Goal: Task Accomplishment & Management: Manage account settings

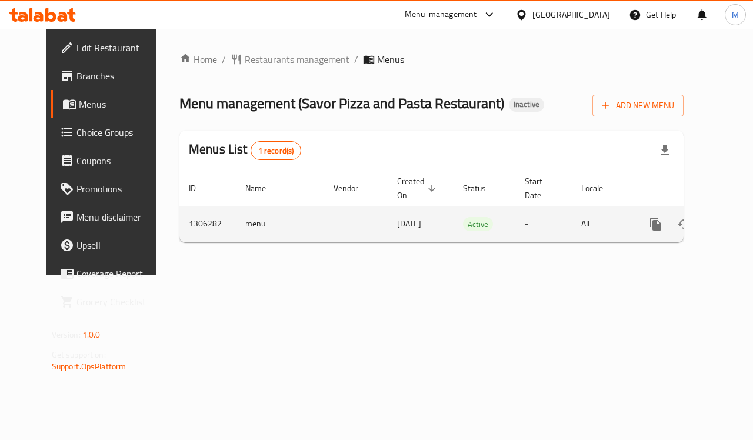
click at [733, 218] on icon "enhanced table" at bounding box center [740, 224] width 14 height 14
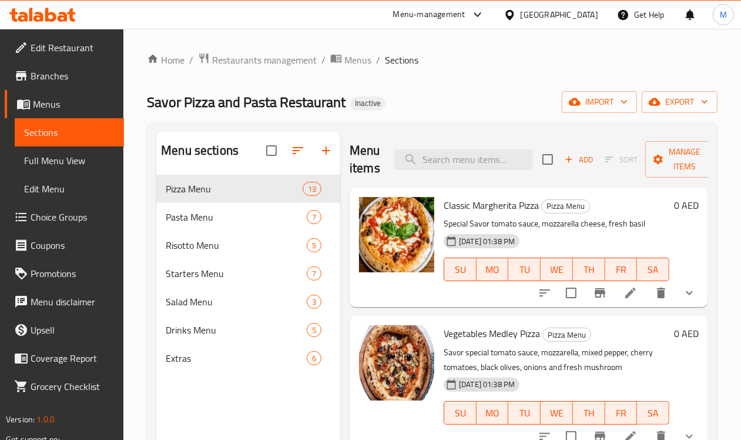
click at [58, 161] on span "Full Menu View" at bounding box center [69, 160] width 91 height 14
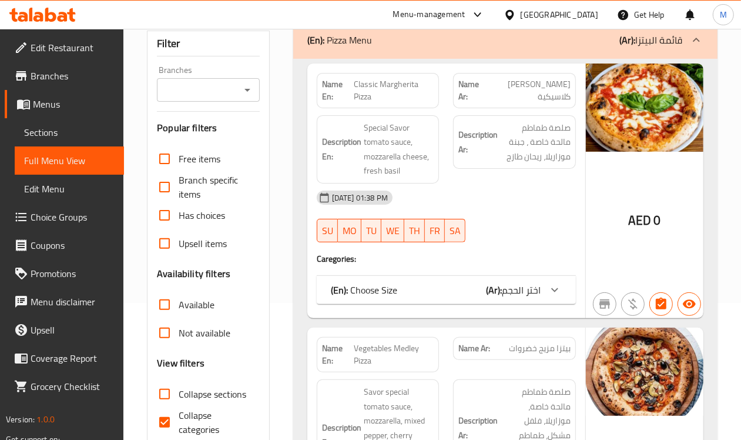
scroll to position [147, 0]
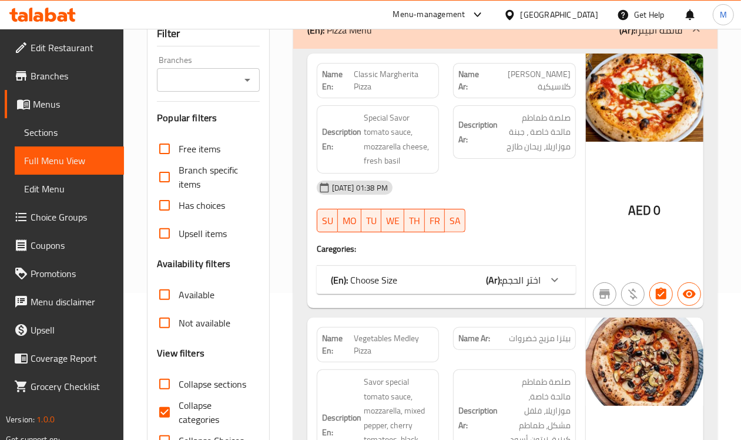
click at [172, 406] on input "Collapse categories" at bounding box center [165, 412] width 28 height 28
checkbox input "false"
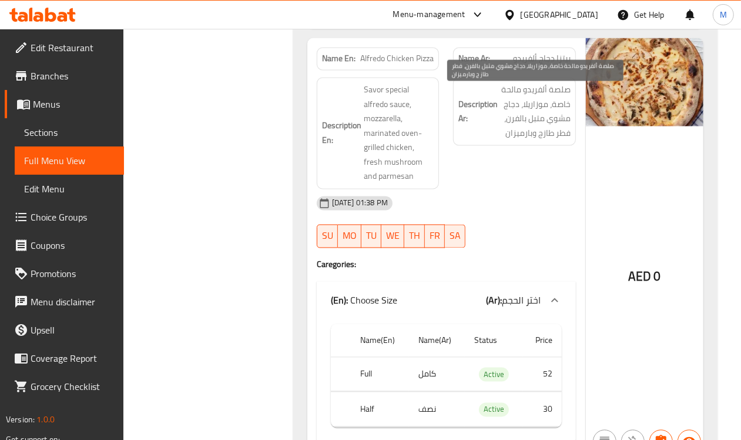
scroll to position [1396, 0]
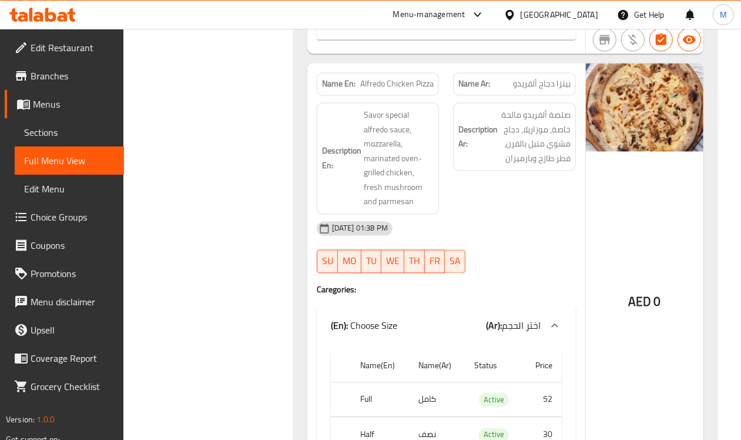
click at [532, 89] on span "بيتزا دجاج ألفريدو" at bounding box center [542, 84] width 58 height 12
click at [363, 88] on span "Alfredo Chicken Pizza" at bounding box center [396, 84] width 73 height 12
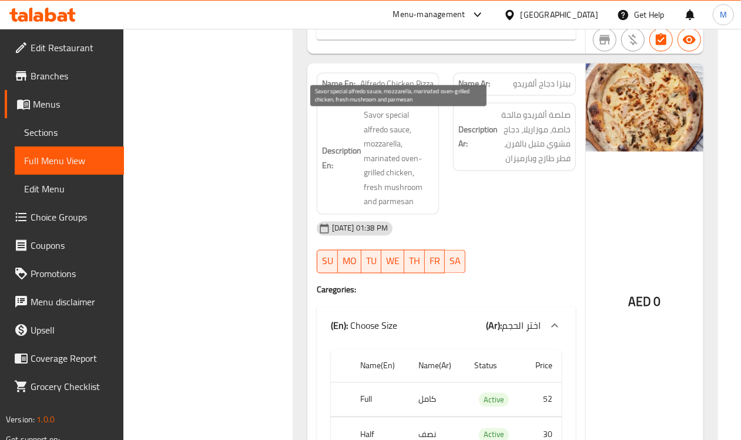
click at [399, 126] on span "Savor special alfredo sauce, mozzarella, marinated oven-grilled chicken, fresh …" at bounding box center [399, 158] width 71 height 101
click at [400, 121] on span "Savor special alfredo sauce, mozzarella, marinated oven-grilled chicken, fresh …" at bounding box center [399, 158] width 71 height 101
click at [380, 152] on span "Savor special alfredo sauce, mozzarella, marinated oven-grilled chicken, fresh …" at bounding box center [399, 158] width 71 height 101
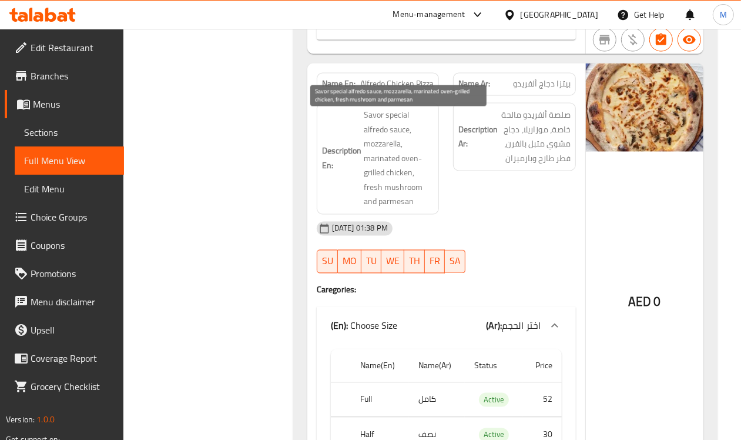
click at [395, 163] on span "Savor special alfredo sauce, mozzarella, marinated oven-grilled chicken, fresh …" at bounding box center [399, 158] width 71 height 101
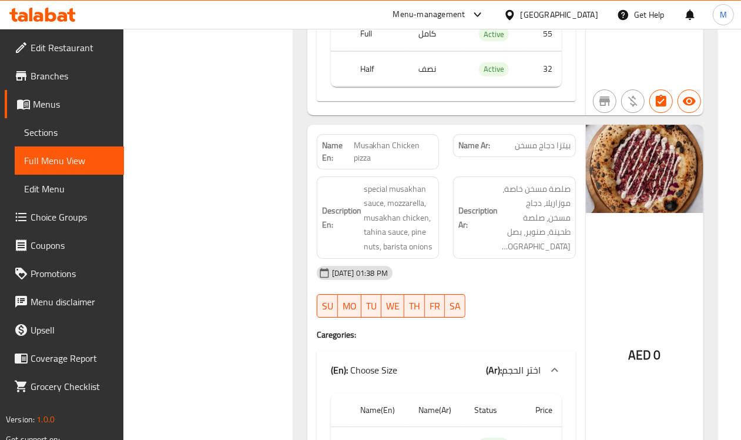
scroll to position [2646, 0]
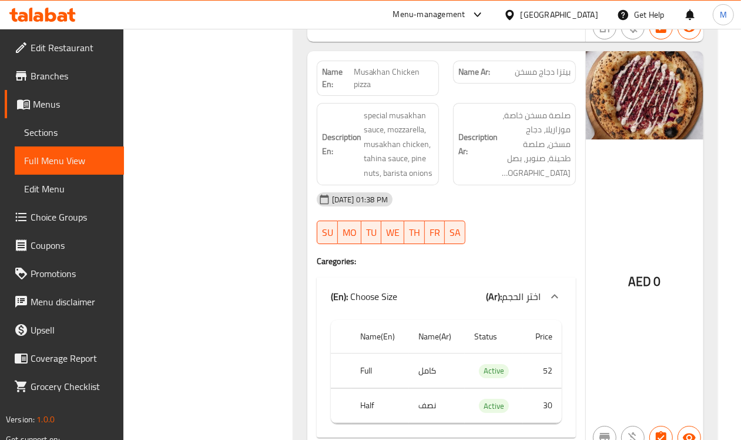
click at [409, 81] on span "Musakhan Chicken pizza" at bounding box center [394, 78] width 81 height 25
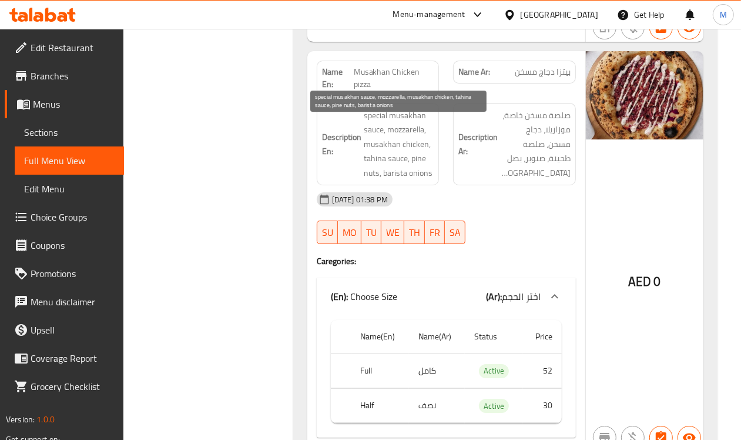
click at [376, 155] on span "special musakhan sauce, mozzarella, musakhan chicken, tahina sauce, pine nuts, …" at bounding box center [399, 144] width 71 height 72
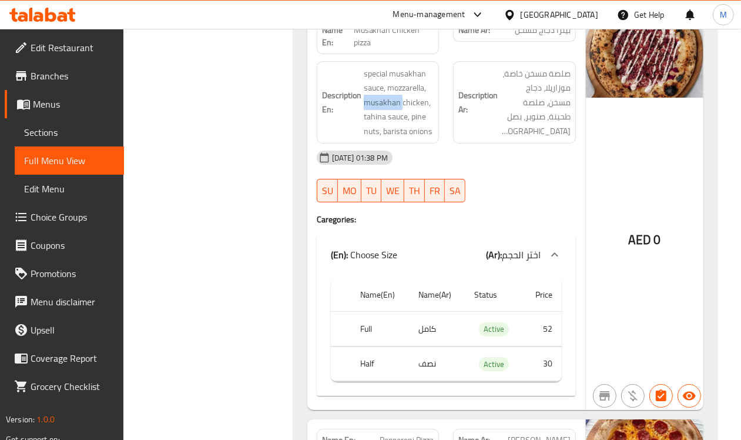
scroll to position [2499, 0]
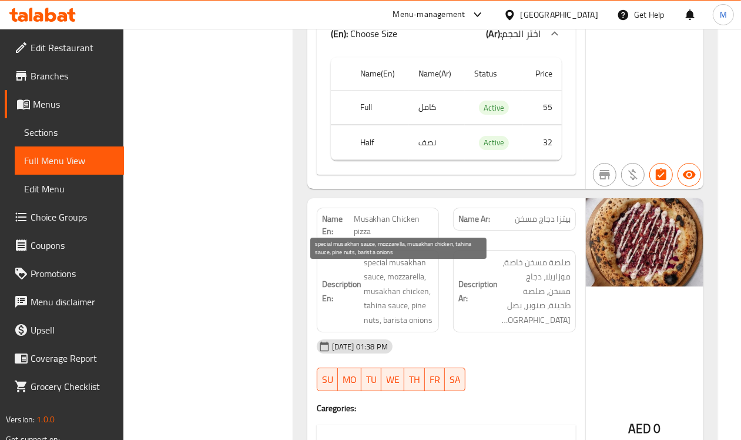
click at [386, 268] on span "special musakhan sauce, mozzarella, musakhan chicken, tahina sauce, pine nuts, …" at bounding box center [399, 291] width 71 height 72
copy span "special"
click at [386, 268] on span "special musakhan sauce, mozzarella, musakhan chicken, tahina sauce, pine nuts, …" at bounding box center [399, 291] width 71 height 72
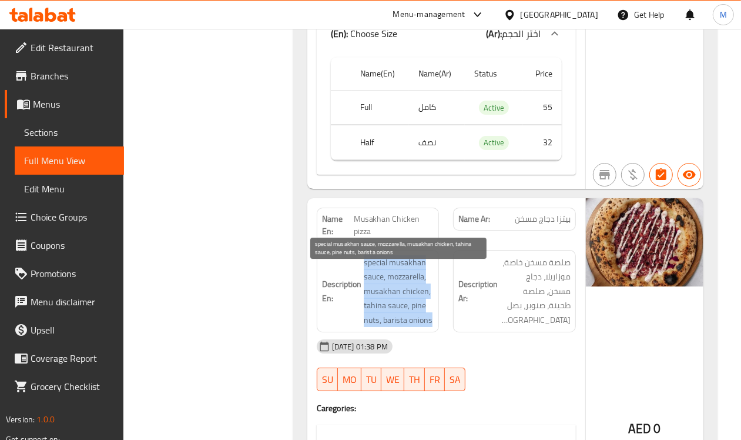
click at [386, 268] on span "special musakhan sauce, mozzarella, musakhan chicken, tahina sauce, pine nuts, …" at bounding box center [399, 291] width 71 height 72
copy span "special musakhan sauce, mozzarella, musakhan chicken, tahina sauce, pine nuts, …"
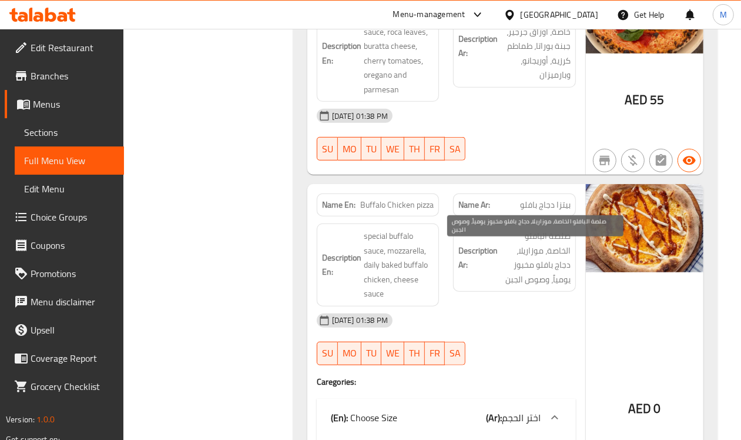
scroll to position [3454, 0]
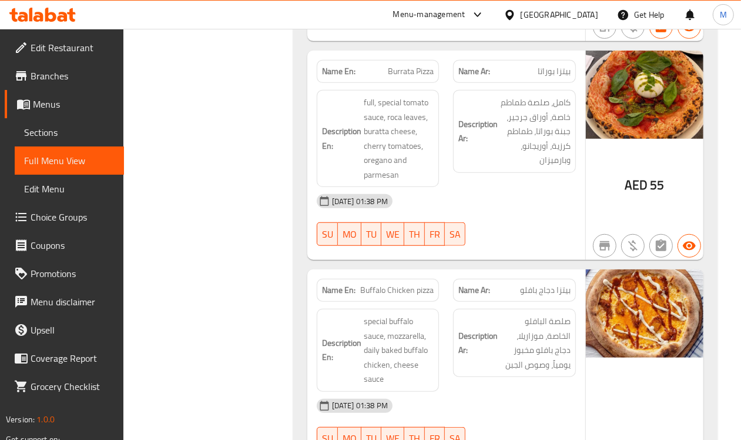
click at [400, 78] on span "Burrata Pizza" at bounding box center [411, 71] width 46 height 12
copy span "Burrata Pizza"
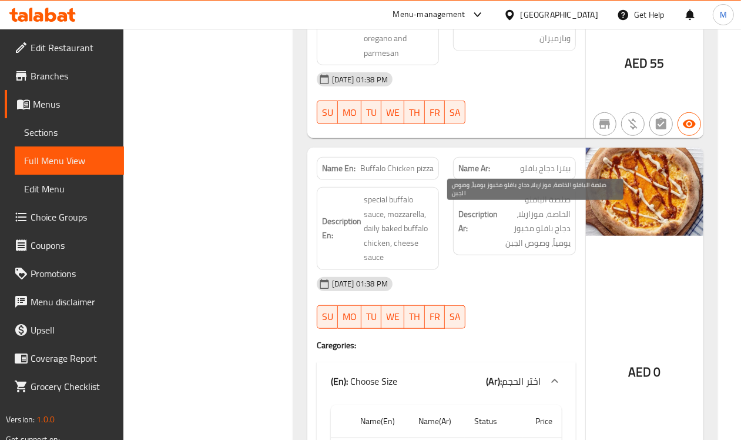
scroll to position [3675, 0]
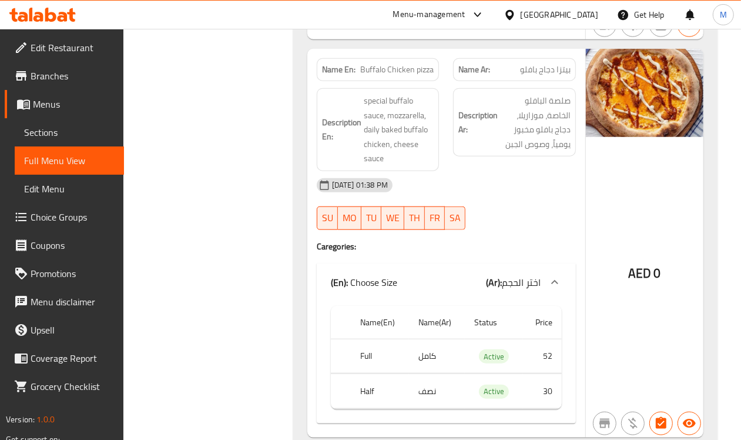
click at [356, 76] on p "Name En: Buffalo Chicken pizza" at bounding box center [378, 70] width 112 height 12
copy strong "Name En:"
click at [375, 76] on span "Buffalo Chicken pizza" at bounding box center [396, 70] width 73 height 12
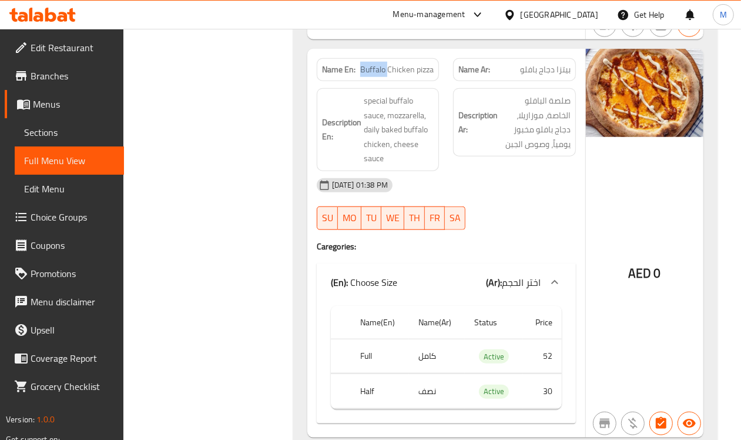
click at [375, 76] on span "Buffalo Chicken pizza" at bounding box center [396, 70] width 73 height 12
copy span "Buffalo Chicken pizza"
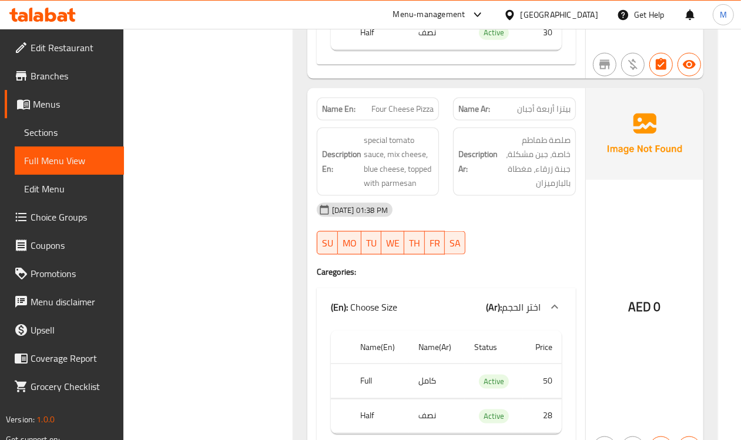
scroll to position [4042, 0]
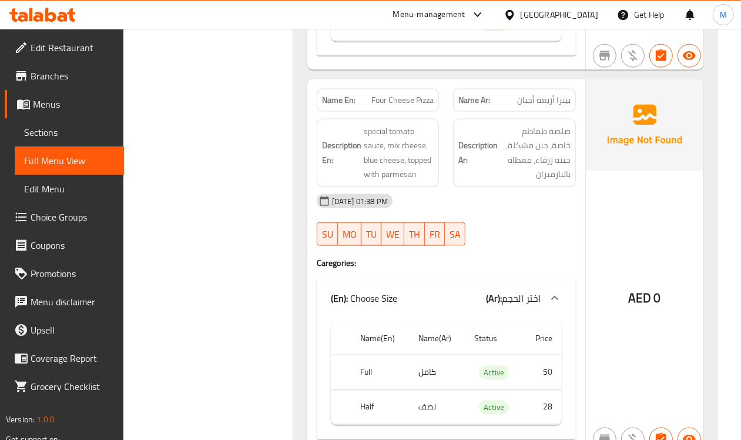
click at [389, 106] on span "Four Cheese Pizza" at bounding box center [403, 100] width 62 height 12
copy span "Four Cheese Pizza"
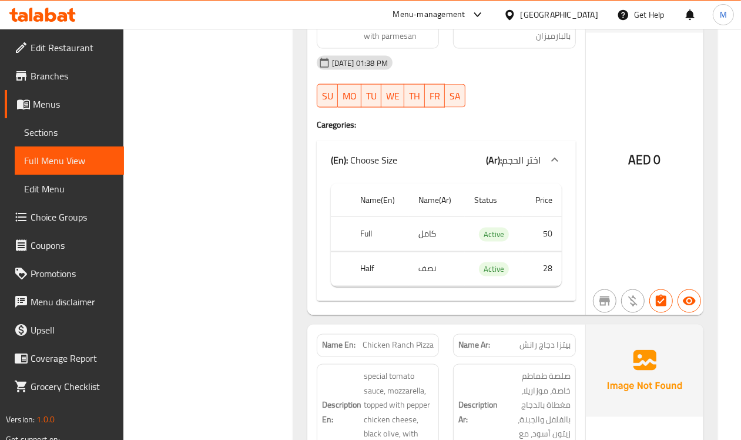
scroll to position [4336, 0]
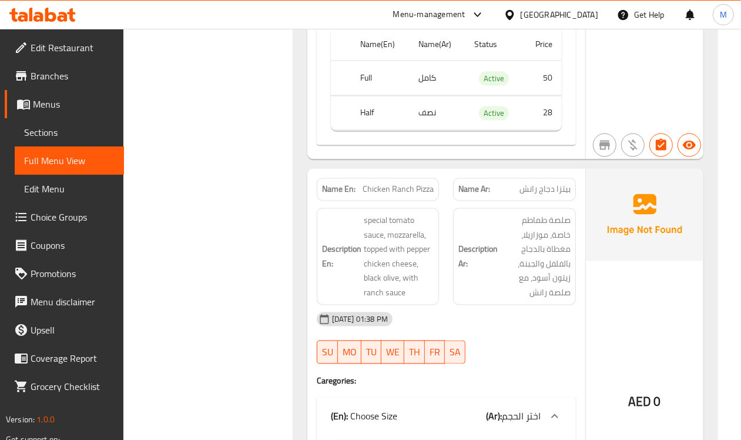
click at [562, 201] on div "Name Ar: بيتزا دجاج رانش" at bounding box center [514, 189] width 123 height 23
click at [549, 196] on span "بيتزا دجاج رانش" at bounding box center [545, 189] width 51 height 12
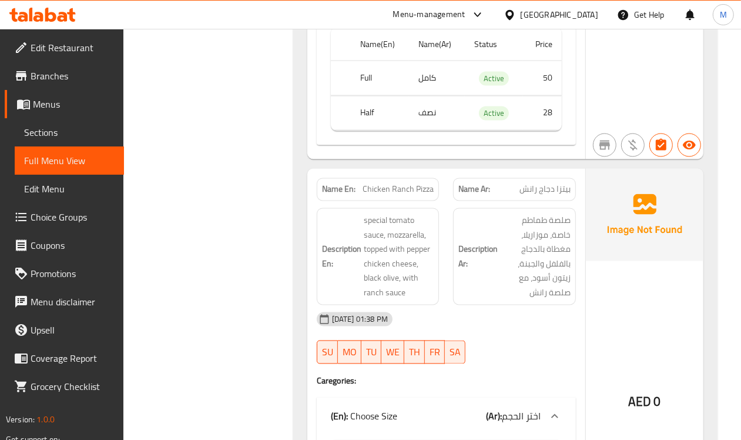
click at [383, 196] on span "Chicken Ranch Pizza" at bounding box center [398, 189] width 71 height 12
copy span "Chicken Ranch Pizza"
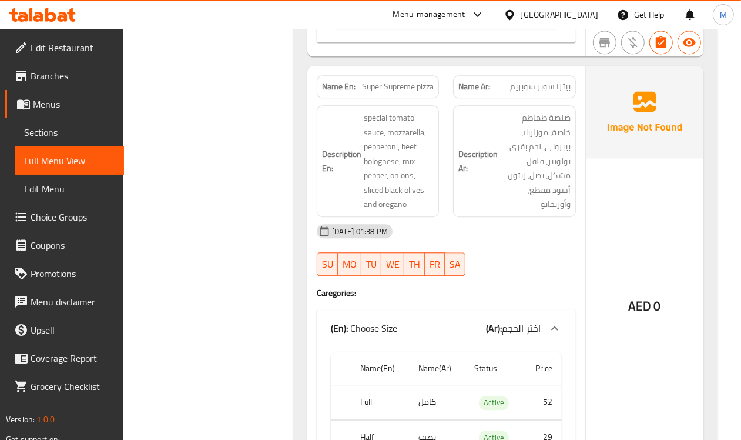
scroll to position [4851, 0]
click at [395, 93] on span "Super Supreme pizza" at bounding box center [398, 87] width 72 height 12
copy span "Super Supreme pizza"
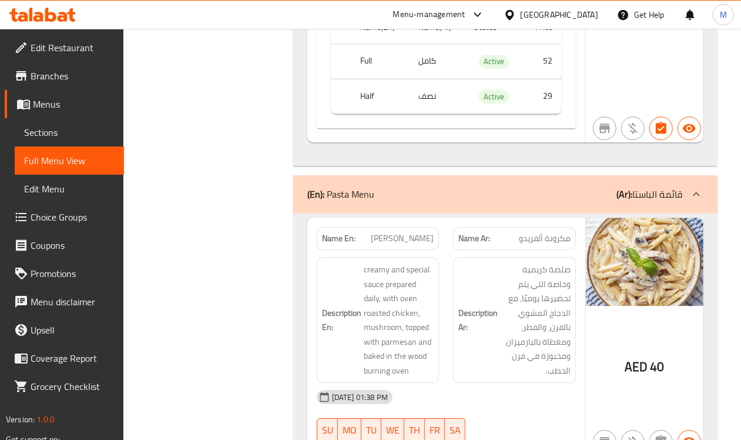
scroll to position [5218, 0]
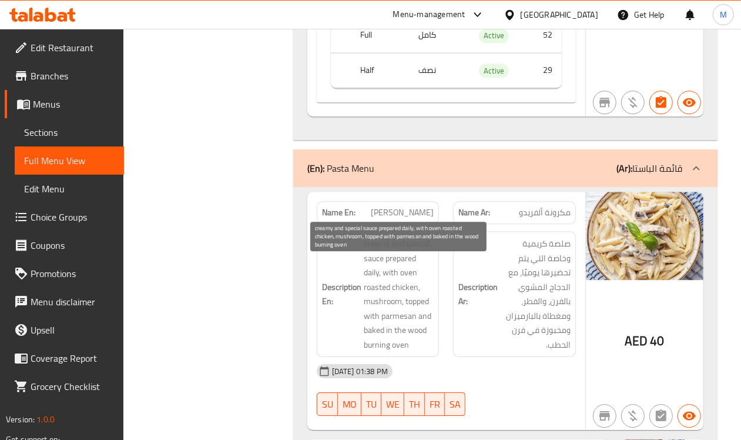
click at [400, 338] on span "creamy and special sauce prepared daily, with oven roasted chicken, mushroom, t…" at bounding box center [399, 293] width 71 height 115
drag, startPoint x: 389, startPoint y: 369, endPoint x: 410, endPoint y: 353, distance: 26.1
click at [410, 352] on span "creamy and special sauce prepared daily, with oven roasted chicken, mushroom, t…" at bounding box center [399, 293] width 71 height 115
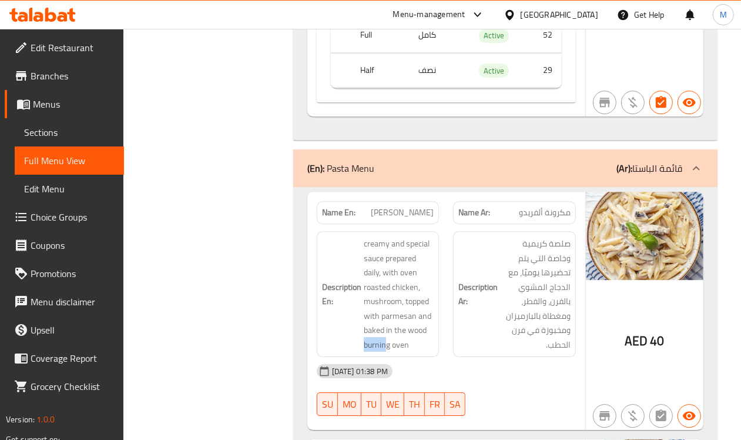
drag, startPoint x: 388, startPoint y: 370, endPoint x: 373, endPoint y: 368, distance: 14.9
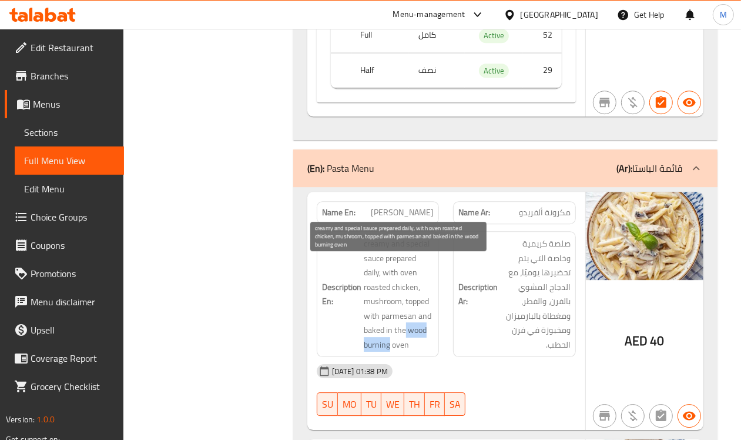
drag, startPoint x: 391, startPoint y: 366, endPoint x: 406, endPoint y: 348, distance: 23.3
click at [406, 348] on span "creamy and special sauce prepared daily, with oven roasted chicken, mushroom, t…" at bounding box center [399, 293] width 71 height 115
drag, startPoint x: 392, startPoint y: 366, endPoint x: 407, endPoint y: 356, distance: 18.6
click at [407, 352] on span "creamy and special sauce prepared daily, with oven roasted chicken, mushroom, t…" at bounding box center [399, 293] width 71 height 115
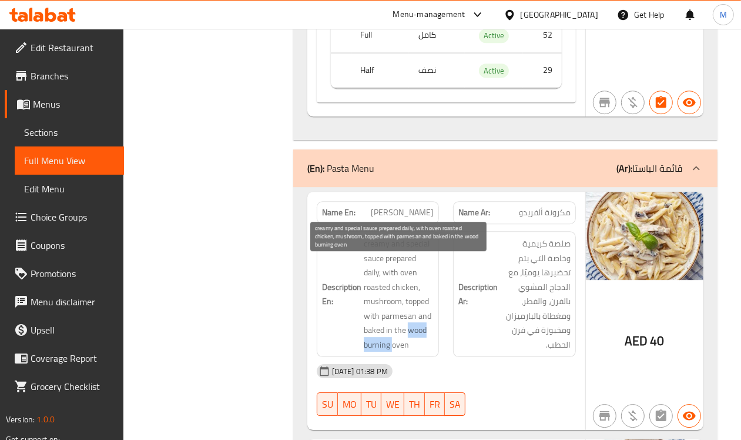
copy span "wood burning"
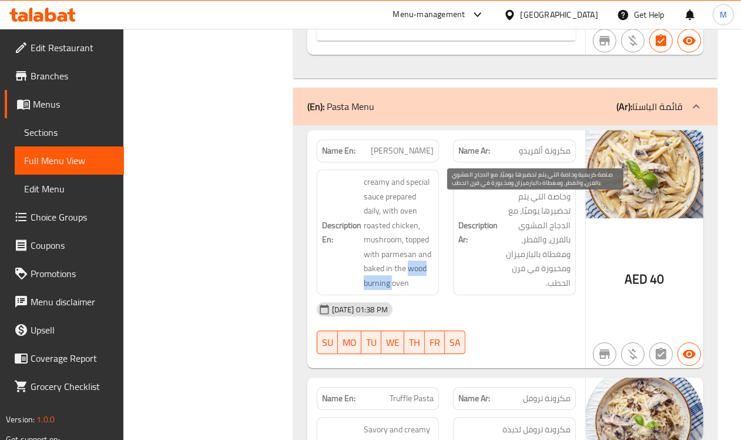
scroll to position [5365, 0]
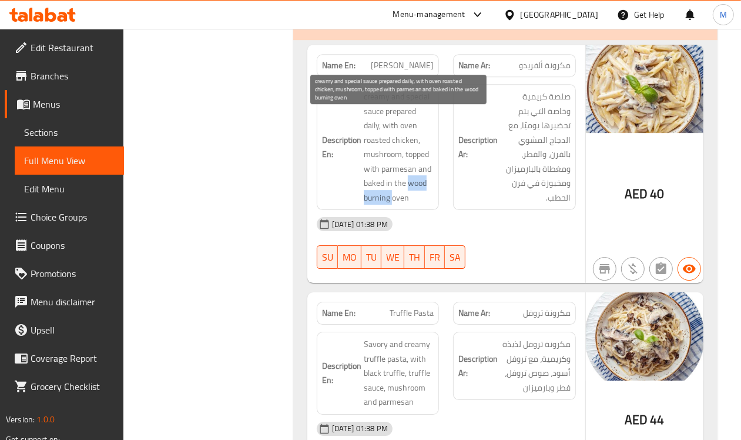
click at [415, 205] on span "creamy and special sauce prepared daily, with oven roasted chicken, mushroom, t…" at bounding box center [399, 146] width 71 height 115
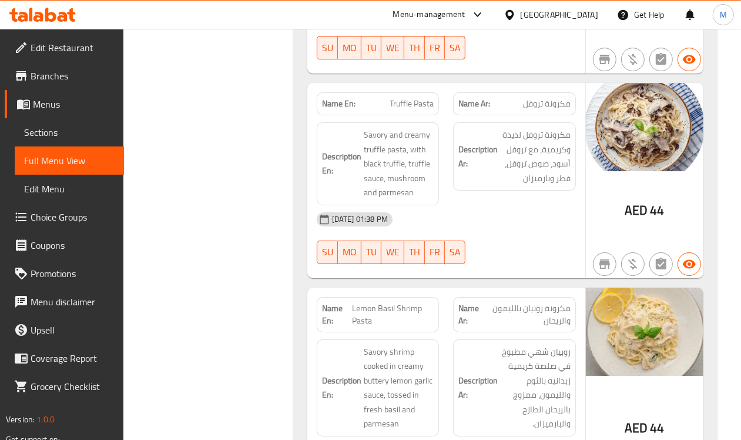
scroll to position [5659, 0]
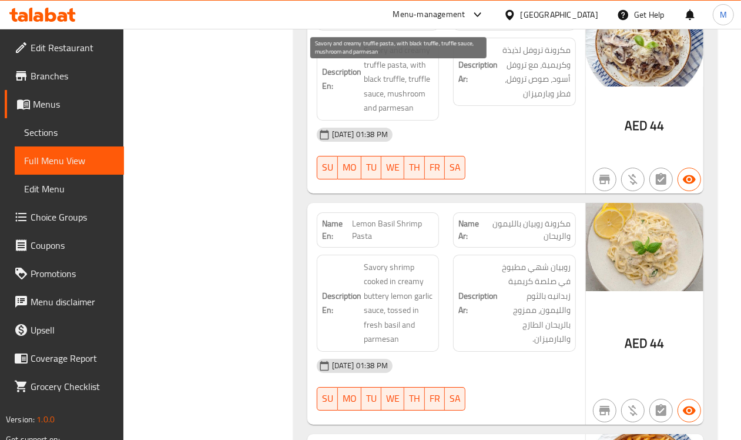
click at [426, 103] on span "Savory and creamy truffle pasta, with black truffle, truffle sauce, mushroom an…" at bounding box center [399, 79] width 71 height 72
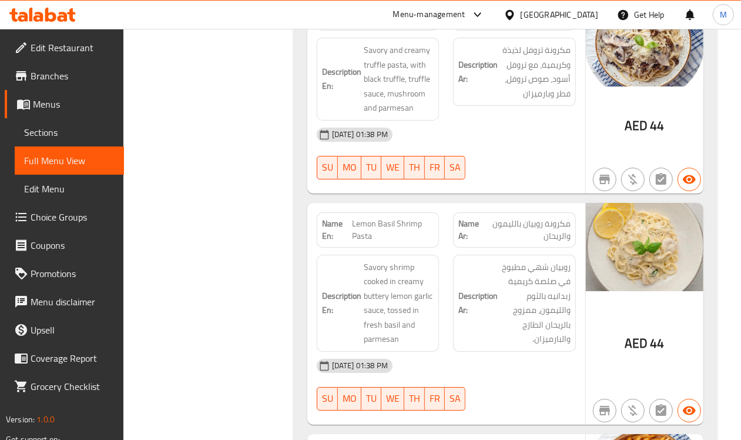
copy span "Pasta"
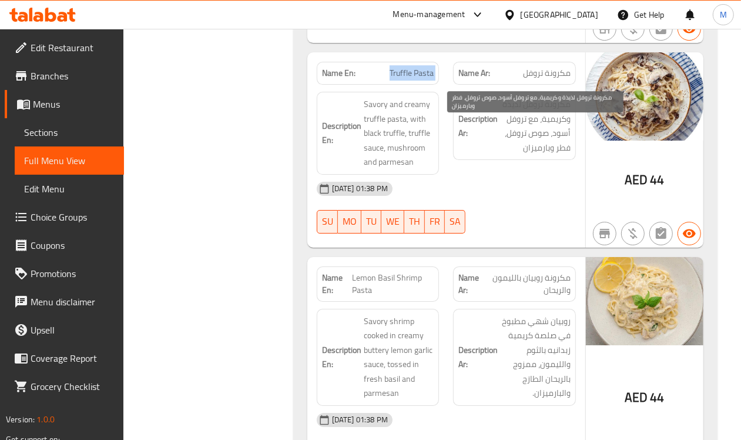
scroll to position [5586, 0]
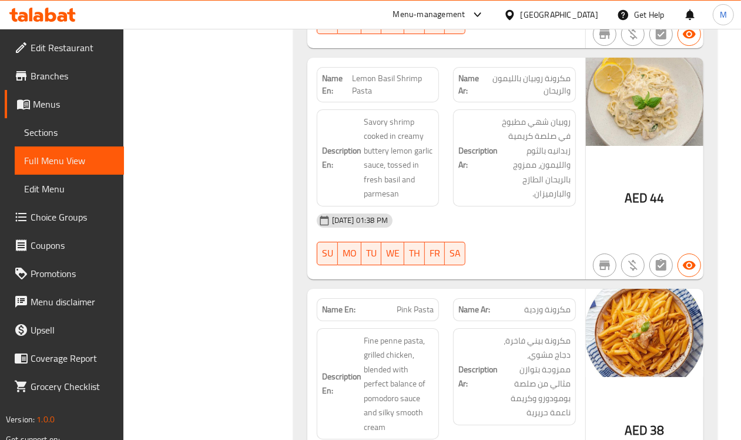
scroll to position [5806, 0]
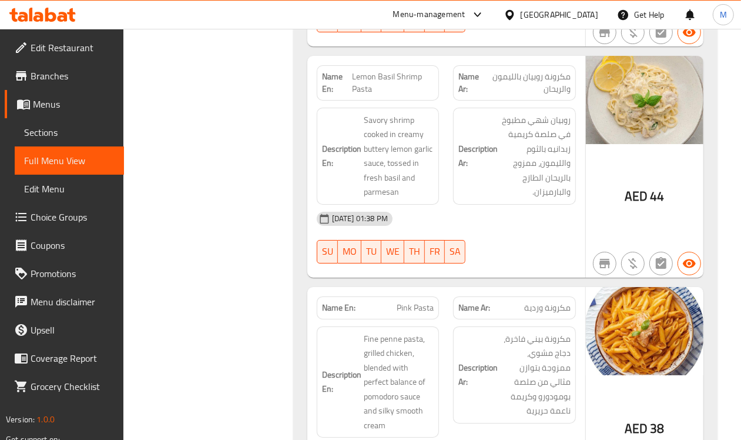
drag, startPoint x: 400, startPoint y: 100, endPoint x: 368, endPoint y: 101, distance: 32.4
drag, startPoint x: 368, startPoint y: 101, endPoint x: 404, endPoint y: 91, distance: 37.2
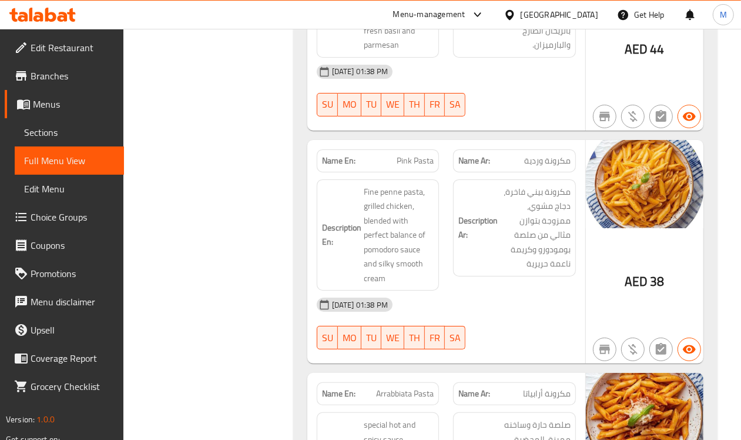
scroll to position [6027, 0]
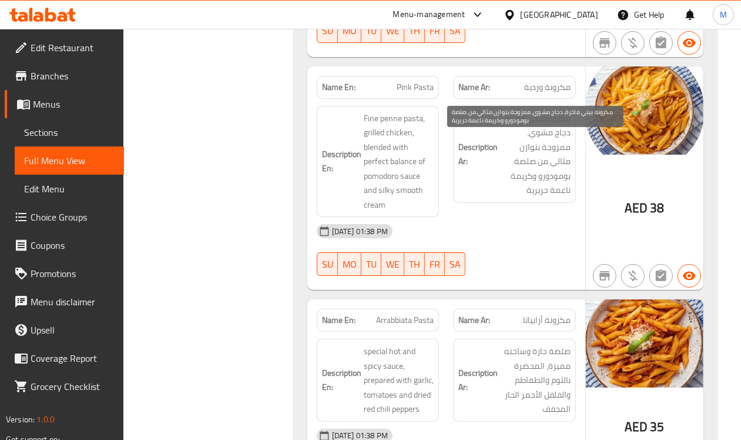
click at [556, 151] on span "مكرونة بيني فاخرة، دجاج مشوي، ممزوجة بتوازن مثالي من صلصة بومودورو وكريمة ناعمة…" at bounding box center [535, 154] width 71 height 86
drag, startPoint x: 556, startPoint y: 151, endPoint x: 566, endPoint y: 133, distance: 20.0
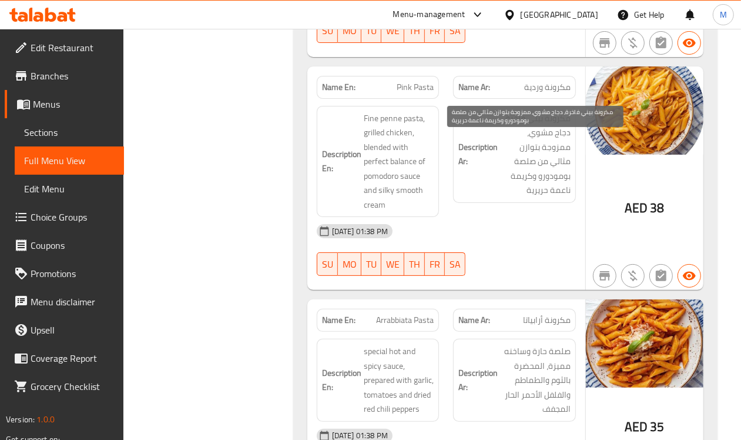
click at [560, 156] on span "مكرونة بيني فاخرة، دجاج مشوي، ممزوجة بتوازن مثالي من صلصة بومودورو وكريمة ناعمة…" at bounding box center [535, 154] width 71 height 86
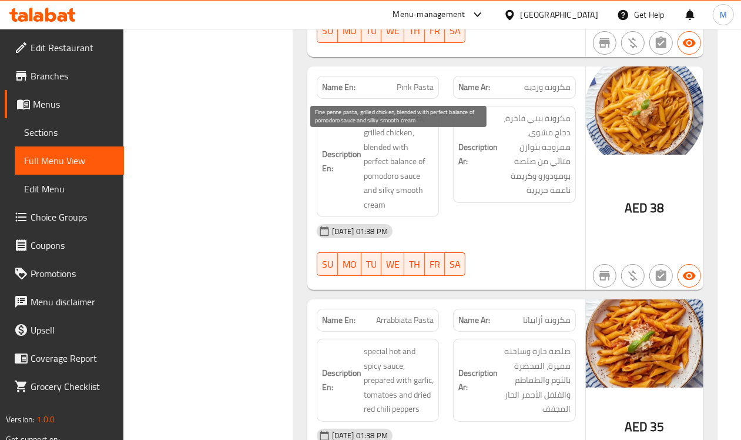
click at [373, 159] on span "Fine penne pasta, grilled chicken, blended with perfect balance of pomodoro sau…" at bounding box center [399, 161] width 71 height 101
drag, startPoint x: 373, startPoint y: 159, endPoint x: 365, endPoint y: 139, distance: 21.1
click at [365, 139] on span "Fine penne pasta, grilled chicken, blended with perfect balance of pomodoro sau…" at bounding box center [399, 161] width 71 height 101
drag, startPoint x: 365, startPoint y: 139, endPoint x: 316, endPoint y: 147, distance: 50.0
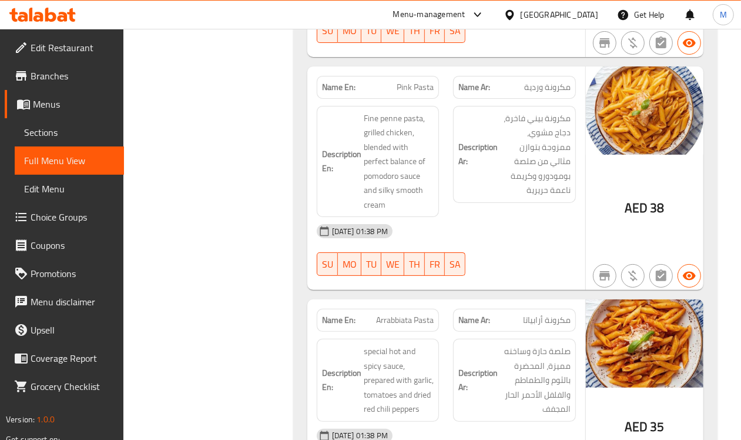
drag, startPoint x: 316, startPoint y: 147, endPoint x: 357, endPoint y: 130, distance: 44.6
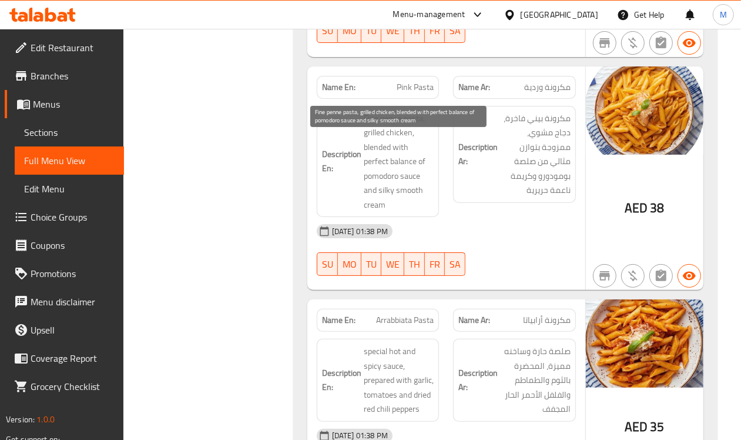
click at [369, 143] on span "Fine penne pasta, grilled chicken, blended with perfect balance of pomodoro sau…" at bounding box center [399, 161] width 71 height 101
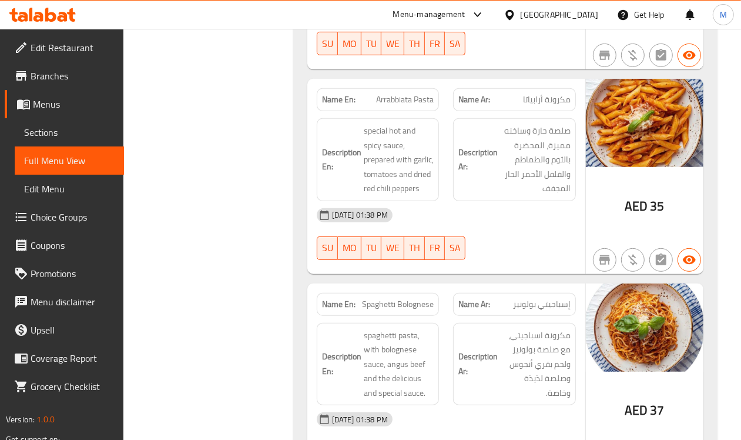
scroll to position [6174, 0]
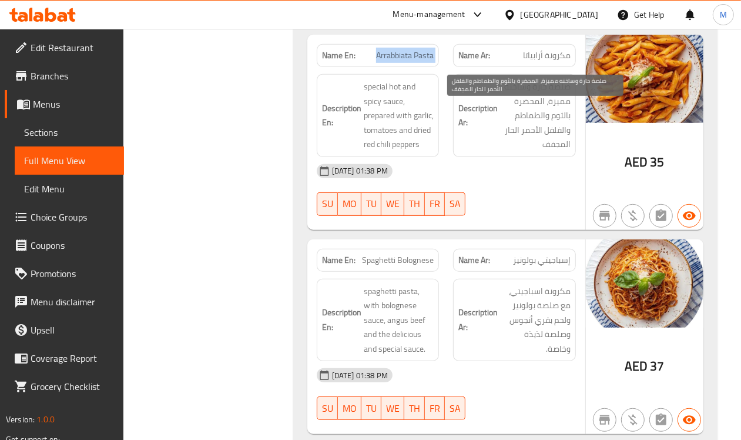
scroll to position [6468, 0]
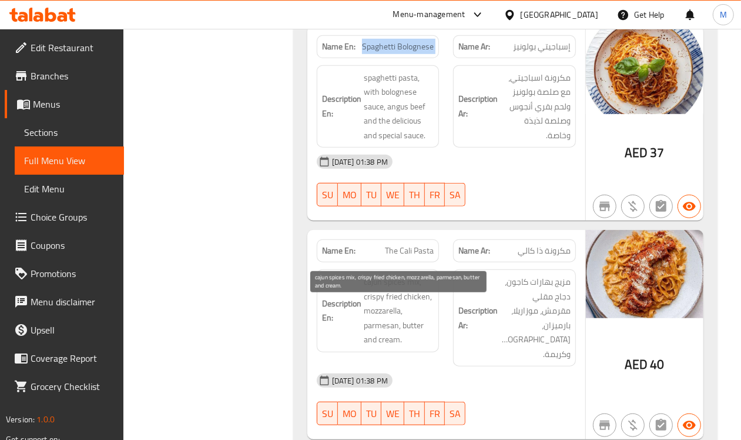
scroll to position [6541, 0]
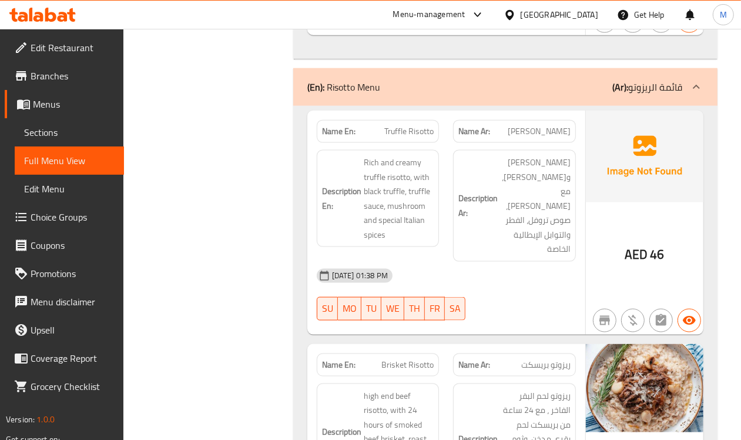
scroll to position [7056, 0]
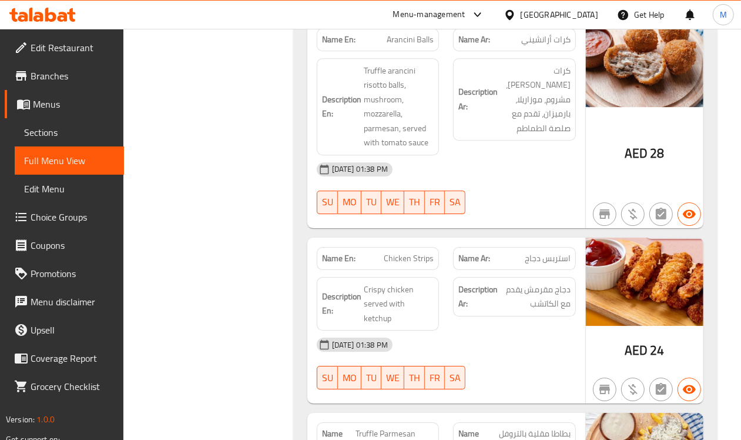
scroll to position [8452, 0]
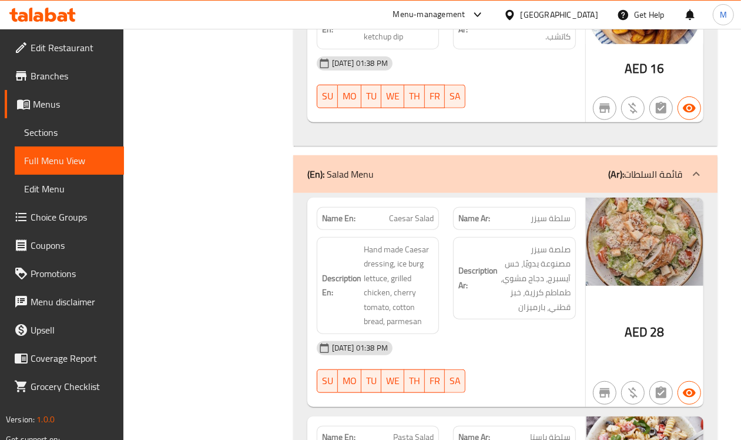
scroll to position [9481, 0]
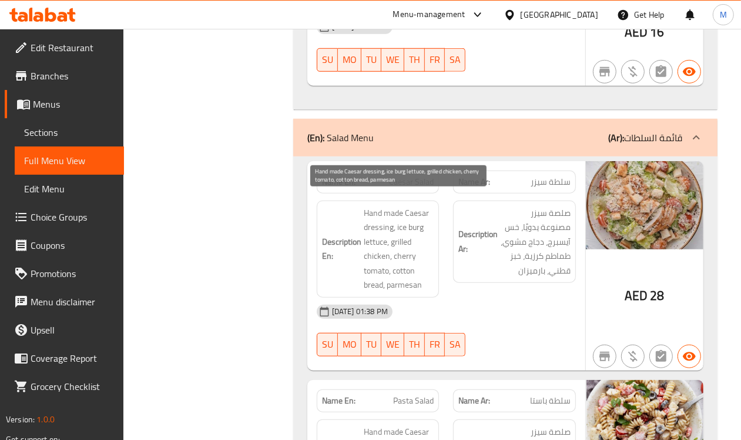
click at [415, 278] on span "Hand made Caesar dressing, ice burg lettuce, grilled chicken, cherry tomato, co…" at bounding box center [399, 249] width 71 height 86
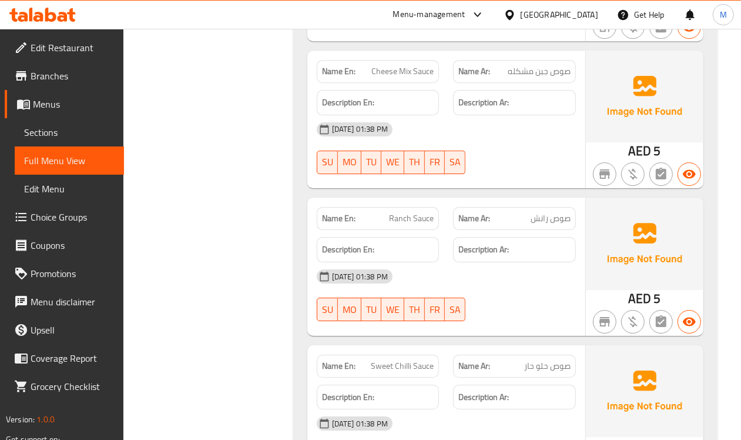
scroll to position [11465, 0]
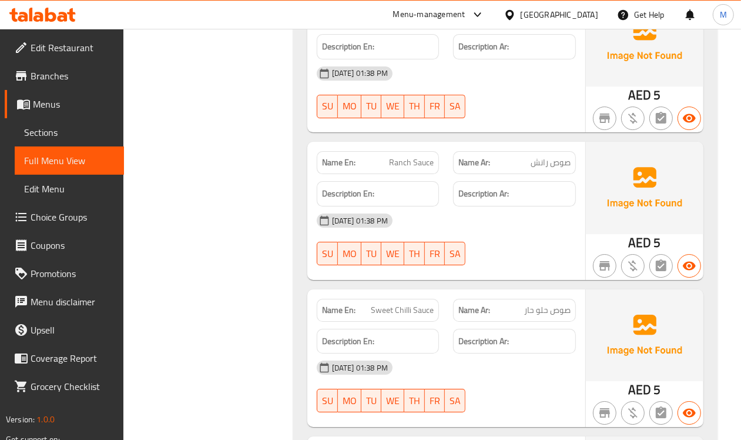
drag, startPoint x: 381, startPoint y: 283, endPoint x: 390, endPoint y: 287, distance: 9.7
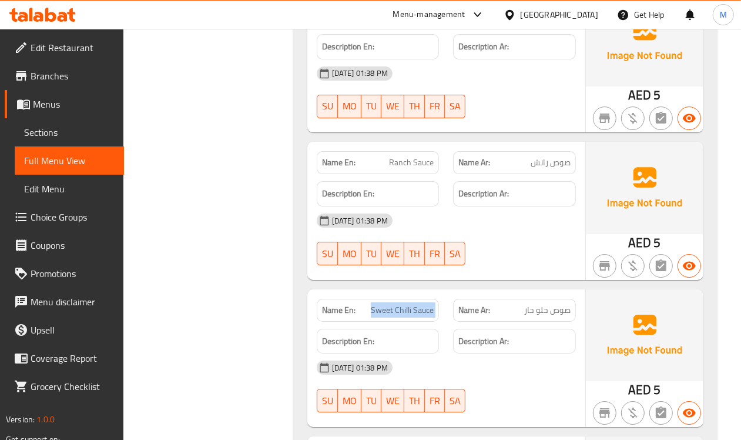
scroll to position [11622, 0]
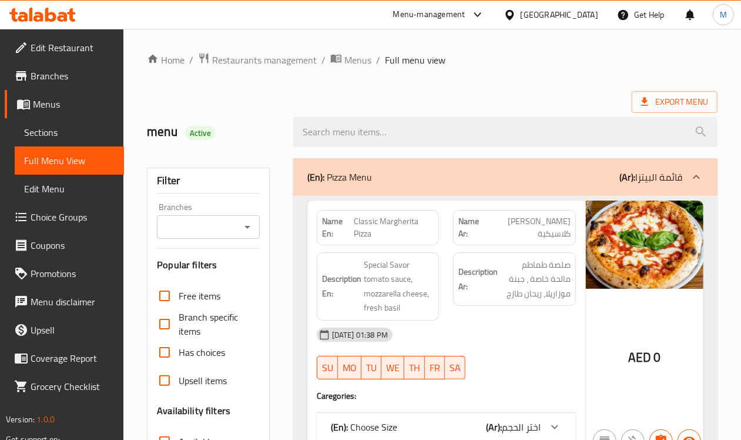
click at [28, 125] on span "Sections" at bounding box center [69, 132] width 91 height 14
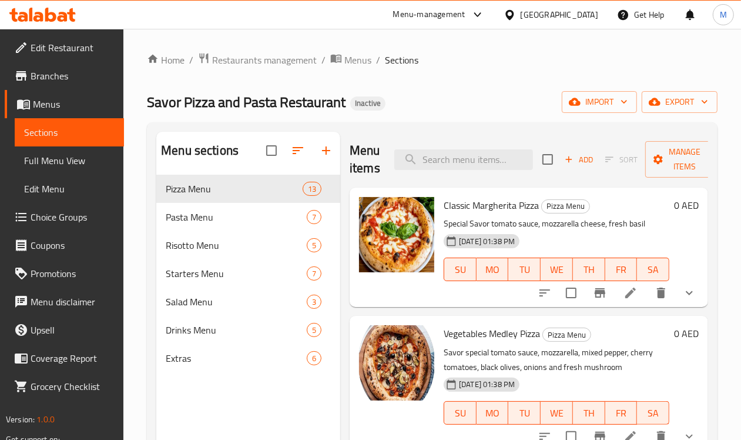
click at [416, 139] on div "Menu items Add Sort Manage items" at bounding box center [529, 160] width 359 height 56
click at [430, 162] on input "search" at bounding box center [464, 159] width 139 height 21
paste input "special musakhan sauce, mozzarella, musakhan chicken, tahina sauce, pine nuts, …"
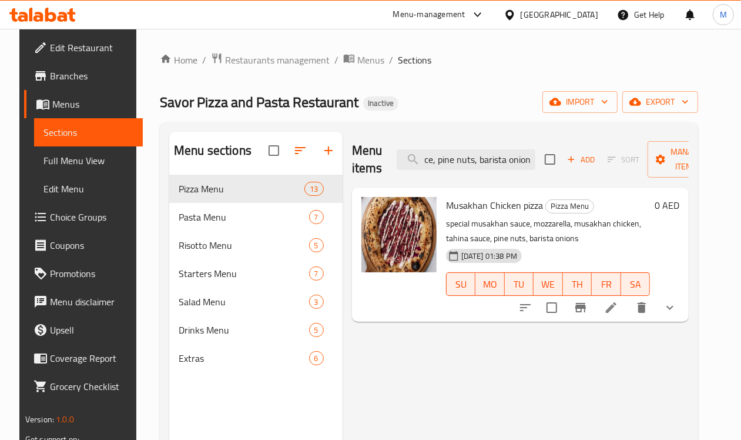
type input "special musakhan sauce, mozzarella, musakhan chicken, tahina sauce, pine nuts, …"
click at [619, 312] on li at bounding box center [611, 307] width 33 height 21
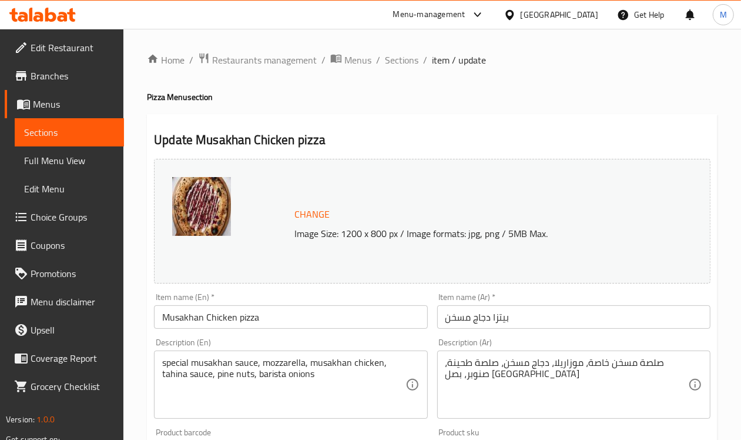
click at [159, 363] on div "special musakhan sauce, mozzarella, musakhan chicken, tahina sauce, pine nuts, …" at bounding box center [290, 384] width 273 height 68
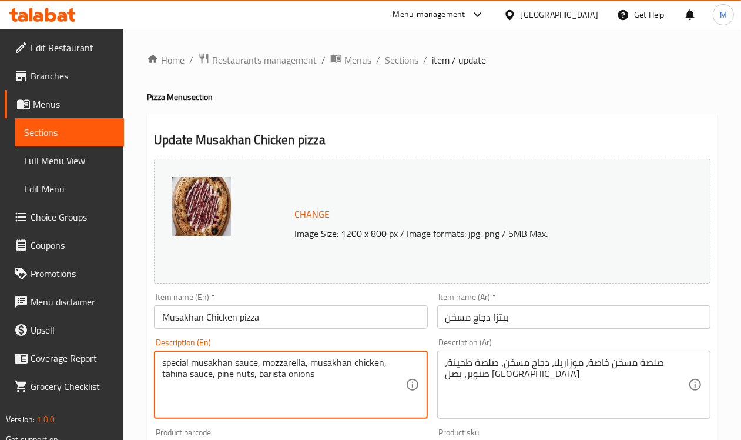
paste textarea "Savor"
type textarea "Savor special musakhan sauce, mozzarella, musakhan chicken, tahina sauce, pine …"
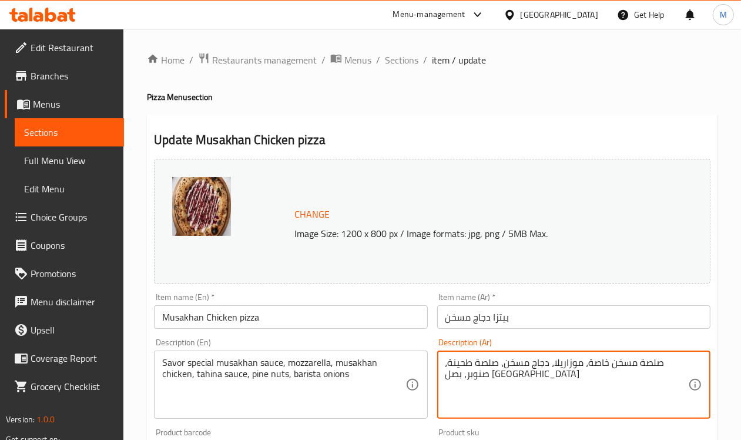
click at [516, 400] on textarea "صلصة مسخن خاصة، موزاريلا، دجاج مسخن، صلصة طحينة، صنوبر، بصل [GEOGRAPHIC_DATA]" at bounding box center [567, 385] width 243 height 56
click at [633, 362] on textarea "صلصة مسخن خاصة، موزاريلا، دجاج مسخن، صلصة طحينة، صنوبر، بصل [GEOGRAPHIC_DATA]" at bounding box center [567, 385] width 243 height 56
type textarea "صلصة مسخن مالحة خاصة، موزاريلا، دجاج مسخن، صلصة طحينة، صنوبر، بصل [GEOGRAPHIC_D…"
click at [556, 316] on input "بيتزا دجاج مسخن" at bounding box center [573, 317] width 273 height 24
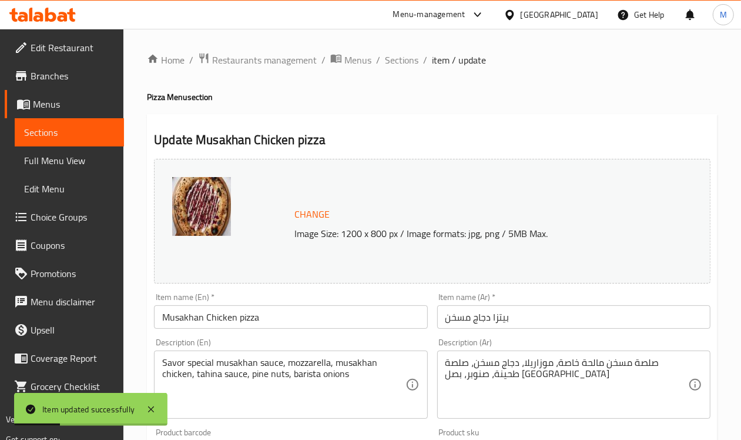
drag, startPoint x: 409, startPoint y: 62, endPoint x: 420, endPoint y: 89, distance: 30.0
click at [407, 62] on span "Sections" at bounding box center [402, 60] width 34 height 14
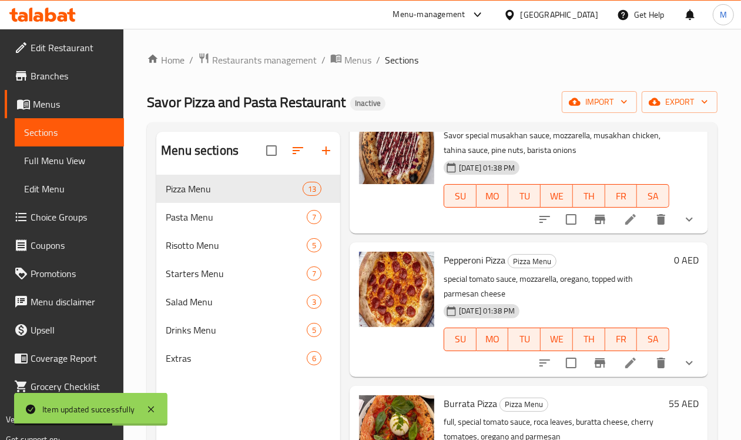
scroll to position [955, 0]
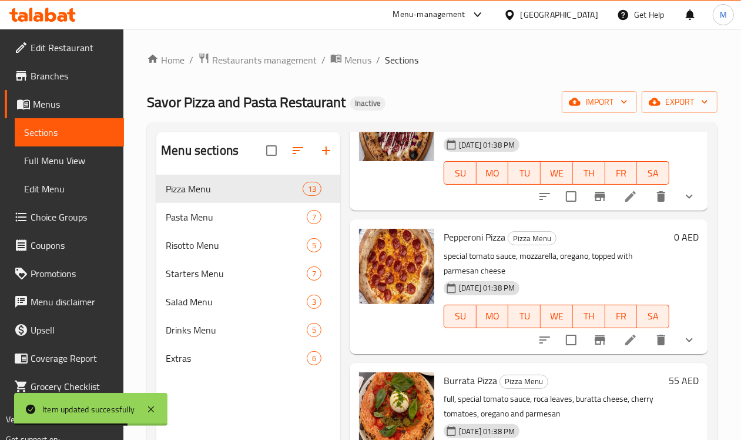
click at [624, 333] on icon at bounding box center [631, 340] width 14 height 14
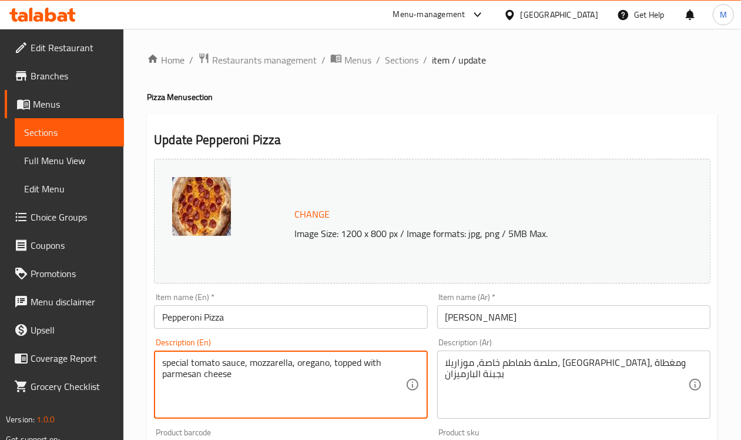
paste textarea "Savor"
type textarea "Savor special tomato sauce, mozzarella, oregano, topped with parmesan cheese"
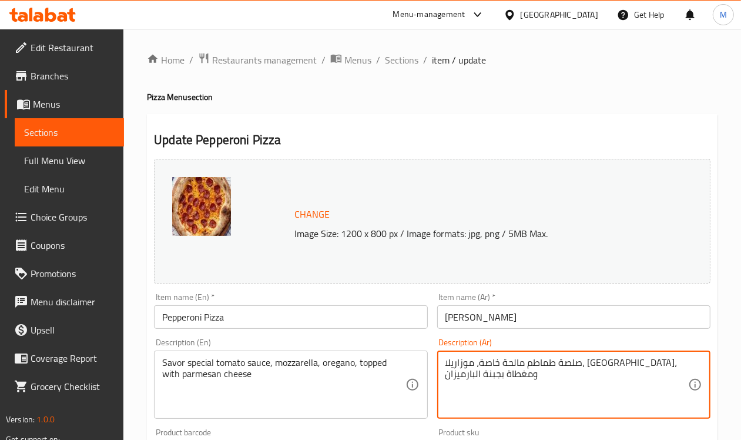
type textarea "صلصة طماطم مالحة خاصة، موزاريلا، [GEOGRAPHIC_DATA]، ومغطاة بجبنة البارميزان"
click at [395, 326] on input "Pepperoni Pizza" at bounding box center [290, 317] width 273 height 24
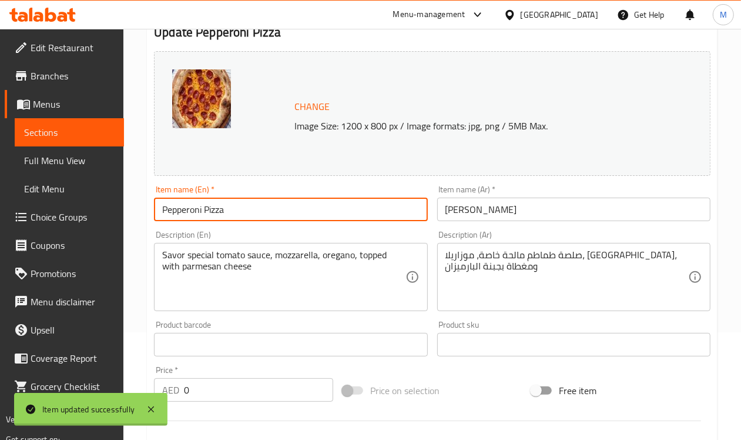
scroll to position [147, 0]
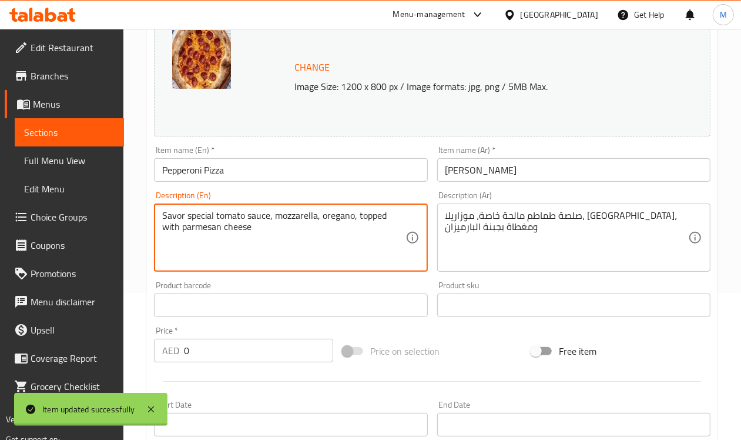
click at [309, 212] on textarea "Savor special tomato sauce, mozzarella, oregano, topped with parmesan cheese" at bounding box center [283, 238] width 243 height 56
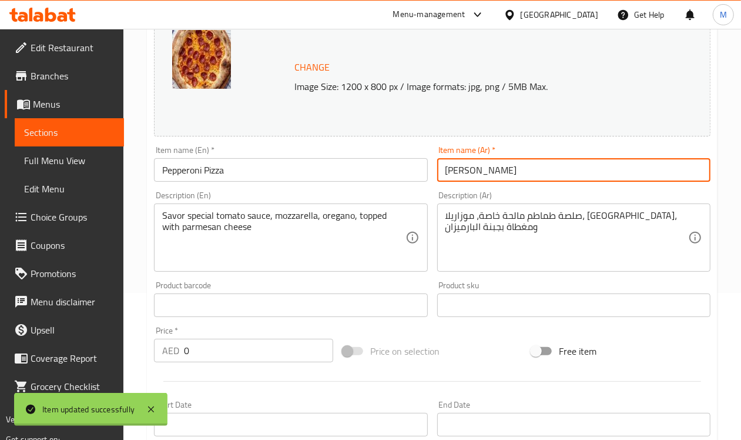
click at [572, 181] on input "[PERSON_NAME]" at bounding box center [573, 170] width 273 height 24
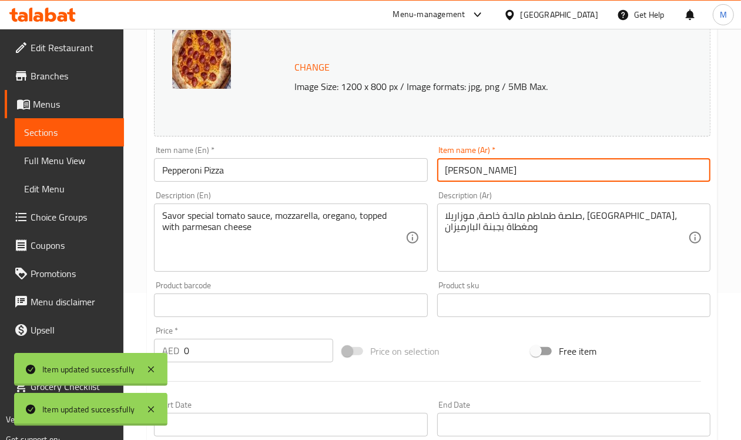
scroll to position [0, 0]
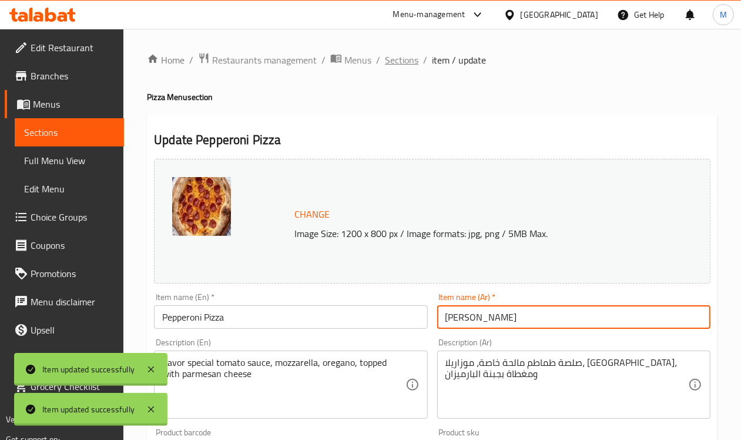
click at [400, 54] on span "Sections" at bounding box center [402, 60] width 34 height 14
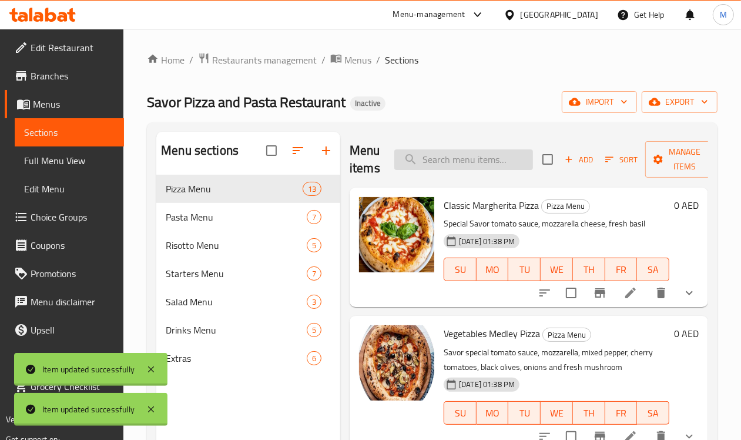
paste input "Burrata Pizza"
click at [424, 156] on input "Burrata Pizza" at bounding box center [464, 159] width 139 height 21
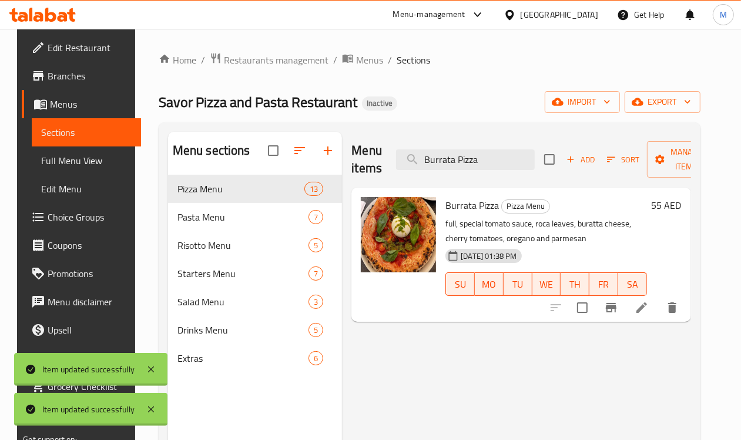
type input "Burrata Pizza"
click at [651, 309] on li at bounding box center [642, 307] width 33 height 21
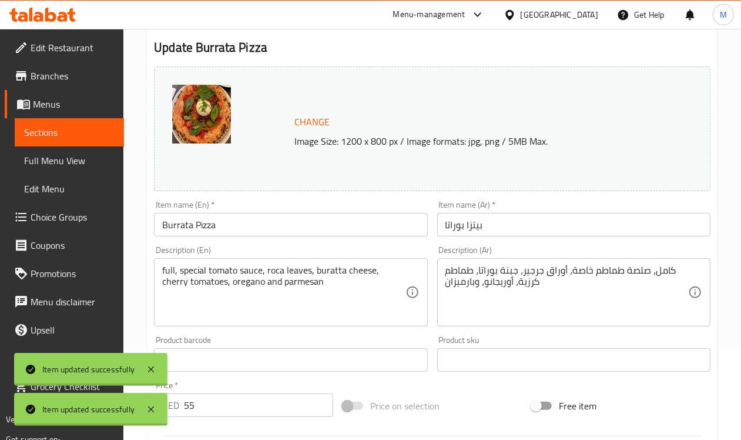
scroll to position [147, 0]
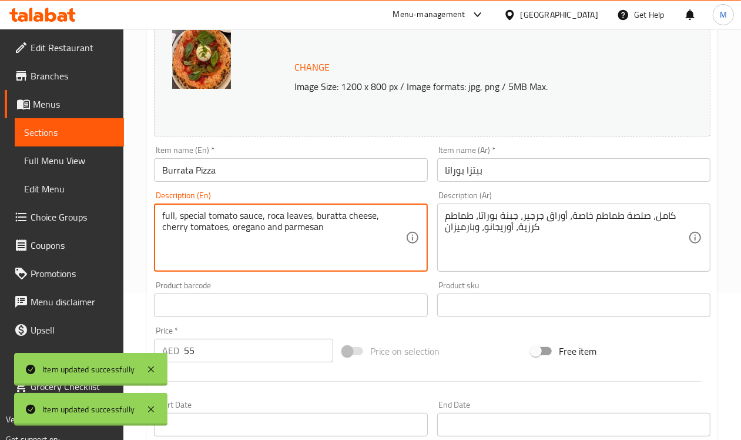
paste textarea "Savor"
type textarea "full, Savor special tomato sauce, roca leaves, buratta cheese, cherry tomatoes,…"
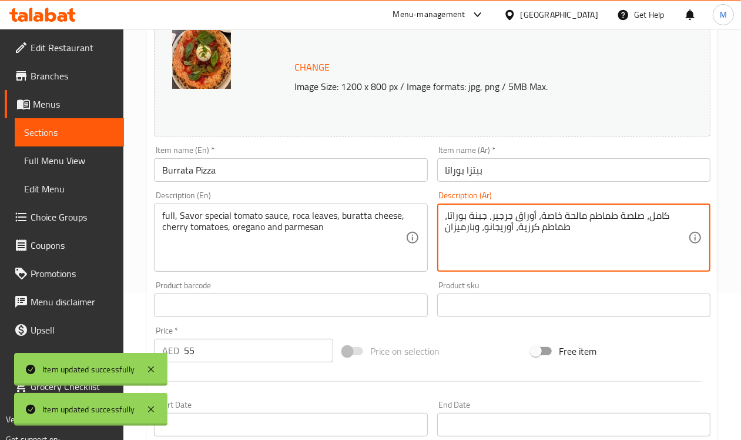
type textarea "كامل، صلصة طماطم مالحة خاصة، أوراق جرجير، جبنة بوراتا، طماطم كرزية، أوريجانو، و…"
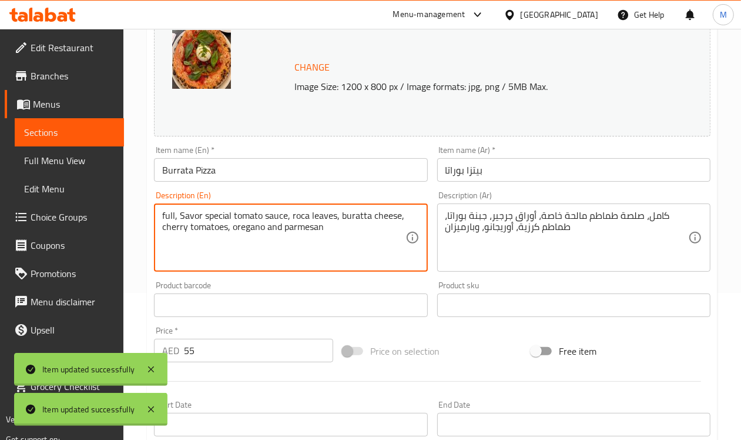
drag, startPoint x: 305, startPoint y: 215, endPoint x: 296, endPoint y: 227, distance: 14.7
click at [296, 227] on textarea "full, Savor special tomato sauce, roca leaves, buratta cheese, cherry tomatoes,…" at bounding box center [283, 238] width 243 height 56
click at [564, 169] on input "بيتزا بوراتا" at bounding box center [573, 170] width 273 height 24
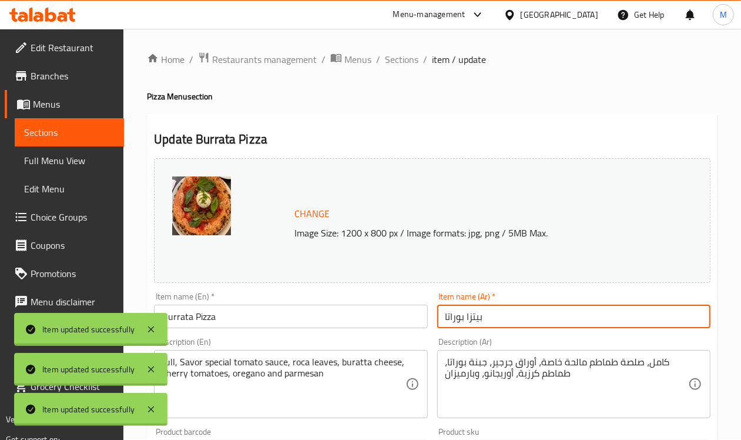
scroll to position [0, 0]
click at [396, 62] on span "Sections" at bounding box center [402, 60] width 34 height 14
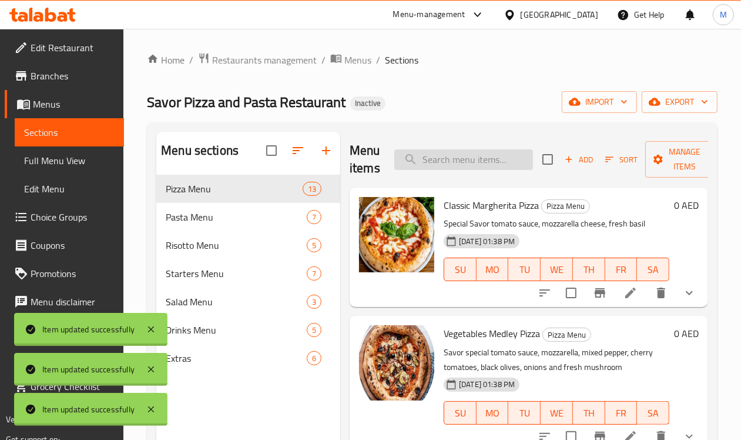
paste input "Buffalo Chicken pizza"
click at [439, 156] on input "search" at bounding box center [464, 159] width 139 height 21
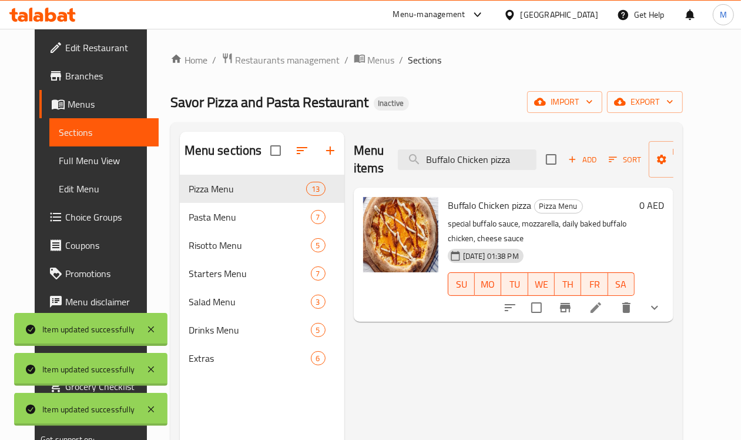
type input "Buffalo Chicken pizza"
click at [613, 297] on li at bounding box center [596, 307] width 33 height 21
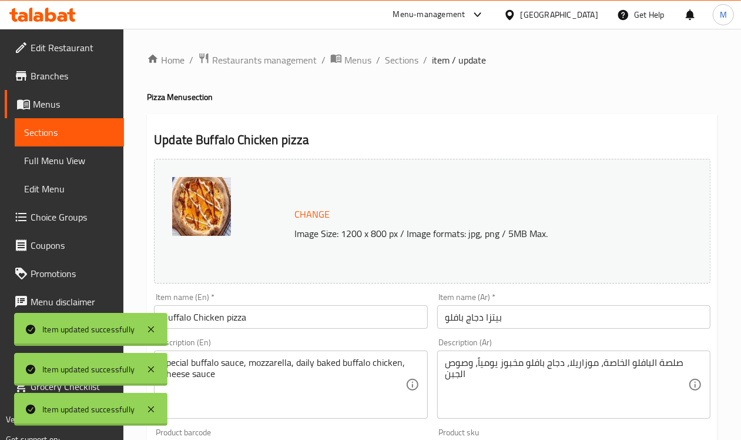
scroll to position [73, 0]
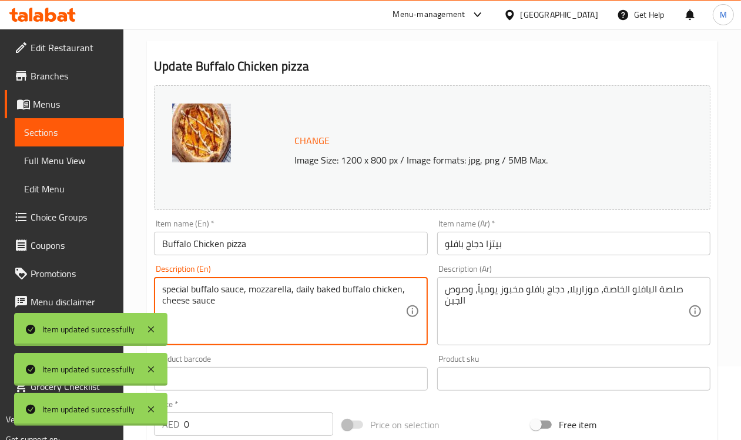
click at [162, 288] on textarea "special buffalo sauce, mozzarella, daily baked buffalo chicken, cheese sauce" at bounding box center [283, 311] width 243 height 56
paste textarea "Savor"
type textarea "Savor special buffalo sauce, mozzarella, daily baked buffalo chicken, cheese sa…"
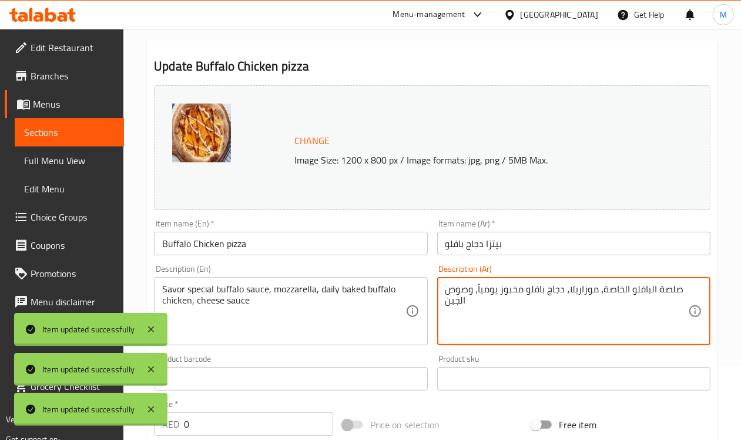
drag, startPoint x: 627, startPoint y: 286, endPoint x: 663, endPoint y: 300, distance: 38.5
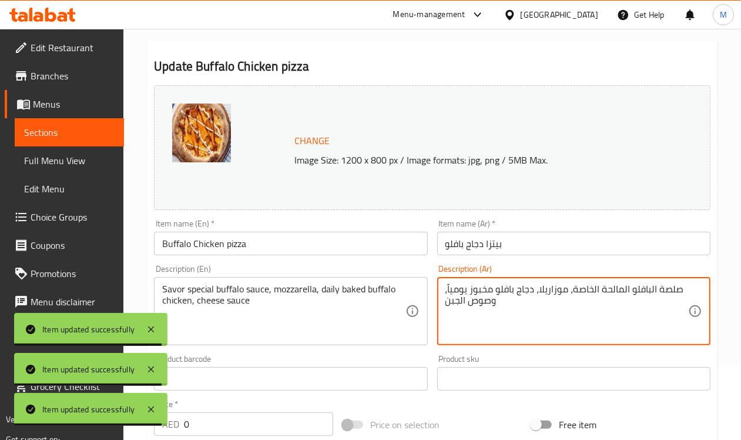
type textarea "صلصة البافلو المالحة الخاصة، موزاريلا، دجاج بافلو مخبوز يومياً، وصوص الجبن"
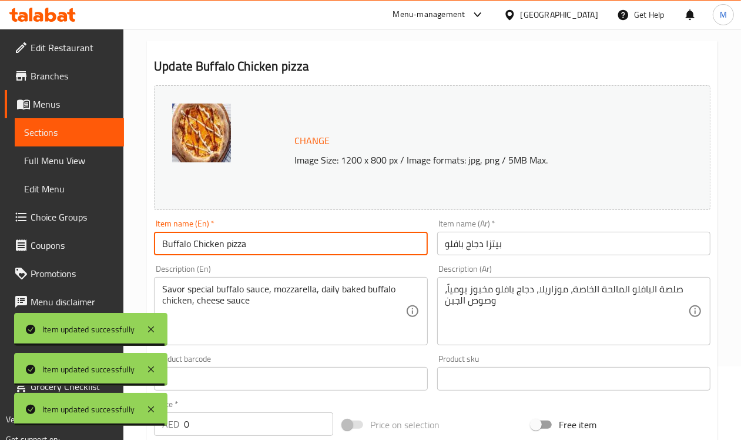
click at [300, 242] on input "Buffalo Chicken pizza" at bounding box center [290, 244] width 273 height 24
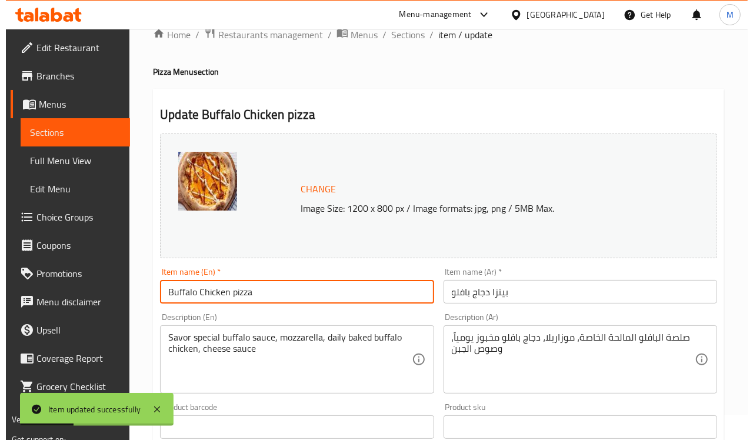
scroll to position [0, 0]
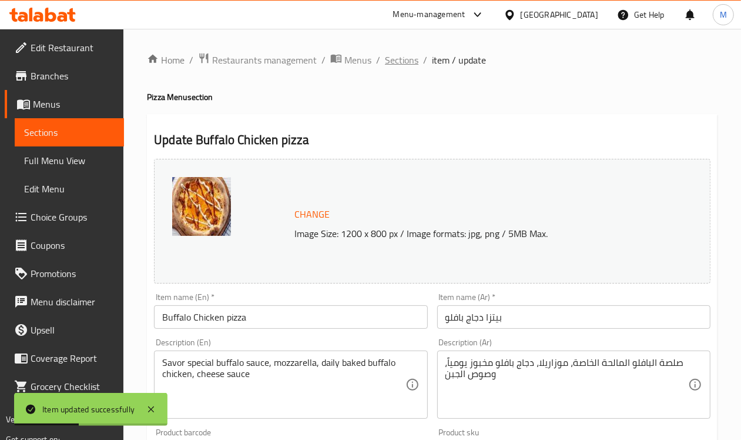
click at [397, 53] on span "Sections" at bounding box center [402, 60] width 34 height 14
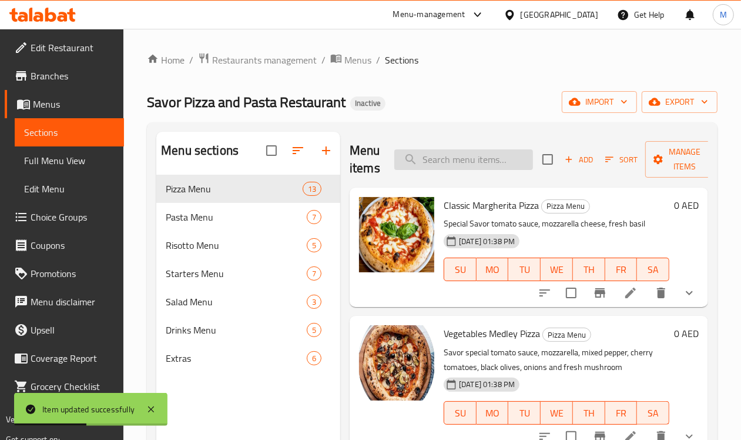
paste input "Four Cheese Pizza"
click at [412, 163] on input "Four Cheese Pizza" at bounding box center [464, 159] width 139 height 21
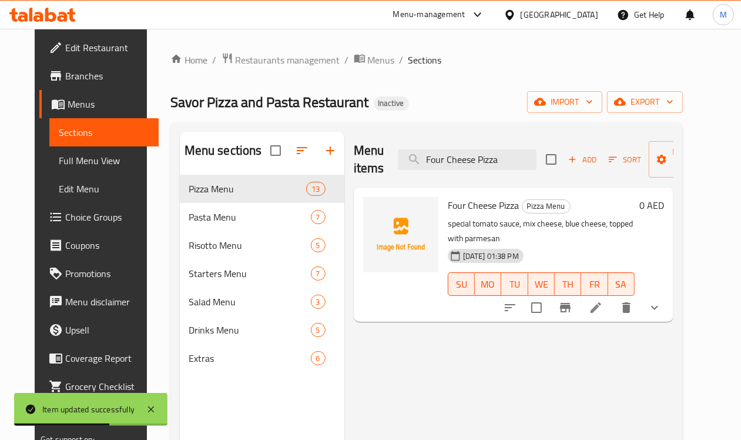
type input "Four Cheese Pizza"
click at [603, 300] on icon at bounding box center [596, 307] width 14 height 14
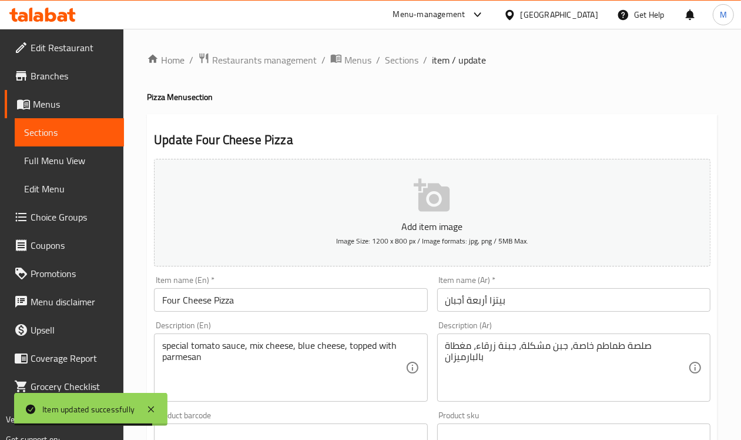
click at [161, 343] on div "special tomato sauce, mix cheese, blue cheese, topped with parmesan Description…" at bounding box center [290, 367] width 273 height 68
paste textarea "Savor"
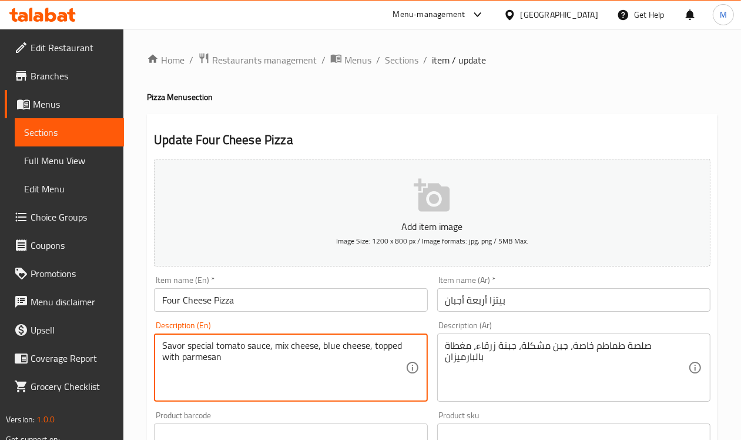
type textarea "Savor special tomato sauce, mix cheese, blue cheese, topped with parmesan"
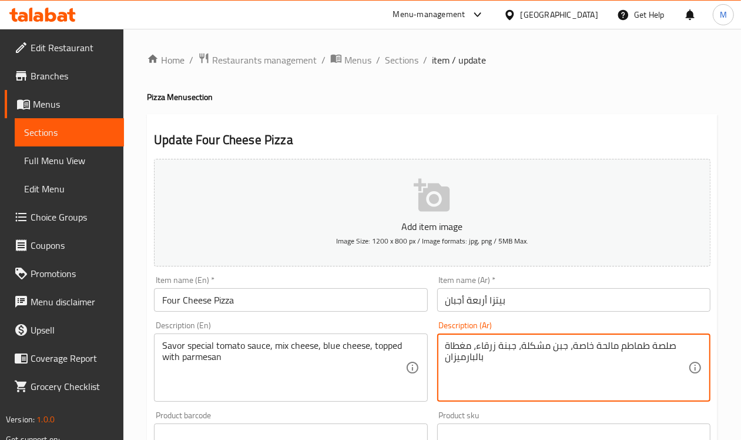
type textarea "صلصة طماطم مالحة خاصة، جبن مشكلة، جبنة زرقاء، مغطاة بالبارميزان"
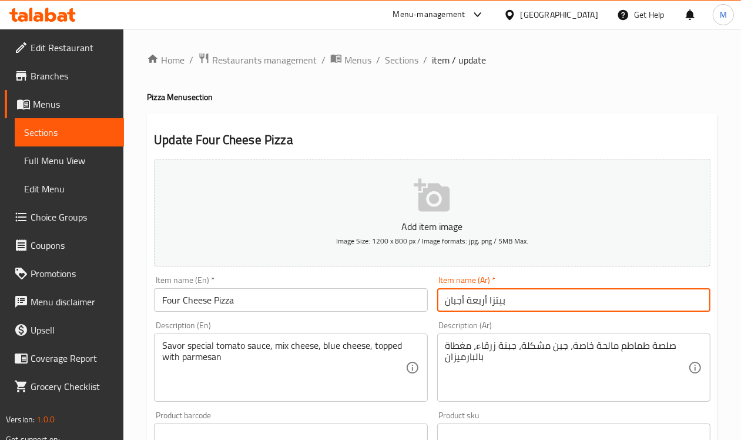
click at [549, 297] on input "بيتزا أربعة أجبان" at bounding box center [573, 300] width 273 height 24
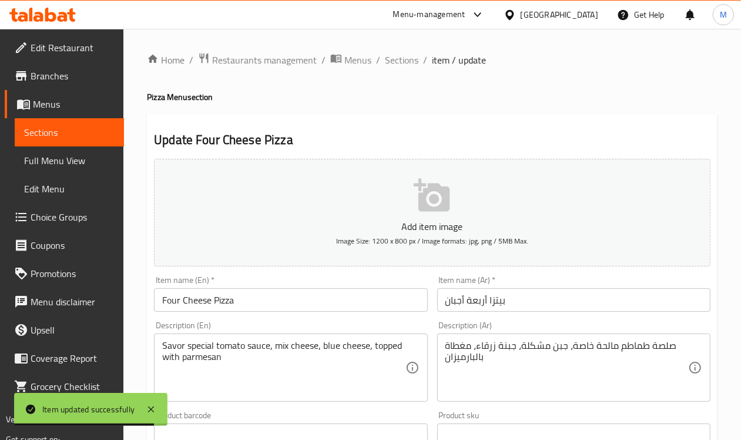
click at [410, 50] on div "Home / Restaurants management / Menus / Sections / item / update Pizza Menu sec…" at bounding box center [432, 443] width 618 height 828
click at [410, 54] on span "Sections" at bounding box center [402, 60] width 34 height 14
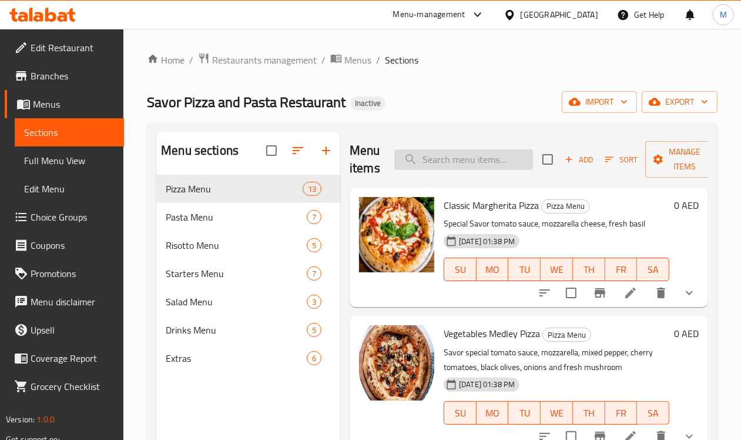
paste input "Chicken Ranch Pizza"
click at [437, 158] on input "Chicken Ranch Pizza" at bounding box center [464, 159] width 139 height 21
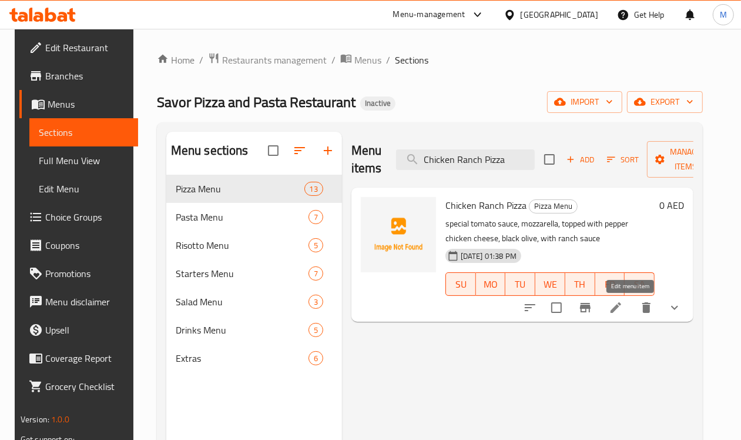
type input "Chicken Ranch Pizza"
click at [623, 310] on icon at bounding box center [616, 307] width 14 height 14
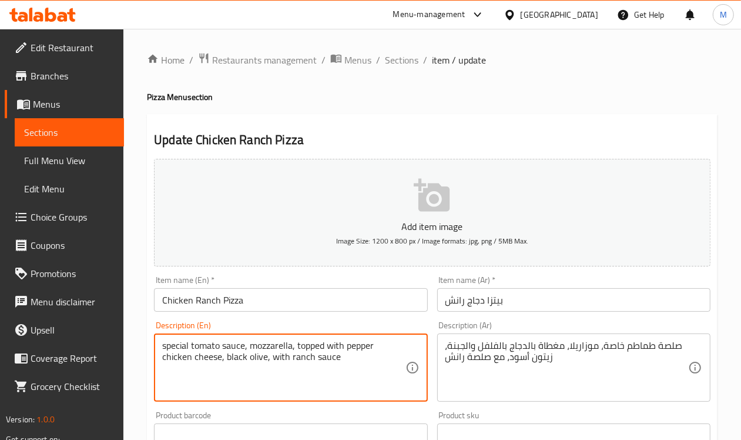
paste textarea "Savor"
type textarea "Savor special tomato sauce, mozzarella, topped with pepper chicken cheese, blac…"
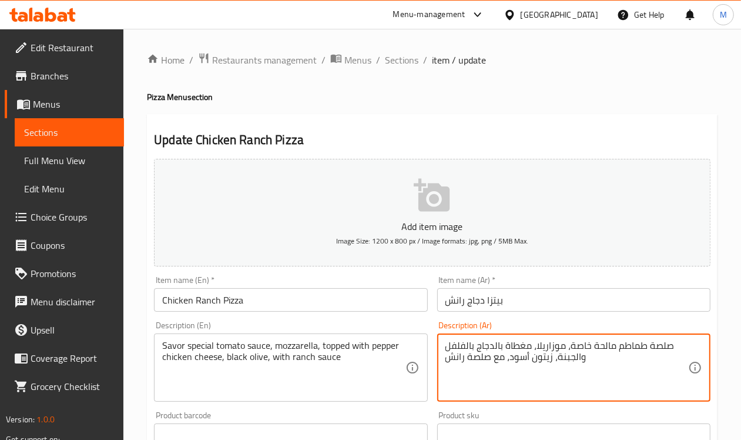
type textarea "صلصة طماطم مالحة خاصة، موزاريلا، مغطاة بالدجاج بالفلفل والجبنة، زيتون أسود، مع …"
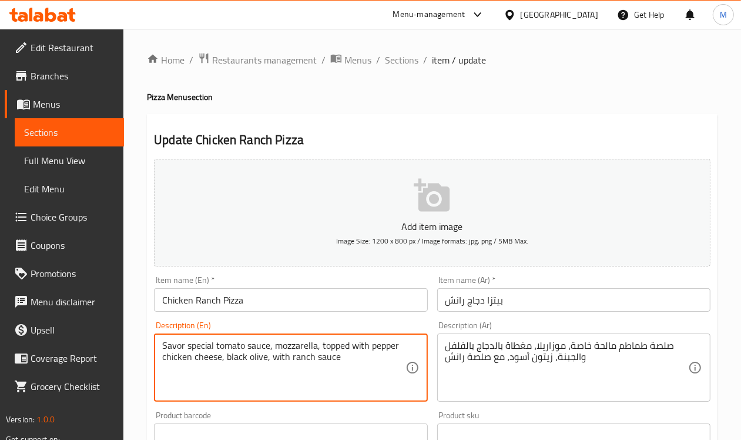
click at [293, 341] on textarea "Savor special tomato sauce, mozzarella, topped with pepper chicken cheese, blac…" at bounding box center [283, 368] width 243 height 56
click at [347, 344] on textarea "Savor special tomato sauce, mozzarella, topped with pepper chicken cheese, blac…" at bounding box center [283, 368] width 243 height 56
click at [362, 345] on textarea "Savor special tomato sauce, mozzarella, topped with pepper chicken cheese, blac…" at bounding box center [283, 368] width 243 height 56
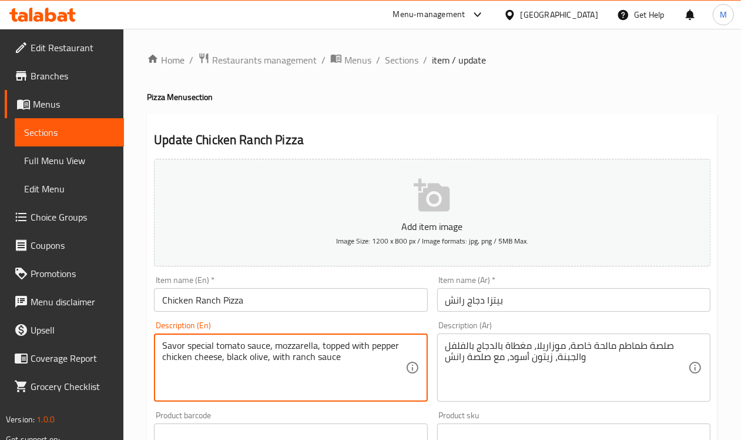
click at [259, 357] on textarea "Savor special tomato sauce, mozzarella, topped with pepper chicken cheese, blac…" at bounding box center [283, 368] width 243 height 56
click at [528, 287] on div "Item name (Ar)   * بيتزا دجاج رانش Item name (Ar) *" at bounding box center [573, 294] width 273 height 36
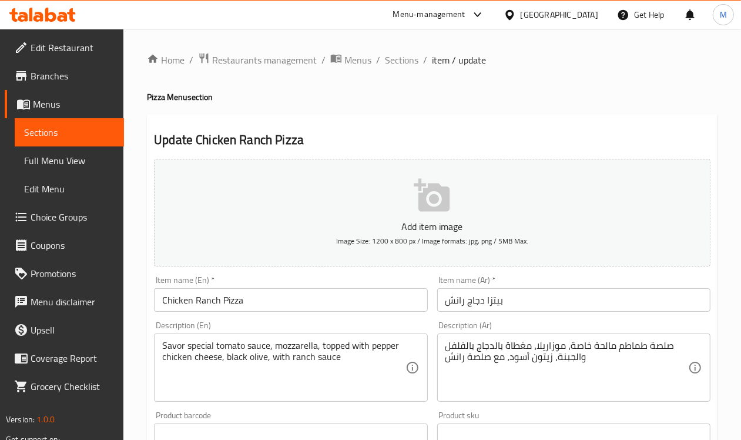
click at [530, 299] on input "بيتزا دجاج رانش" at bounding box center [573, 300] width 273 height 24
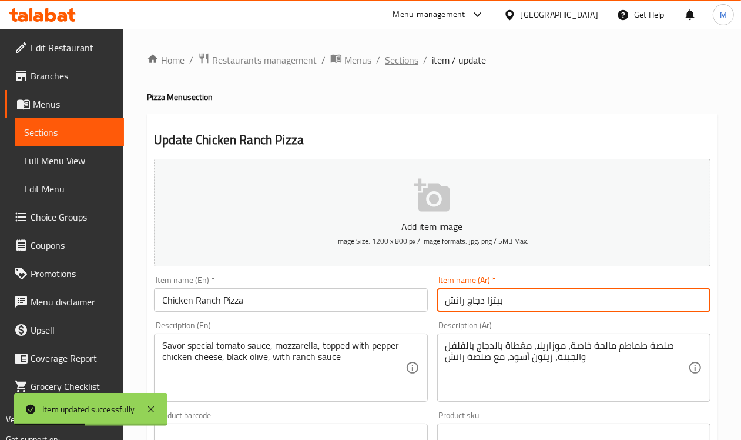
click at [403, 59] on span "Sections" at bounding box center [402, 60] width 34 height 14
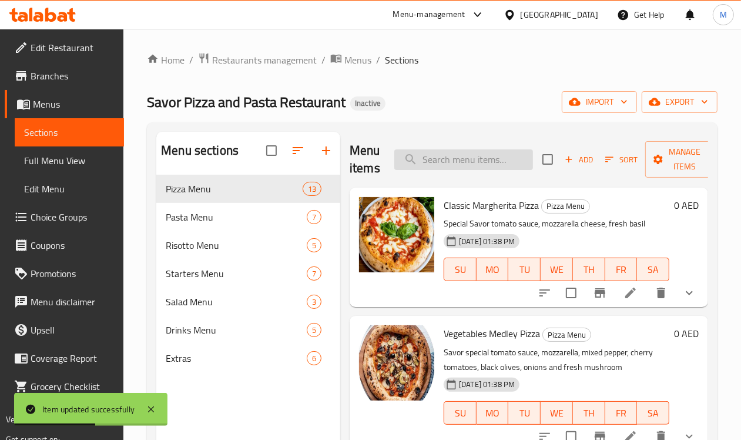
paste input "Super Supreme pizza"
click at [429, 168] on input "Super Supreme pizza" at bounding box center [464, 159] width 139 height 21
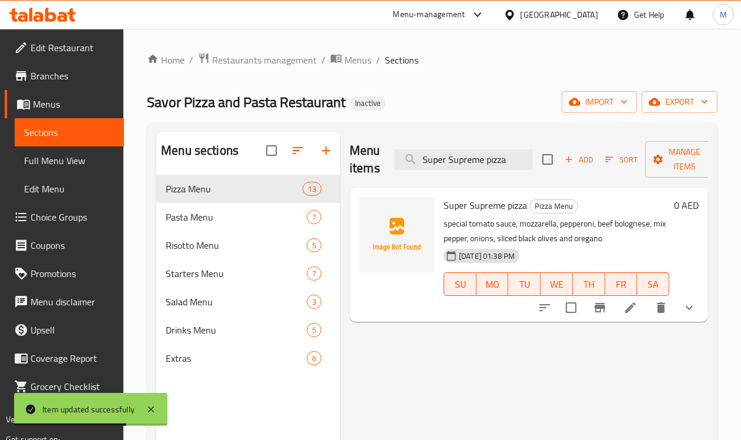
type input "Super Supreme pizza"
click at [623, 312] on li at bounding box center [630, 307] width 33 height 21
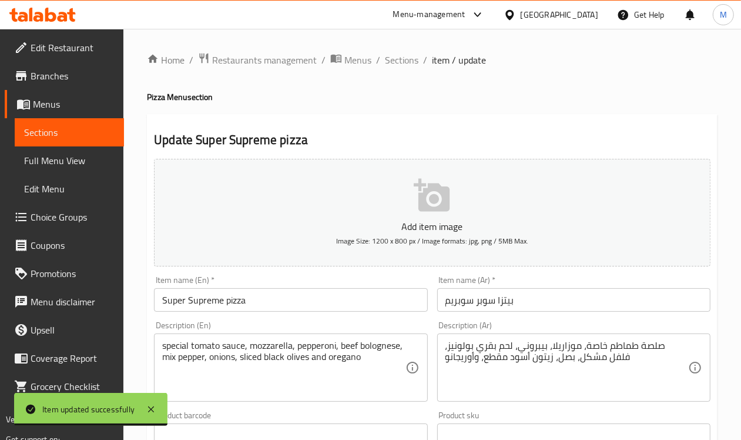
click at [160, 340] on div "special tomato sauce, mozzarella, pepperoni, beef bolognese, mix pepper, onions…" at bounding box center [290, 367] width 273 height 68
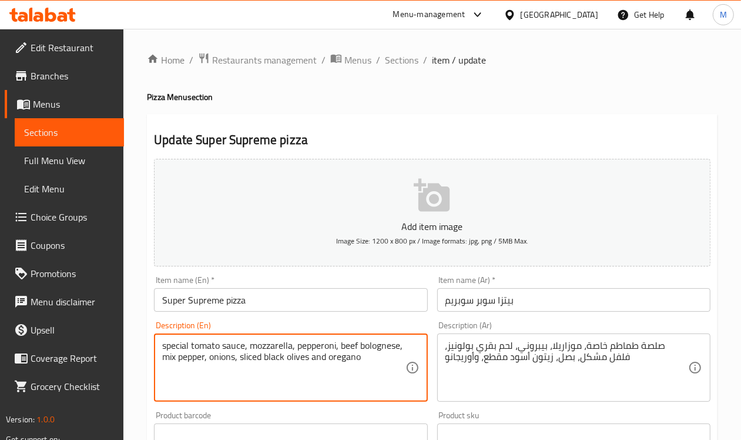
paste textarea "Savor"
type textarea "Savor special tomato sauce, mozzarella, pepperoni, beef bolognese, mix pepper, …"
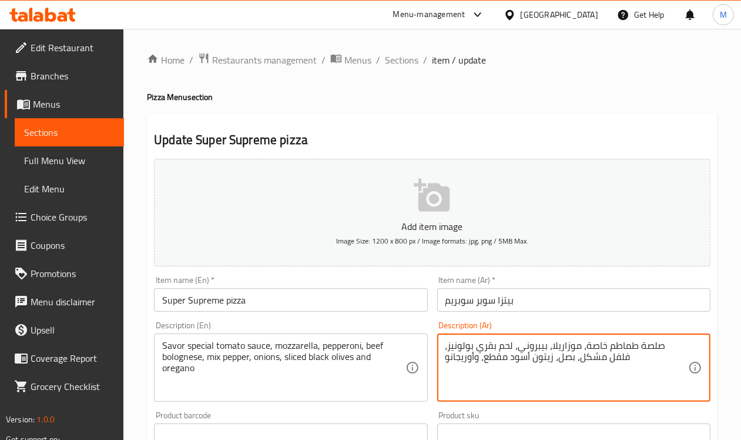
click at [624, 345] on textarea "صلصة طماطم خاصة، موزاريلا، بيبروني، لحم بقري بولونيز، فلفل مشكل، بصل، زيتون أسو…" at bounding box center [567, 368] width 243 height 56
click at [626, 347] on textarea "صلصة طماطم خاصة، موزاريلا، بيبروني، لحم بقري بولونيز، فلفل مشكل، بصل، زيتون أسو…" at bounding box center [567, 368] width 243 height 56
click at [498, 357] on textarea "صلصة طماطم مالحة خاصة، موزاريلا، بيبروني، لحم بقري بولونيز، فلفل مشكل، بصل، زيت…" at bounding box center [567, 368] width 243 height 56
click at [527, 359] on textarea "صلصة طماطم مالحة خاصة، موزاريلا، بيبروني، لحم بقري بولونيز، فلفل مشكل، بصل، زيت…" at bounding box center [567, 368] width 243 height 56
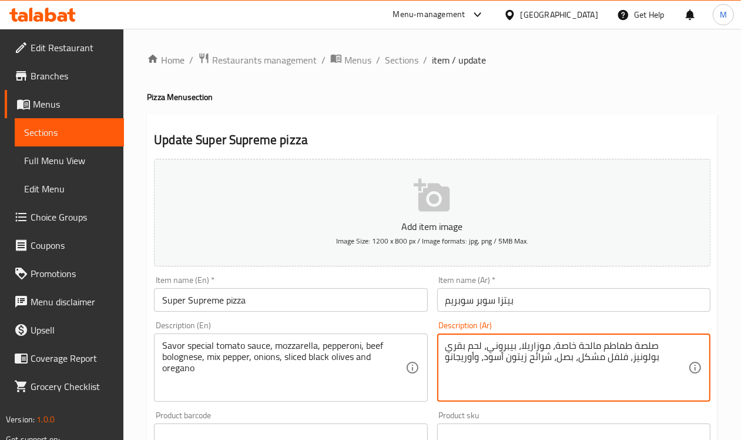
type textarea "صلصة طماطم مالحة خاصة، موزاريلا، بيبروني، لحم بقري بولونيز، فلفل مشكل، بصل، شرا…"
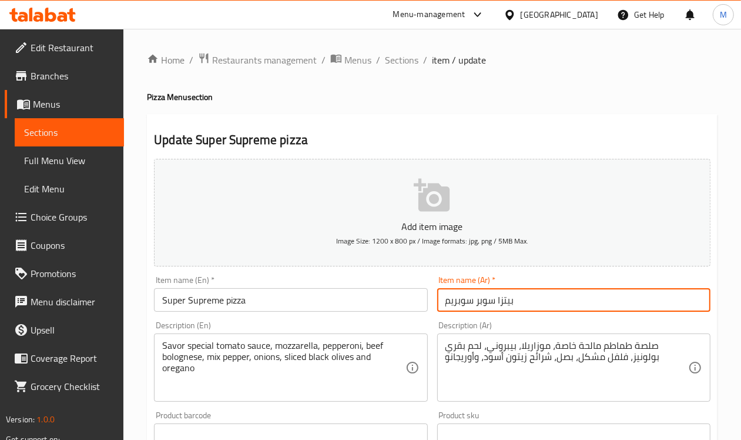
click at [539, 295] on input "بيتزا سوبر سوبريم" at bounding box center [573, 300] width 273 height 24
click at [400, 59] on span "Sections" at bounding box center [402, 60] width 34 height 14
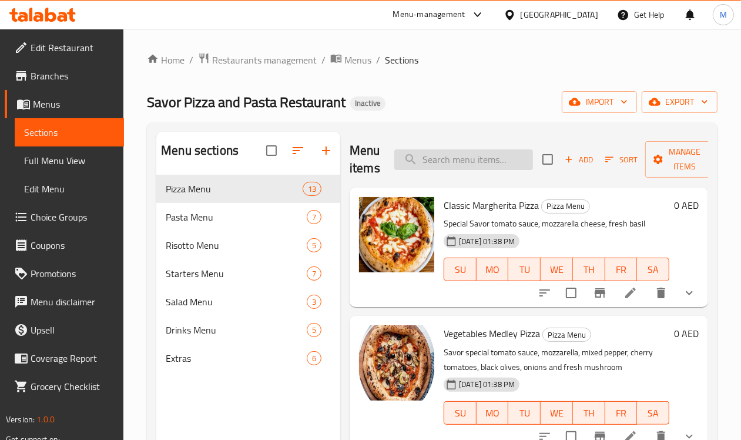
paste input "Truffle Pasta"
click at [434, 159] on input "Truffle Pasta" at bounding box center [464, 159] width 139 height 21
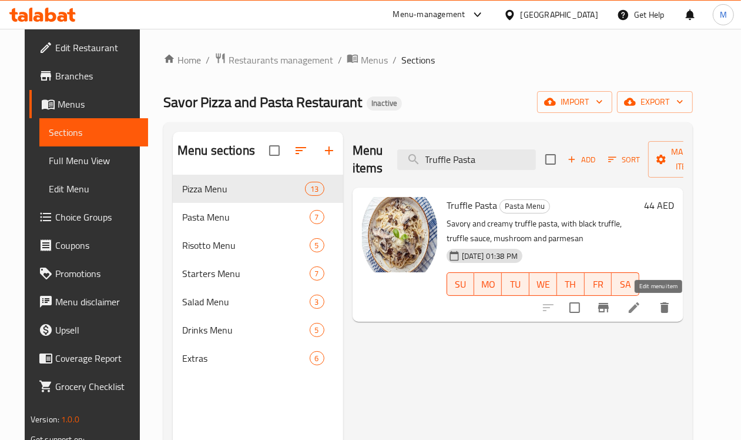
type input "Truffle Pasta"
click at [641, 309] on icon at bounding box center [634, 307] width 14 height 14
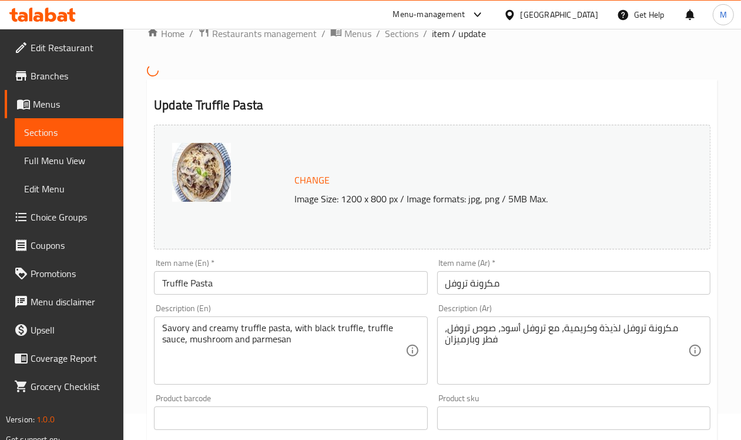
scroll to position [73, 0]
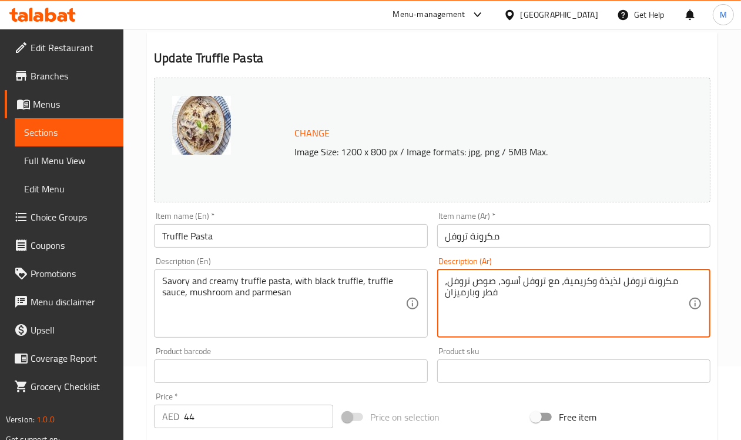
drag, startPoint x: 607, startPoint y: 278, endPoint x: 651, endPoint y: 306, distance: 52.2
click at [659, 315] on textarea "مكرونة تروفل لذيذة وكريمية، مع تروفل أسود، صوص تروفل، فطر وبارميزان" at bounding box center [567, 303] width 243 height 56
click at [612, 284] on textarea "مكرونة تروفل لذيذة وكريمية، مع تروفل أسود، صوص تروفل، فطر وبارميزان" at bounding box center [567, 303] width 243 height 56
click at [610, 278] on textarea "مكرونة تروفل لذيذة وكريمية، مع تروفل أسود، صوص تروفل، فطر وبارميزان" at bounding box center [567, 303] width 243 height 56
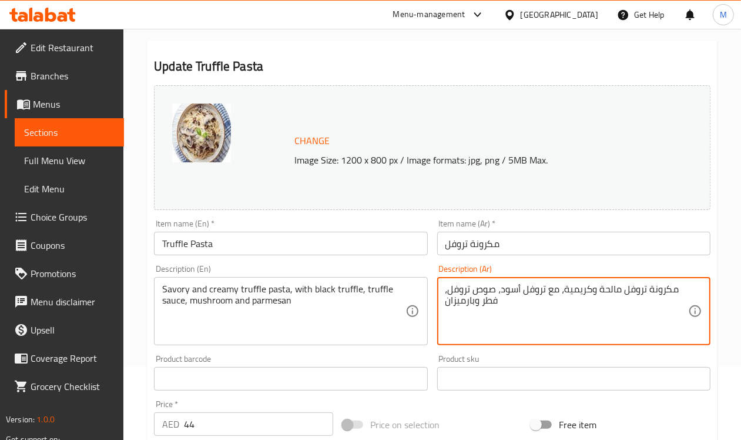
type textarea "مكرونة تروفل مالحة وكريمية، مع تروفل أسود، صوص تروفل، فطر وبارميزان"
click at [576, 245] on input "مكرونة تروفل" at bounding box center [573, 244] width 273 height 24
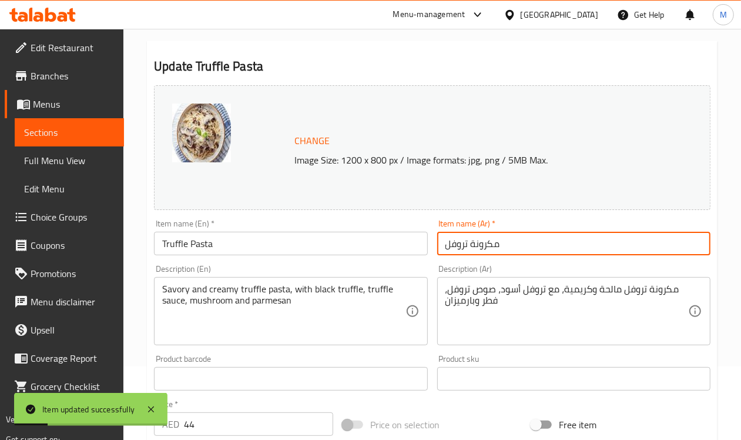
scroll to position [0, 0]
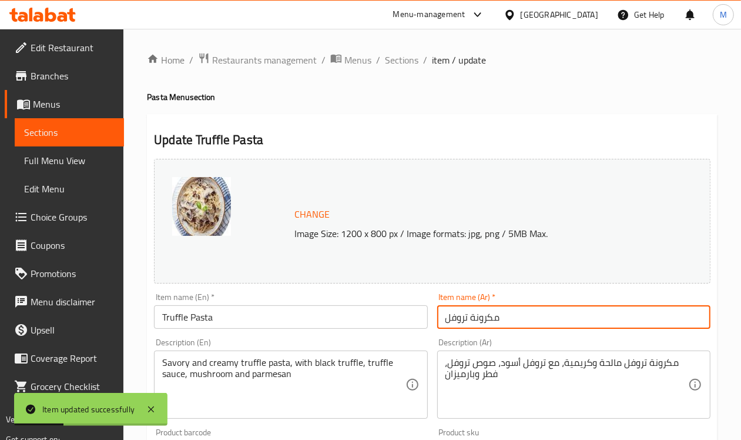
click at [372, 39] on div "Home / Restaurants management / Menus / Sections / item / update Pasta Menu sec…" at bounding box center [432, 438] width 618 height 819
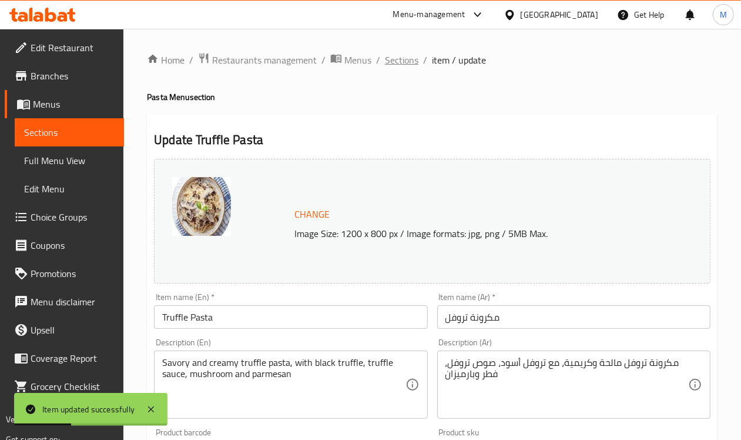
click at [410, 51] on div "Home / Restaurants management / Menus / Sections / item / update Pasta Menu sec…" at bounding box center [432, 438] width 618 height 819
click at [409, 62] on span "Sections" at bounding box center [402, 60] width 34 height 14
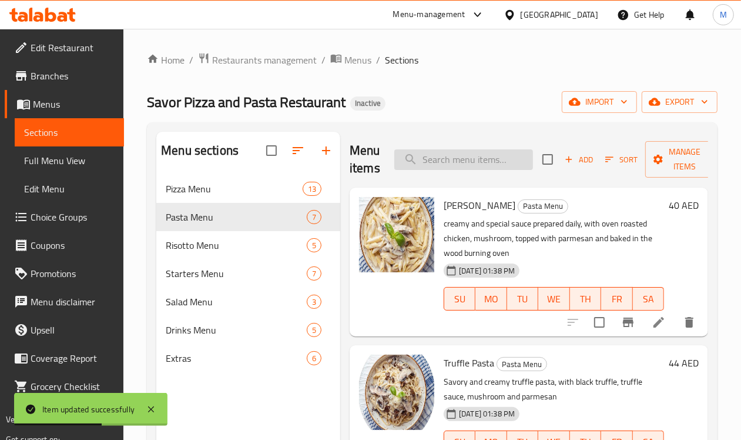
paste input "Truffle Pasta"
click at [445, 165] on input "Truffle Pasta" at bounding box center [464, 159] width 139 height 21
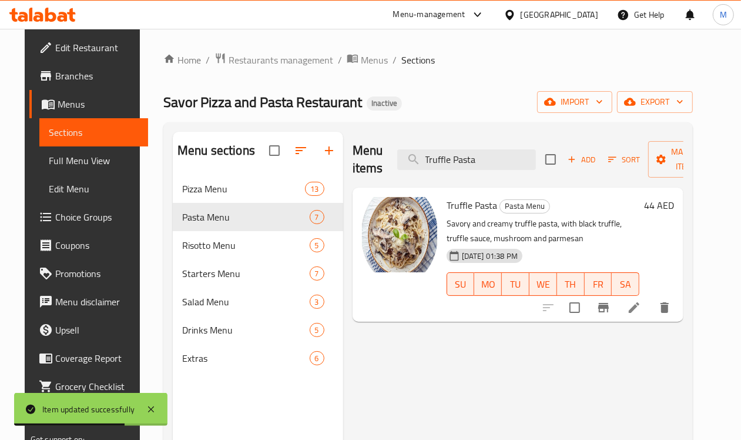
type input "Truffle Pasta"
click at [641, 303] on icon at bounding box center [634, 307] width 14 height 14
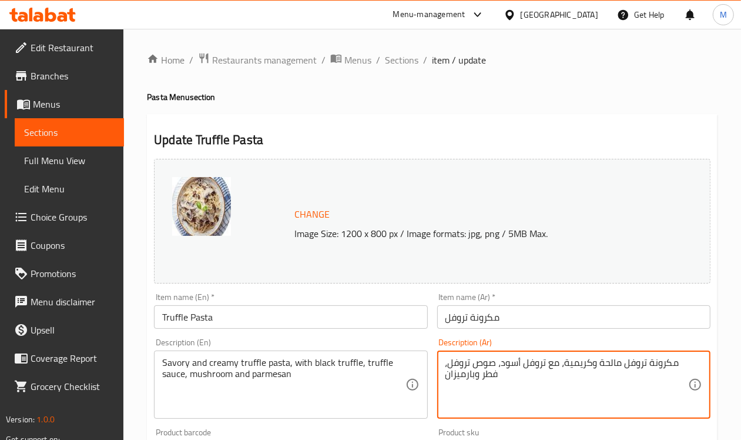
click at [611, 365] on textarea "مكرونة تروفل مالحة وكريمية، مع تروفل أسود، صوص تروفل، فطر وبارميزان" at bounding box center [567, 385] width 243 height 56
click at [617, 357] on textarea "مكرونة تروفل مالحة وكريمية، مع تروفل أسود، صوص تروفل، فطر وبارميزان" at bounding box center [567, 385] width 243 height 56
click at [415, 54] on span "Sections" at bounding box center [402, 60] width 34 height 14
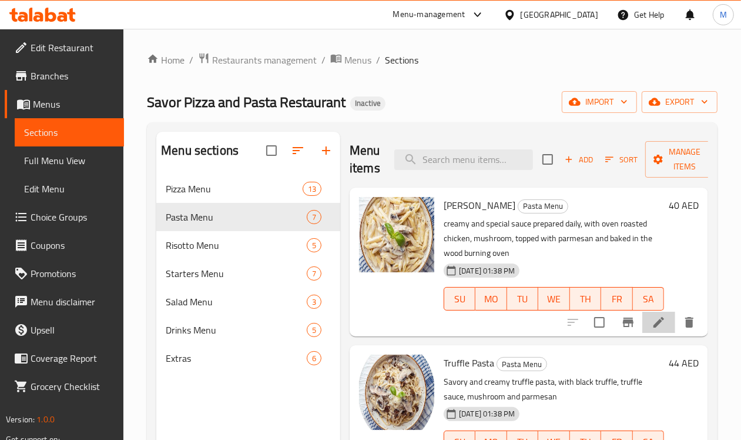
click at [644, 316] on li at bounding box center [659, 322] width 33 height 21
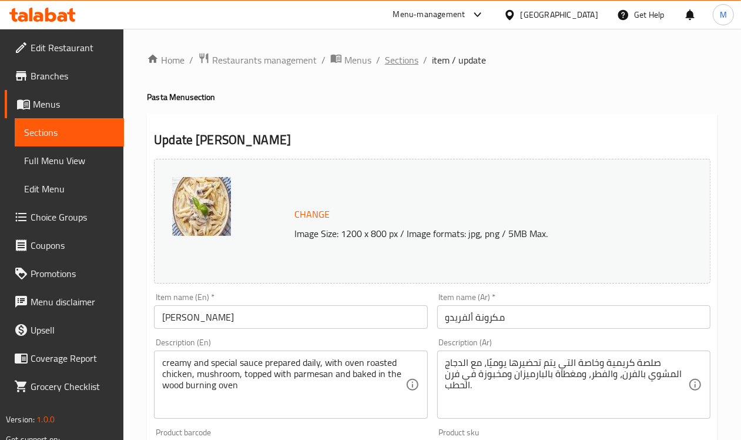
click at [399, 57] on span "Sections" at bounding box center [402, 60] width 34 height 14
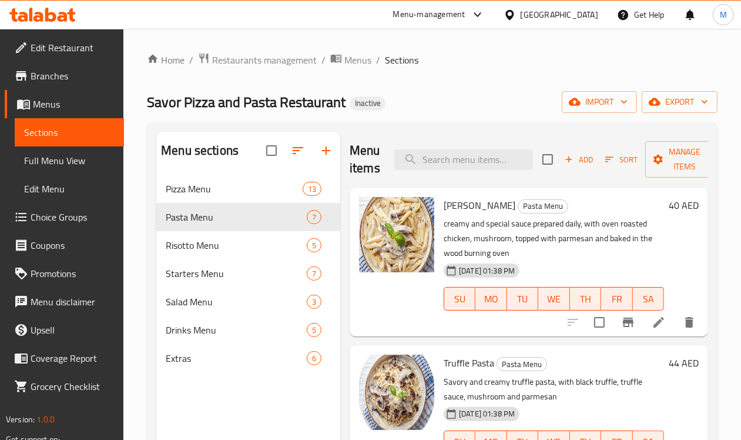
click at [437, 139] on div "Menu items Add Sort Manage items" at bounding box center [529, 160] width 359 height 56
paste input "Lemon Basil Shrimp Pasta"
click at [439, 165] on input "Lemon Basil Shrimp Pasta" at bounding box center [464, 159] width 139 height 21
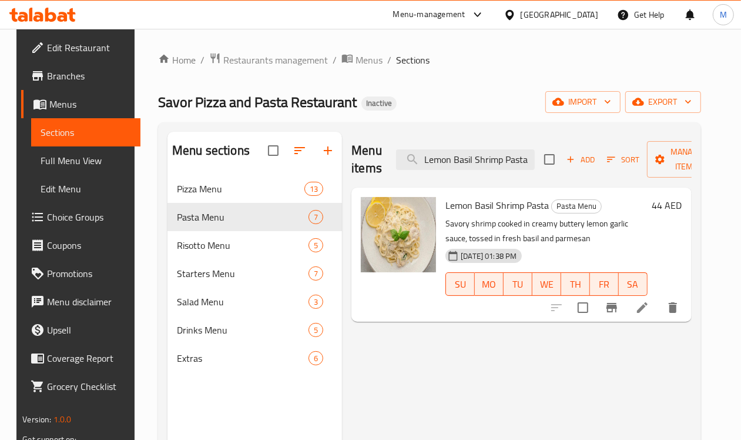
type input "Lemon Basil Shrimp Pasta"
click at [659, 313] on li at bounding box center [642, 307] width 33 height 21
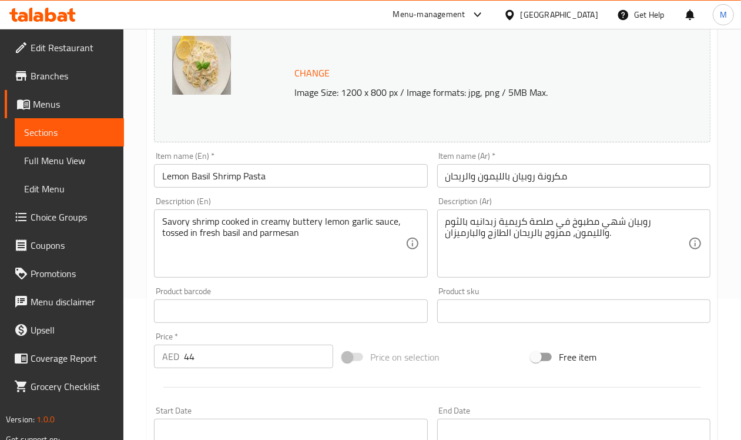
scroll to position [147, 0]
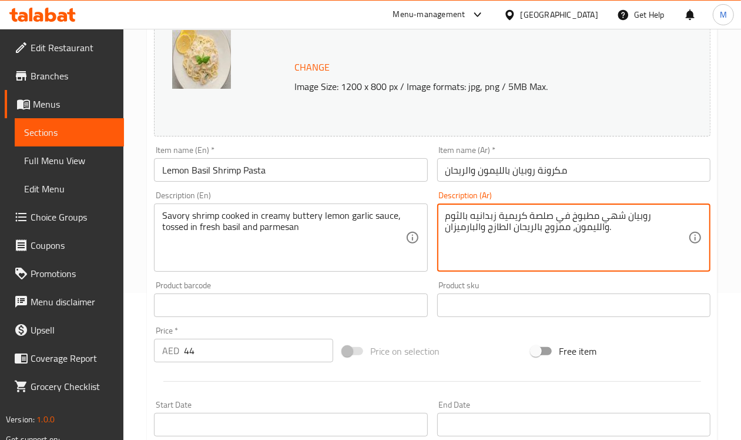
click at [657, 218] on textarea "روبيان شهي مطبوخ في صلصة كريمية زبدانيه بالثوم والليمون، ممزوج بالريحان الطازج …" at bounding box center [567, 238] width 243 height 56
drag, startPoint x: 562, startPoint y: 230, endPoint x: 547, endPoint y: 232, distance: 15.4
click at [547, 232] on textarea "روبيان مالح مطبوخ في صلصة كريمية زبدانيه بالثوم والليمون، ممزوج بالريحان الطازج…" at bounding box center [567, 238] width 243 height 56
type textarea "روبيان مالح مطبوخ في صلصة كريمية زبدانيه بالثوم والليمون، مغموس بالريحان الطازج…"
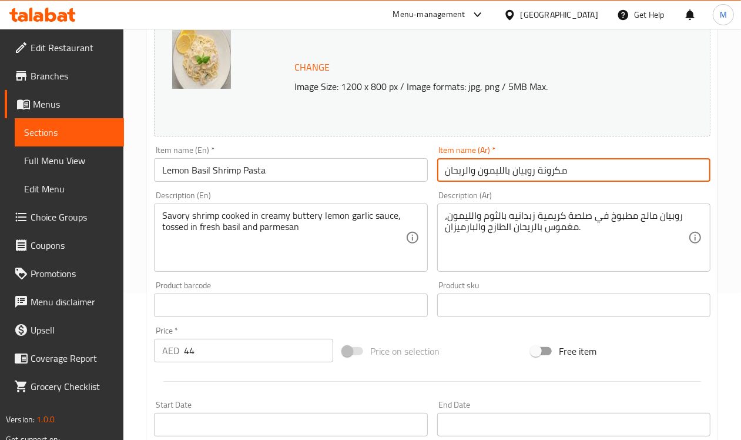
drag, startPoint x: 595, startPoint y: 172, endPoint x: 610, endPoint y: 180, distance: 16.6
click at [610, 180] on input "مكرونة روبيان بالليمون والريحان" at bounding box center [573, 170] width 273 height 24
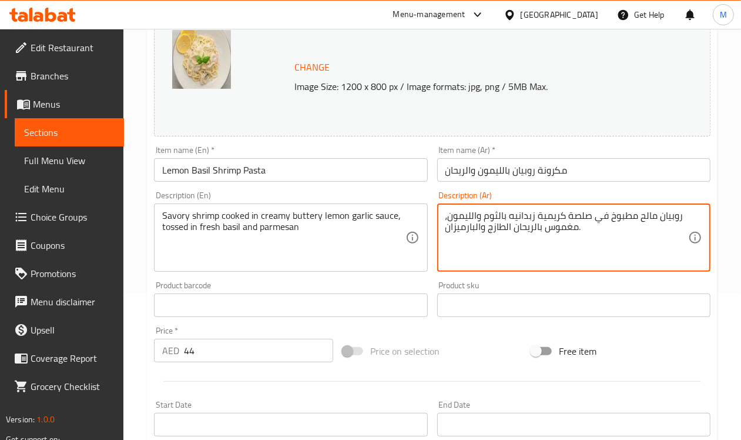
click at [670, 218] on textarea "روبيان مالح مطبوخ في صلصة كريمية زبدانيه بالثوم والليمون، مغموس بالريحان الطازج…" at bounding box center [567, 238] width 243 height 56
click at [587, 183] on div "Item name (Ar)   * مكرونة روبيان بالليمون والريحان Item name (Ar) *" at bounding box center [574, 163] width 283 height 45
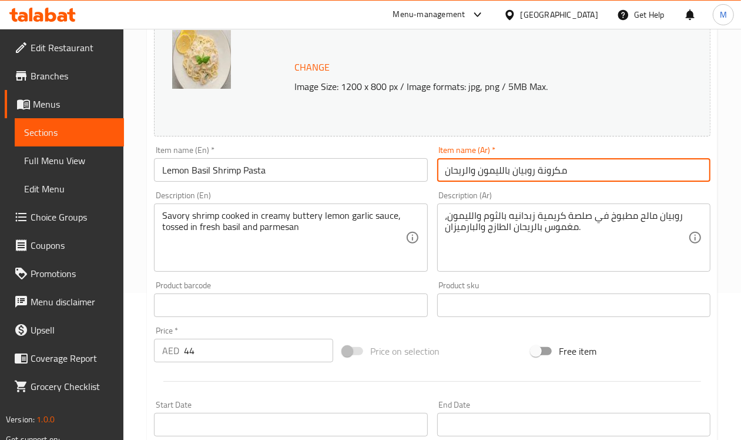
click at [586, 165] on input "مكرونة روبيان بالليمون والريحان" at bounding box center [573, 170] width 273 height 24
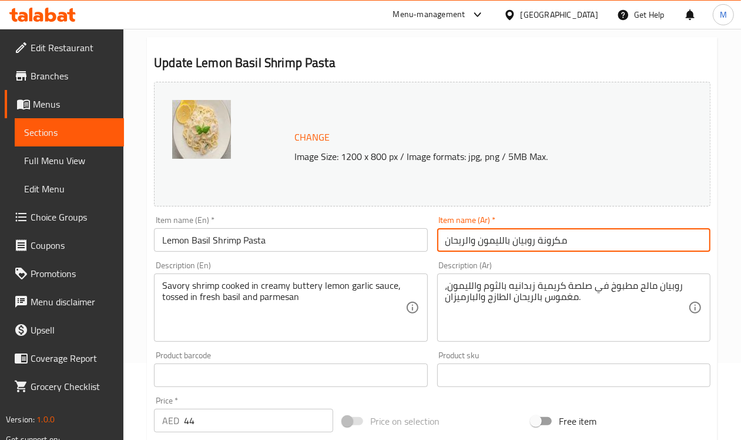
scroll to position [0, 0]
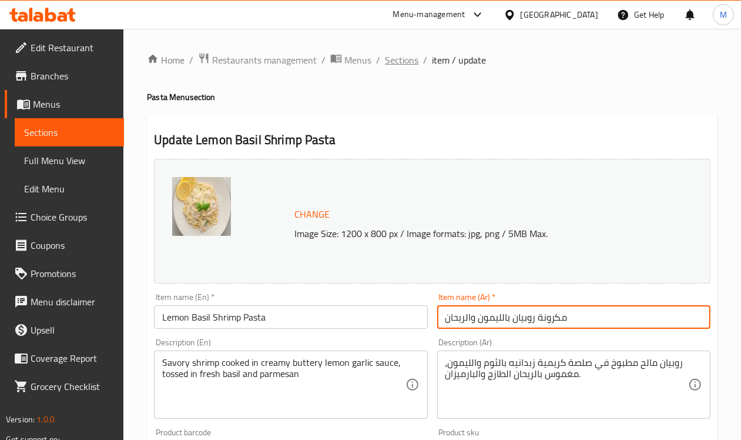
click at [398, 58] on span "Sections" at bounding box center [402, 60] width 34 height 14
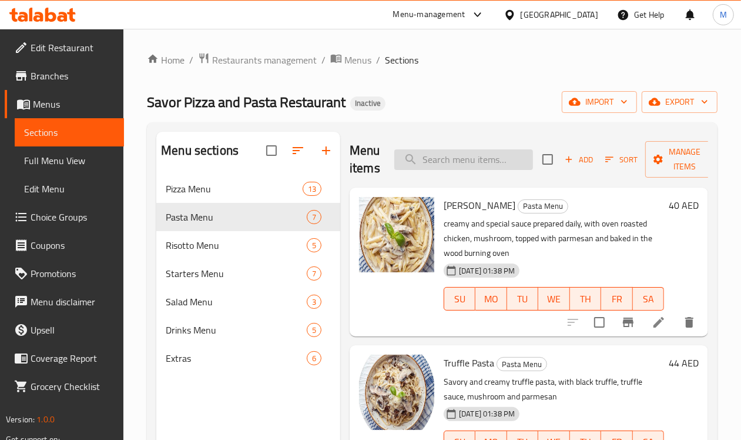
paste input "Arrabbiata Pasta"
click at [477, 168] on input "Arrabbiata Pasta" at bounding box center [464, 159] width 139 height 21
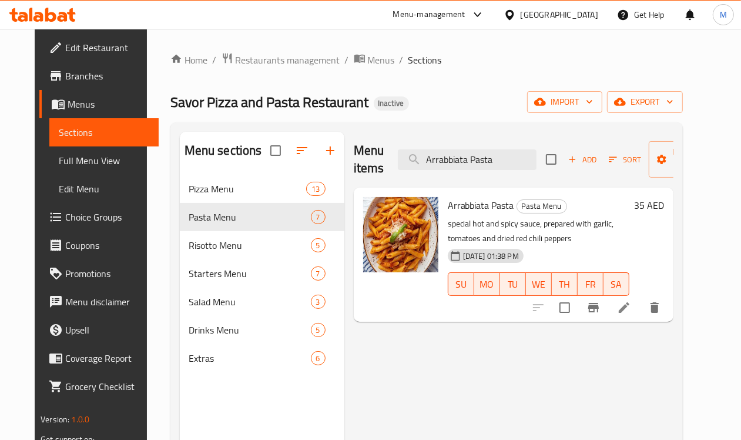
type input "Arrabbiata Pasta"
click at [631, 312] on icon at bounding box center [624, 307] width 14 height 14
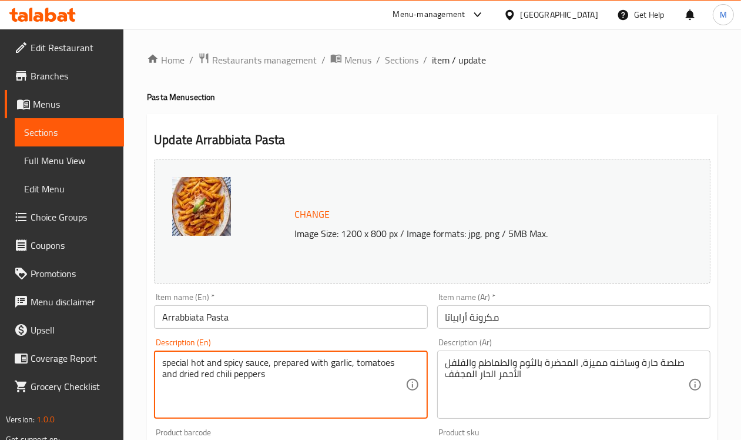
click at [162, 357] on textarea "special hot and spicy sauce, prepared with garlic, tomatoes and dried red chili…" at bounding box center [283, 385] width 243 height 56
paste textarea "Savor"
type textarea "Savor special hot and spicy sauce, prepared with garlic, tomatoes and dried red…"
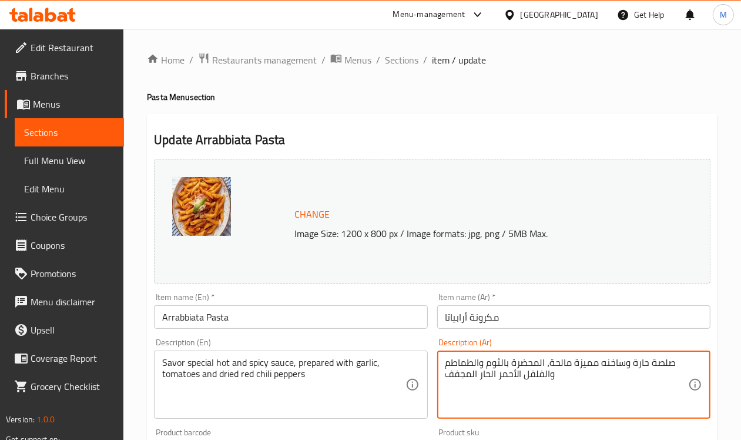
type textarea "صلصة حارة وساخنه مميزة مالحة، المحضرة بالثوم والطماطم والفلفل الأحمر الحار المج…"
click at [320, 318] on input "Arrabbiata Pasta" at bounding box center [290, 317] width 273 height 24
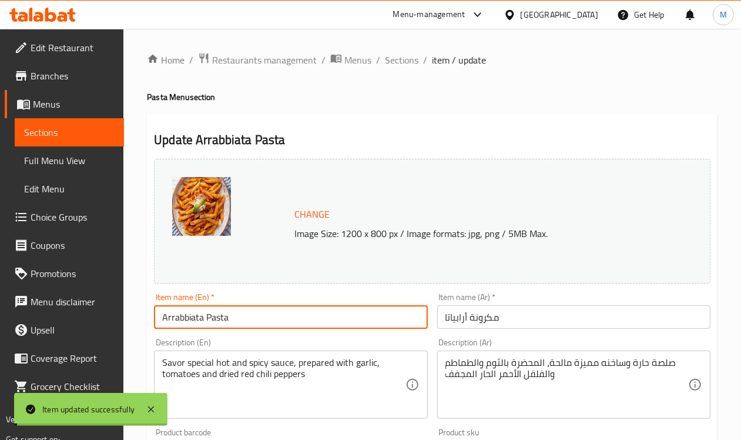
click at [403, 55] on span "Sections" at bounding box center [402, 60] width 34 height 14
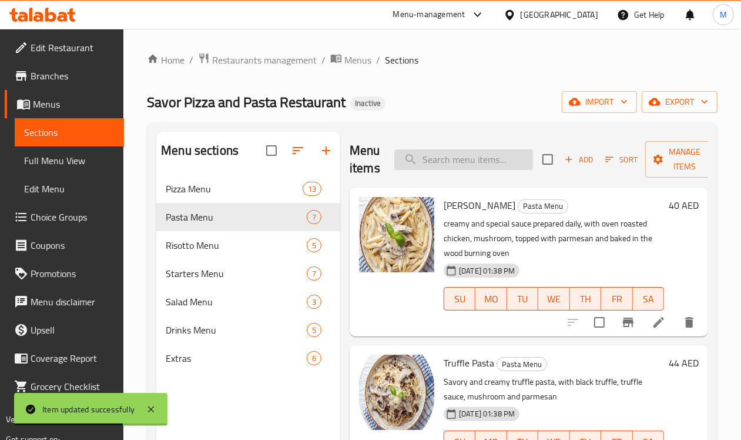
paste input "Spaghetti Bolognese"
click at [439, 163] on input "search" at bounding box center [464, 159] width 139 height 21
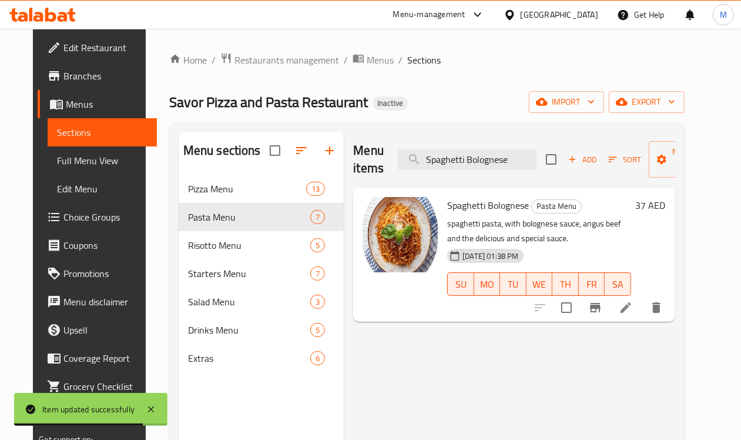
type input "Spaghetti Bolognese"
click at [631, 309] on icon at bounding box center [626, 307] width 11 height 11
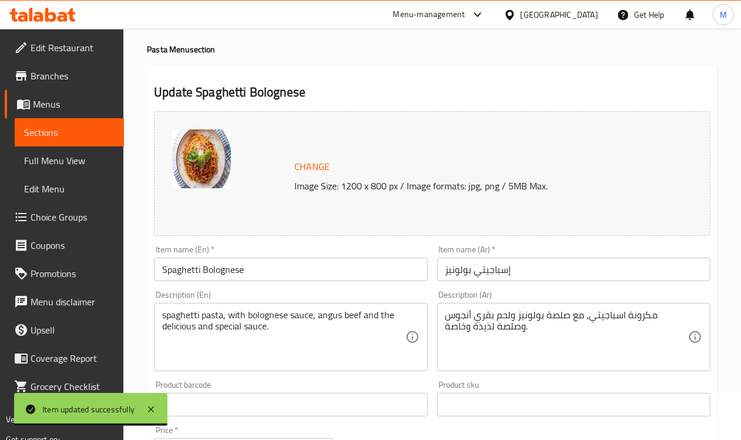
scroll to position [73, 0]
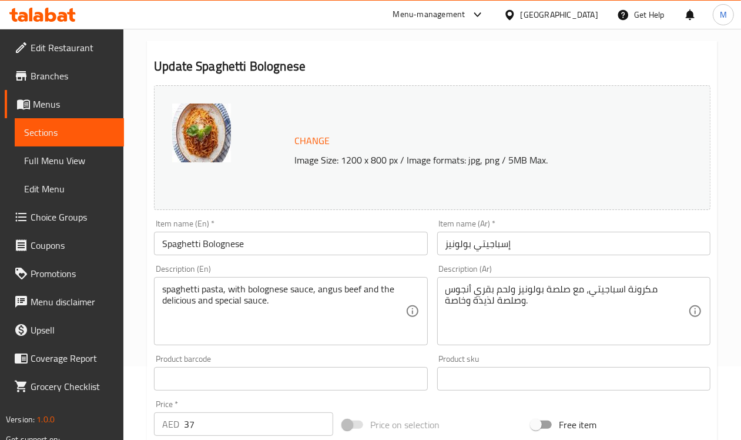
click at [155, 284] on div "spaghetti pasta, with bolognese sauce, angus beef and the delicious and special…" at bounding box center [290, 311] width 273 height 68
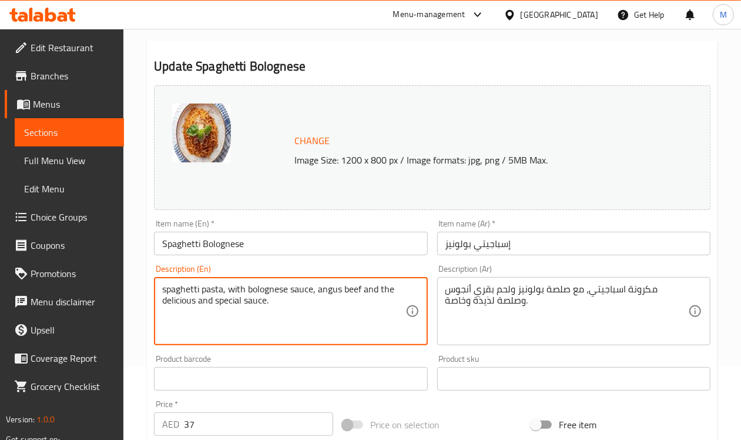
paste textarea "Italian dish, fancy"
type textarea "Italian dish, fancy spaghetti pasta, with bolognese sauce, angus beef and the d…"
click at [442, 286] on div "مكرونة اسباجيتي، مع صلصة بولونيز ولحم بقري أنجوس وصلصة لذيذة وخاصة. Description…" at bounding box center [573, 311] width 273 height 68
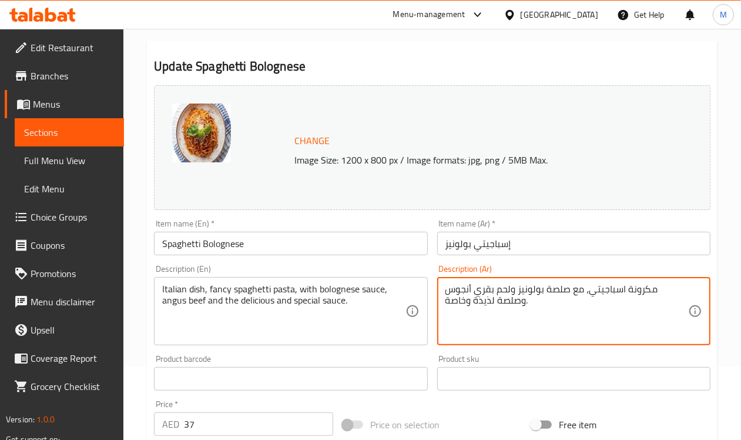
paste textarea "طبق إيطالي، فاخر"
click at [614, 293] on textarea "طبق إيطالي، فاخر مكرونة اسباجيتي، مع صلصة بولونيز ولحم بقري أنجوس وصلصة لذيذة و…" at bounding box center [567, 311] width 243 height 56
click at [563, 293] on textarea "طبق إيطالي،مكرونة اسباجيتي، مع صلصة بولونيز ولحم بقري أنجوس وصلصة لذيذة وخاصة." at bounding box center [567, 311] width 243 height 56
paste textarea "فاخر"
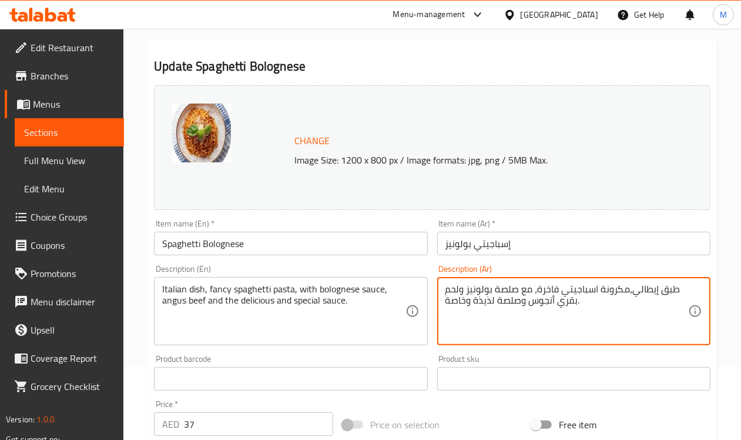
type textarea "طبق إيطالي،مكرونة اسباجيتي فاخرة، مع صلصة بولونيز ولحم بقري أنجوس وصلصة لذيذة و…"
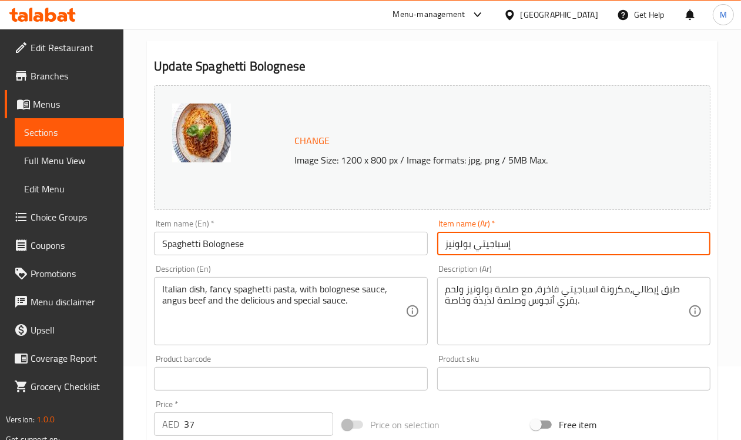
click at [556, 243] on input "إسباجيتي بولونيز" at bounding box center [573, 244] width 273 height 24
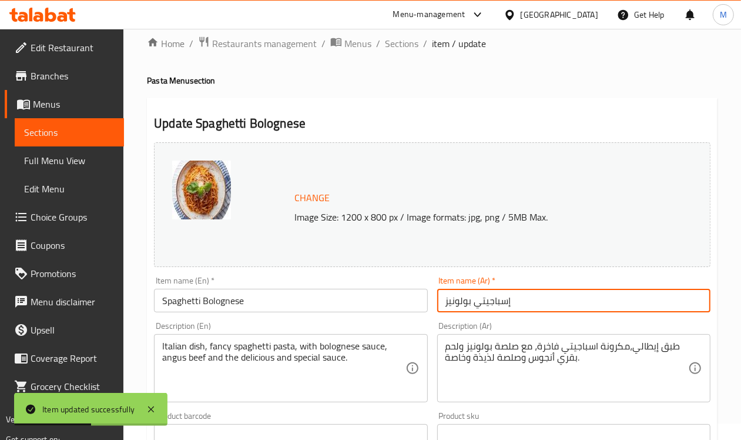
scroll to position [0, 0]
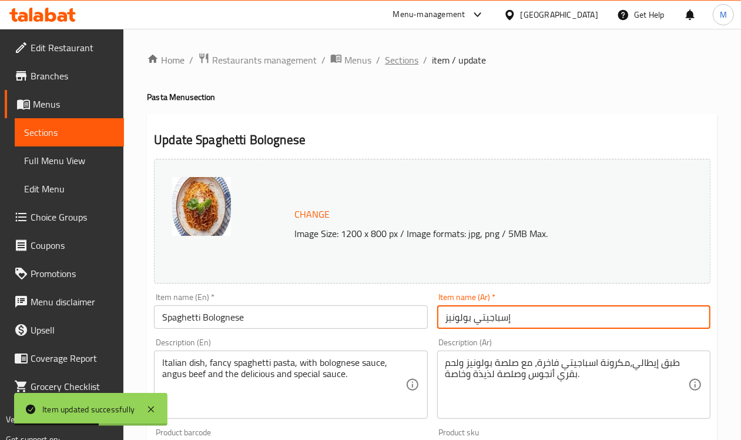
click at [391, 59] on span "Sections" at bounding box center [402, 60] width 34 height 14
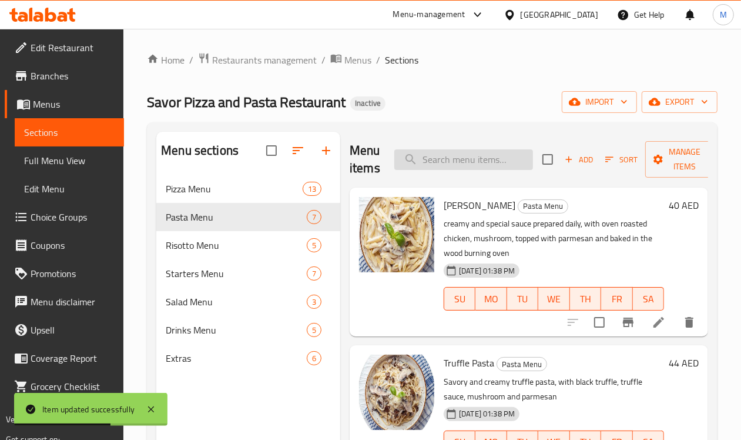
paste input "The Cali Pasta"
click at [435, 162] on input "The Cali Pasta" at bounding box center [464, 159] width 139 height 21
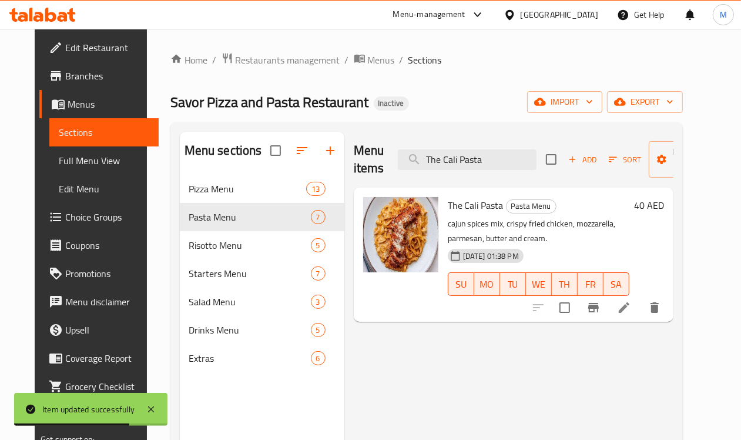
type input "The Cali Pasta"
click at [631, 310] on icon at bounding box center [624, 307] width 14 height 14
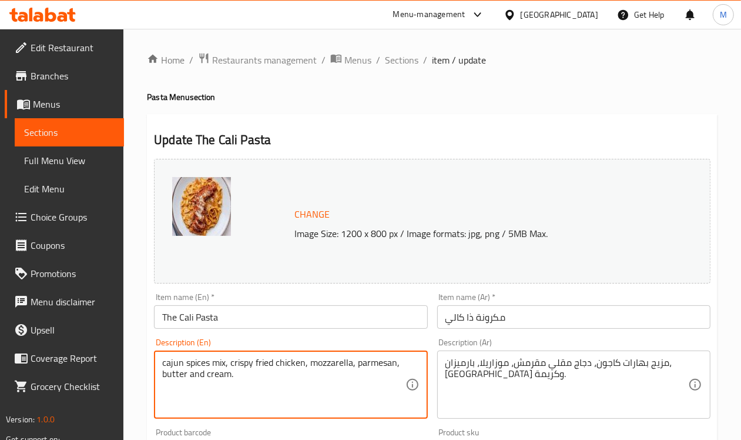
paste textarea "The Savory fusion dish,"
type textarea "The Savory fusion dish, cajun spices mix, crispy fried chicken, mozzarella, par…"
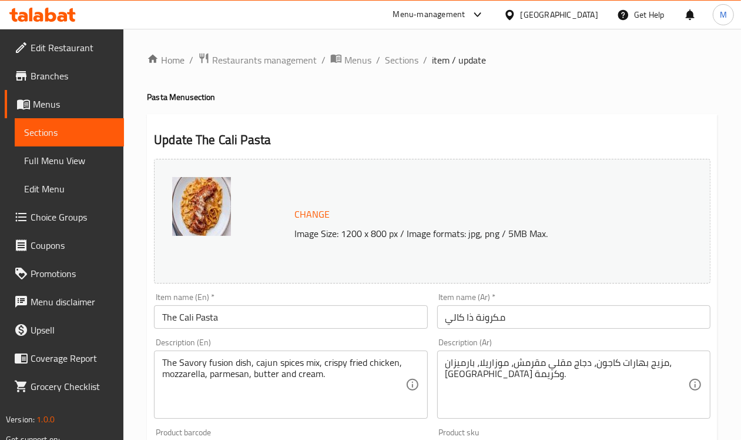
click at [445, 360] on div "مزيج بهارات كاجون، دجاج مقلي مقرمش، موزاريلا، بارميزان، [GEOGRAPHIC_DATA] وكريم…" at bounding box center [573, 384] width 273 height 68
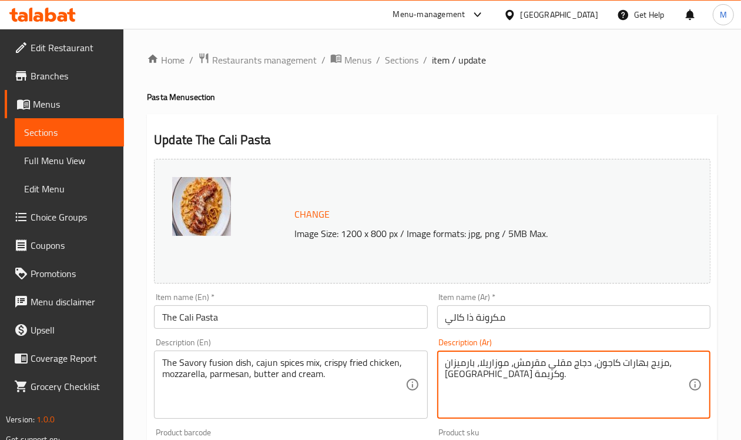
paste textarea "طبق الاندماج اللذيذ"
click at [647, 363] on textarea "طبق الاندماج اللذيذ مزيج بهارات كاجون، دجاج مقلي مقرمش، موزاريلا، بارميزان، زبد…" at bounding box center [567, 385] width 243 height 56
click at [574, 359] on textarea "طبق فيوجن مالح اللذيذ مزيج بهارات كاجون، دجاج مقلي مقرمش، موزاريلا، بارميزان، ز…" at bounding box center [567, 385] width 243 height 56
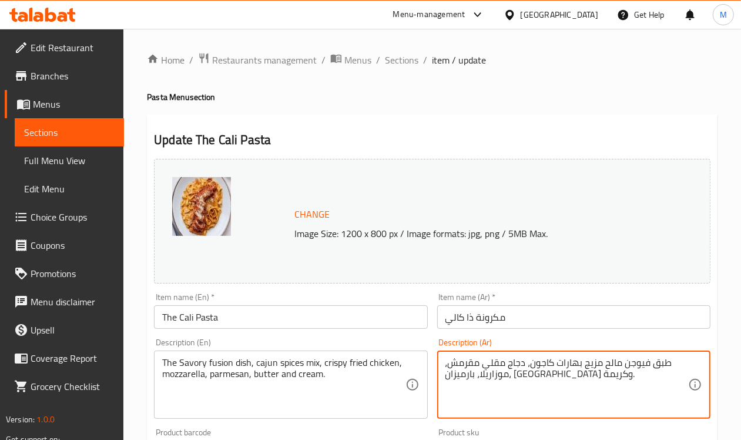
click at [606, 365] on textarea "طبق فيوجن مالح مزيج بهارات كاجون، دجاج مقلي مقرمش، موزاريلا، بارميزان، [GEOGRAP…" at bounding box center [567, 385] width 243 height 56
type textarea "طبق فيوجن مالح، مزيج بهارات كاجون، دجاج مقلي مقرمش، موزاريلا، بارميزان، زبدة وك…"
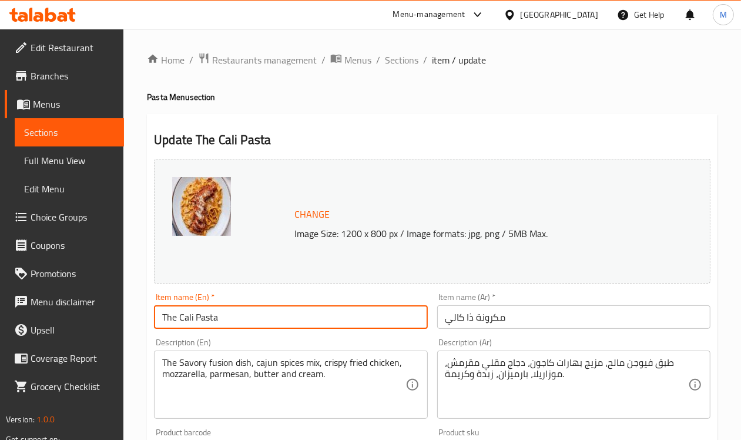
click at [330, 321] on input "The Cali Pasta" at bounding box center [290, 317] width 273 height 24
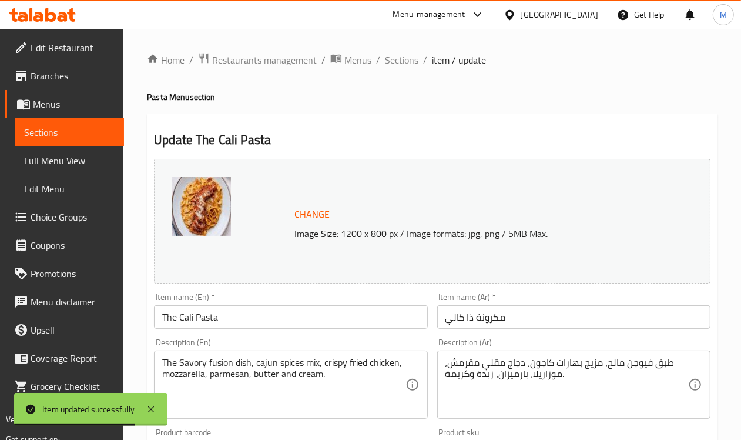
click at [410, 50] on div "Home / Restaurants management / Menus / Sections / item / update Pasta Menu sec…" at bounding box center [432, 438] width 618 height 819
click at [413, 62] on span "Sections" at bounding box center [402, 60] width 34 height 14
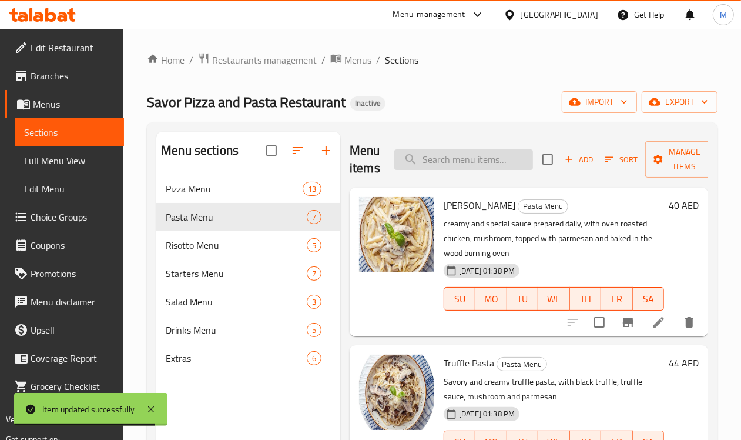
paste input "Brisket Risotto"
click at [457, 151] on input "Brisket Risotto" at bounding box center [464, 159] width 139 height 21
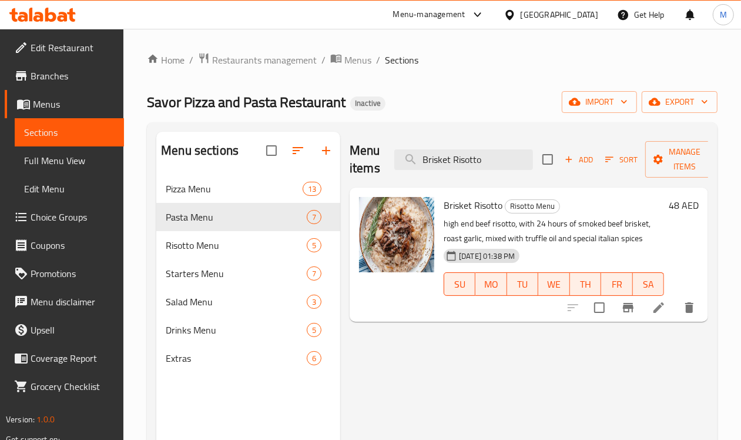
type input "Brisket Risotto"
click at [663, 310] on icon at bounding box center [659, 307] width 14 height 14
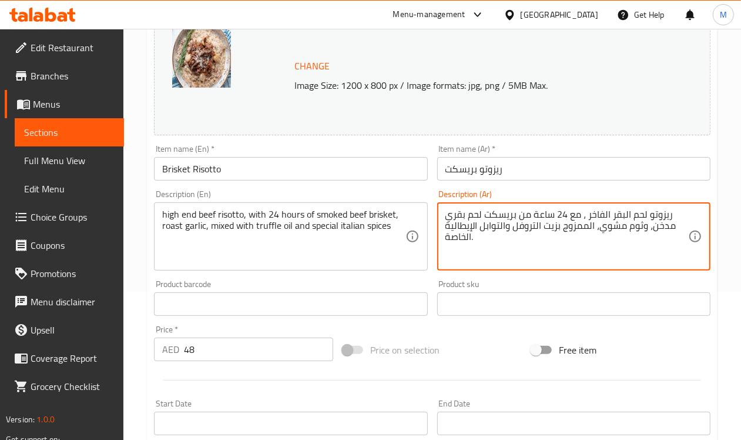
scroll to position [147, 0]
type textarea "ريزوتو لحم البقر الفاخر ، مع 24 ساعة من بريسكت لحم بقري مدخن، وثوم مشوي، الممزو…"
click at [547, 169] on input "ريزوتو بريسكت" at bounding box center [573, 170] width 273 height 24
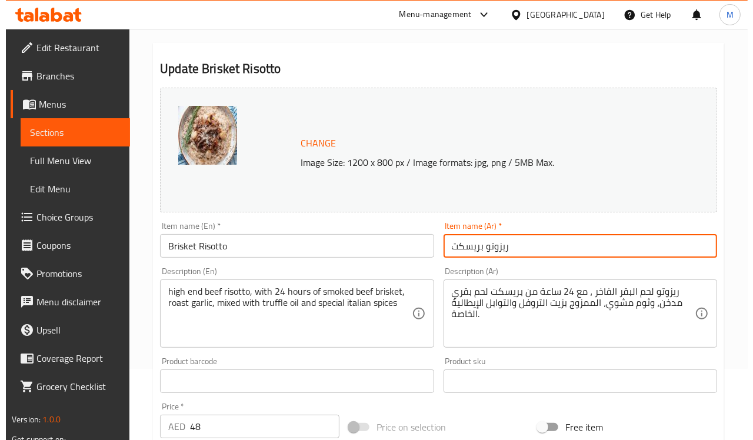
scroll to position [0, 0]
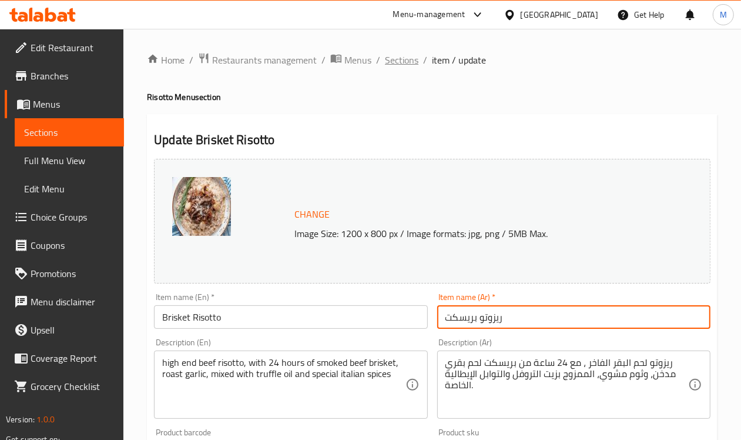
click at [392, 59] on span "Sections" at bounding box center [402, 60] width 34 height 14
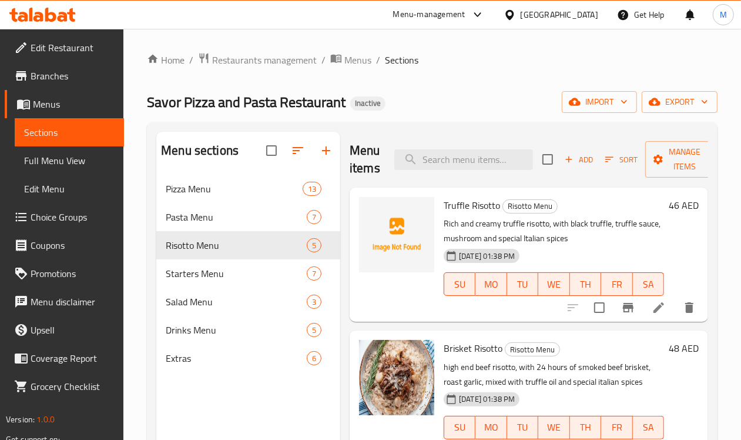
click at [410, 137] on div "Menu items Add Sort Manage items" at bounding box center [529, 160] width 359 height 56
paste input "Caesar Salad"
click at [422, 159] on input "Caesar Salad" at bounding box center [464, 159] width 139 height 21
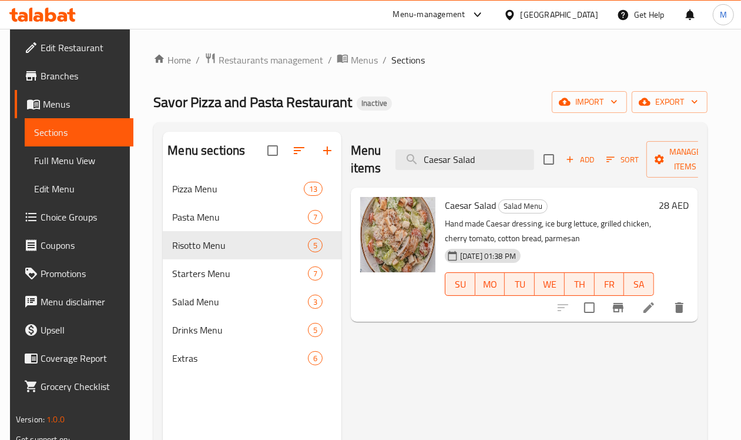
type input "Caesar Salad"
click at [656, 310] on icon at bounding box center [649, 307] width 14 height 14
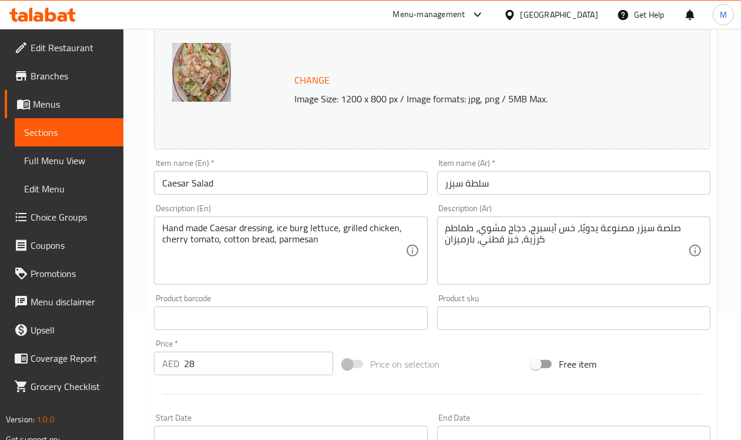
scroll to position [147, 0]
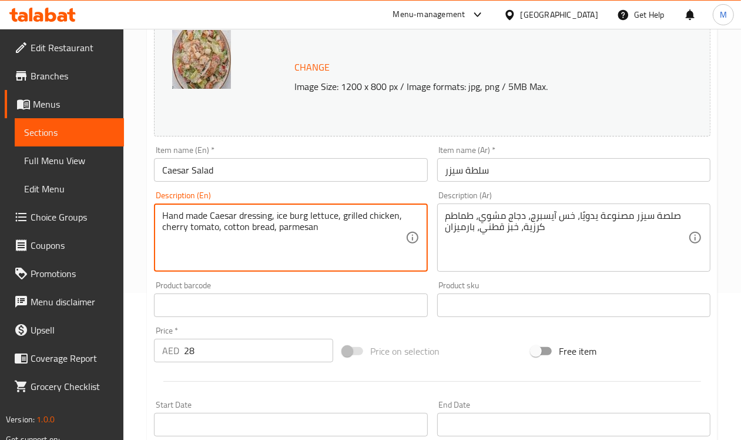
click at [236, 230] on textarea "Hand made Caesar dressing, ice burg lettuce, grilled chicken, cherry tomato, co…" at bounding box center [283, 238] width 243 height 56
paste textarea "routons"
type textarea "Hand made Caesar dressing, ice burg lettuce, grilled chicken, cherry tomato, cr…"
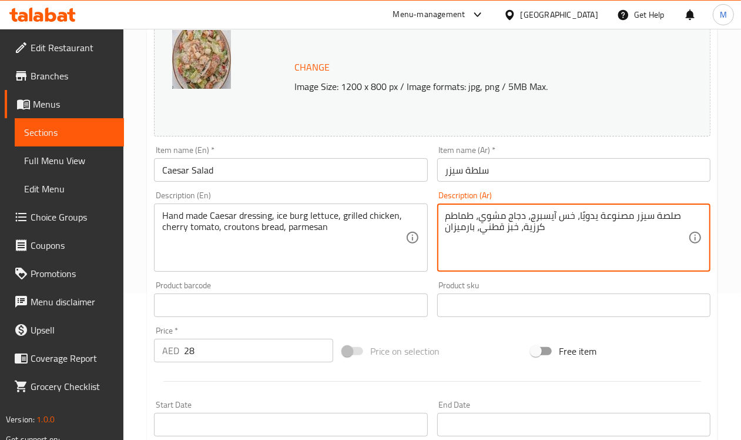
click at [497, 233] on textarea "صلصة سيزر مصنوعة يدويًا، خس آيسبرج، دجاج مشوي، طماطم كرزية، خبز قطني، بارميزان" at bounding box center [567, 238] width 243 height 56
type textarea "صلصة سيزر مصنوعة يدويًا، خس آيسبرج، دجاج مشوي، طماطم كرزية، خبز محمص، بارميزان"
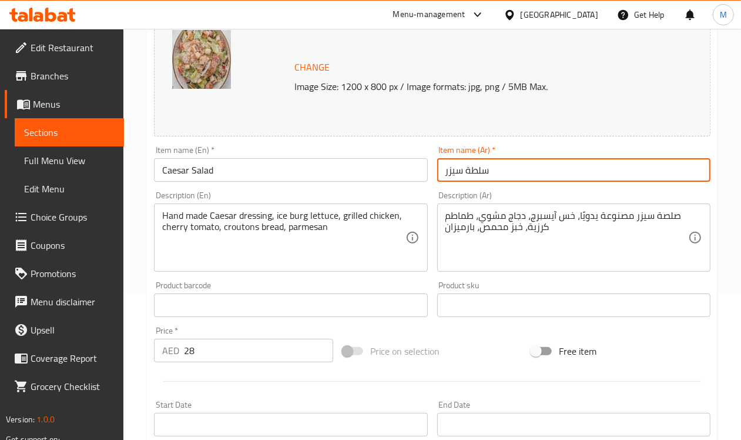
click at [516, 178] on input "سلطة سيزر" at bounding box center [573, 170] width 273 height 24
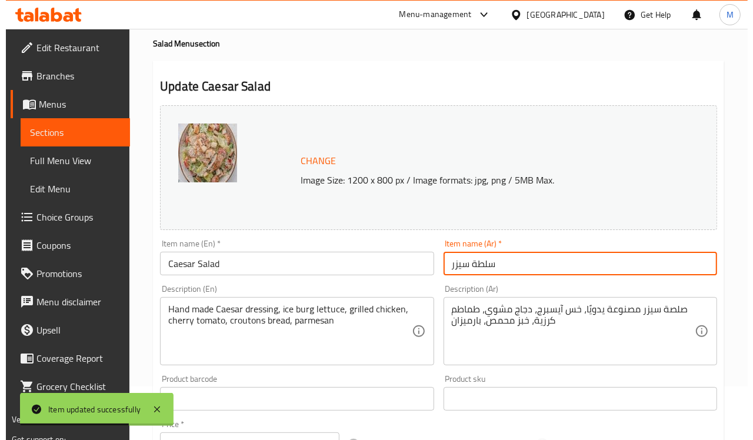
scroll to position [0, 0]
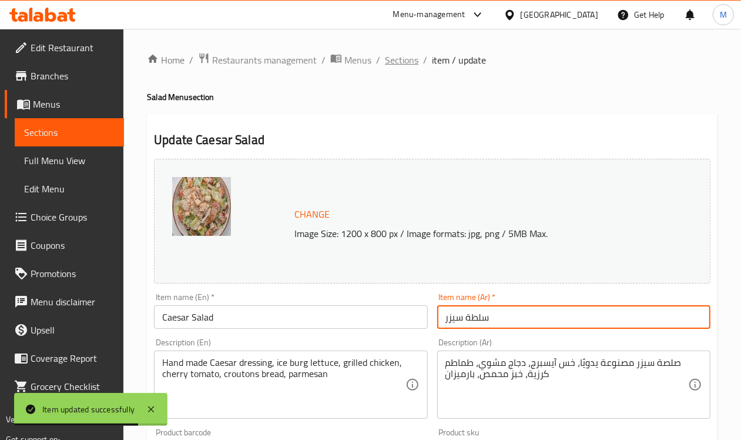
click at [403, 57] on span "Sections" at bounding box center [402, 60] width 34 height 14
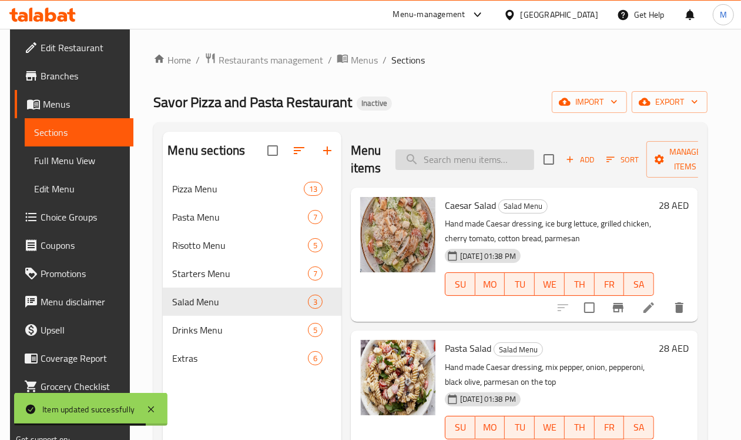
paste input "Sweet Chilli Sauce"
click at [467, 163] on input "search" at bounding box center [465, 159] width 139 height 21
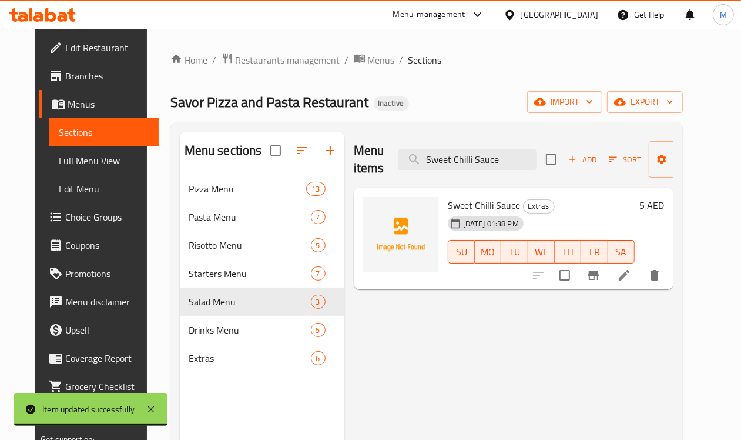
type input "Sweet Chilli Sauce"
click at [631, 281] on icon at bounding box center [624, 275] width 14 height 14
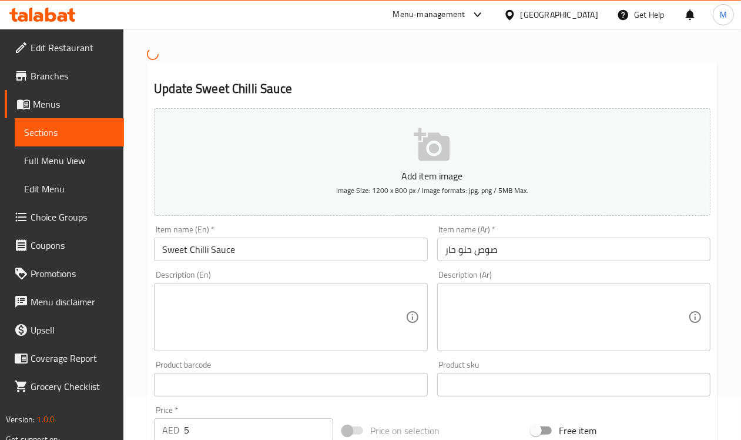
scroll to position [220, 0]
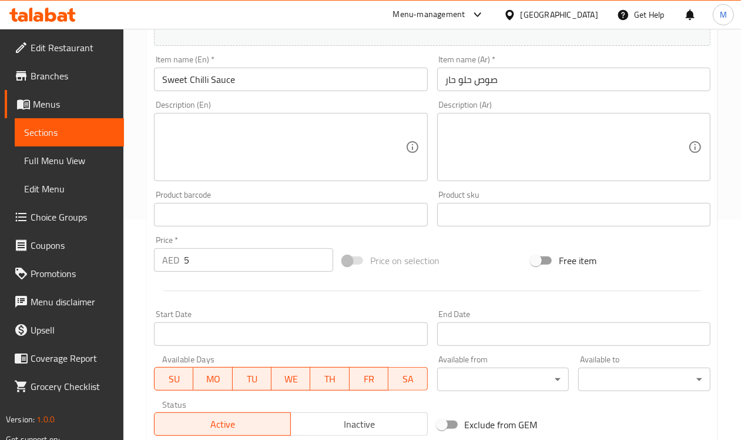
click at [470, 83] on input "صوص حلو حار" at bounding box center [573, 80] width 273 height 24
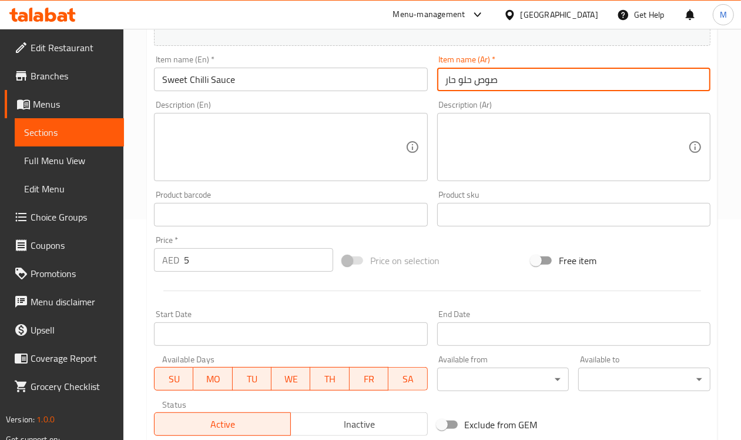
click at [450, 76] on input "صوص حلو حار" at bounding box center [573, 80] width 273 height 24
drag, startPoint x: 457, startPoint y: 77, endPoint x: 550, endPoint y: 157, distance: 123.0
click at [457, 77] on input "صوص حلو" at bounding box center [573, 80] width 273 height 24
paste input "ارح"
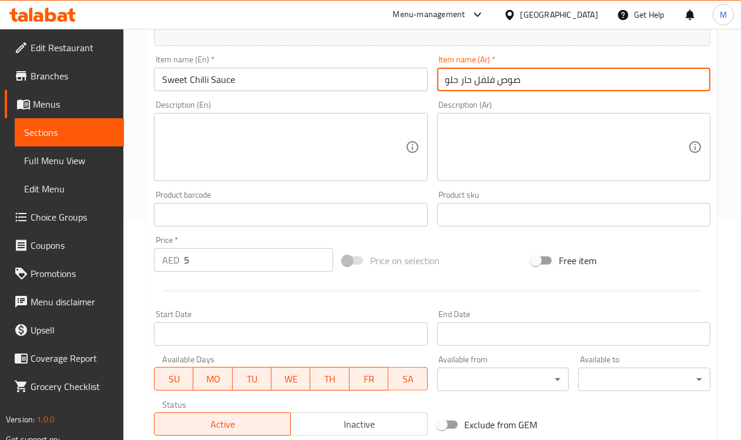
type input "صوص فلفل حار حلو"
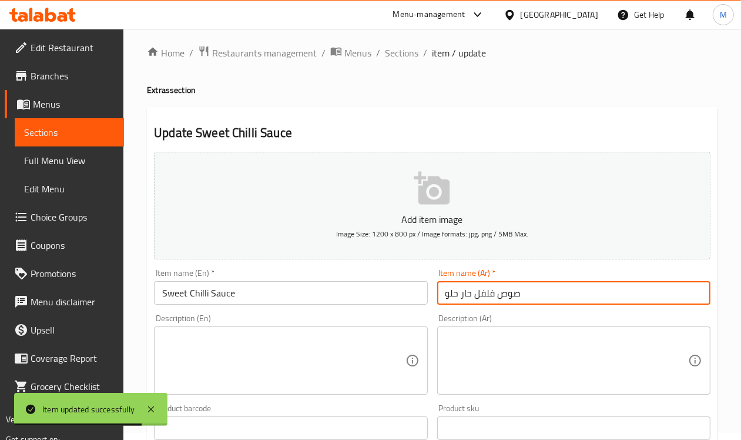
scroll to position [0, 0]
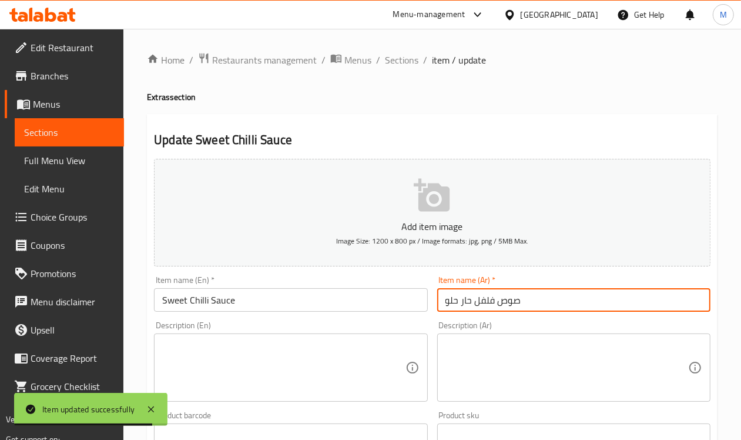
click at [51, 50] on span "Edit Restaurant" at bounding box center [73, 48] width 84 height 14
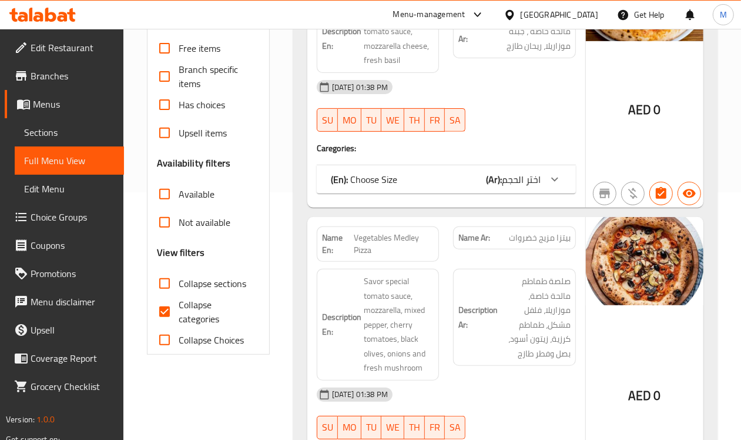
scroll to position [367, 0]
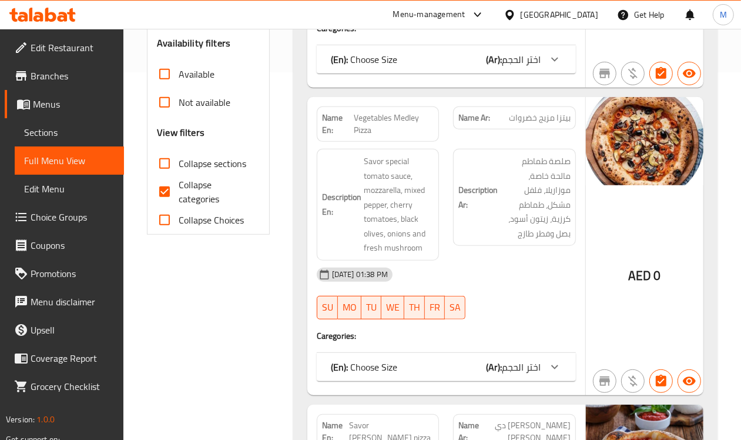
drag, startPoint x: 171, startPoint y: 185, endPoint x: 179, endPoint y: 200, distance: 17.4
click at [171, 186] on input "Collapse categories" at bounding box center [165, 192] width 28 height 28
checkbox input "false"
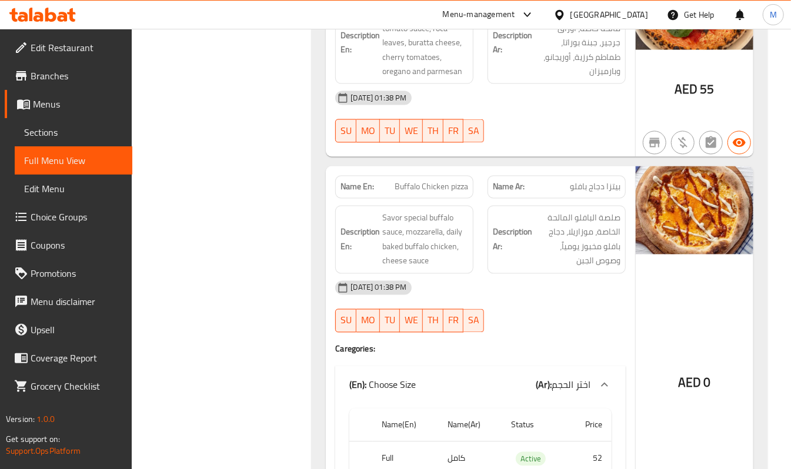
scroll to position [0, 0]
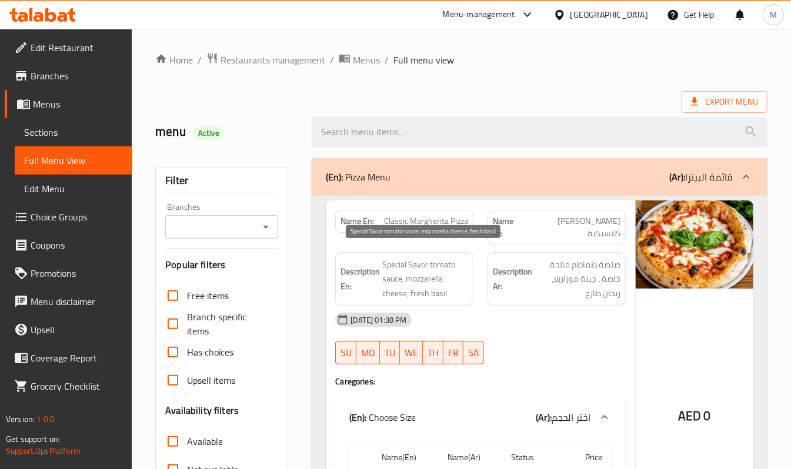
click at [398, 262] on span "Special Savor tomato sauce, mozzarella cheese, fresh basil" at bounding box center [425, 280] width 86 height 44
click at [429, 258] on span "Special Savor tomato sauce, mozzarella cheese, fresh basil" at bounding box center [425, 280] width 86 height 44
click at [413, 258] on span "Special Savor tomato sauce, mozzarella cheese, fresh basil" at bounding box center [425, 280] width 86 height 44
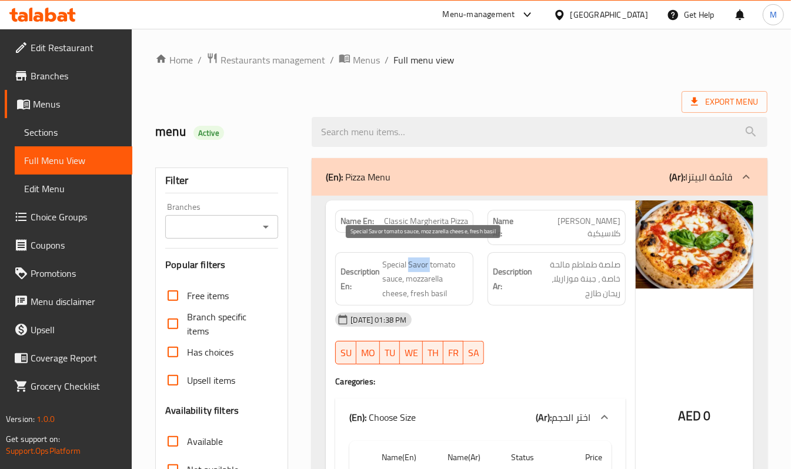
click at [413, 258] on span "Special Savor tomato sauce, mozzarella cheese, fresh basil" at bounding box center [425, 280] width 86 height 44
drag, startPoint x: 405, startPoint y: 265, endPoint x: 383, endPoint y: 250, distance: 25.8
click at [383, 258] on span "Special Savor tomato sauce, mozzarella cheese, fresh basil" at bounding box center [425, 280] width 86 height 44
copy span "Special Savor tomato sauce,"
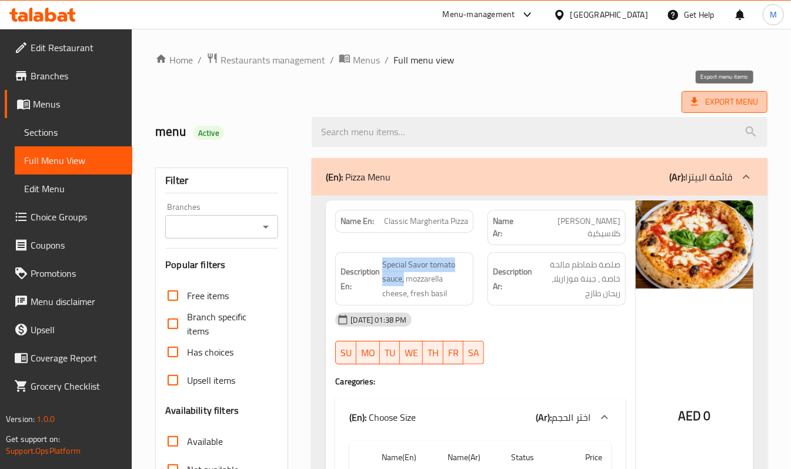
click at [733, 104] on span "Export Menu" at bounding box center [724, 102] width 67 height 15
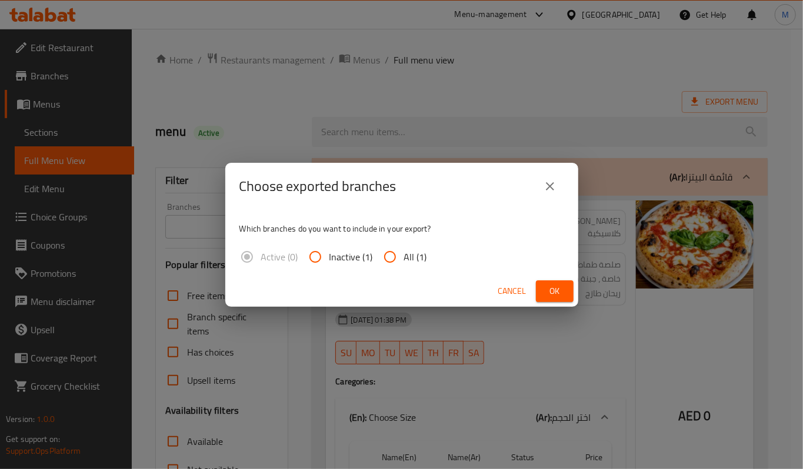
click at [397, 258] on input "All (1)" at bounding box center [390, 257] width 28 height 28
radio input "true"
click at [563, 288] on button "Ok" at bounding box center [555, 291] width 38 height 22
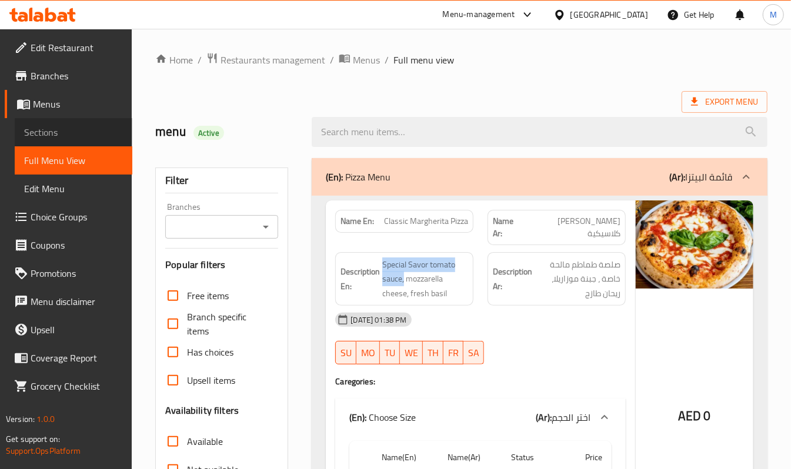
click at [58, 135] on span "Sections" at bounding box center [73, 132] width 99 height 14
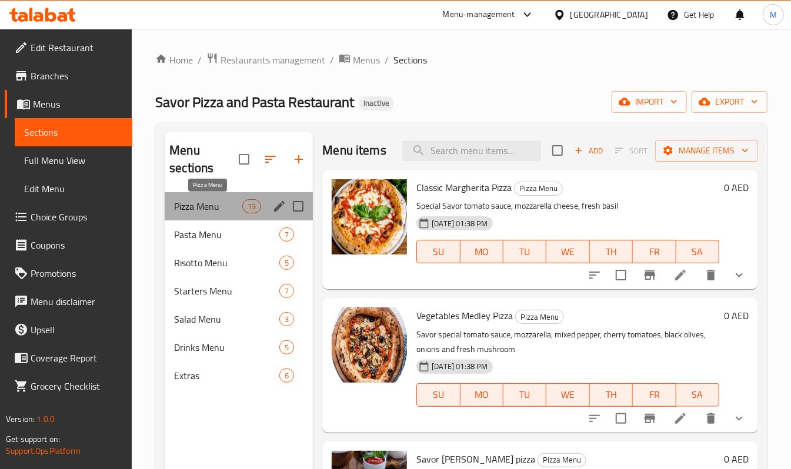
click at [212, 207] on span "Pizza Menu" at bounding box center [208, 206] width 68 height 14
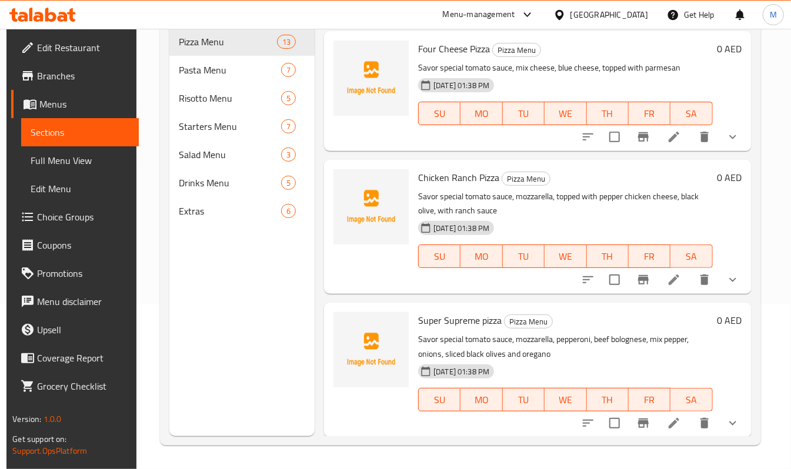
scroll to position [165, 0]
click at [466, 44] on span "Four Cheese Pizza" at bounding box center [454, 49] width 72 height 18
copy h6 "Four Cheese Pizza"
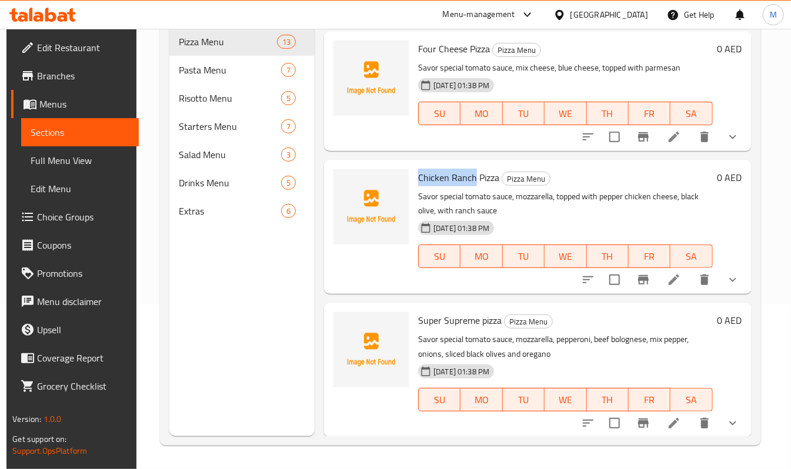
copy span "Chicken Ranch"
drag, startPoint x: 473, startPoint y: 178, endPoint x: 414, endPoint y: 175, distance: 59.5
click at [414, 175] on div "Chicken Ranch Pizza Pizza Menu Savor special tomato sauce, mozzarella, topped w…" at bounding box center [564, 227] width 303 height 125
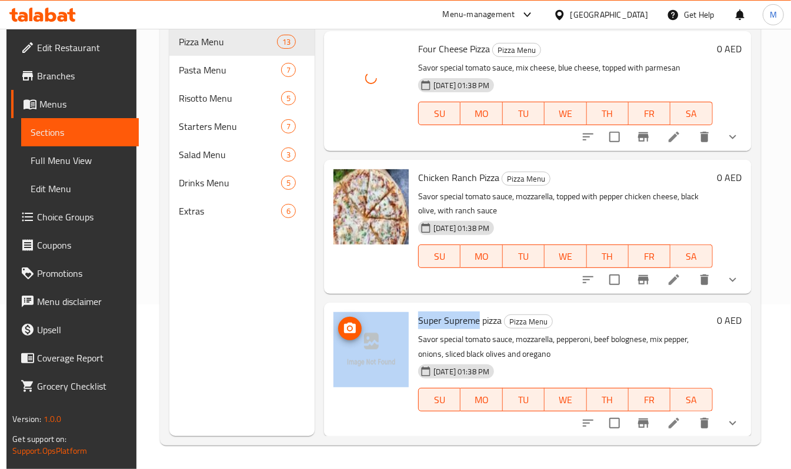
drag, startPoint x: 476, startPoint y: 320, endPoint x: 407, endPoint y: 313, distance: 69.1
click at [407, 313] on div "Super Supreme pizza Pizza Menu Savor special tomato sauce, mozzarella, pepperon…" at bounding box center [537, 370] width 417 height 125
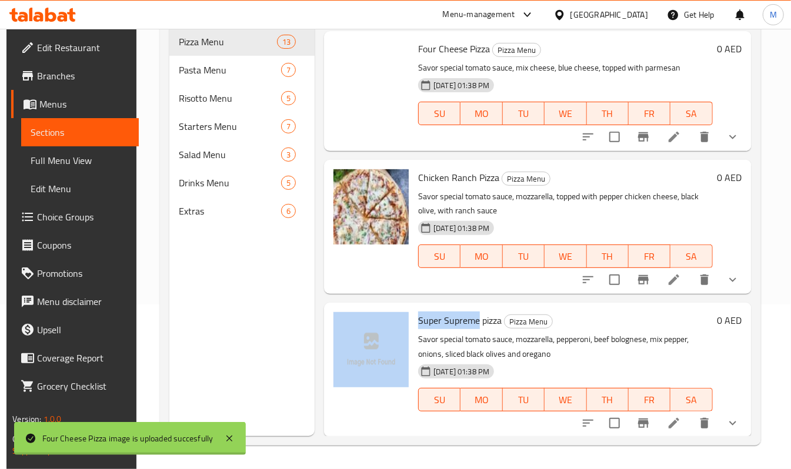
copy div "Super Supreme"
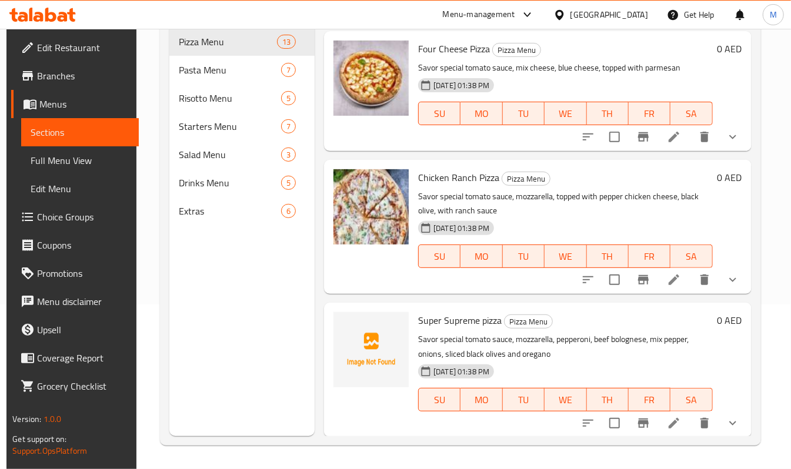
click at [495, 322] on span "Super Supreme pizza" at bounding box center [459, 321] width 83 height 18
copy h6 "pizza"
click at [495, 322] on span "Super Supreme pizza" at bounding box center [459, 321] width 83 height 18
click at [493, 321] on span "Super Supreme pizza" at bounding box center [459, 321] width 83 height 18
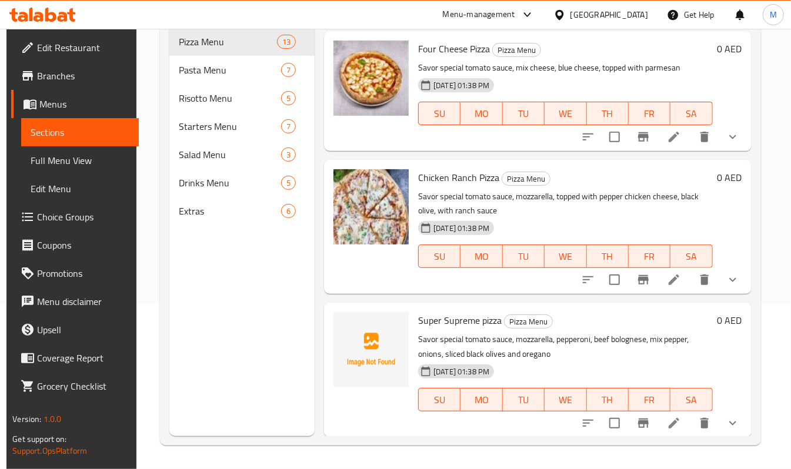
click at [493, 321] on span "Super Supreme pizza" at bounding box center [459, 321] width 83 height 18
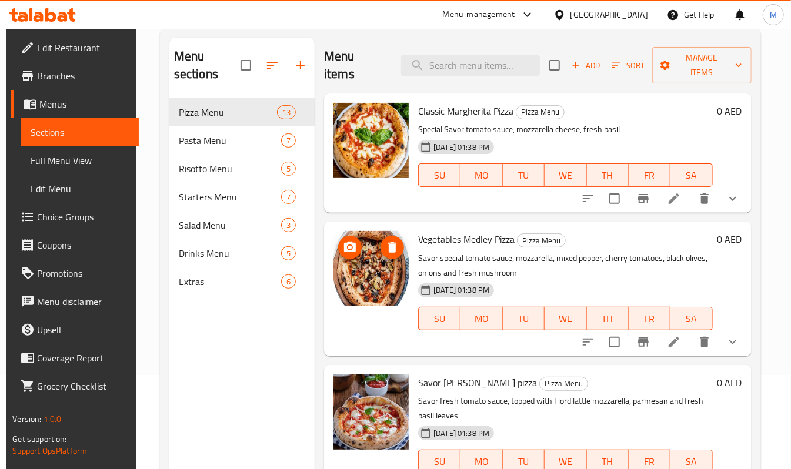
scroll to position [0, 0]
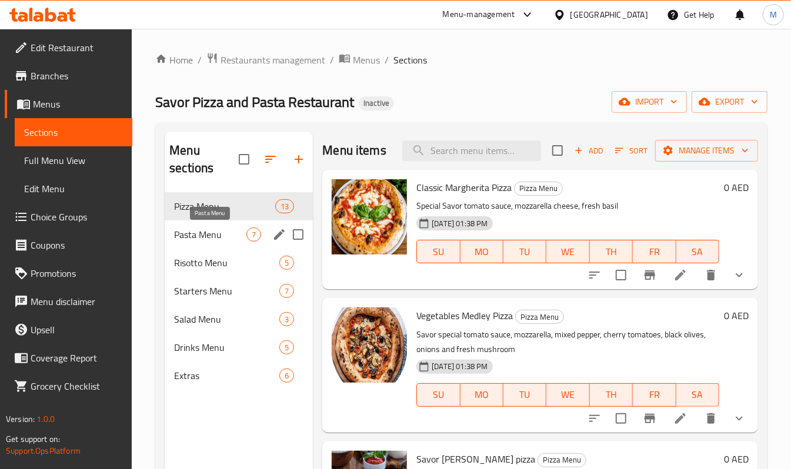
click at [215, 239] on span "Pasta Menu" at bounding box center [210, 235] width 72 height 14
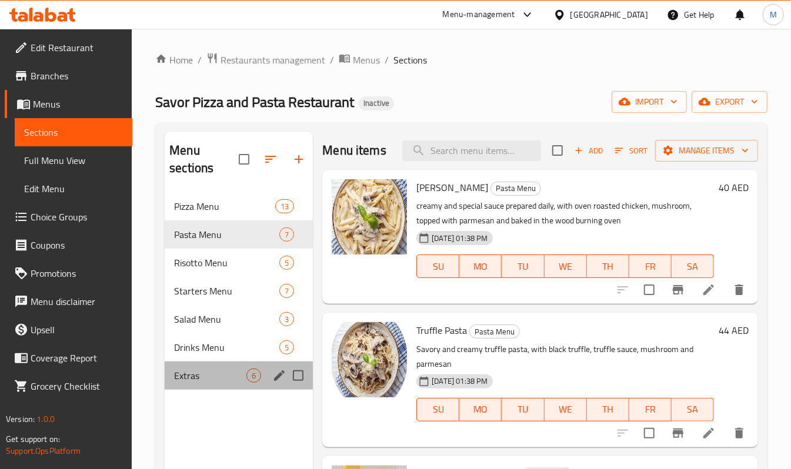
click at [212, 363] on div "Extras 6" at bounding box center [239, 376] width 148 height 28
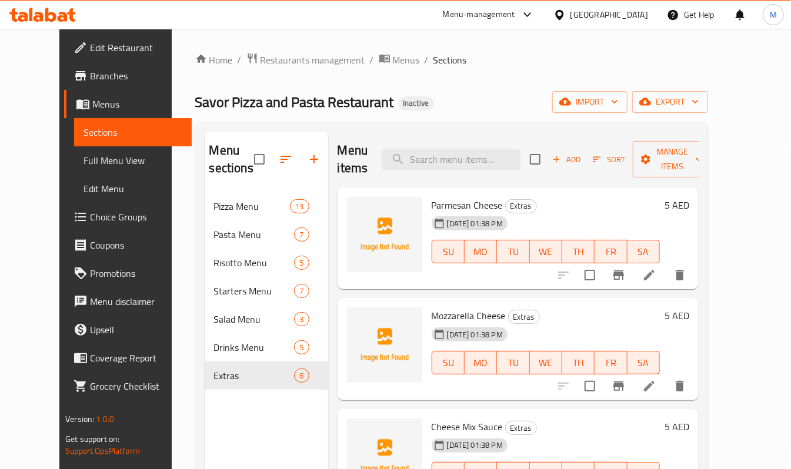
click at [447, 203] on span "Parmesan Cheese" at bounding box center [467, 205] width 71 height 18
copy h6 "Parmesan Cheese"
click at [440, 315] on span "Mozzarella Cheese" at bounding box center [469, 316] width 74 height 18
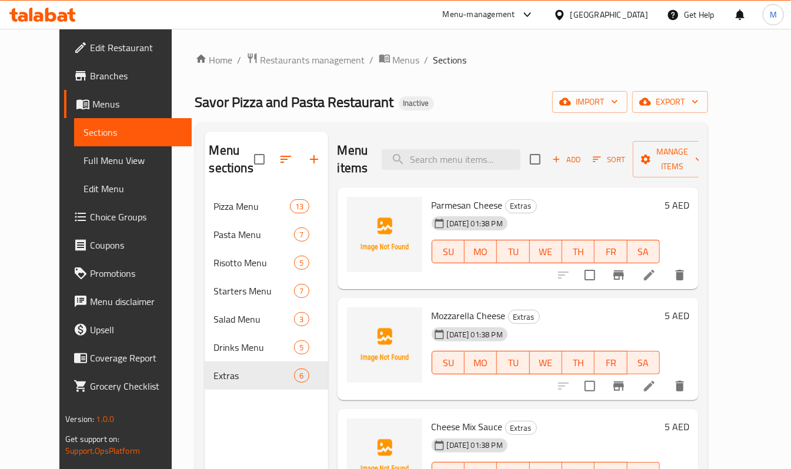
click at [440, 315] on span "Mozzarella Cheese" at bounding box center [469, 316] width 74 height 18
copy h6 "Mozzarella Cheese"
click at [476, 320] on span "Mozzarella Cheese" at bounding box center [469, 316] width 74 height 18
drag, startPoint x: 489, startPoint y: 313, endPoint x: 415, endPoint y: 313, distance: 74.1
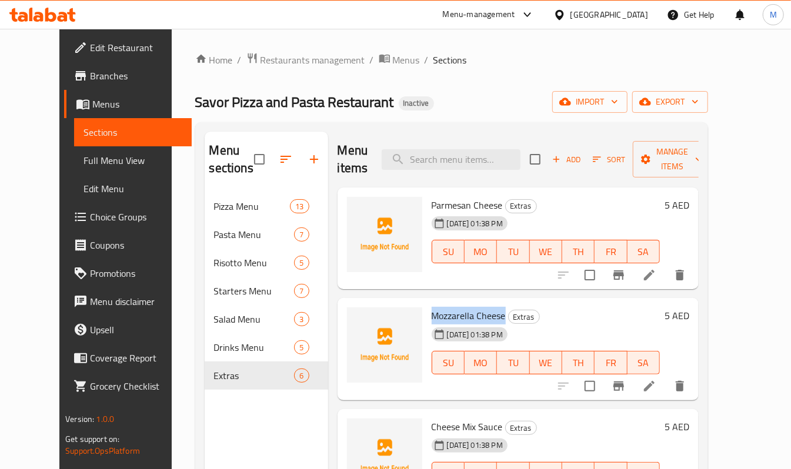
click at [427, 313] on div "Mozzarella Cheese Extras 18-08-2025 01:38 PM SU MO TU WE TH FR SA" at bounding box center [546, 349] width 238 height 93
copy span "Mozzarella Cheese"
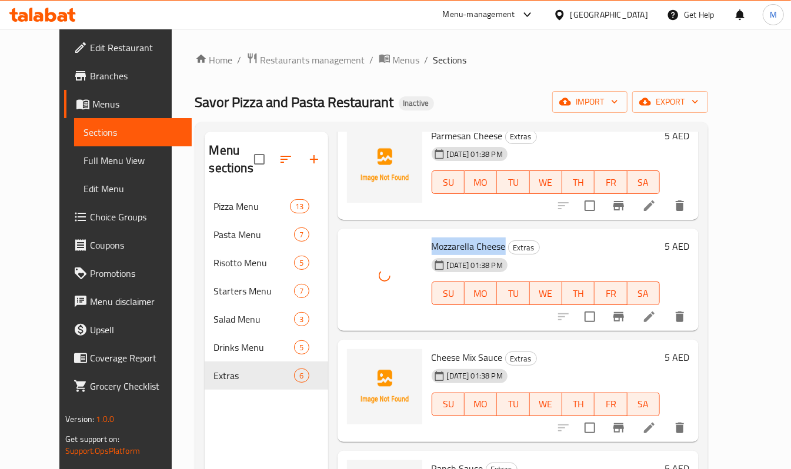
scroll to position [156, 0]
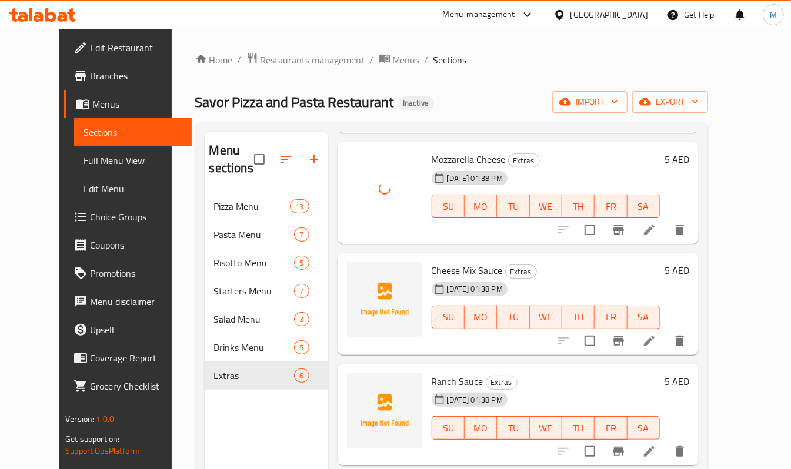
click at [462, 267] on span "Cheese Mix Sauce" at bounding box center [467, 271] width 71 height 18
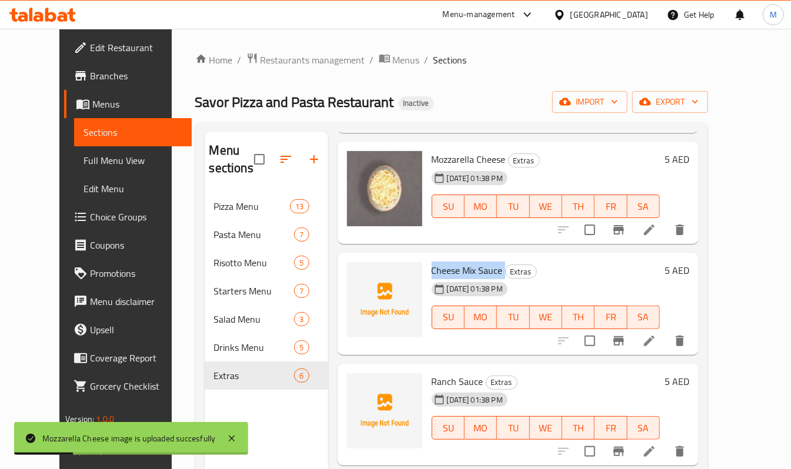
copy h6 "Cheese Mix Sauce"
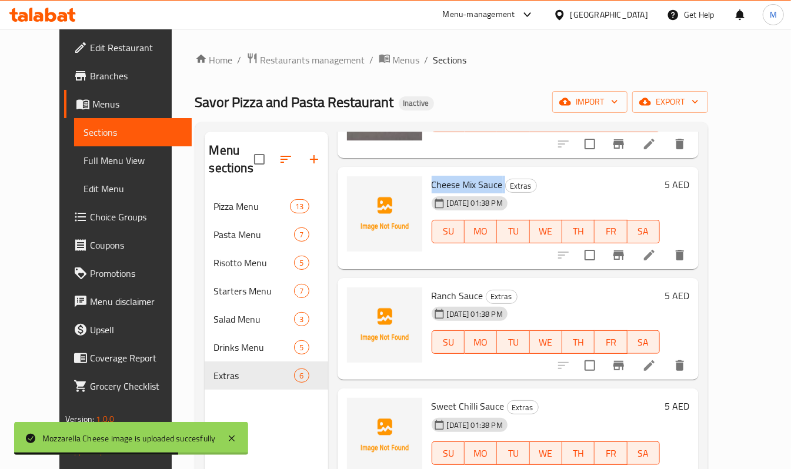
scroll to position [243, 0]
click at [446, 296] on span "Ranch Sauce" at bounding box center [458, 295] width 52 height 18
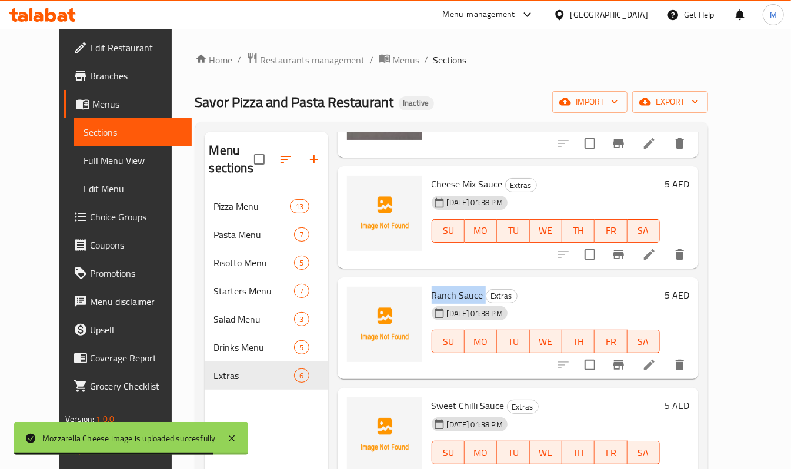
click at [446, 296] on span "Ranch Sauce" at bounding box center [458, 295] width 52 height 18
click at [464, 293] on span "Ranch Sauce" at bounding box center [458, 295] width 52 height 18
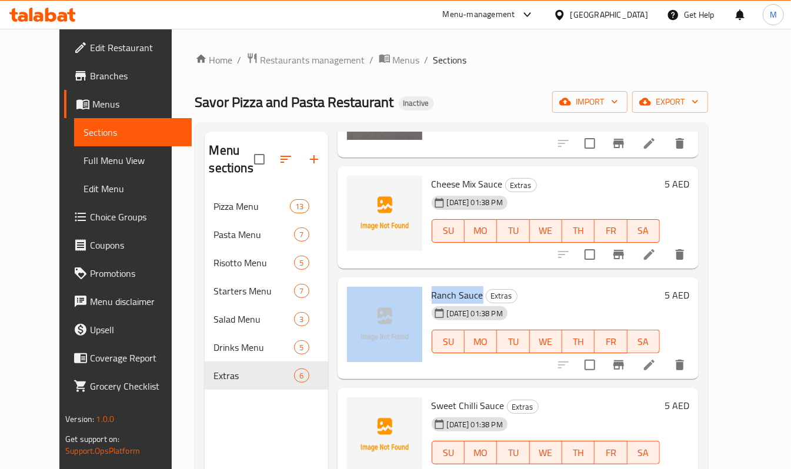
drag, startPoint x: 466, startPoint y: 297, endPoint x: 434, endPoint y: 304, distance: 33.1
click at [410, 296] on div "Ranch Sauce Extras 18-08-2025 01:38 PM SU MO TU WE TH FR SA 5 AED" at bounding box center [518, 328] width 352 height 93
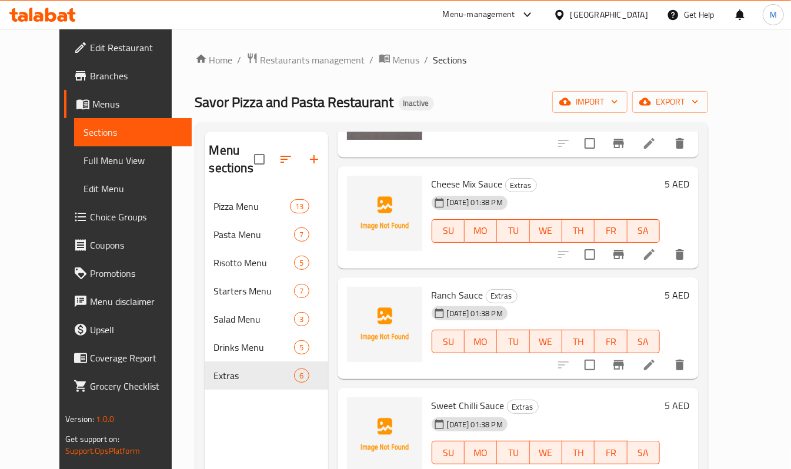
drag, startPoint x: 440, startPoint y: 308, endPoint x: 403, endPoint y: 280, distance: 46.2
click at [396, 280] on div "Ranch Sauce Extras 18-08-2025 01:38 PM SU MO TU WE TH FR SA 5 AED" at bounding box center [517, 329] width 361 height 102
drag, startPoint x: 466, startPoint y: 297, endPoint x: 415, endPoint y: 290, distance: 51.6
click at [427, 290] on div "Ranch Sauce Extras 18-08-2025 01:38 PM SU MO TU WE TH FR SA" at bounding box center [546, 328] width 238 height 93
copy span "Ranch Sauce"
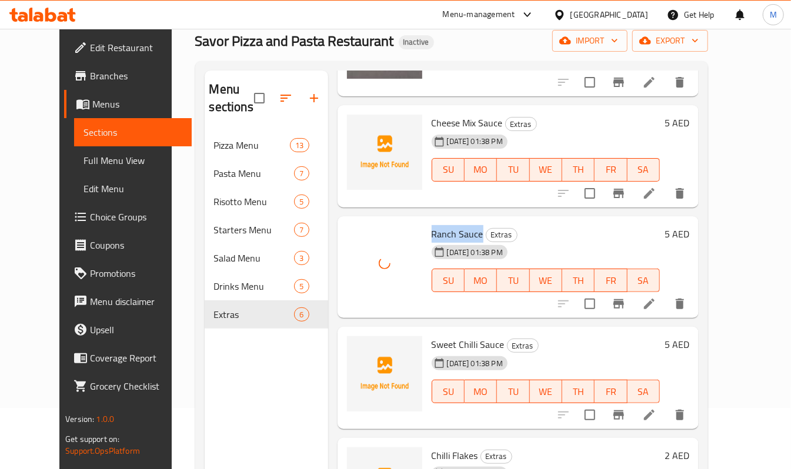
scroll to position [156, 0]
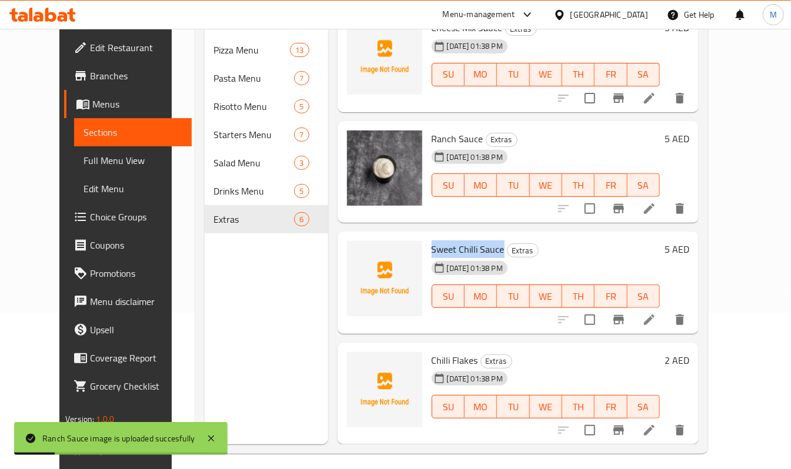
click at [432, 253] on span "Sweet Chilli Sauce" at bounding box center [468, 249] width 73 height 18
drag, startPoint x: 417, startPoint y: 253, endPoint x: 412, endPoint y: 247, distance: 8.3
click at [379, 248] on img at bounding box center [384, 278] width 75 height 75
drag, startPoint x: 474, startPoint y: 248, endPoint x: 412, endPoint y: 248, distance: 61.7
click at [427, 248] on div "Sweet Chilli Sauce Extras 18-08-2025 01:38 PM SU MO TU WE TH FR SA" at bounding box center [546, 282] width 238 height 93
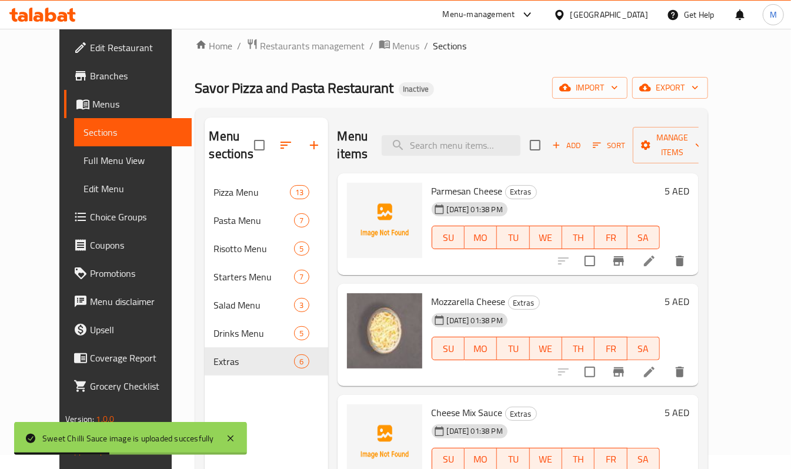
scroll to position [0, 0]
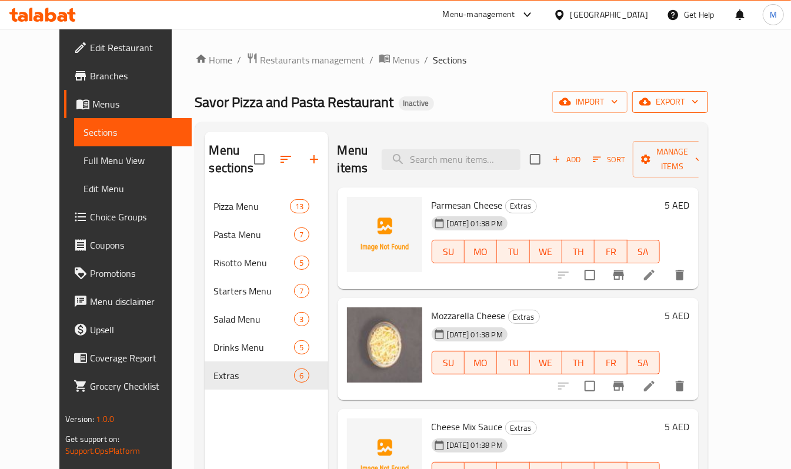
click at [699, 99] on span "export" at bounding box center [669, 102] width 57 height 15
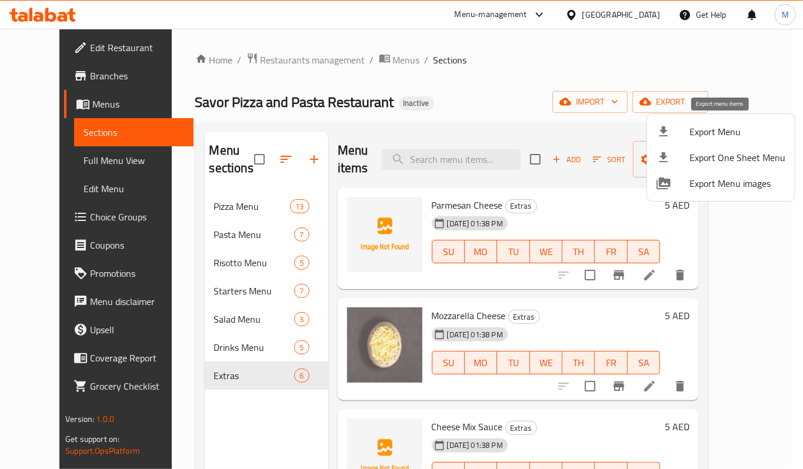
click at [704, 125] on span "Export Menu" at bounding box center [737, 132] width 96 height 14
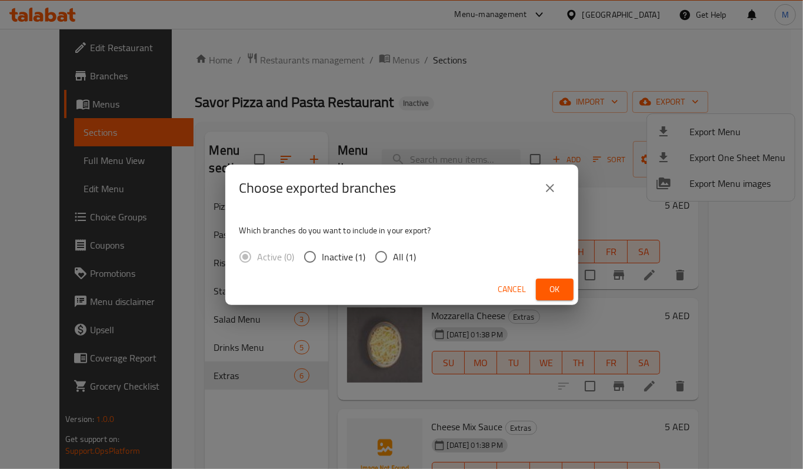
drag, startPoint x: 375, startPoint y: 255, endPoint x: 447, endPoint y: 274, distance: 75.4
click at [375, 254] on input "All (1)" at bounding box center [381, 257] width 25 height 25
radio input "true"
click at [557, 294] on span "Ok" at bounding box center [554, 289] width 19 height 15
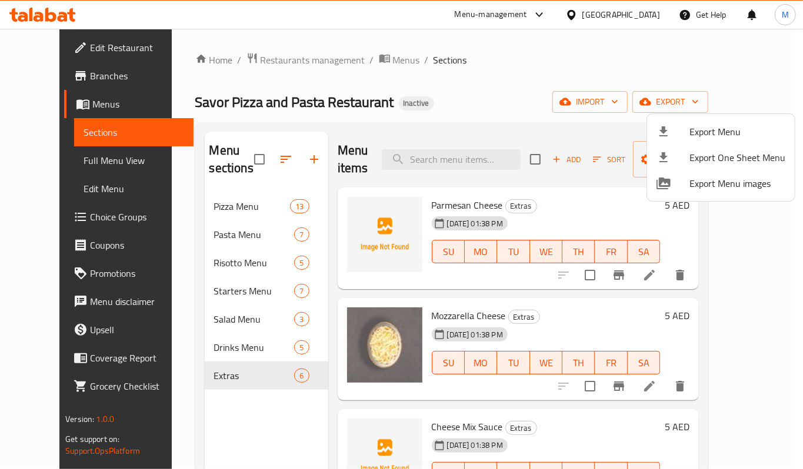
click at [473, 116] on div at bounding box center [401, 234] width 803 height 469
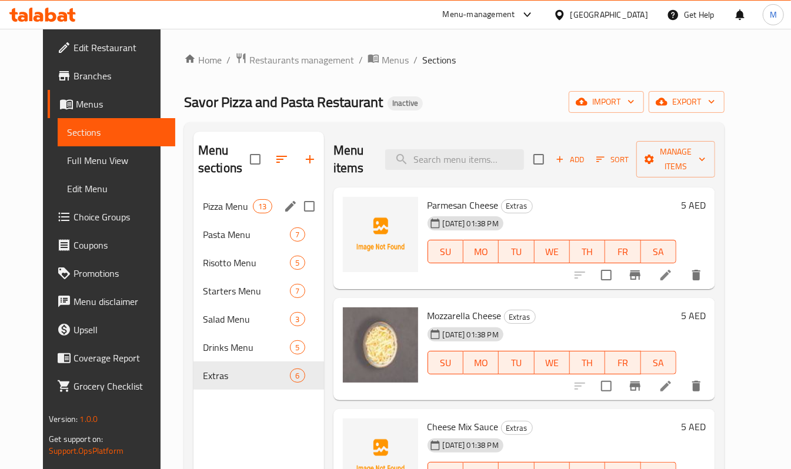
click at [223, 195] on div "Pizza Menu 13" at bounding box center [258, 206] width 131 height 28
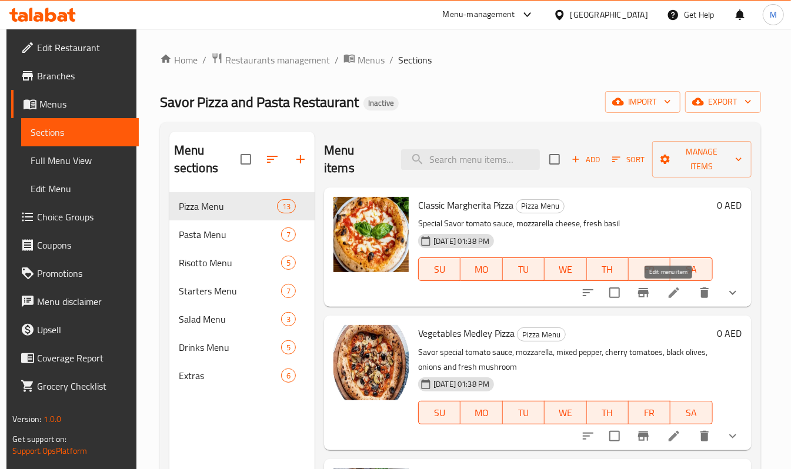
click at [669, 298] on icon at bounding box center [674, 293] width 11 height 11
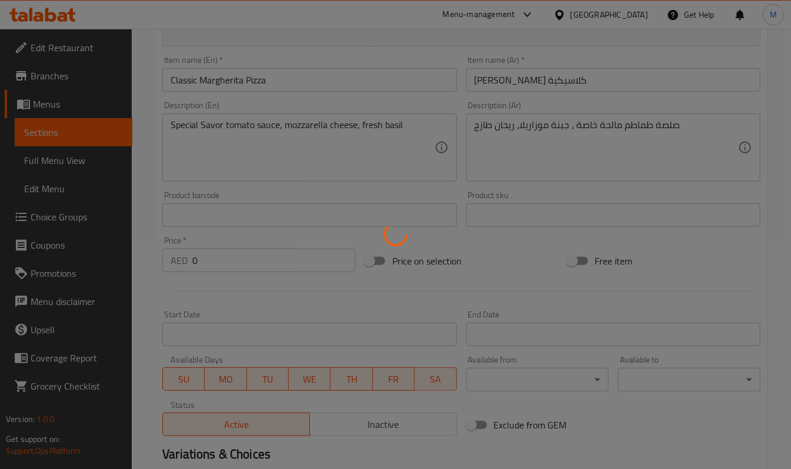
scroll to position [235, 0]
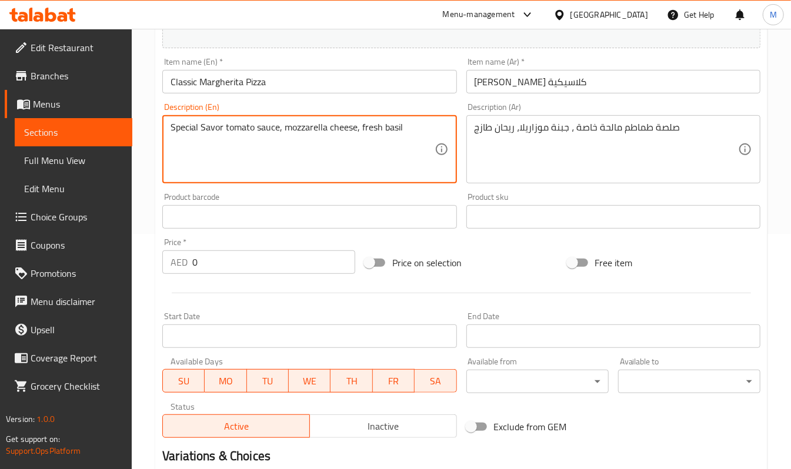
click at [220, 123] on textarea "Special Savor tomato sauce, mozzarella cheese, fresh basil" at bounding box center [302, 150] width 263 height 56
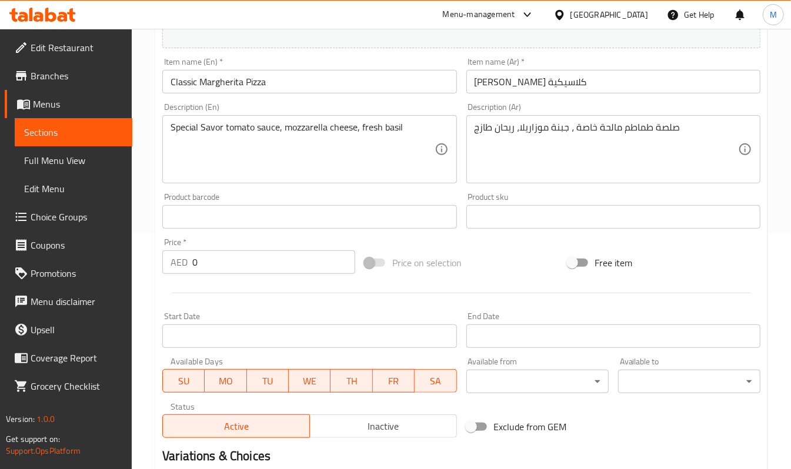
click at [210, 120] on div "Special Savor tomato sauce, mozzarella cheese, fresh basil Description (En)" at bounding box center [309, 149] width 294 height 68
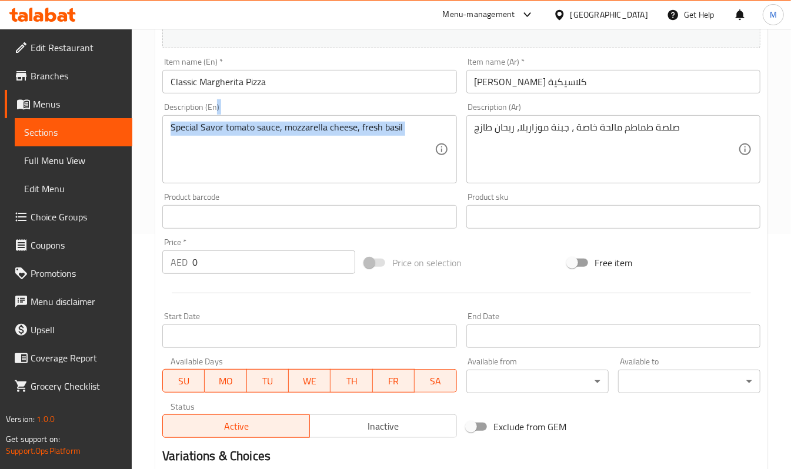
click at [210, 120] on div "Special Savor tomato sauce, mozzarella cheese, fresh basil Description (En)" at bounding box center [309, 149] width 294 height 68
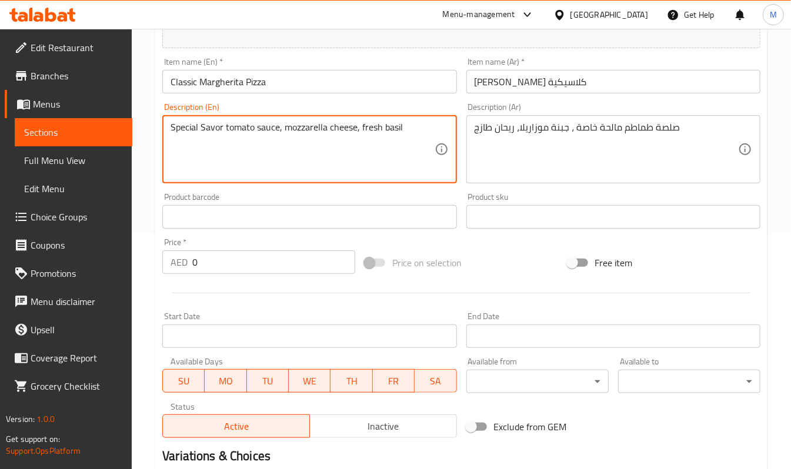
click at [208, 128] on textarea "Special Savor tomato sauce, mozzarella cheese, fresh basil" at bounding box center [302, 150] width 263 height 56
drag, startPoint x: 208, startPoint y: 128, endPoint x: 215, endPoint y: 132, distance: 8.2
click at [208, 127] on textarea "Special Savor tomato sauce, mozzarella cheese, fresh basil" at bounding box center [302, 150] width 263 height 56
click at [215, 129] on textarea "Special Savor tomato sauce, mozzarella cheese, fresh basil" at bounding box center [302, 150] width 263 height 56
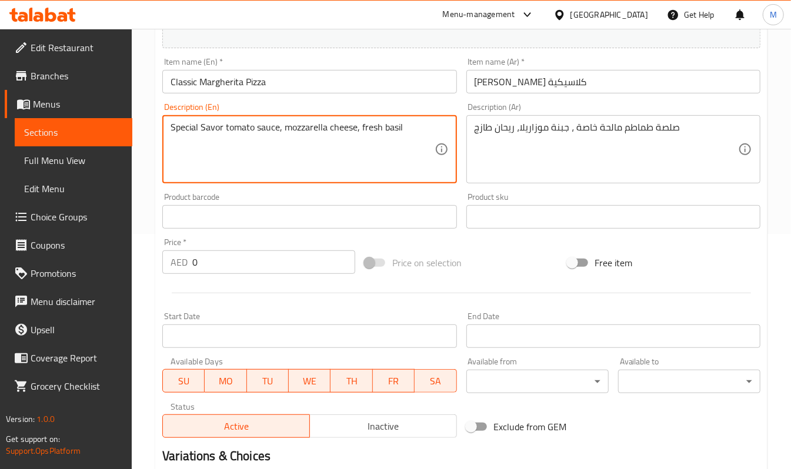
click at [214, 129] on textarea "Special Savor tomato sauce, mozzarella cheese, fresh basil" at bounding box center [302, 150] width 263 height 56
type textarea "Special tomato sauce, mozzarella cheese, fresh basil"
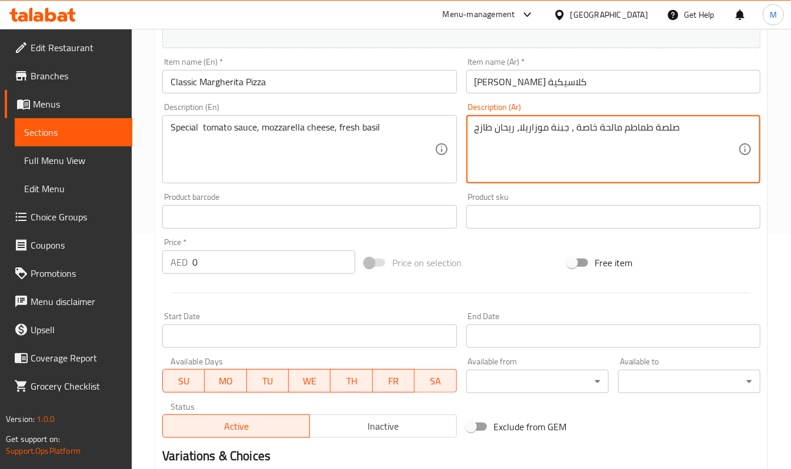
click at [603, 127] on textarea "صلصة طماطم مالحة خاصة ، جبنة موزاريلا، ريحان طازج" at bounding box center [605, 150] width 263 height 56
type textarea "صلصة طماطم خاصة ، جبنة موزاريلا، ريحان طازج"
click at [602, 81] on input "[PERSON_NAME] كلاسيكية" at bounding box center [613, 82] width 294 height 24
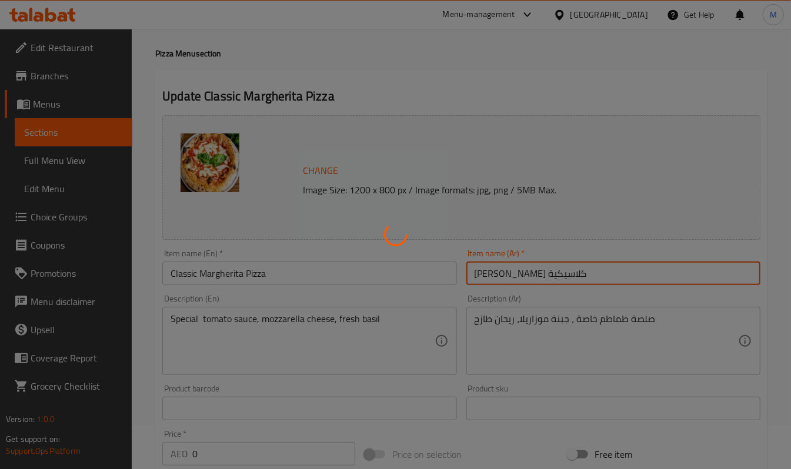
scroll to position [0, 0]
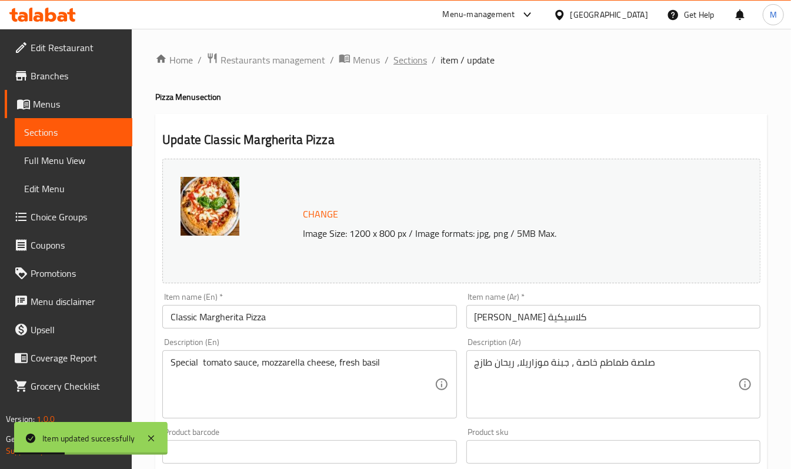
click at [407, 58] on span "Sections" at bounding box center [410, 60] width 34 height 14
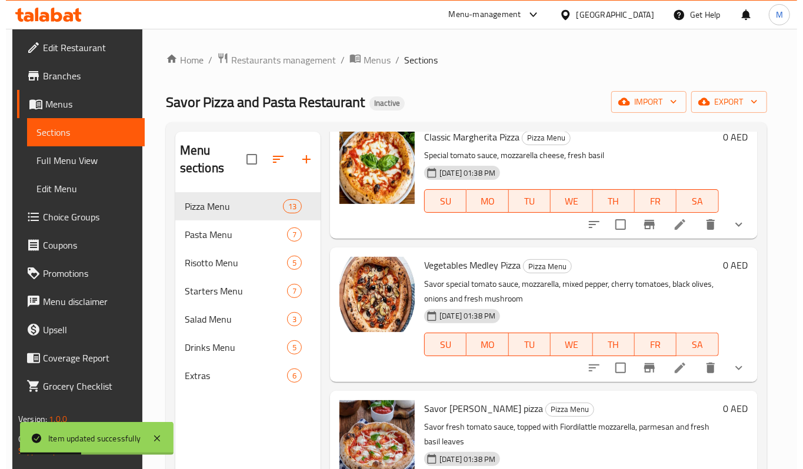
scroll to position [78, 0]
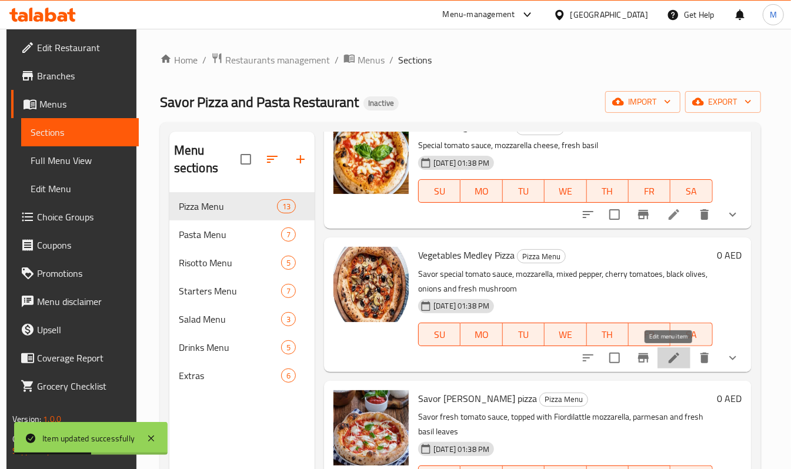
click at [667, 359] on icon at bounding box center [674, 358] width 14 height 14
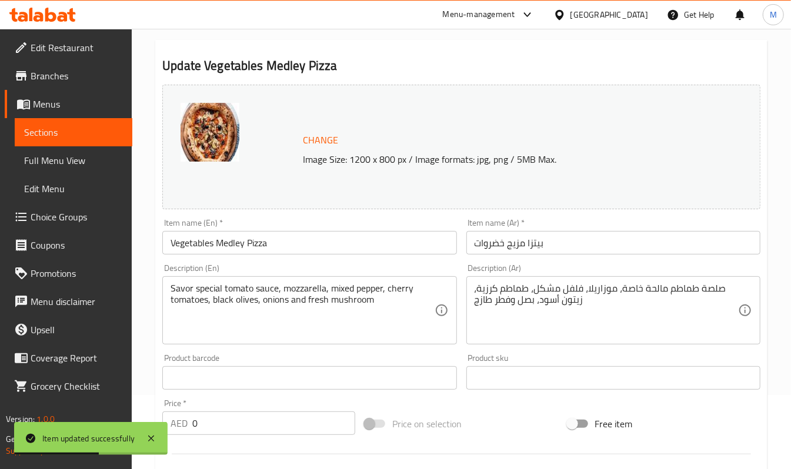
scroll to position [78, 0]
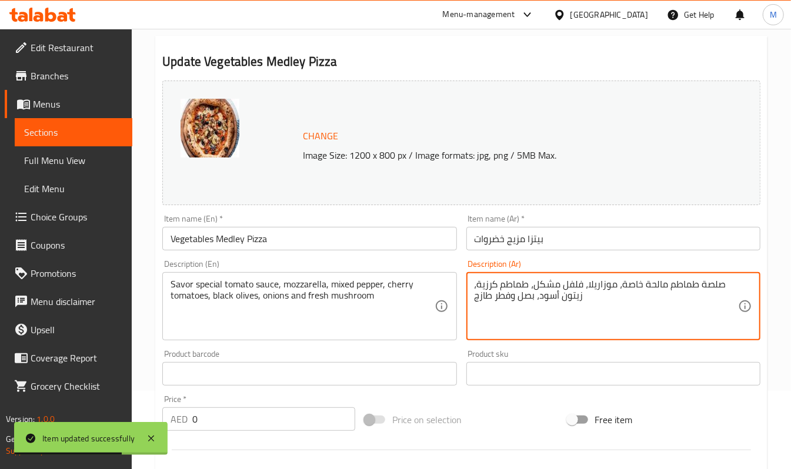
click at [650, 283] on textarea "صلصة طماطم مالحة خاصة، موزاريلا، فلفل مشكل، طماطم كرزية، زيتون أسود، بصل وفطر ط…" at bounding box center [605, 307] width 263 height 56
type textarea "صلصة طماطم خاصة، موزاريلا، فلفل مشكل، طماطم كرزية، زيتون أسود، بصل وفطر طازج"
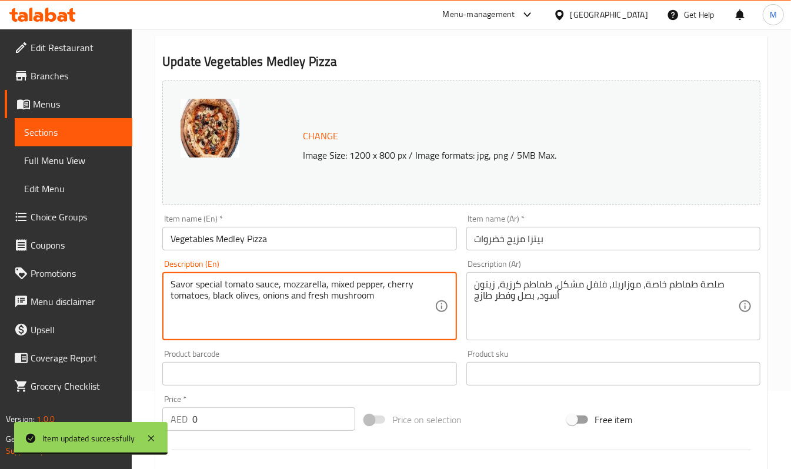
click at [171, 285] on textarea "Savor special tomato sauce, mozzarella, mixed pepper, cherry tomatoes, black ol…" at bounding box center [302, 307] width 263 height 56
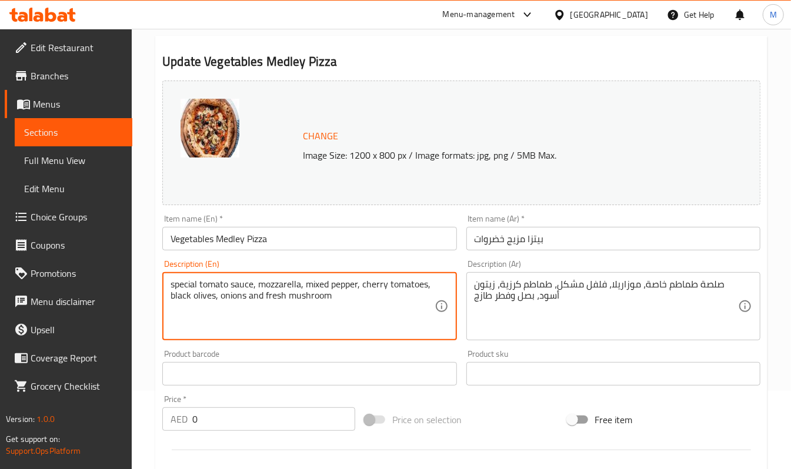
type textarea "special tomato sauce, mozzarella, mixed pepper, cherry tomatoes, black olives, …"
click at [346, 234] on input "Vegetables Medley Pizza" at bounding box center [309, 239] width 294 height 24
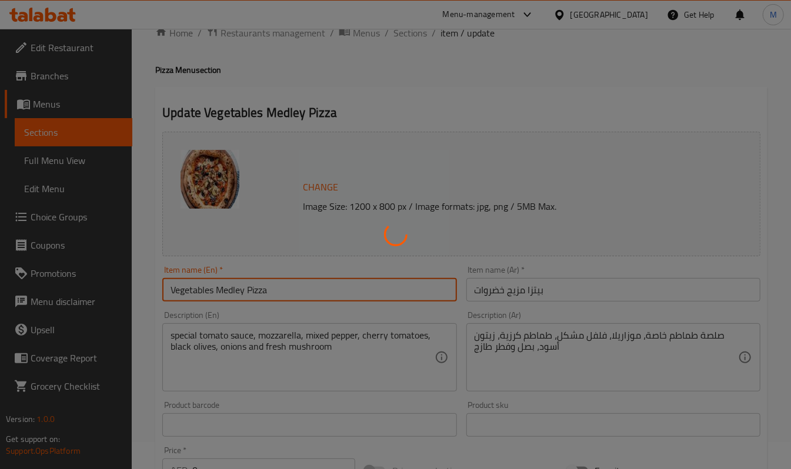
scroll to position [0, 0]
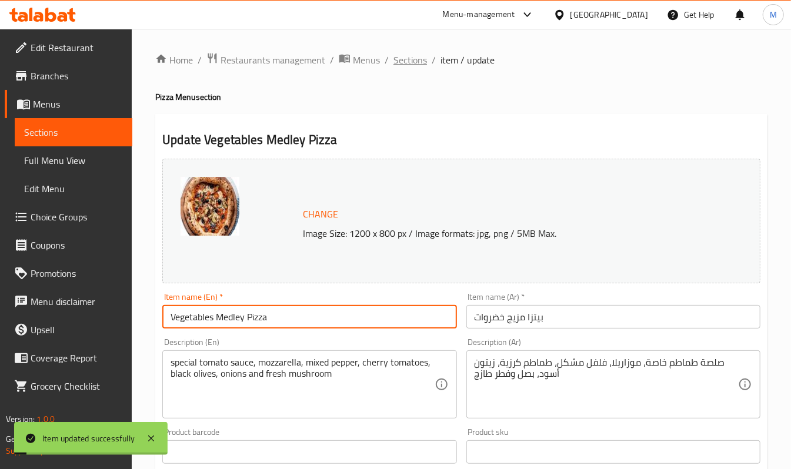
click at [408, 60] on span "Sections" at bounding box center [410, 60] width 34 height 14
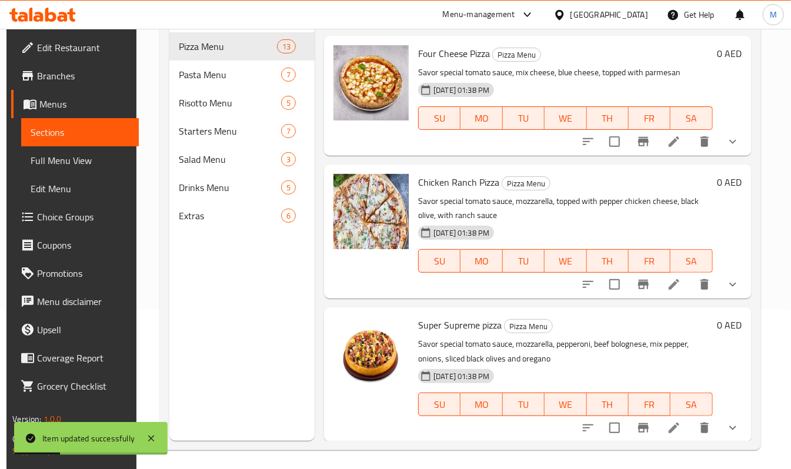
scroll to position [165, 0]
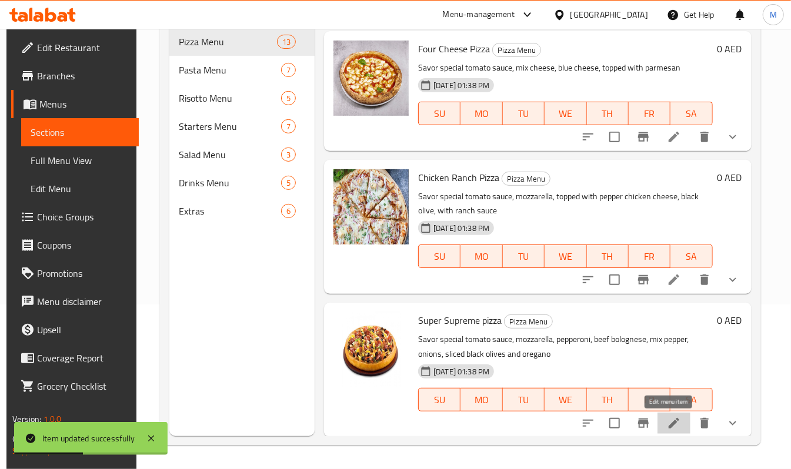
click at [671, 429] on icon at bounding box center [674, 423] width 14 height 14
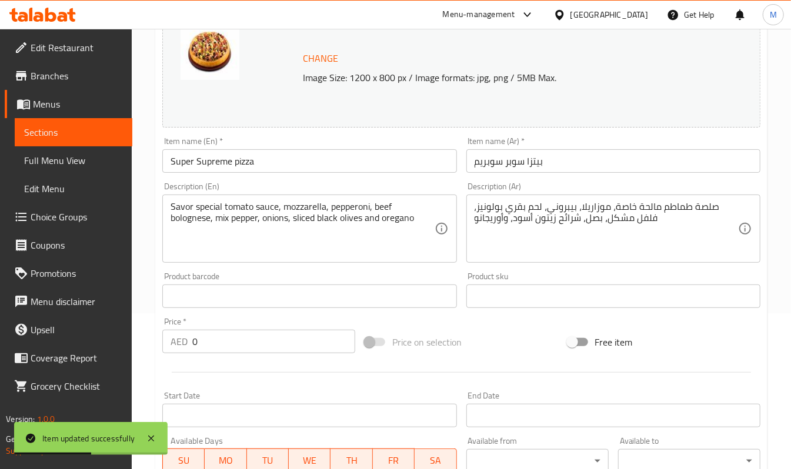
scroll to position [156, 0]
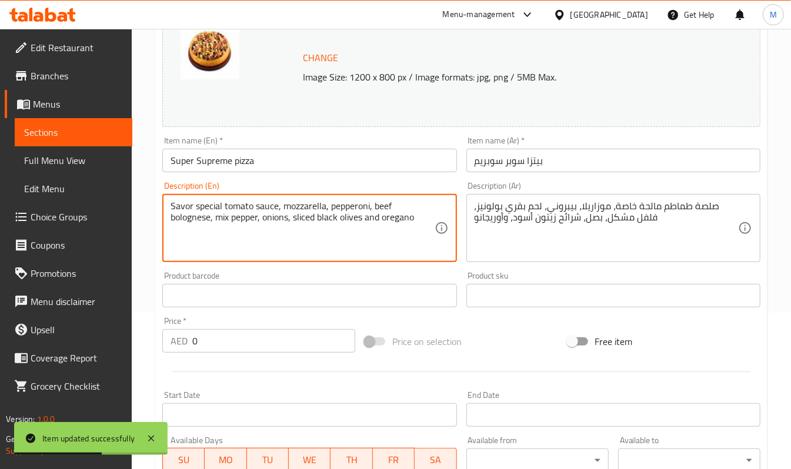
click at [182, 206] on textarea "Savor special tomato sauce, mozzarella, pepperoni, beef bolognese, mix pepper, …" at bounding box center [302, 228] width 263 height 56
type textarea "special tomato sauce, mozzarella, pepperoni, beef bolognese, mix pepper, onions…"
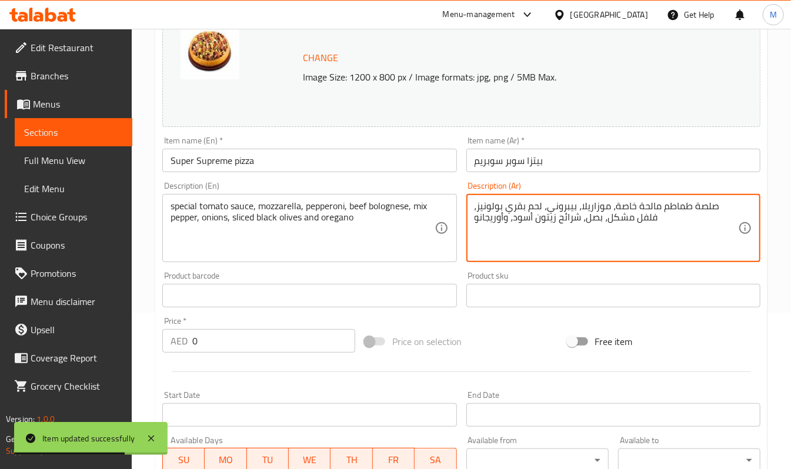
click at [654, 209] on textarea "صلصة طماطم مالحة خاصة، موزاريلا، بيبروني، لحم بقري بولونيز، فلفل مشكل، بصل، شرا…" at bounding box center [605, 228] width 263 height 56
click at [647, 206] on textarea "صلصة طماطم مالحة خاصة، موزاريلا، بيبروني، لحم بقري بولونيز، فلفل مشكل، بصل، شرا…" at bounding box center [605, 228] width 263 height 56
click at [647, 205] on textarea "صلصة طماطم مالحة خاصة، موزاريلا، بيبروني، لحم بقري بولونيز، فلفل مشكل، بصل، شرا…" at bounding box center [605, 228] width 263 height 56
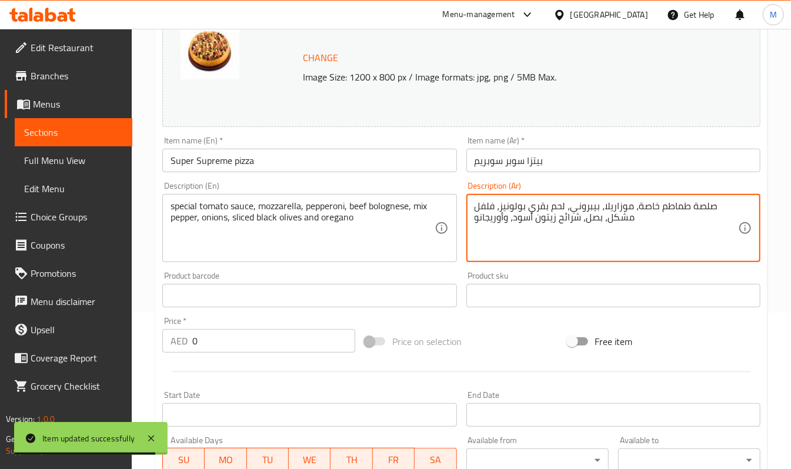
type textarea "صلصة طماطم خاصة، موزاريلا، بيبروني، لحم بقري بولونيز، فلفل مشكل، بصل، شرائح زيت…"
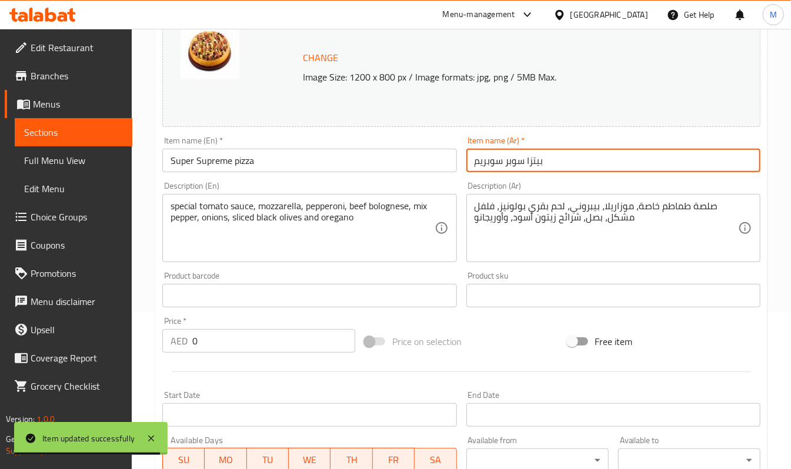
click at [572, 159] on input "بيتزا سوبر سوبريم" at bounding box center [613, 161] width 294 height 24
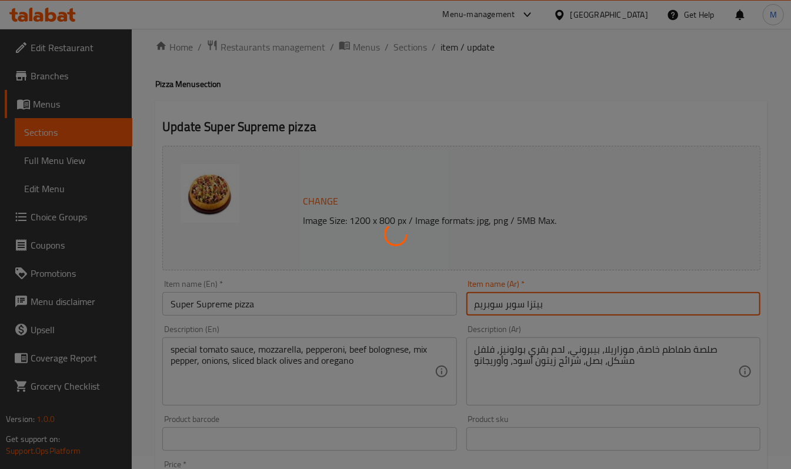
scroll to position [0, 0]
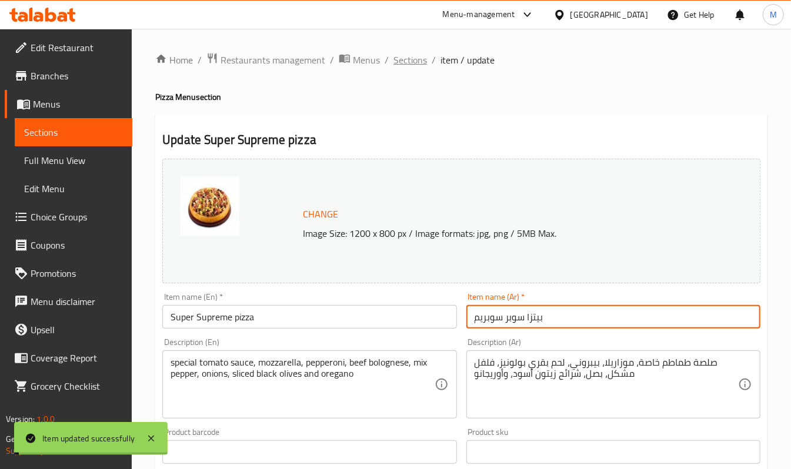
click at [415, 55] on span "Sections" at bounding box center [410, 60] width 34 height 14
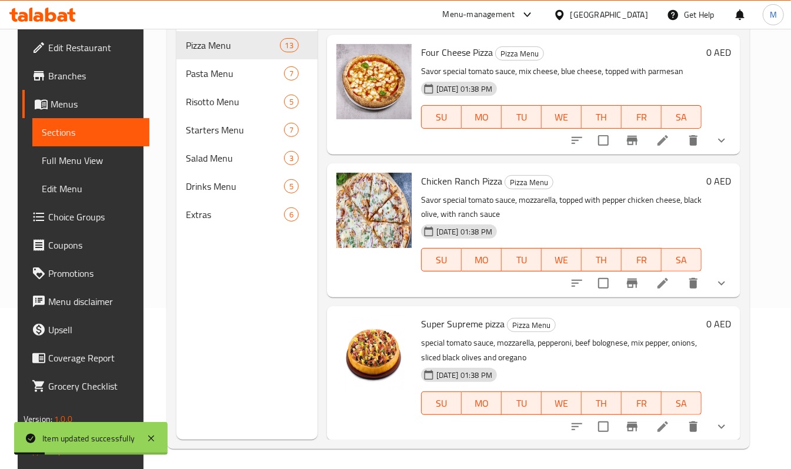
scroll to position [165, 0]
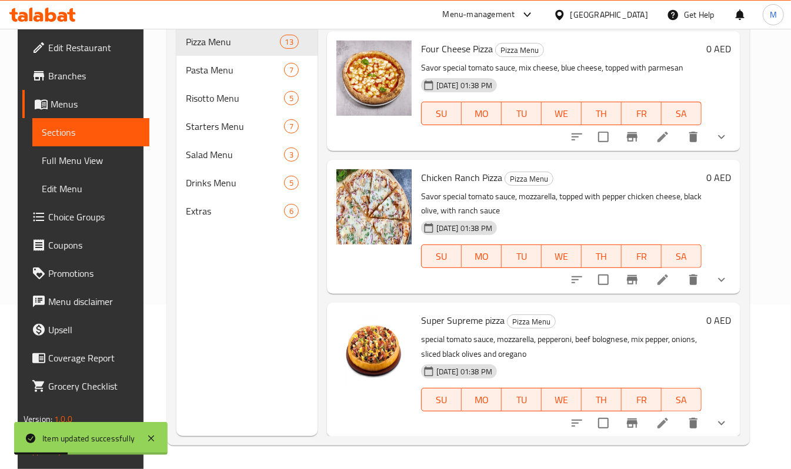
click at [664, 285] on icon at bounding box center [663, 280] width 14 height 14
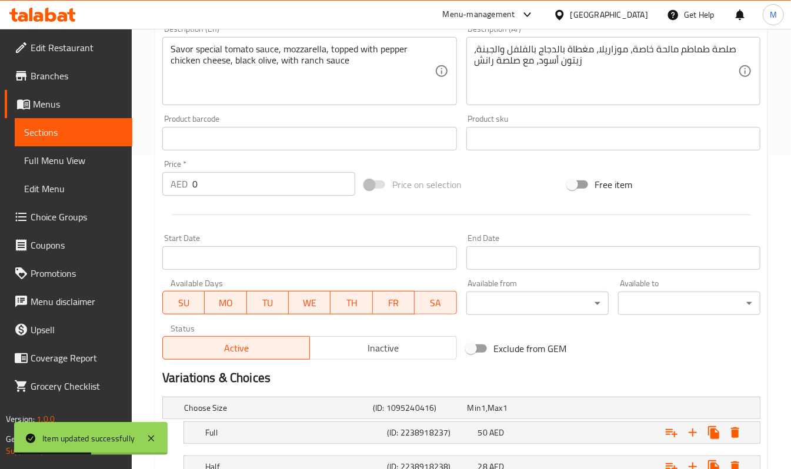
scroll to position [171, 0]
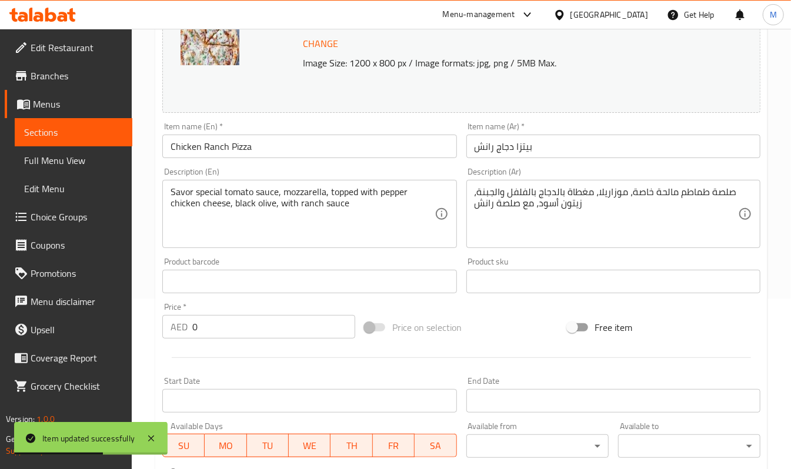
click at [178, 185] on div "Savor special tomato sauce, mozzarella, topped with pepper chicken cheese, blac…" at bounding box center [309, 214] width 294 height 68
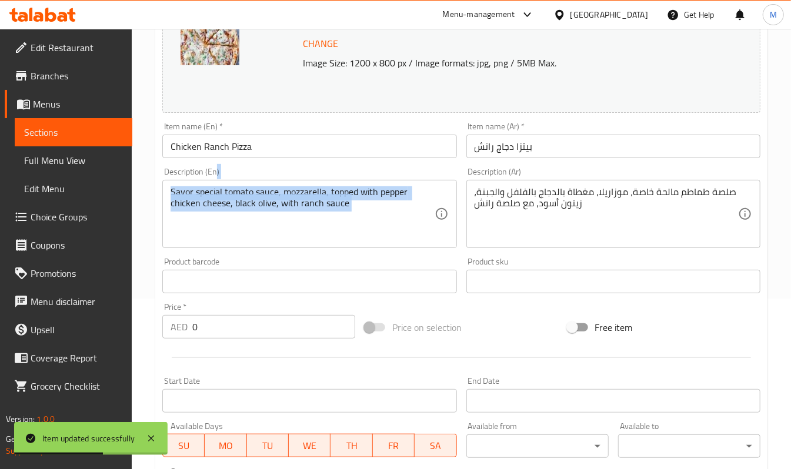
click at [178, 185] on div "Savor special tomato sauce, mozzarella, topped with pepper chicken cheese, blac…" at bounding box center [309, 214] width 294 height 68
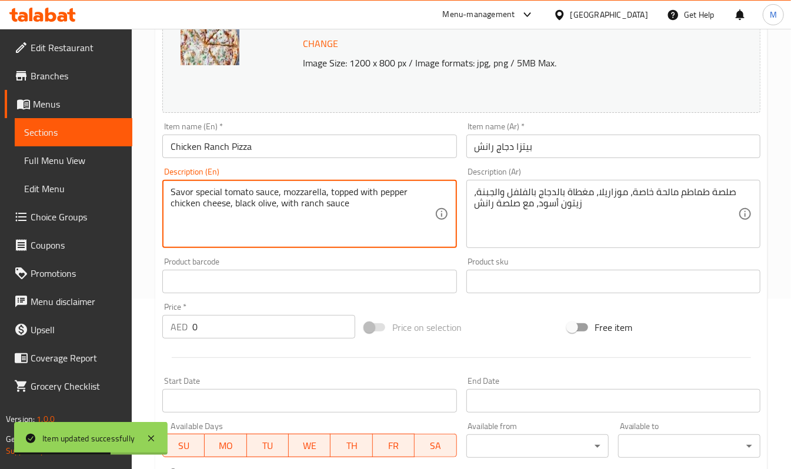
click at [192, 196] on textarea "Savor special tomato sauce, mozzarella, topped with pepper chicken cheese, blac…" at bounding box center [302, 214] width 263 height 56
click at [182, 193] on textarea "Savor special tomato sauce, mozzarella, topped with pepper chicken cheese, blac…" at bounding box center [302, 214] width 263 height 56
type textarea "special tomato sauce, mozzarella, topped with pepper chicken cheese, black oliv…"
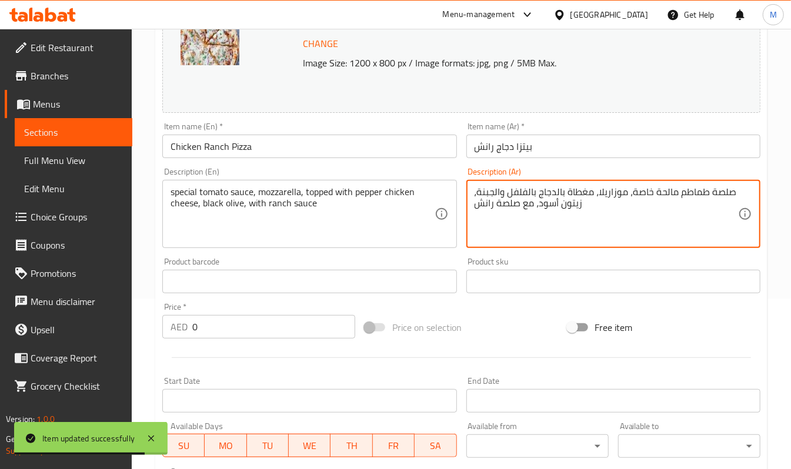
click at [668, 196] on textarea "صلصة طماطم مالحة خاصة، موزاريلا، مغطاة بالدجاج بالفلفل والجبنة، زيتون أسود، مع …" at bounding box center [605, 214] width 263 height 56
type textarea "صلصة طماطم خاصة، موزاريلا، مغطاة بالدجاج بالفلفل والجبنة، زيتون أسود، مع صلصة ر…"
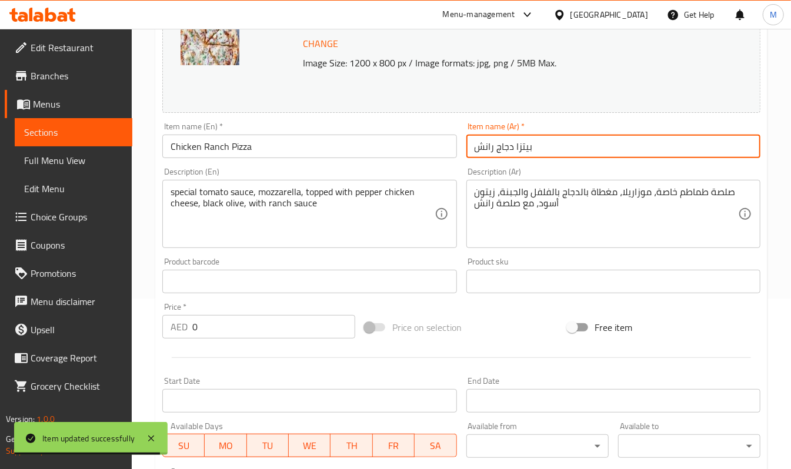
click at [570, 146] on input "بيتزا دجاج رانش" at bounding box center [613, 147] width 294 height 24
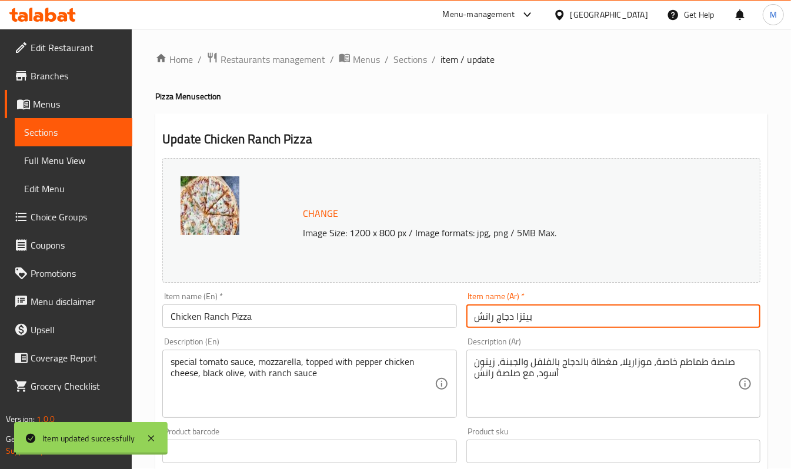
scroll to position [0, 0]
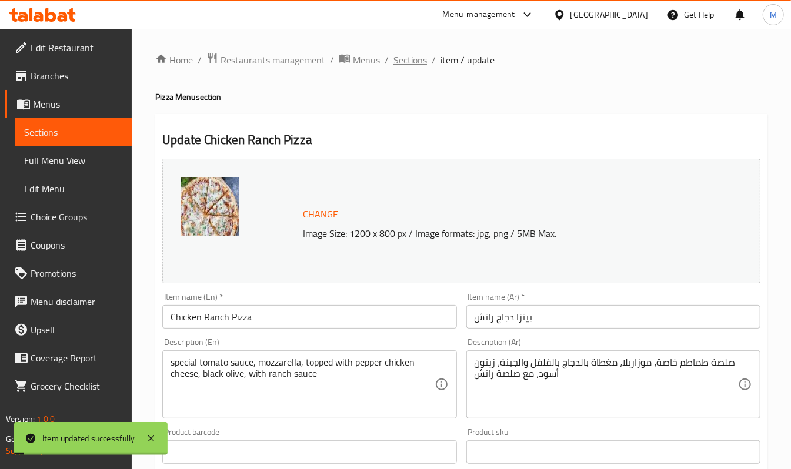
click at [408, 66] on span "Sections" at bounding box center [410, 60] width 34 height 14
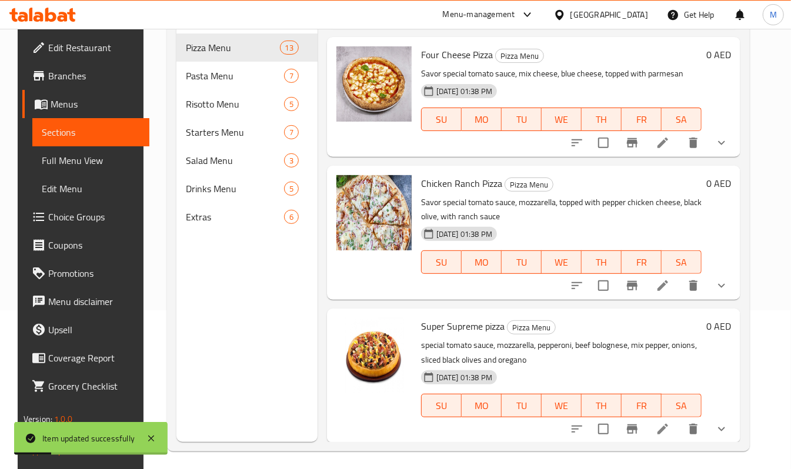
scroll to position [165, 0]
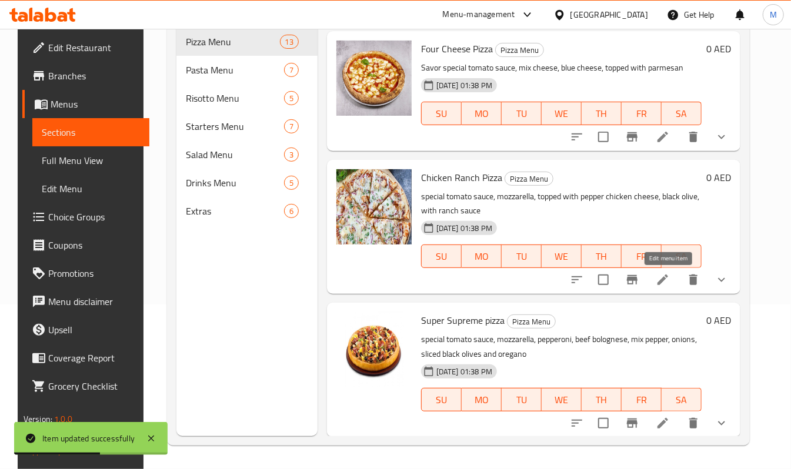
click at [663, 281] on icon at bounding box center [663, 280] width 14 height 14
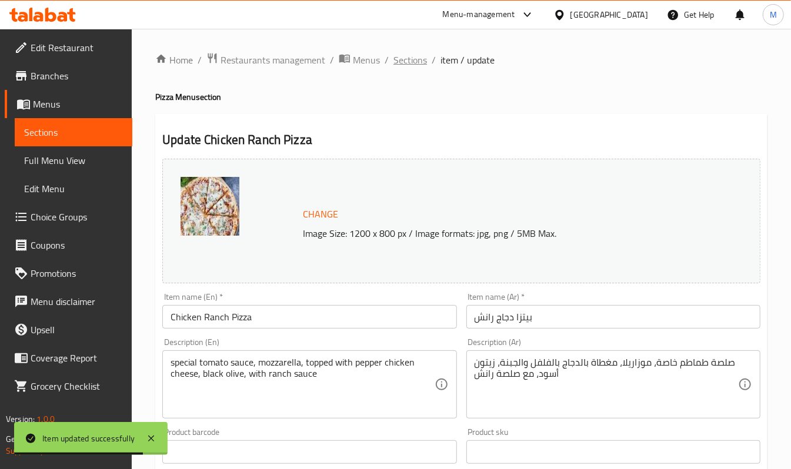
click at [405, 66] on span "Sections" at bounding box center [410, 60] width 34 height 14
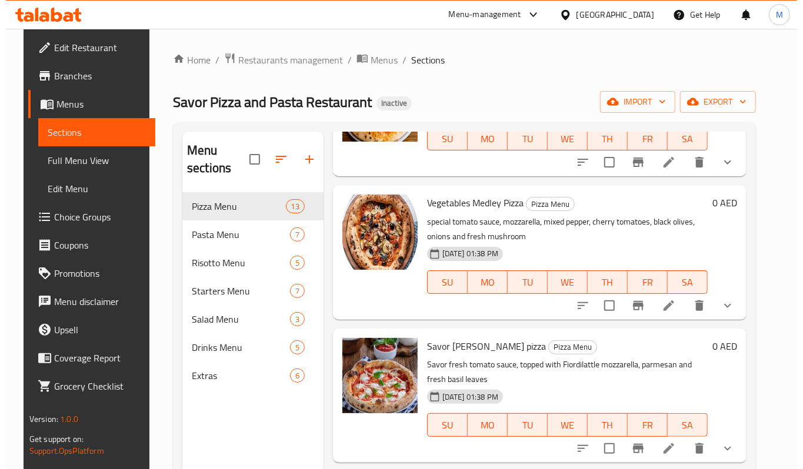
scroll to position [156, 0]
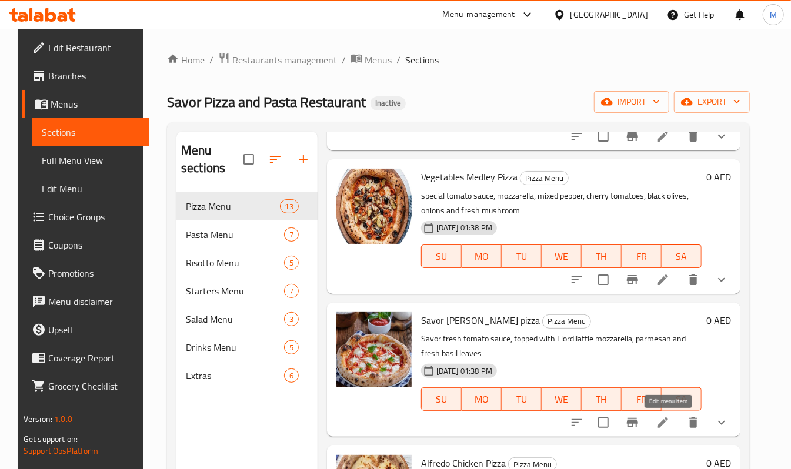
click at [668, 420] on icon at bounding box center [662, 422] width 11 height 11
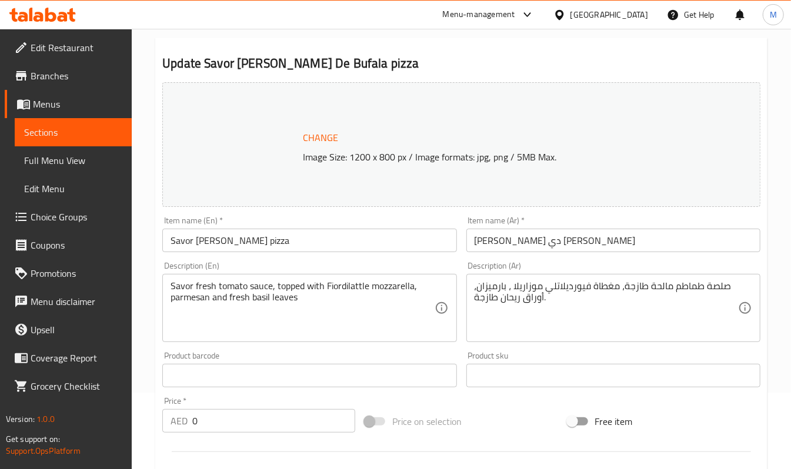
scroll to position [235, 0]
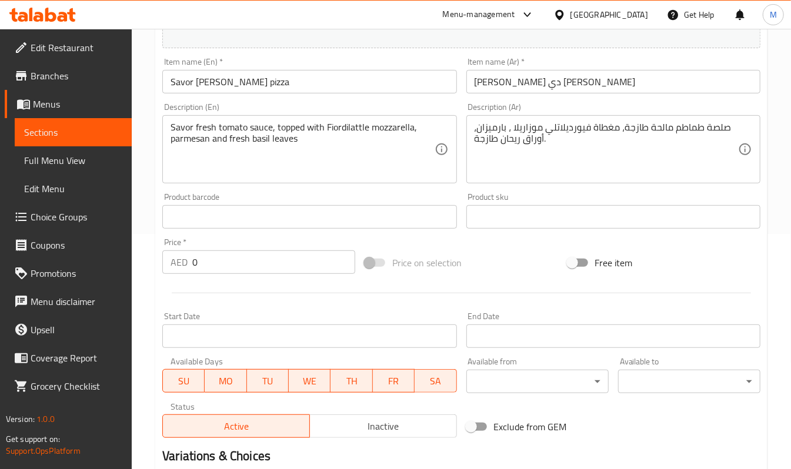
drag, startPoint x: 183, startPoint y: 123, endPoint x: 168, endPoint y: 126, distance: 16.1
click at [168, 126] on div "Savor fresh tomato sauce, topped with Fiordilattle mozzarella, parmesan and fre…" at bounding box center [309, 149] width 294 height 68
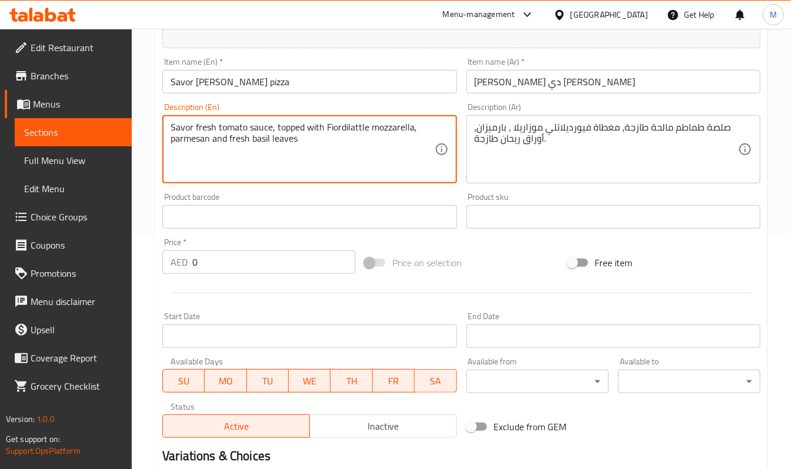
click at [179, 125] on textarea "Savor fresh tomato sauce, topped with Fiordilattle mozzarella, parmesan and fre…" at bounding box center [302, 150] width 263 height 56
type textarea "fresh tomato sauce, topped with Fiordilattle mozzarella, parmesan and fresh bas…"
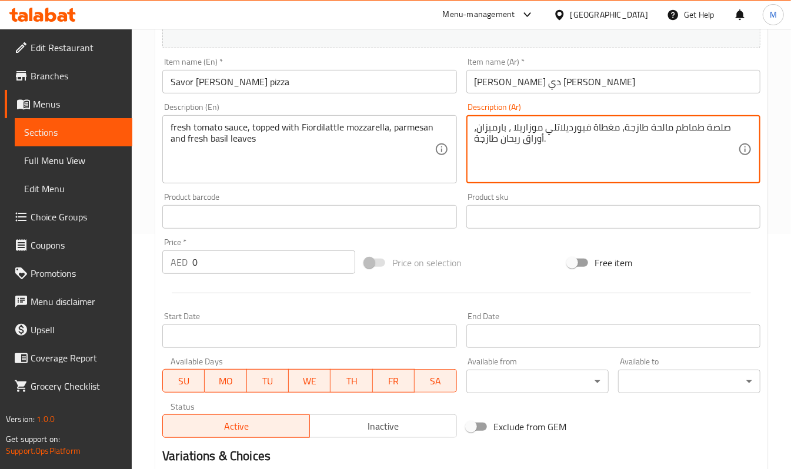
click at [655, 125] on textarea "صلصة طماطم مالحة طازجة، مغطاة فيورديلاتلي موزاريلا ، بارميزان، أوراق ريحان طازج…" at bounding box center [605, 150] width 263 height 56
type textarea "صلصة طماطم طازجة، مغطاة فيورديلاتلي موزاريلا ، بارميزان، أوراق ريحان طازجة."
click at [572, 69] on div "Item name (Ar)   * بيتزا مارجريتا دي بوفالا Item name (Ar) *" at bounding box center [613, 76] width 294 height 36
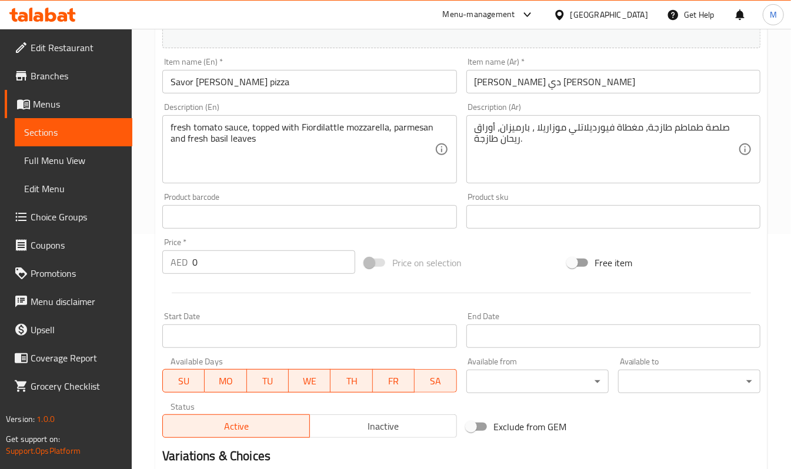
click at [580, 78] on input "[PERSON_NAME] دي [PERSON_NAME]" at bounding box center [613, 82] width 294 height 24
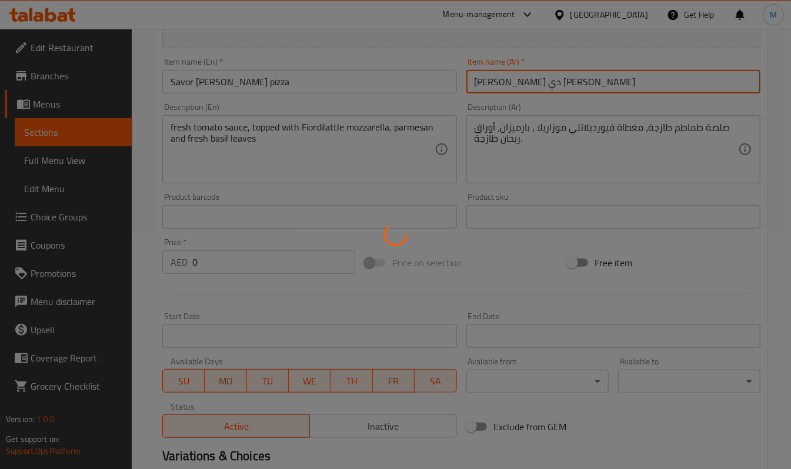
scroll to position [0, 0]
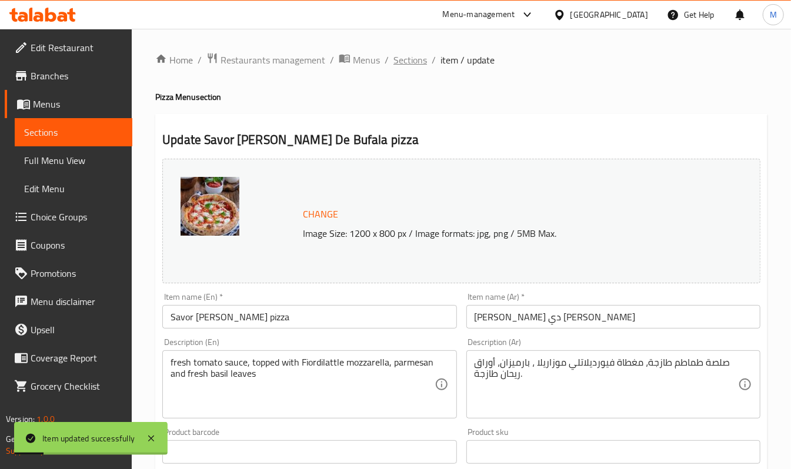
drag, startPoint x: 407, startPoint y: 65, endPoint x: 401, endPoint y: 55, distance: 11.4
click at [401, 55] on span "Sections" at bounding box center [410, 60] width 34 height 14
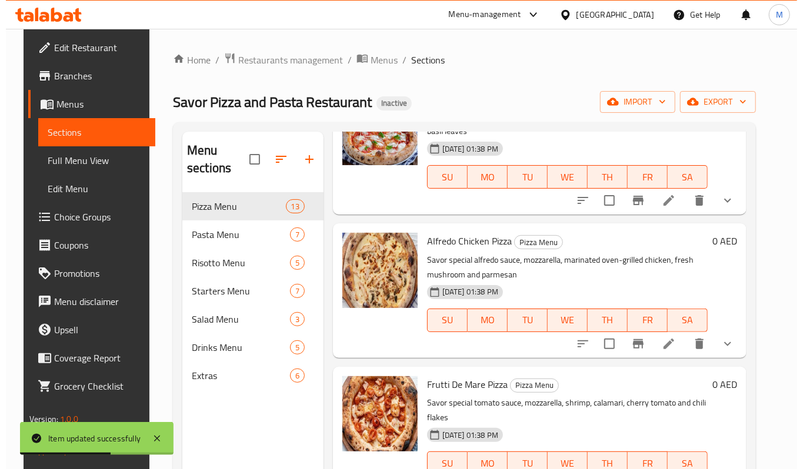
scroll to position [392, 0]
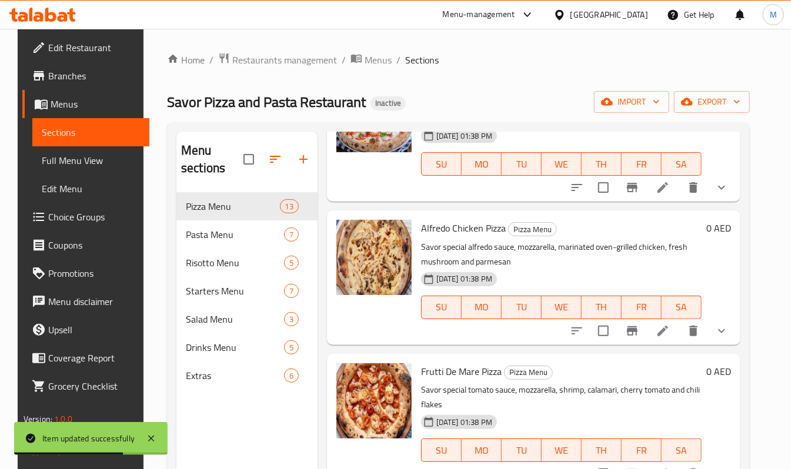
click at [669, 335] on icon at bounding box center [663, 331] width 14 height 14
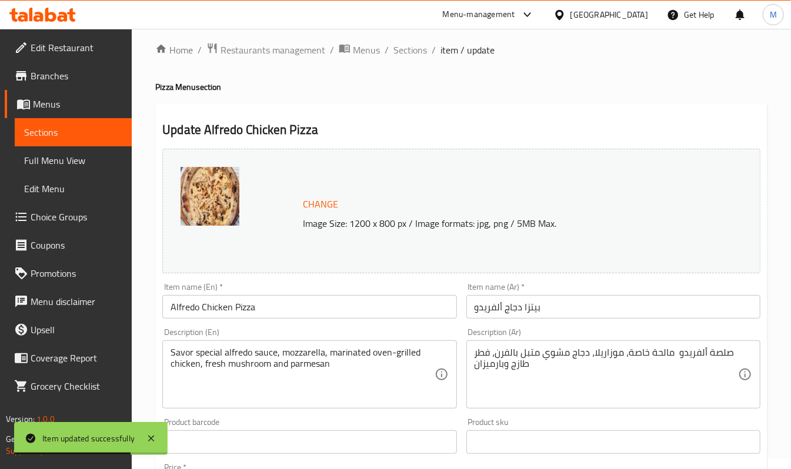
scroll to position [313, 0]
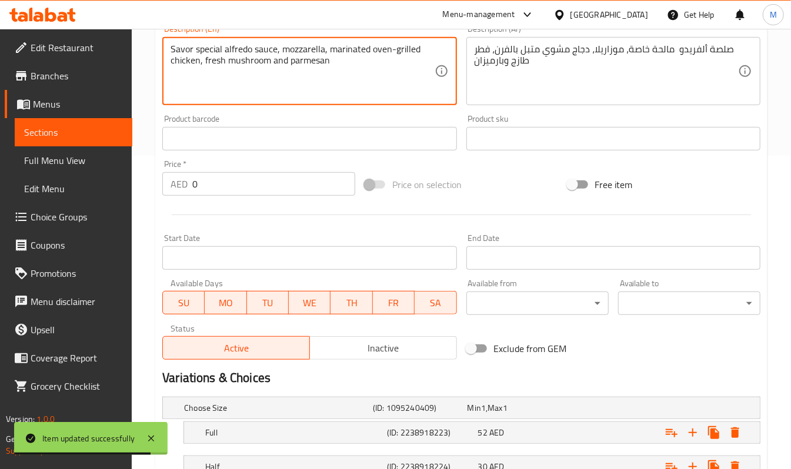
click at [179, 47] on textarea "Savor special alfredo sauce, mozzarella, marinated oven-grilled chicken, fresh …" at bounding box center [302, 72] width 263 height 56
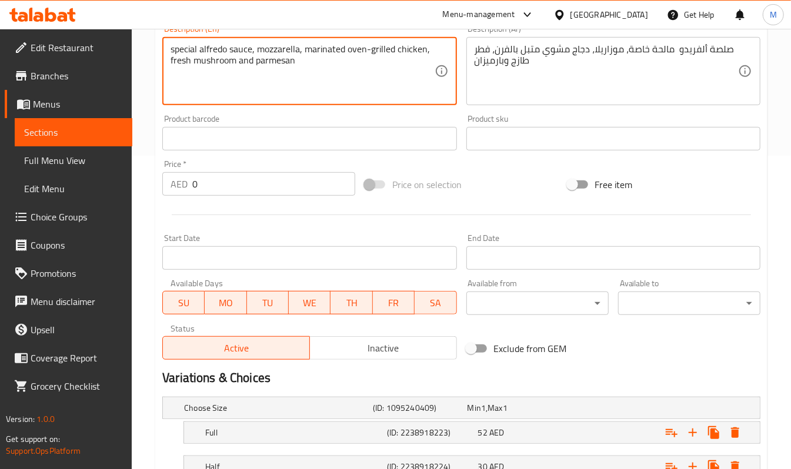
type textarea "special alfredo sauce, mozzarella, marinated oven-grilled chicken, fresh mushro…"
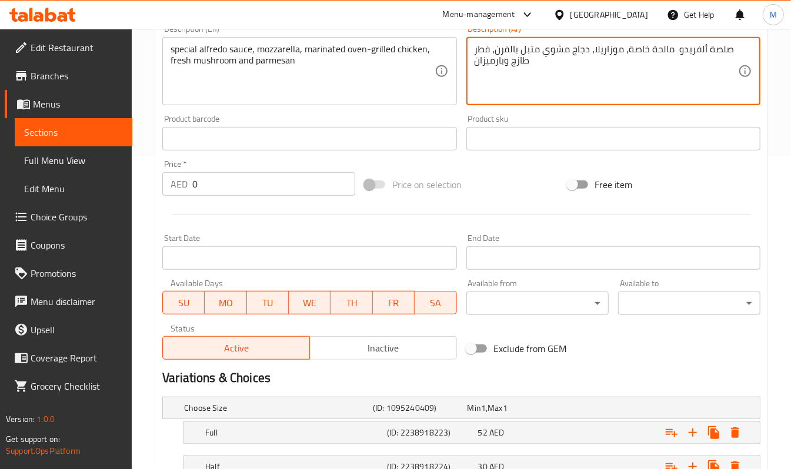
click at [651, 50] on textarea "صلصة ألفريدو مالحة خاصة، موزاريلا، دجاج مشوي متبل بالفرن، فطر طازج وبارميزان" at bounding box center [605, 72] width 263 height 56
click at [661, 47] on textarea "صلصة ألفريدو مالحة خاصة، موزاريلا، دجاج مشوي متبل بالفرن، فطر طازج وبارميزان" at bounding box center [605, 72] width 263 height 56
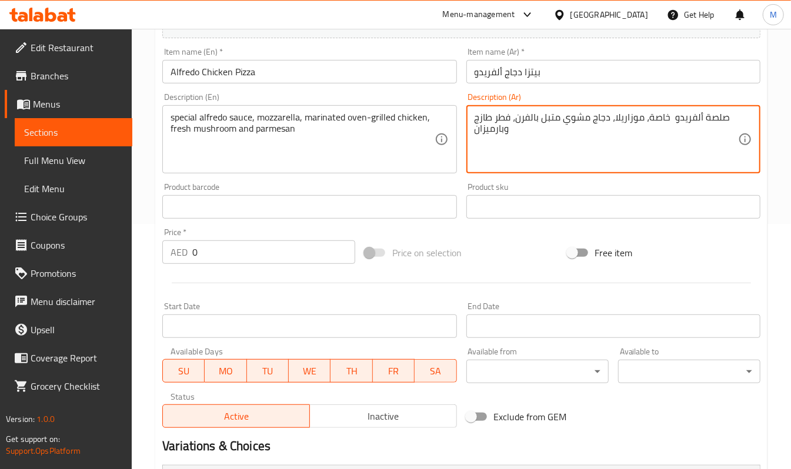
scroll to position [156, 0]
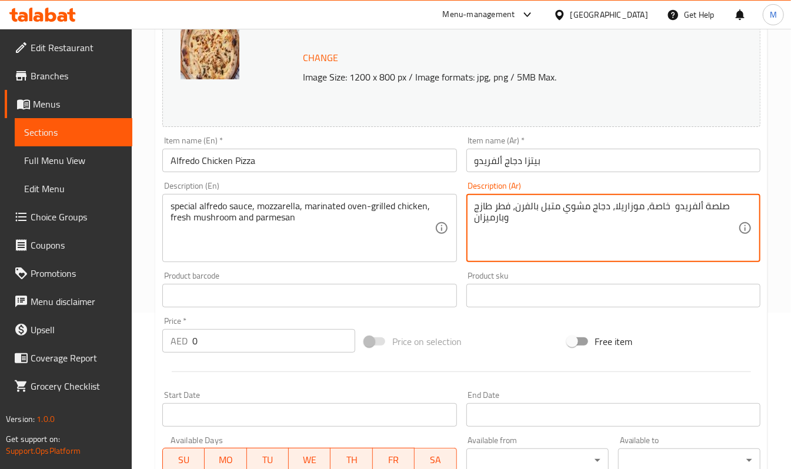
type textarea "صلصة ألفريدو خاصة، موزاريلا، دجاج مشوي متبل بالفرن، فطر طازج وبارميزان"
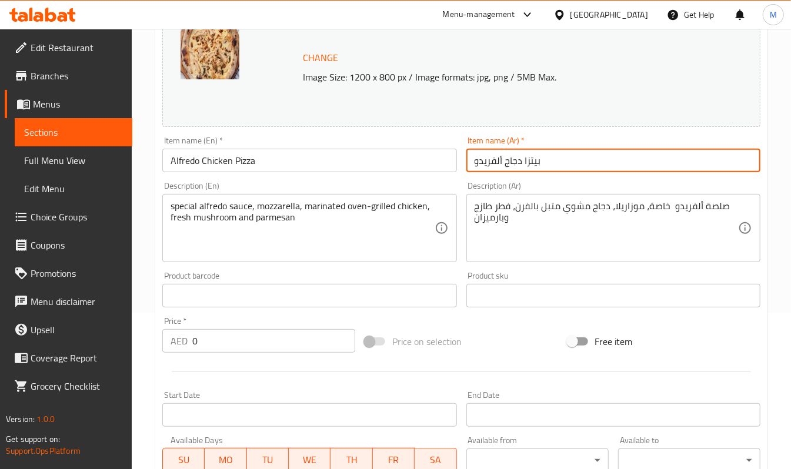
click at [582, 154] on input "بيتزا دجاج ألفريدو" at bounding box center [613, 161] width 294 height 24
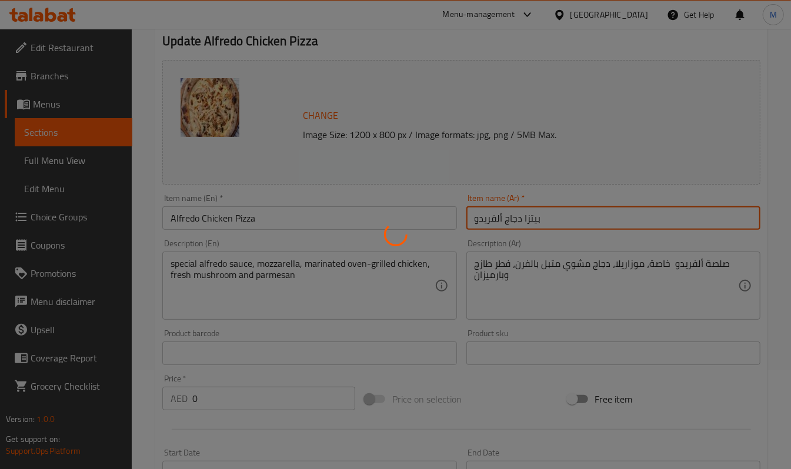
scroll to position [0, 0]
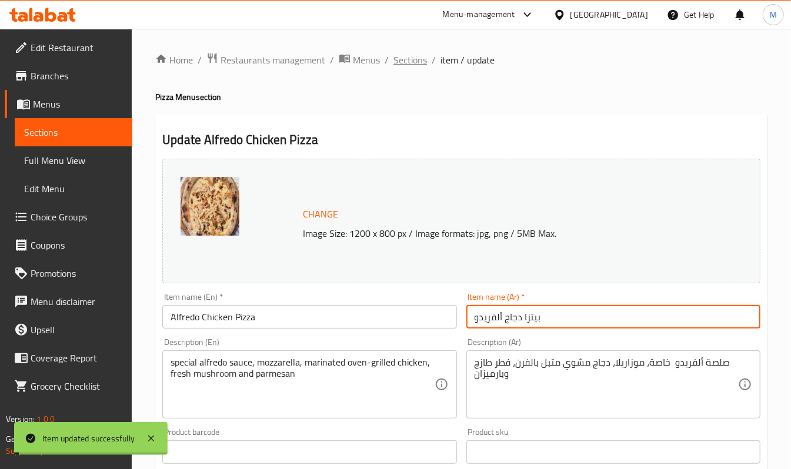
click at [417, 55] on span "Sections" at bounding box center [410, 60] width 34 height 14
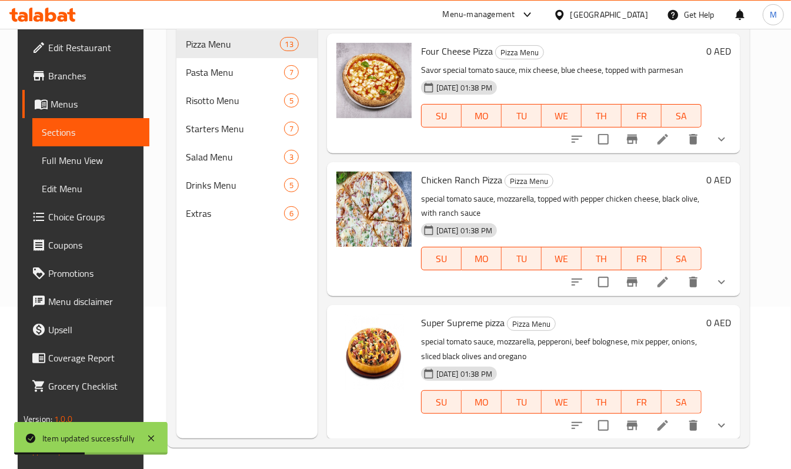
scroll to position [165, 0]
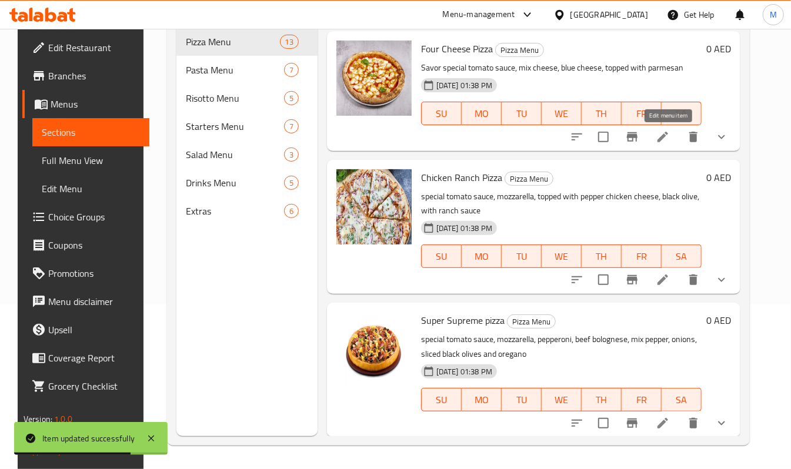
click at [664, 139] on icon at bounding box center [662, 137] width 11 height 11
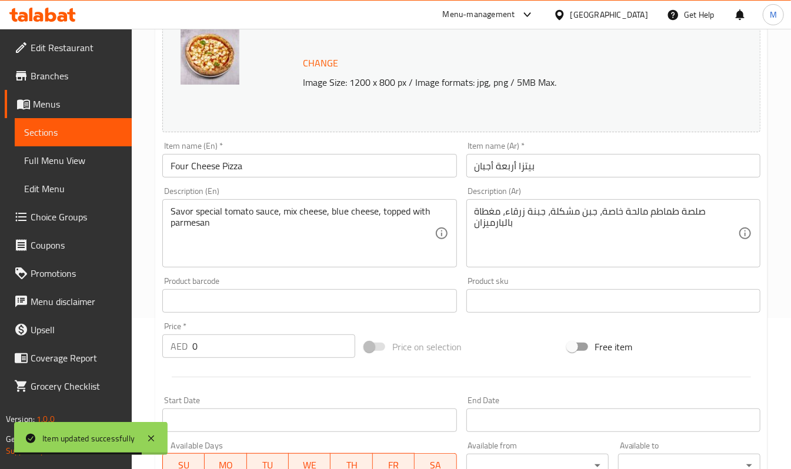
scroll to position [235, 0]
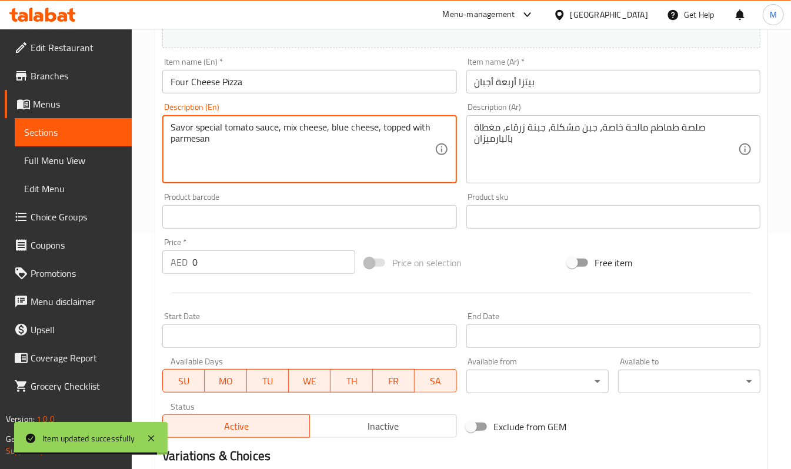
click at [175, 128] on textarea "Savor special tomato sauce, mix cheese, blue cheese, topped with parmesan" at bounding box center [302, 150] width 263 height 56
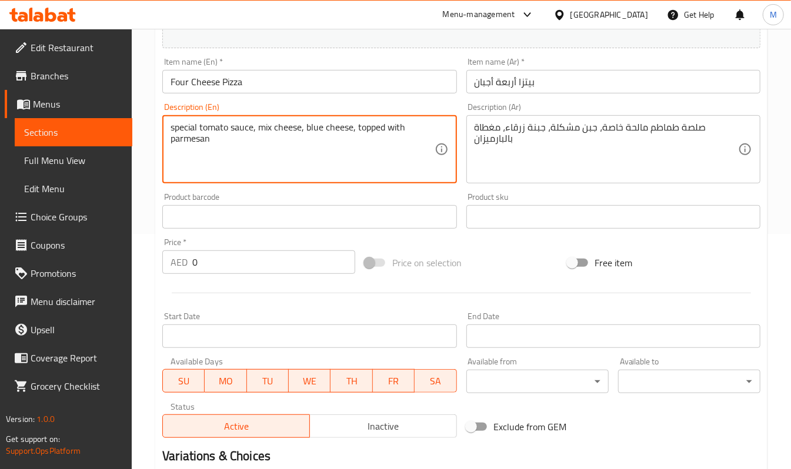
type textarea "special tomato sauce, mix cheese, blue cheese, topped with parmesan"
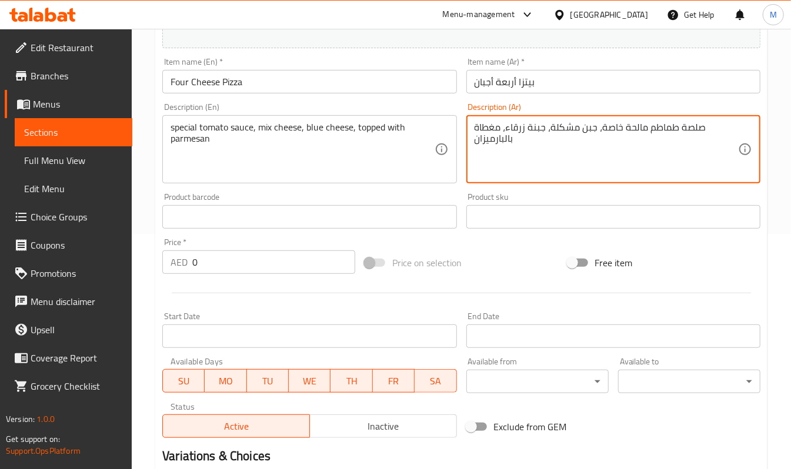
click at [630, 128] on textarea "صلصة طماطم مالحة خاصة، جبن مشكلة، جبنة زرقاء، مغطاة بالبارميزان" at bounding box center [605, 150] width 263 height 56
type textarea "صلصة طماطم خاصة، جبن مشكلة، جبنة زرقاء، مغطاة بالبارميزان"
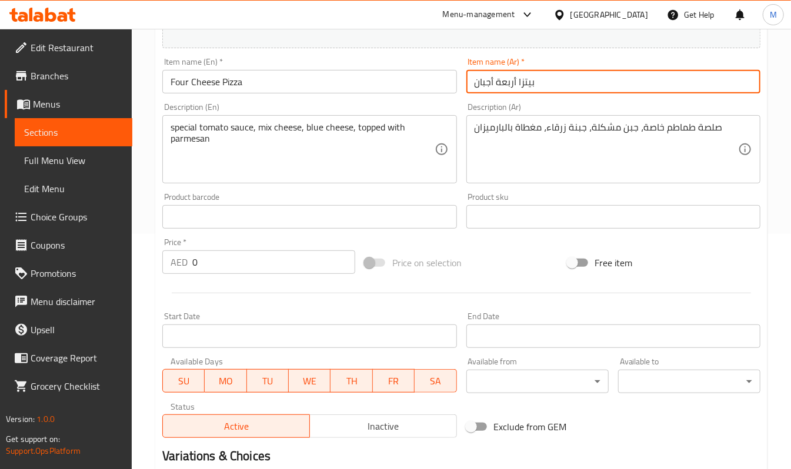
click at [586, 86] on input "بيتزا أربعة أجبان" at bounding box center [613, 82] width 294 height 24
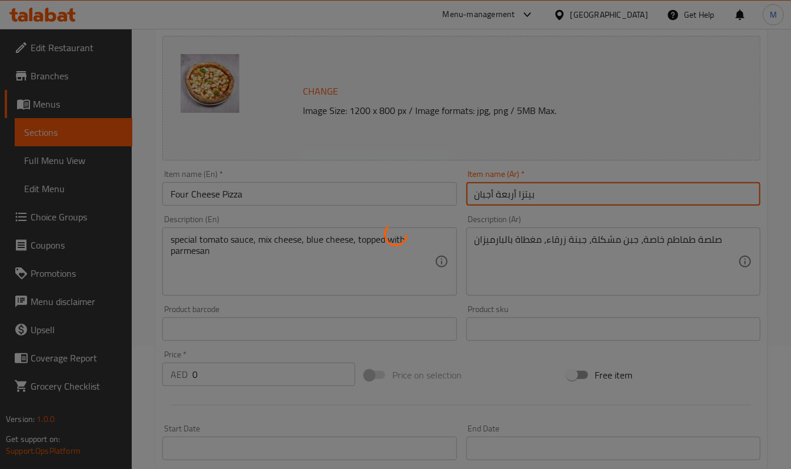
scroll to position [0, 0]
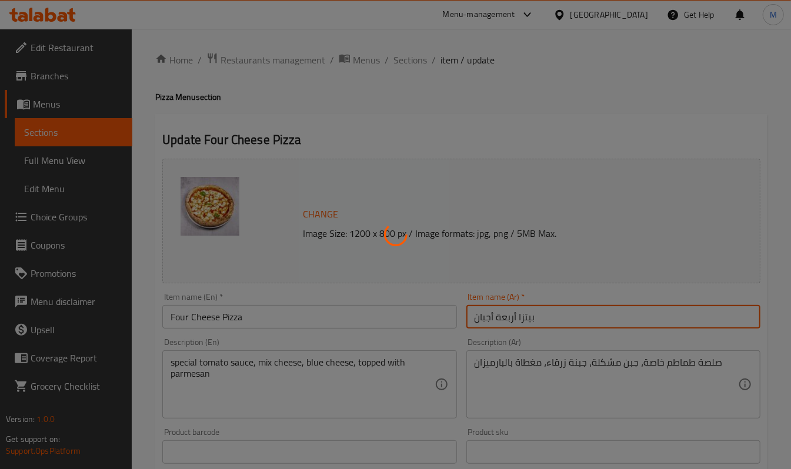
click at [412, 59] on div at bounding box center [395, 234] width 791 height 469
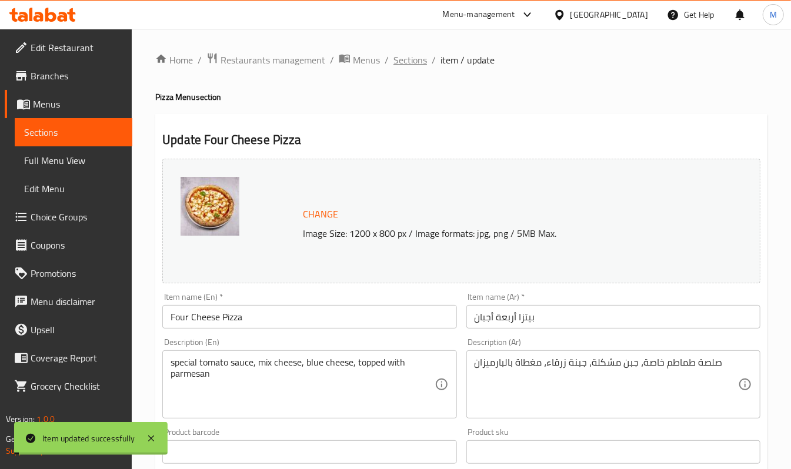
click at [406, 60] on span "Sections" at bounding box center [410, 60] width 34 height 14
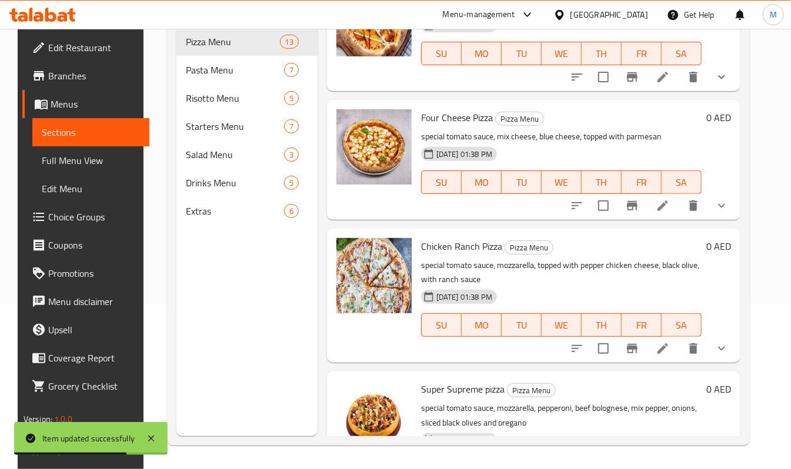
scroll to position [1222, 0]
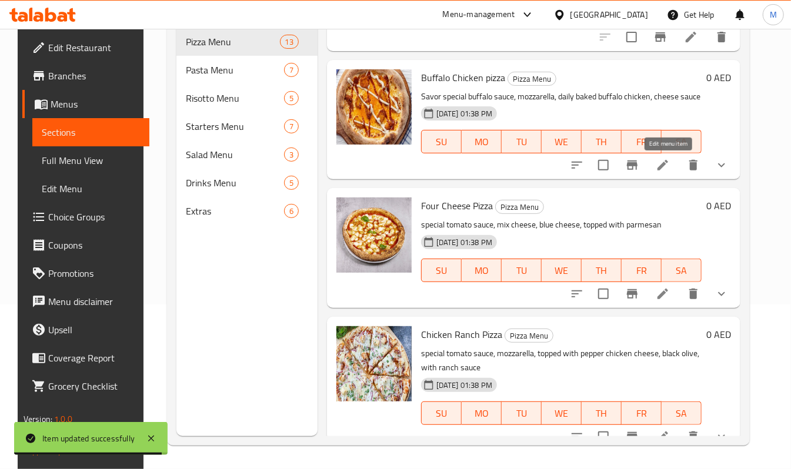
click at [670, 165] on icon at bounding box center [663, 165] width 14 height 14
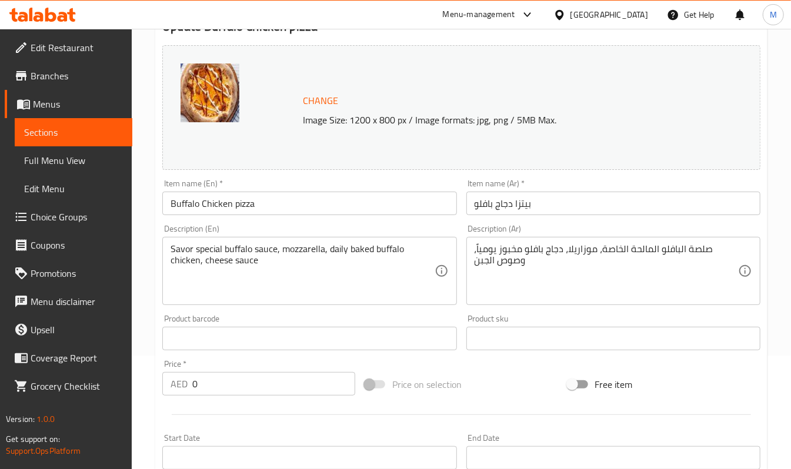
scroll to position [235, 0]
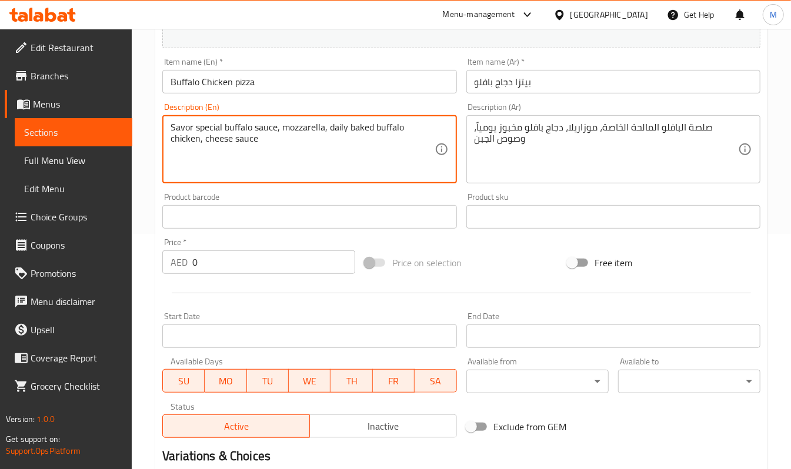
click at [182, 132] on textarea "Savor special buffalo sauce, mozzarella, daily baked buffalo chicken, cheese sa…" at bounding box center [302, 150] width 263 height 56
type textarea "special buffalo sauce, mozzarella, daily baked buffalo chicken, cheese sauce"
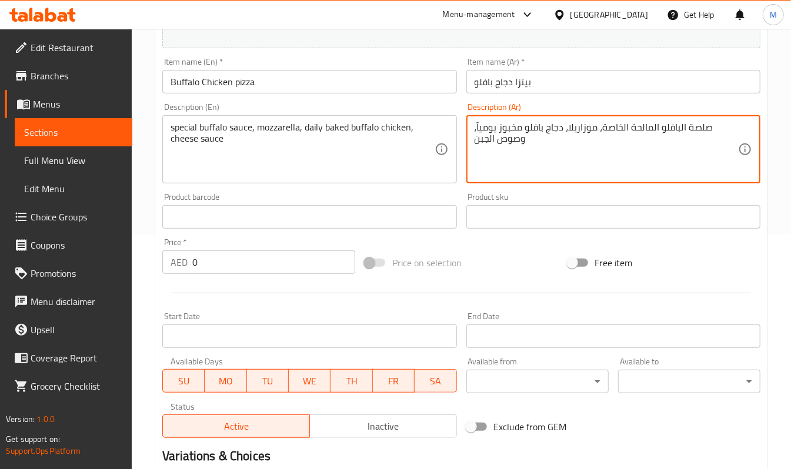
click at [640, 125] on textarea "صلصة البافلو المالحة الخاصة، موزاريلا، دجاج بافلو مخبوز يومياً، وصوص الجبن" at bounding box center [605, 150] width 263 height 56
type textarea "صلصة البافلو الخاصة، موزاريلا، دجاج بافلو مخبوز يومياً، وصوص الجبن"
click at [623, 86] on input "بيتزا دجاج بافلو" at bounding box center [613, 82] width 294 height 24
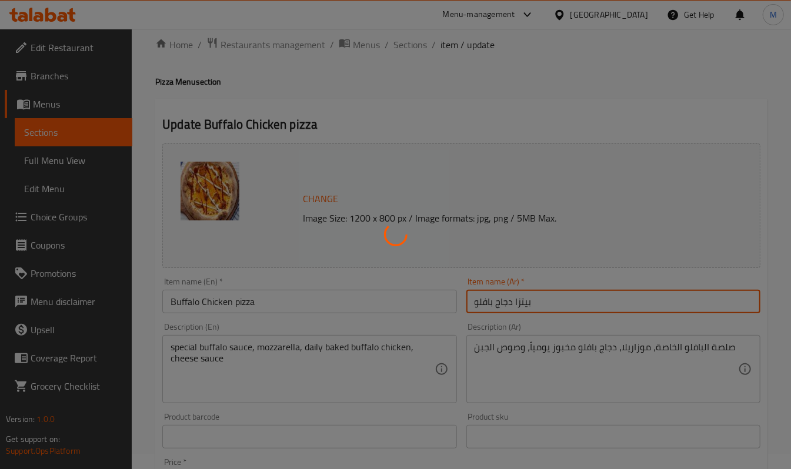
scroll to position [0, 0]
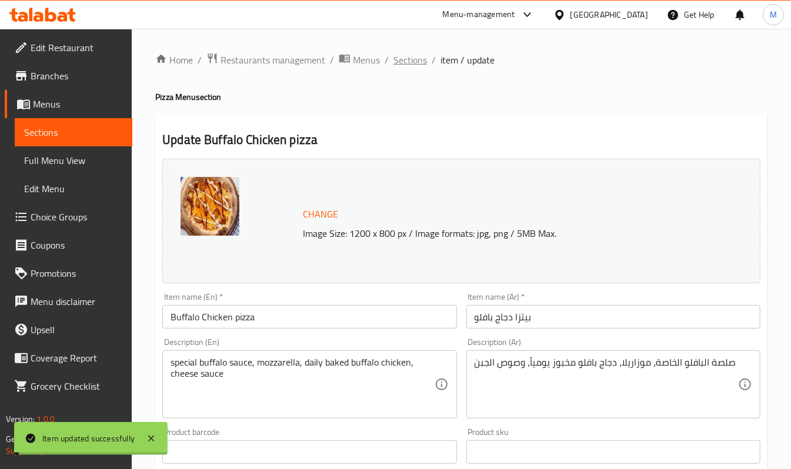
click at [412, 54] on span "Sections" at bounding box center [410, 60] width 34 height 14
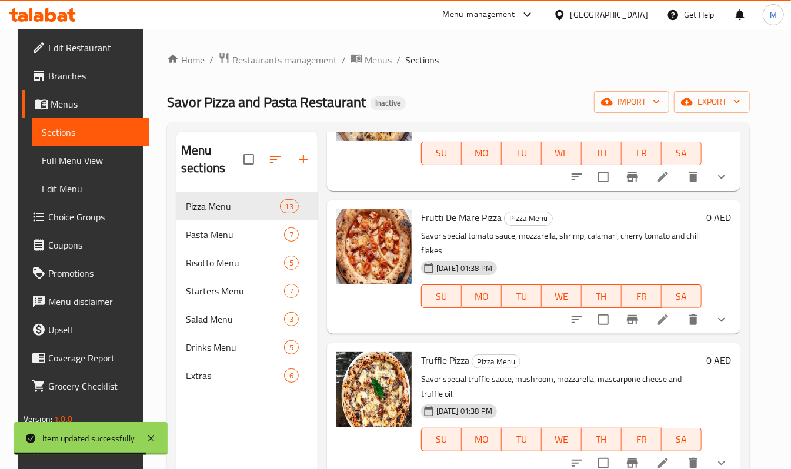
scroll to position [549, 0]
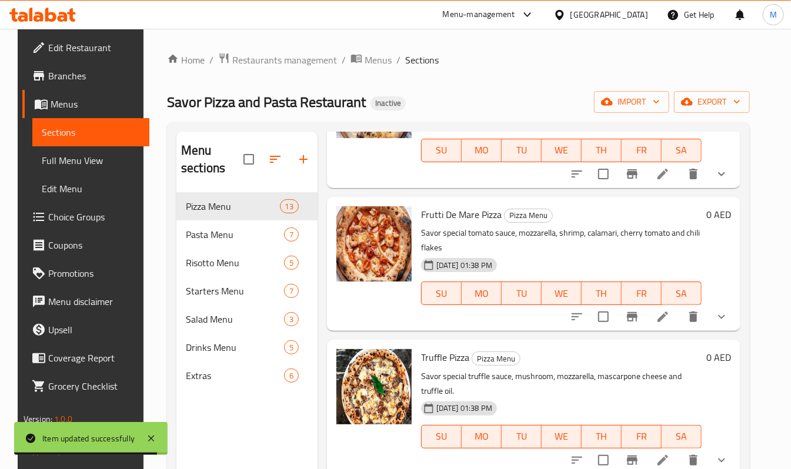
click at [668, 319] on icon at bounding box center [662, 317] width 11 height 11
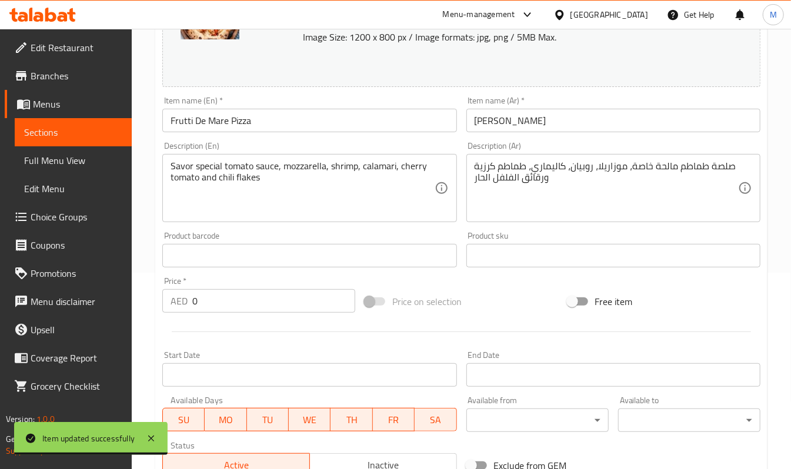
scroll to position [313, 0]
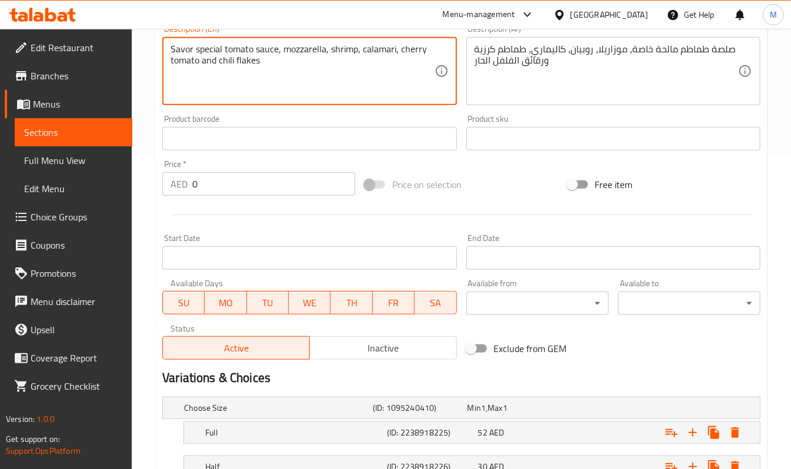
click at [175, 49] on textarea "Savor special tomato sauce, mozzarella, shrimp, calamari, cherry tomato and chi…" at bounding box center [302, 72] width 263 height 56
type textarea "special tomato sauce, mozzarella, shrimp, calamari, cherry tomato and chili fla…"
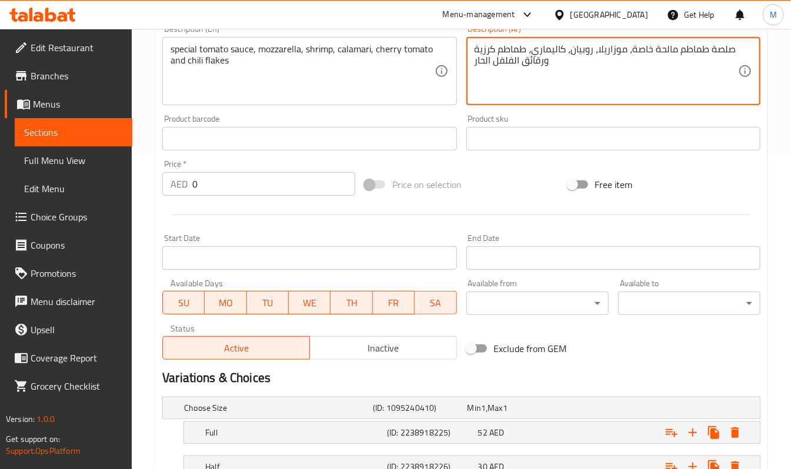
click at [661, 48] on textarea "صلصة طماطم مالحة خاصة، موزاريلا، روبيان، كاليماري، طماطم كرزية ورقائق الفلفل ال…" at bounding box center [605, 72] width 263 height 56
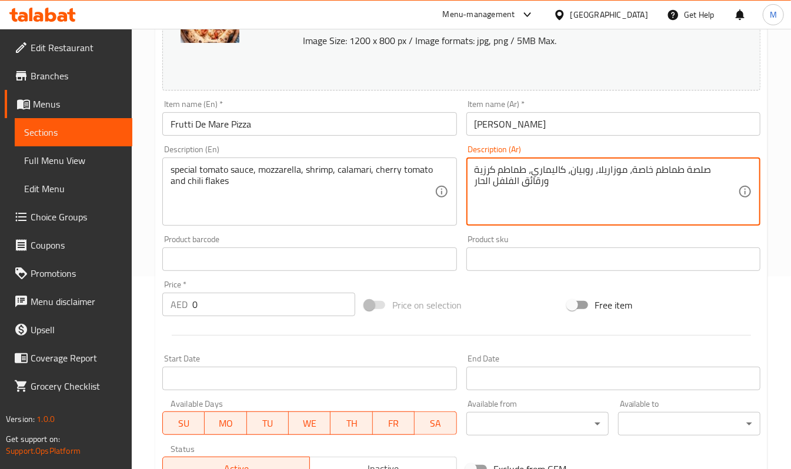
scroll to position [156, 0]
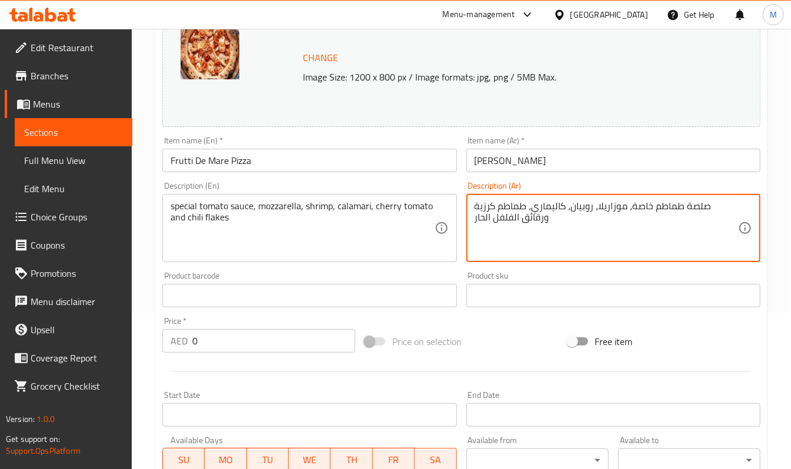
type textarea "صلصة طماطم خاصة، موزاريلا، روبيان، كاليماري، طماطم كرزية ورقائق الفلفل الحار"
click at [594, 153] on input "[PERSON_NAME]" at bounding box center [613, 161] width 294 height 24
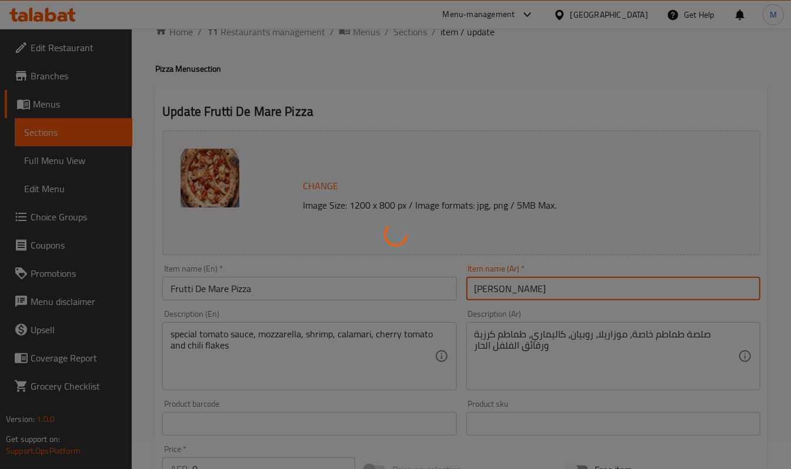
scroll to position [0, 0]
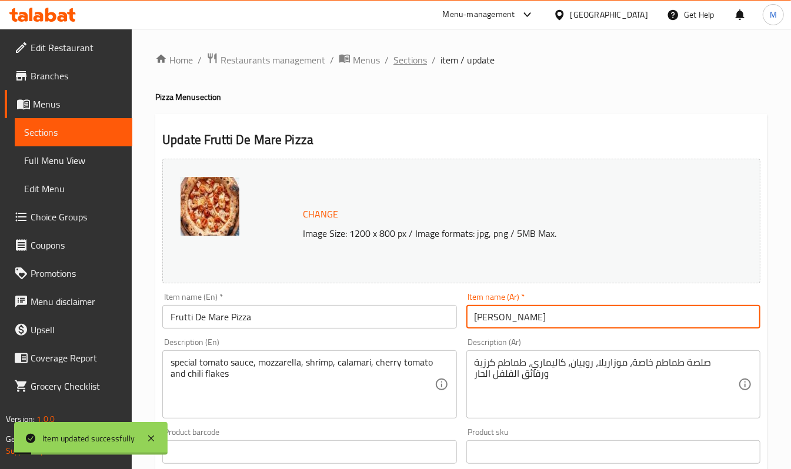
click at [407, 62] on span "Sections" at bounding box center [410, 60] width 34 height 14
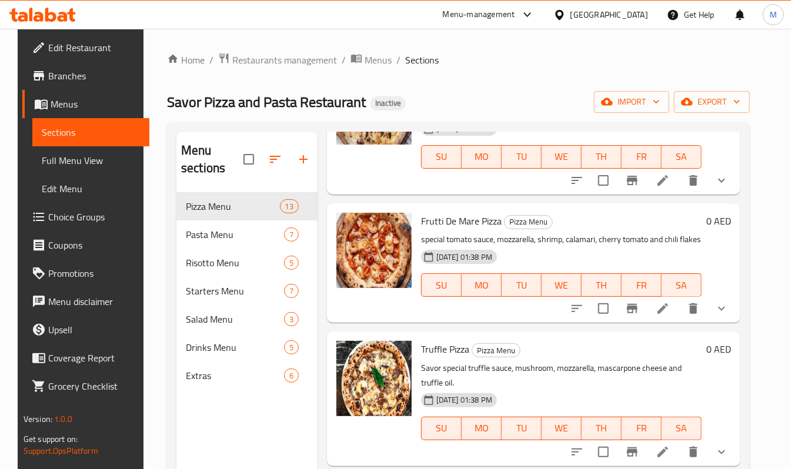
scroll to position [549, 0]
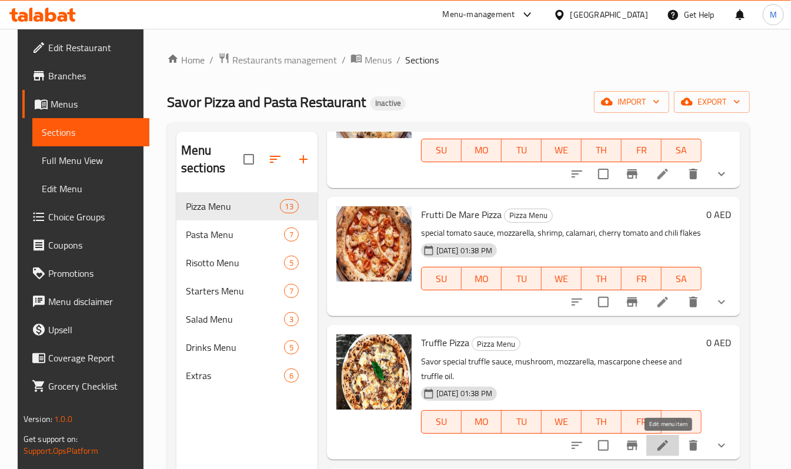
click at [668, 439] on icon at bounding box center [662, 445] width 11 height 11
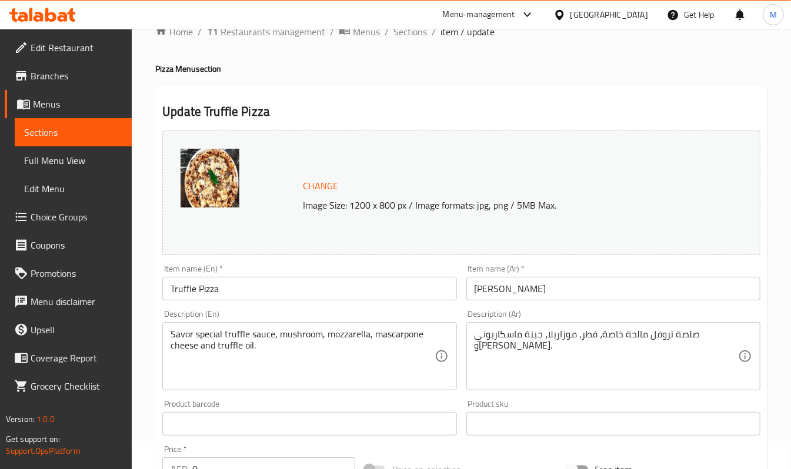
scroll to position [78, 0]
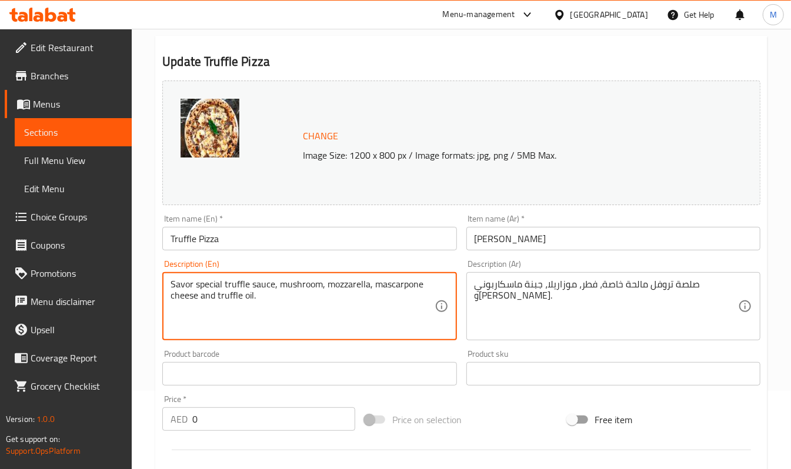
click at [185, 280] on textarea "Savor special truffle sauce, mushroom, mozzarella, mascarpone cheese and truffl…" at bounding box center [302, 307] width 263 height 56
type textarea "special truffle sauce, mushroom, mozzarella, mascarpone cheese and truffle oil."
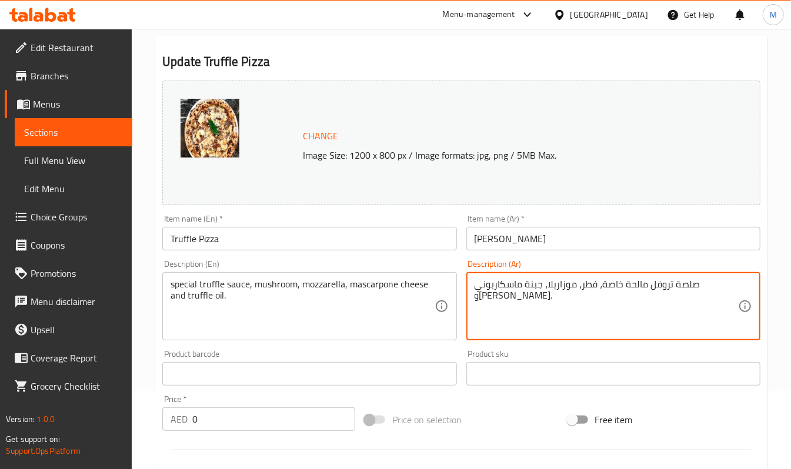
click at [659, 283] on textarea "صلصة تروفل مالحة خاصة، فطر، موزاريلا، جبنة ماسكاربوني و[PERSON_NAME]." at bounding box center [605, 307] width 263 height 56
type textarea "صلصة تروفل خاصة، فطر، موزاريلا، جبنة ماسكاربوني وزيت تروفل."
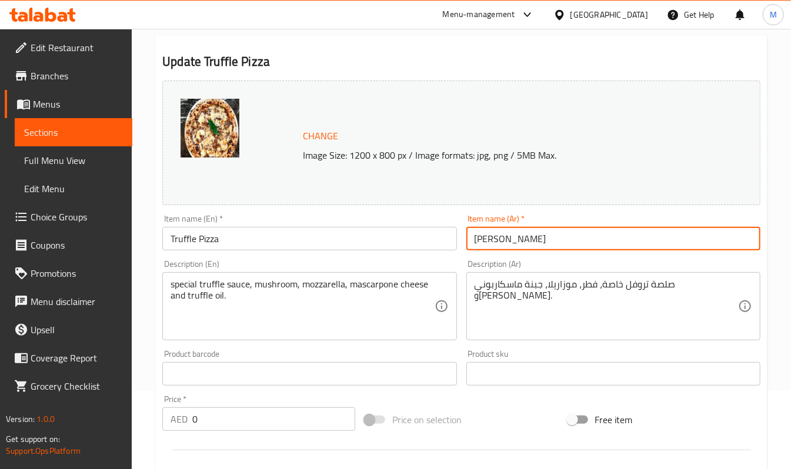
click at [638, 231] on input "[PERSON_NAME]" at bounding box center [613, 239] width 294 height 24
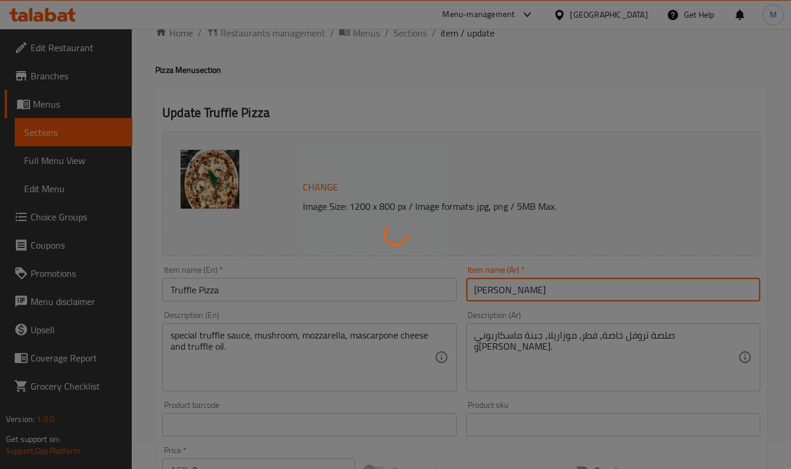
scroll to position [0, 0]
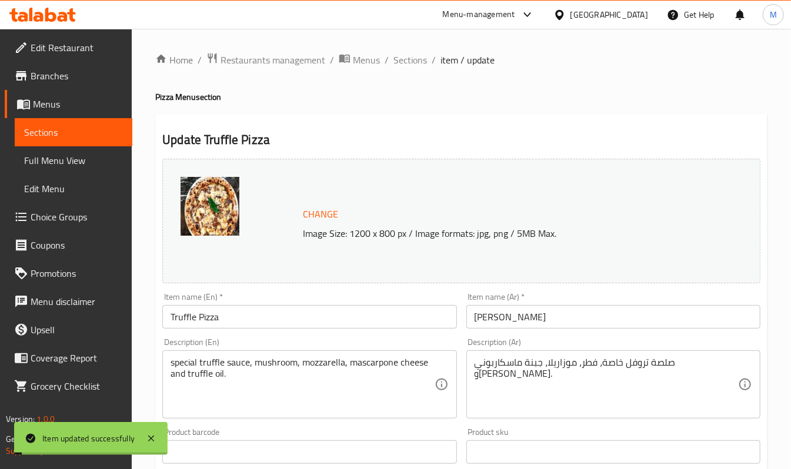
click at [412, 59] on span "Sections" at bounding box center [410, 60] width 34 height 14
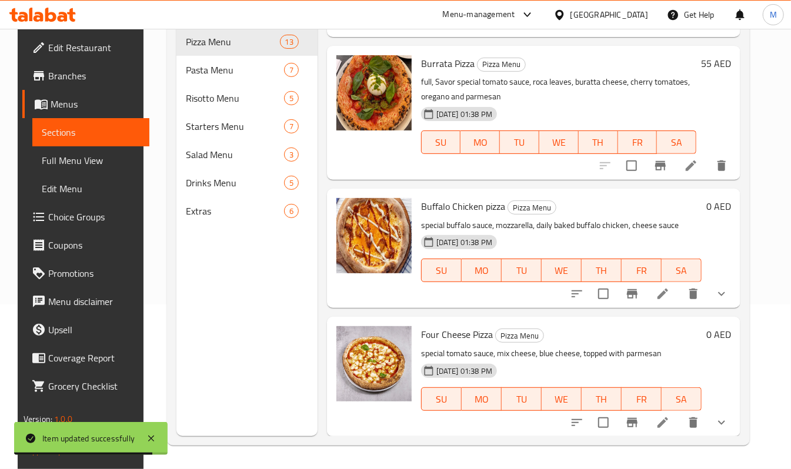
scroll to position [1036, 0]
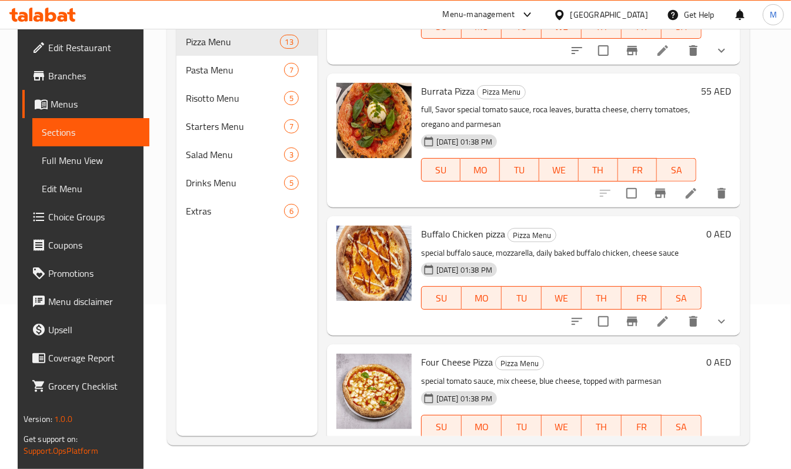
click at [698, 193] on icon at bounding box center [691, 193] width 14 height 14
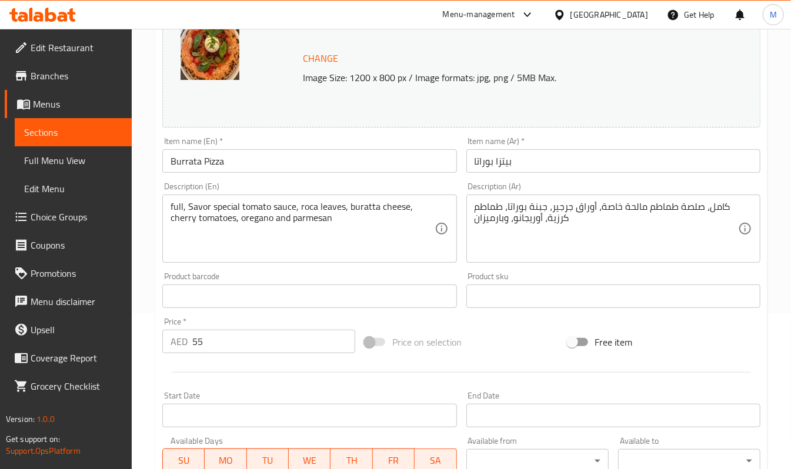
scroll to position [156, 0]
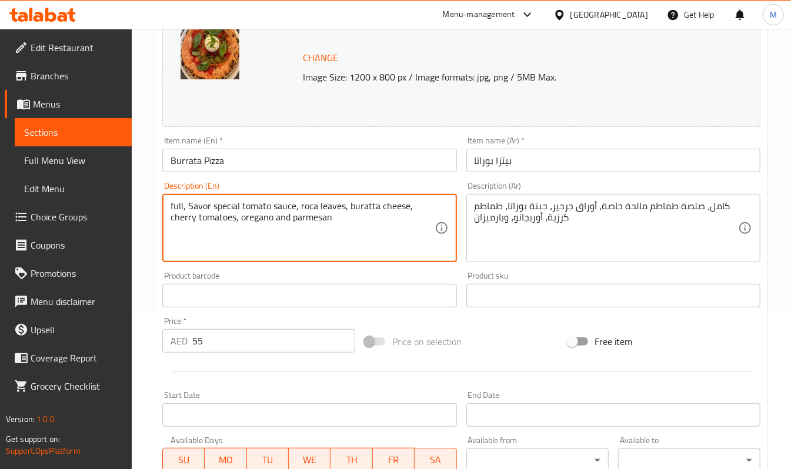
click at [189, 208] on textarea "full, Savor special tomato sauce, roca leaves, buratta cheese, cherry tomatoes,…" at bounding box center [302, 228] width 263 height 56
type textarea "full, special tomato sauce, roca leaves, buratta cheese, cherry tomatoes, orega…"
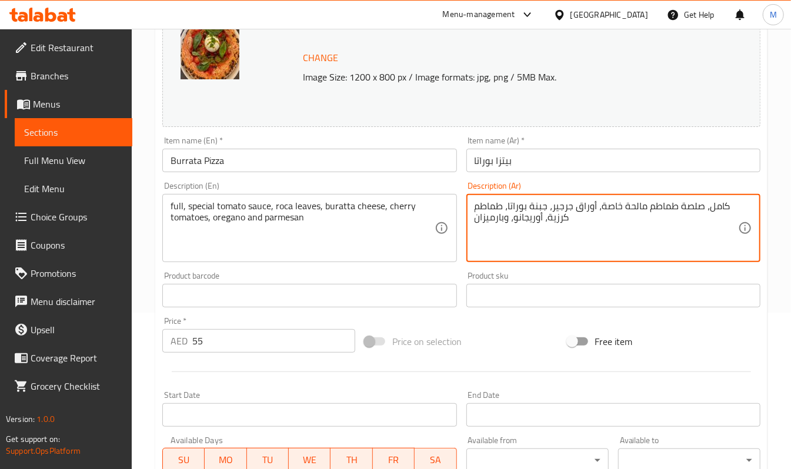
click at [636, 205] on textarea "كامل، صلصة طماطم مالحة خاصة، أوراق جرجير، جبنة بوراتا، طماطم كرزية، أوريجانو، و…" at bounding box center [605, 228] width 263 height 56
type textarea "كامل، صلصة طماطم خاصة، أوراق جرجير، جبنة بوراتا، طماطم كرزية، أوريجانو، وبارميز…"
click at [593, 148] on div "Item name (Ar)   * بيتزا بوراتا Item name (Ar) *" at bounding box center [613, 154] width 294 height 36
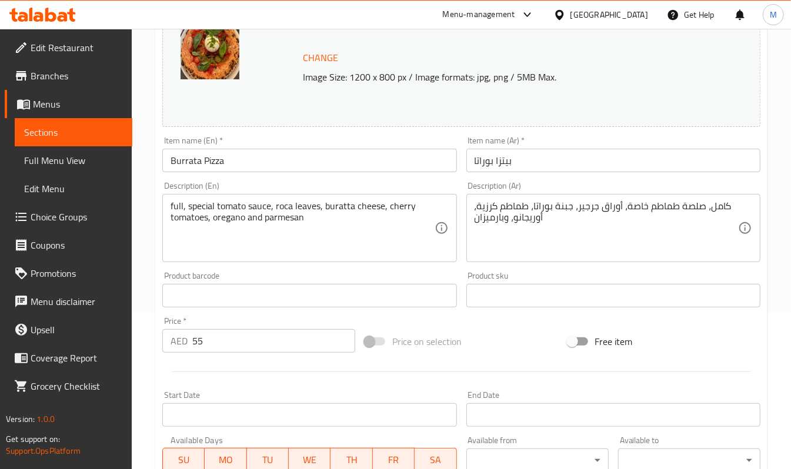
click at [591, 154] on input "بيتزا بوراتا" at bounding box center [613, 161] width 294 height 24
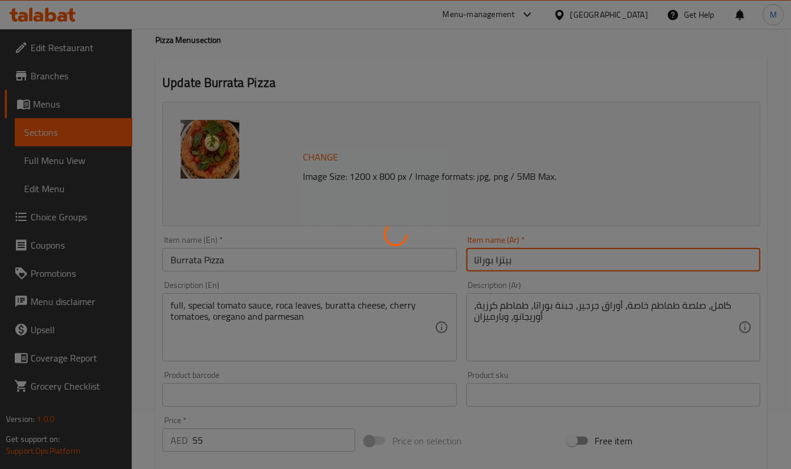
scroll to position [0, 0]
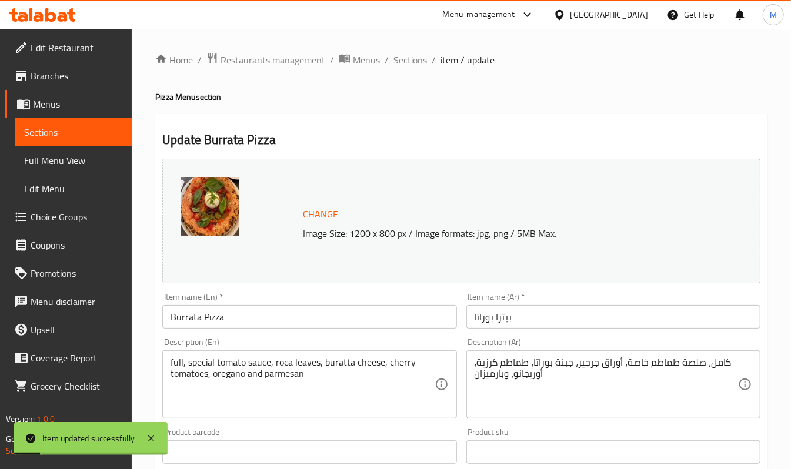
drag, startPoint x: 395, startPoint y: 61, endPoint x: 431, endPoint y: 64, distance: 35.9
click at [301, 97] on h4 "Pizza Menu section" at bounding box center [461, 97] width 612 height 12
click at [416, 59] on span "Sections" at bounding box center [410, 60] width 34 height 14
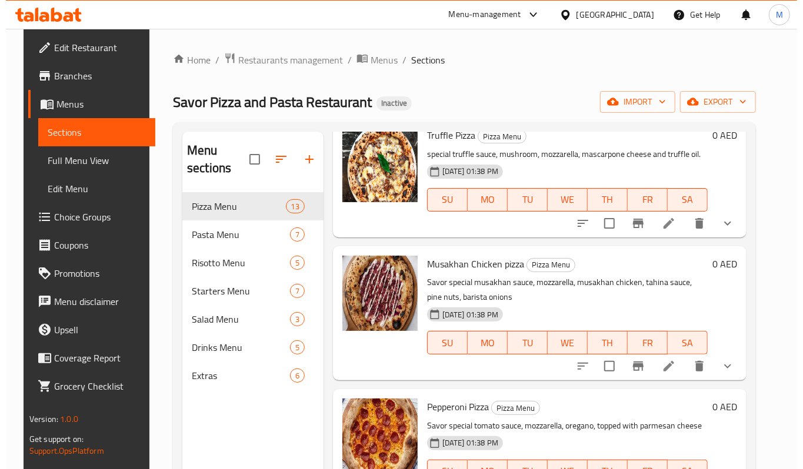
scroll to position [784, 0]
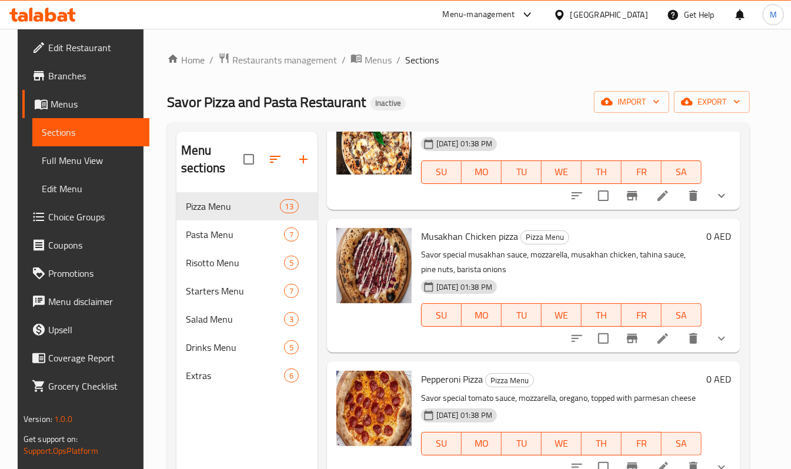
click at [667, 345] on icon at bounding box center [663, 339] width 14 height 14
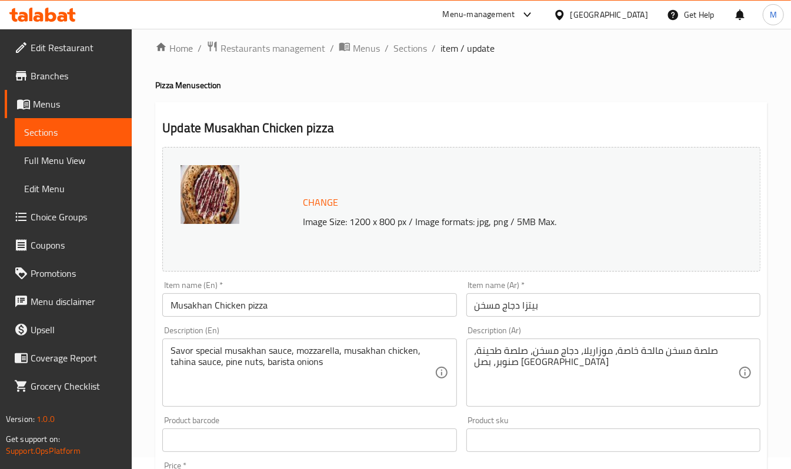
scroll to position [313, 0]
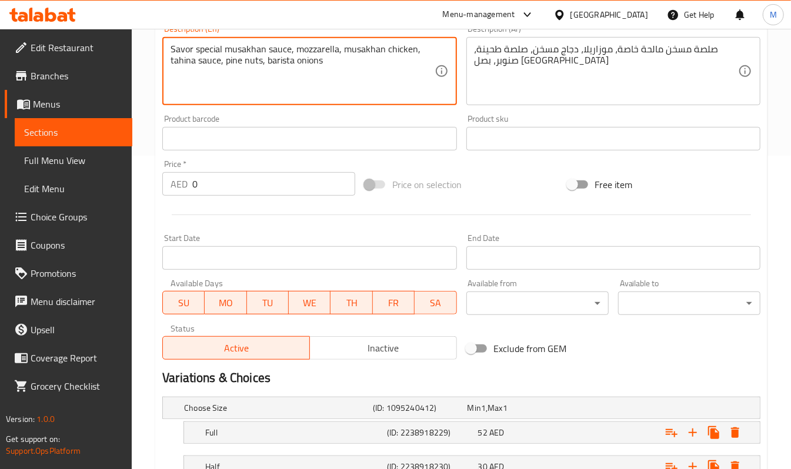
click at [184, 52] on textarea "Savor special musakhan sauce, mozzarella, musakhan chicken, tahina sauce, pine …" at bounding box center [302, 72] width 263 height 56
type textarea "special musakhan sauce, mozzarella, musakhan chicken, tahina sauce, pine nuts, …"
click at [643, 52] on textarea "صلصة مسخن مالحة خاصة، موزاريلا، دجاج مسخن، صلصة طحينة، صنوبر، بصل [GEOGRAPHIC_D…" at bounding box center [605, 72] width 263 height 56
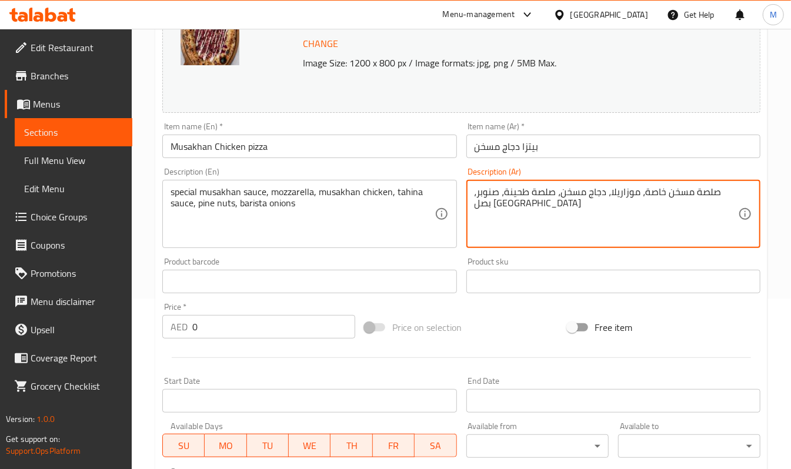
scroll to position [156, 0]
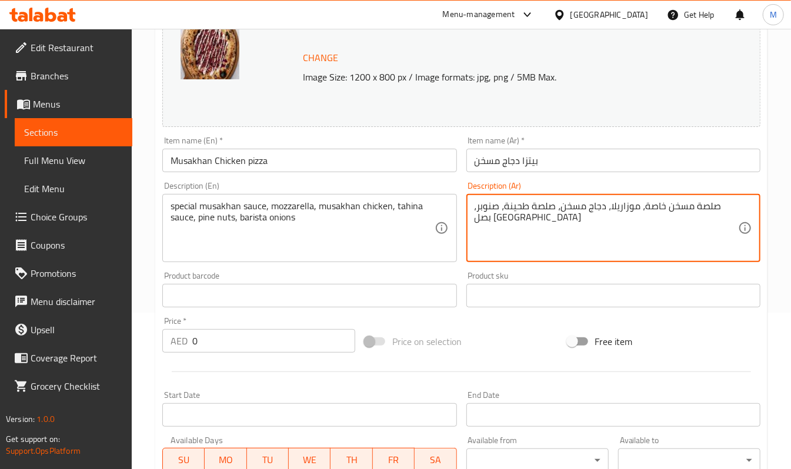
click at [586, 160] on input "بيتزا دجاج مسخن" at bounding box center [613, 161] width 294 height 24
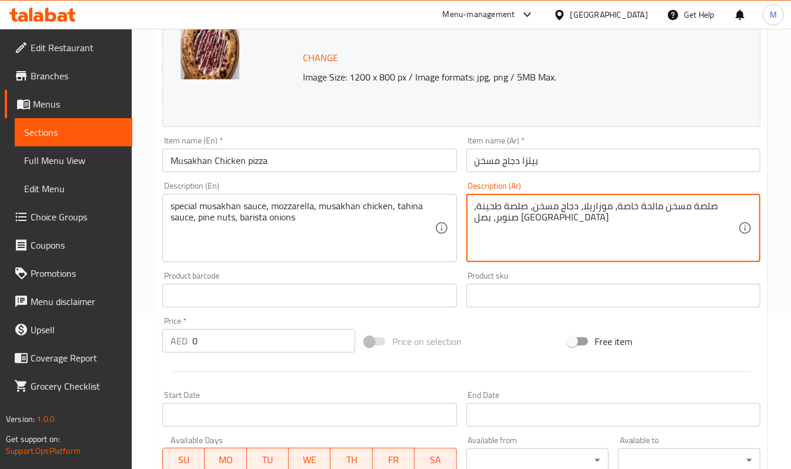
click at [299, 161] on input "Musakhan Chicken pizza" at bounding box center [309, 161] width 294 height 24
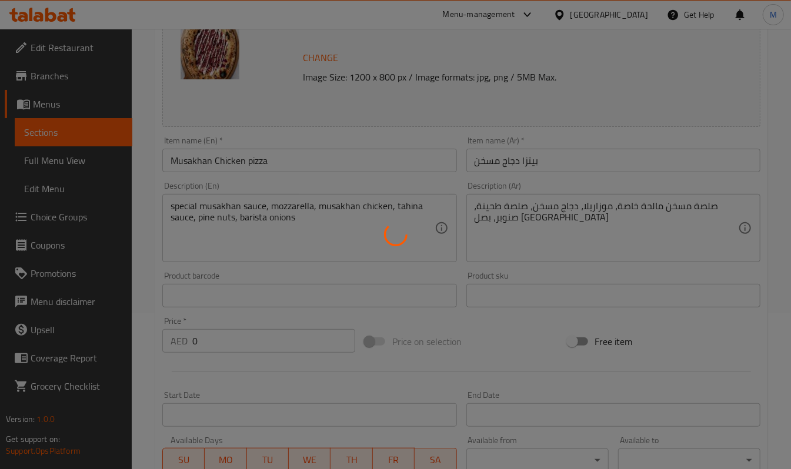
click at [647, 202] on div at bounding box center [395, 234] width 791 height 469
click at [647, 203] on div at bounding box center [395, 234] width 791 height 469
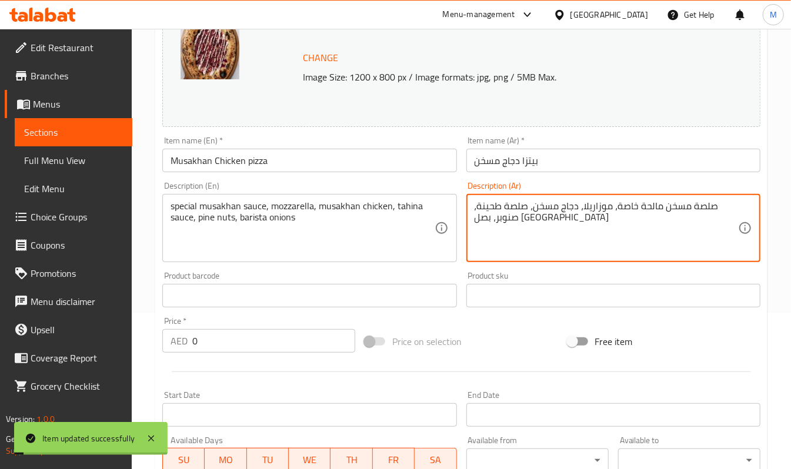
click at [648, 206] on textarea "صلصة مسخن مالحة خاصة، موزاريلا، دجاج مسخن، صلصة طحينة، صنوبر، بصل [GEOGRAPHIC_D…" at bounding box center [605, 228] width 263 height 56
type textarea "صلصة مسخن خاصة، موزاريلا، دجاج مسخن، صلصة طحينة، صنوبر، بصل [GEOGRAPHIC_DATA]"
click at [621, 163] on input "بيتزا دجاج مسخن" at bounding box center [613, 161] width 294 height 24
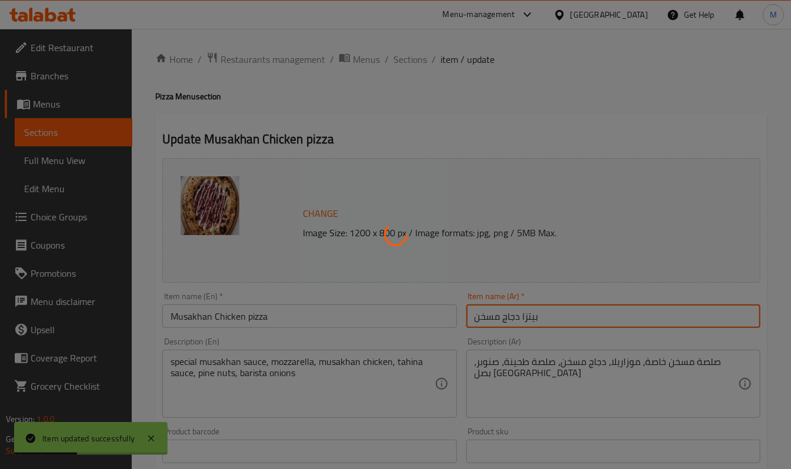
scroll to position [0, 0]
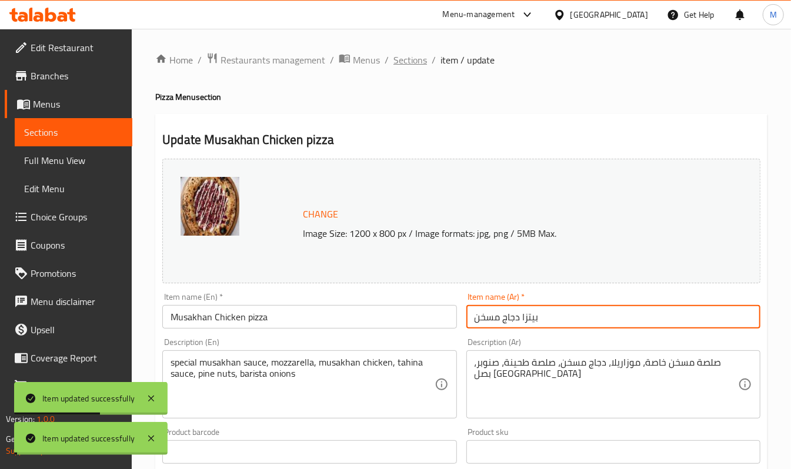
click at [401, 57] on span "Sections" at bounding box center [410, 60] width 34 height 14
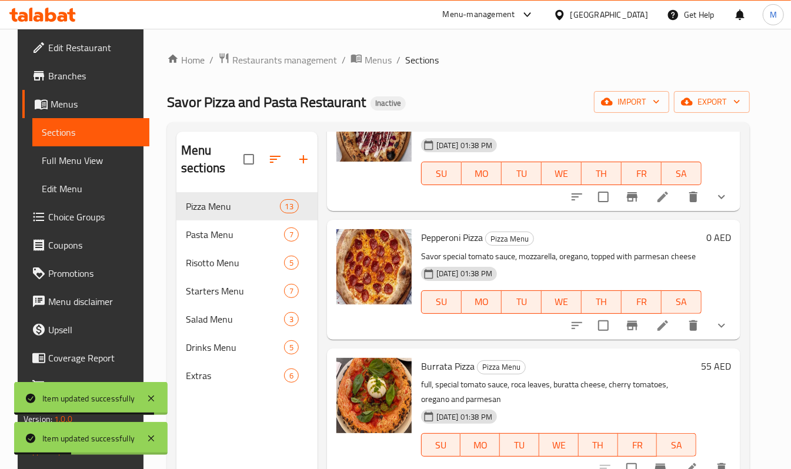
scroll to position [941, 0]
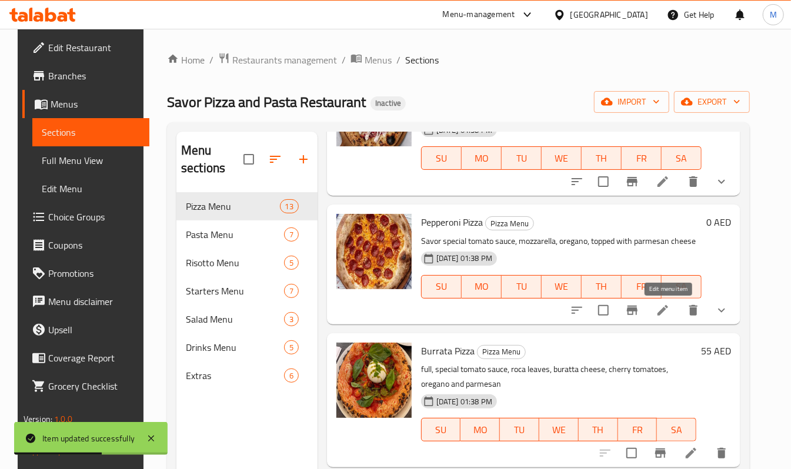
click at [663, 315] on icon at bounding box center [663, 310] width 14 height 14
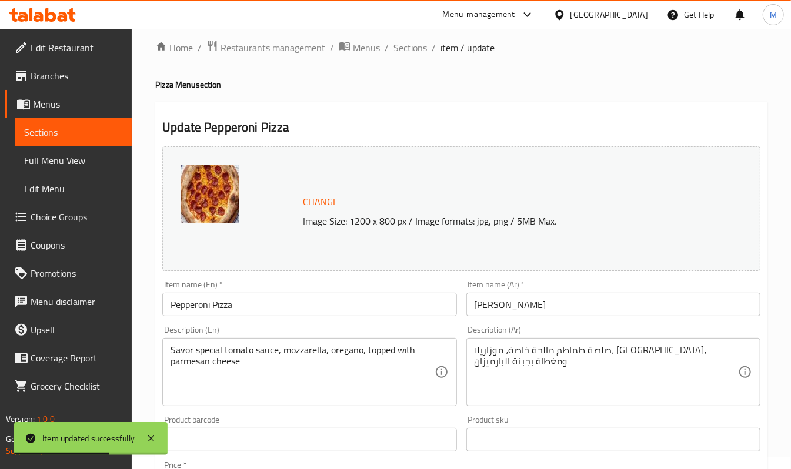
scroll to position [313, 0]
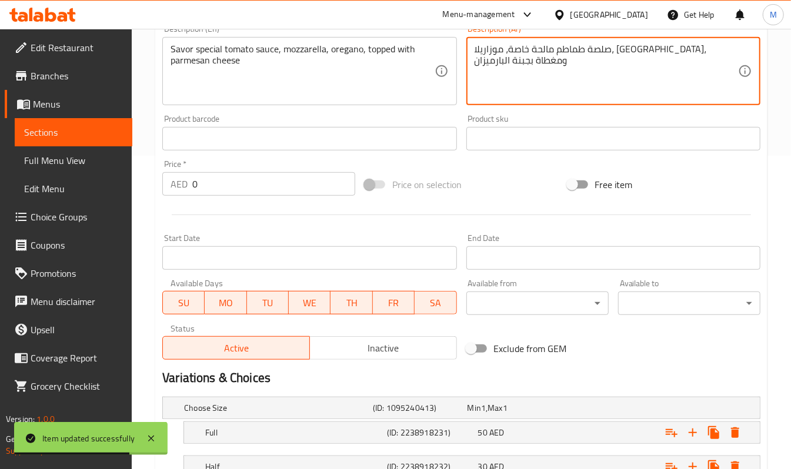
click at [626, 45] on textarea "صلصة طماطم مالحة خاصة، موزاريلا، [GEOGRAPHIC_DATA]، ومغطاة بجبنة البارميزان" at bounding box center [605, 72] width 263 height 56
type textarea "صلصة طماطم خاصة، موزاريلا، [GEOGRAPHIC_DATA]، ومغطاة بجبنة البارميزان"
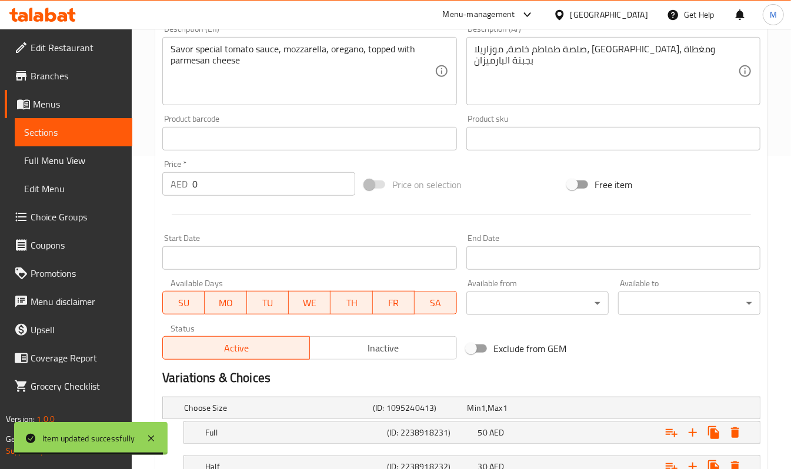
click at [175, 38] on div "Savor special tomato sauce, mozzarella, oregano, topped with parmesan cheese De…" at bounding box center [309, 71] width 294 height 68
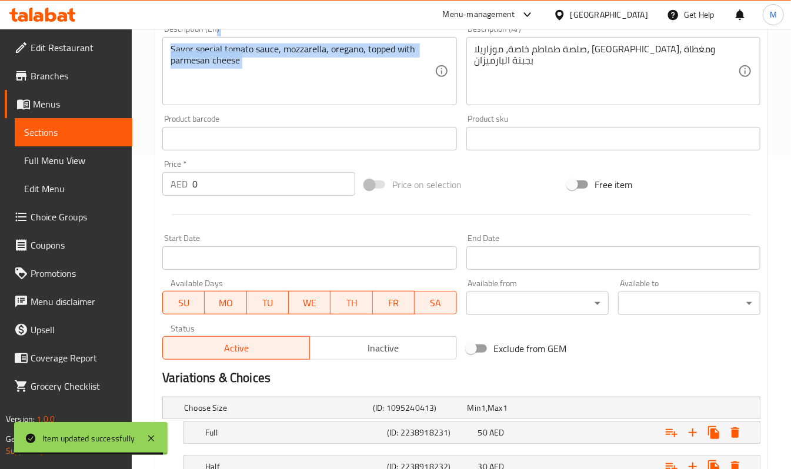
click at [175, 38] on div "Savor special tomato sauce, mozzarella, oregano, topped with parmesan cheese De…" at bounding box center [309, 71] width 294 height 68
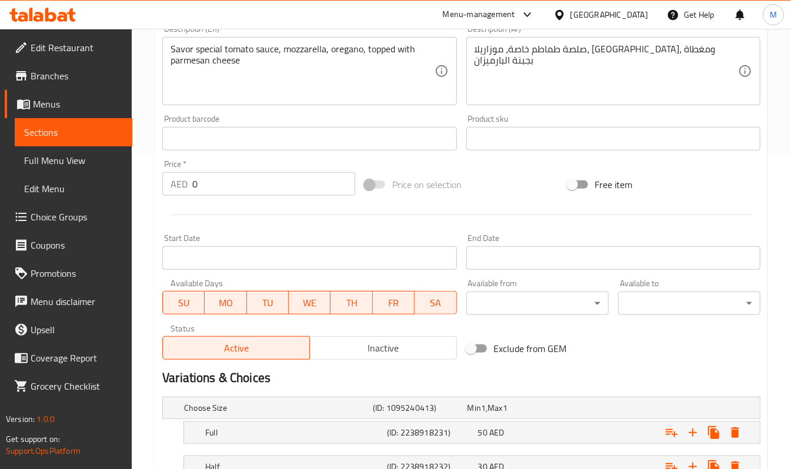
click at [180, 42] on div "Savor special tomato sauce, mozzarella, oregano, topped with parmesan cheese De…" at bounding box center [309, 71] width 294 height 68
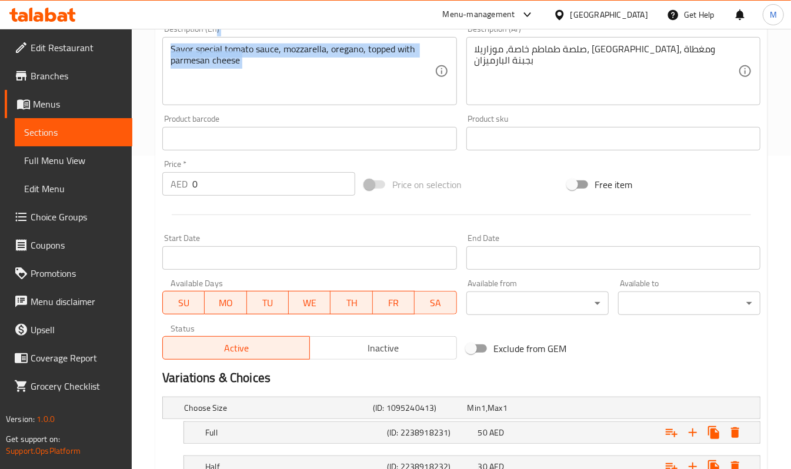
click at [180, 42] on div "Savor special tomato sauce, mozzarella, oregano, topped with parmesan cheese De…" at bounding box center [309, 71] width 294 height 68
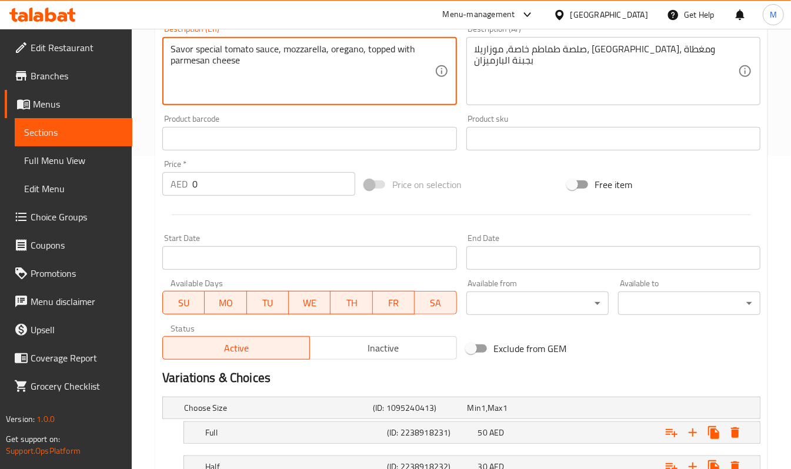
click at [189, 51] on textarea "Savor special tomato sauce, mozzarella, oregano, topped with parmesan cheese" at bounding box center [302, 72] width 263 height 56
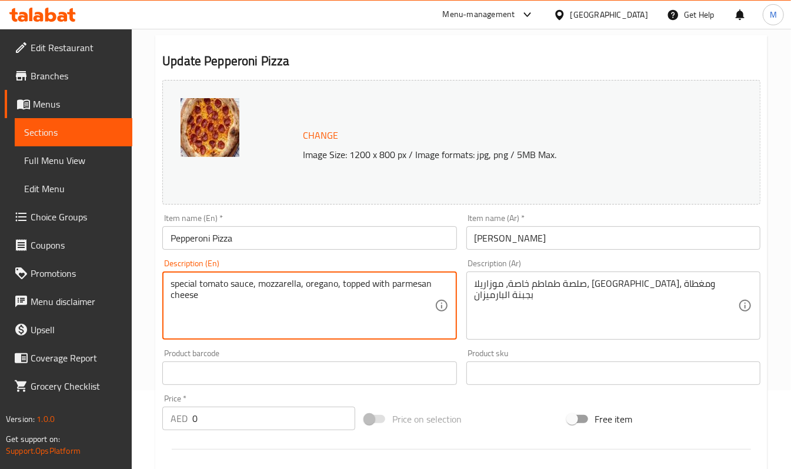
scroll to position [78, 0]
type textarea "special tomato sauce, mozzarella, oregano, topped with parmesan cheese"
click at [302, 238] on input "Pepperoni Pizza" at bounding box center [309, 239] width 294 height 24
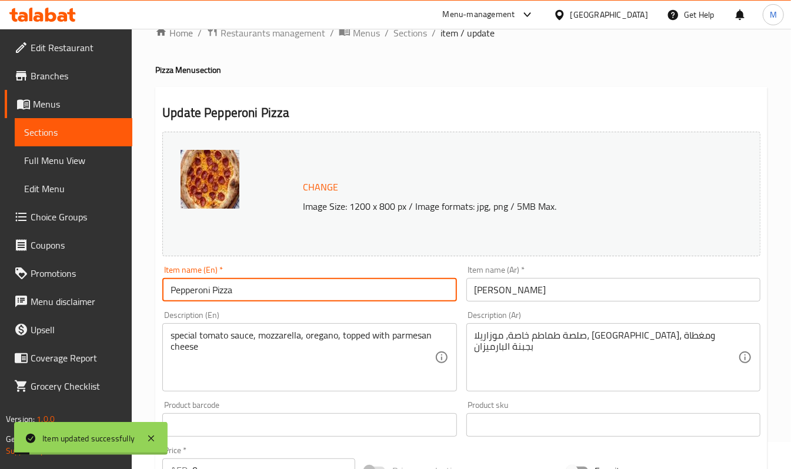
scroll to position [0, 0]
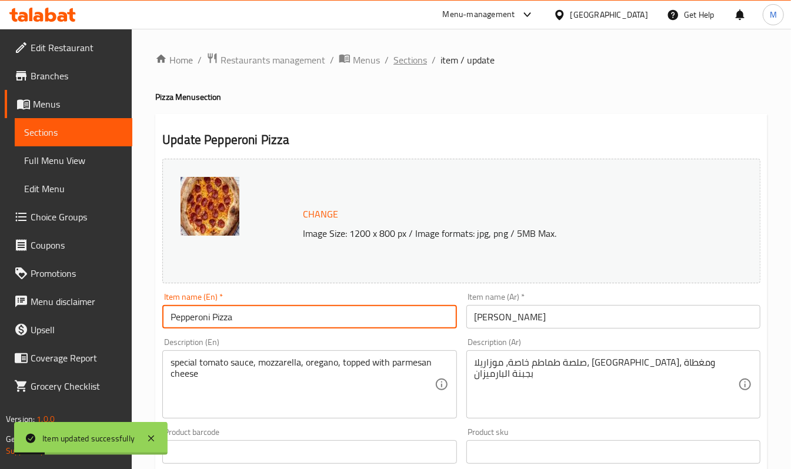
click at [401, 59] on span "Sections" at bounding box center [410, 60] width 34 height 14
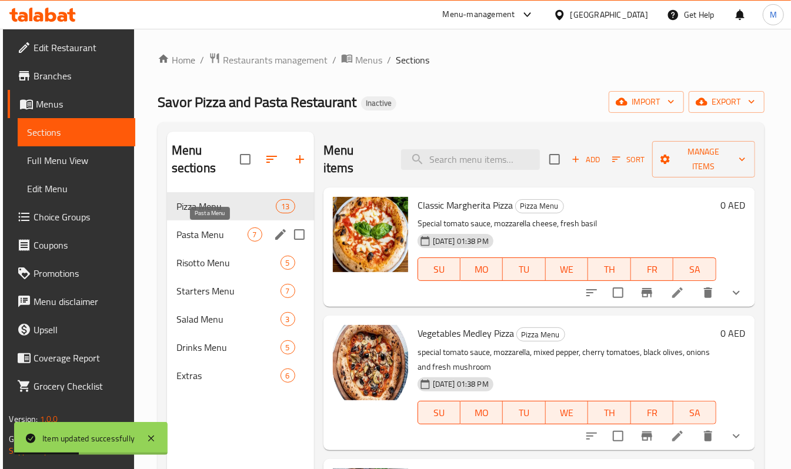
click at [191, 233] on span "Pasta Menu" at bounding box center [211, 235] width 71 height 14
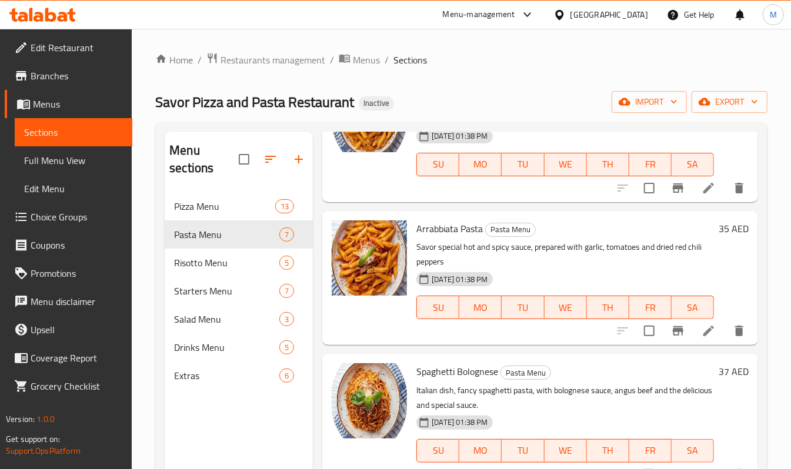
scroll to position [549, 0]
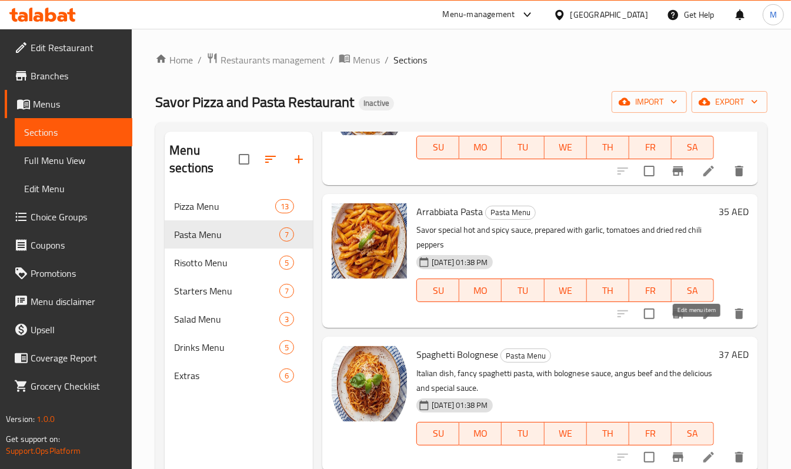
click at [701, 321] on icon at bounding box center [708, 314] width 14 height 14
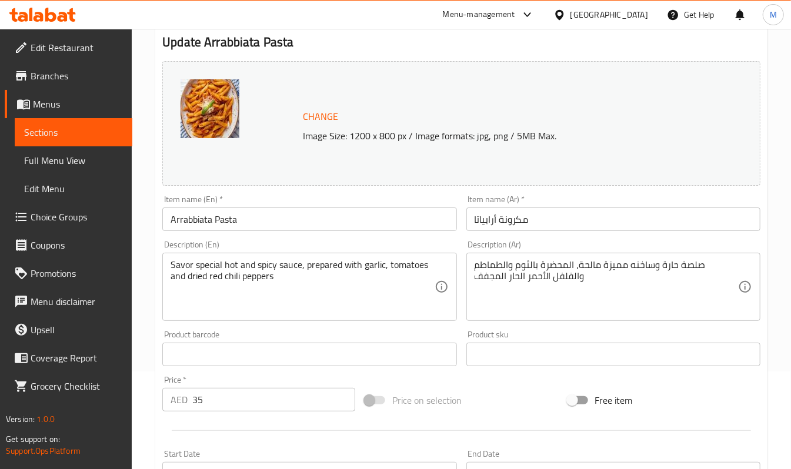
scroll to position [235, 0]
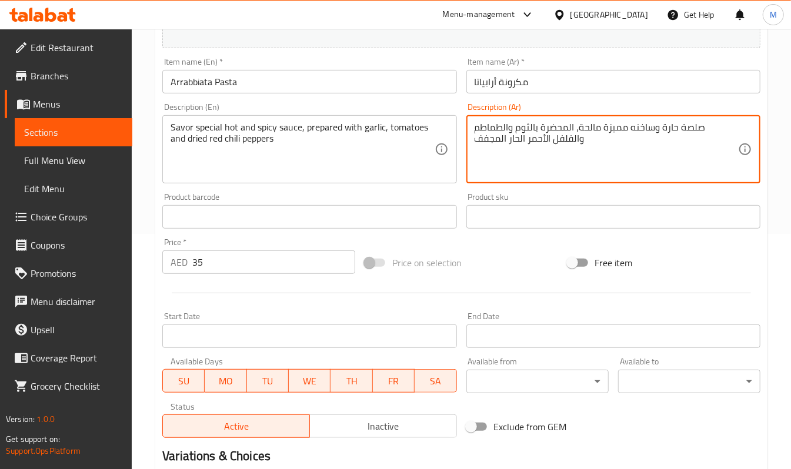
click at [621, 131] on textarea "صلصة حارة وساخنه مميزة مالحة، المحضرة بالثوم والطماطم والفلفل الأحمر الحار المج…" at bounding box center [605, 150] width 263 height 56
type textarea "صلصة حارة وساخنه مميزة، المحضرة بالثوم والطماطم والفلفل الأحمر الحار المجفف"
click at [184, 128] on textarea "Savor special hot and spicy sauce, prepared with garlic, tomatoes and dried red…" at bounding box center [302, 150] width 263 height 56
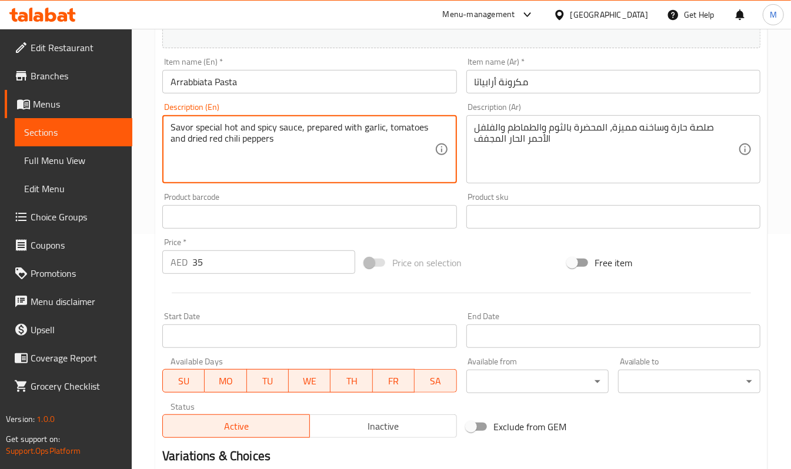
click at [184, 128] on textarea "Savor special hot and spicy sauce, prepared with garlic, tomatoes and dried red…" at bounding box center [302, 150] width 263 height 56
click at [180, 123] on textarea "Savor special hot and spicy sauce, prepared with garlic, tomatoes and dried red…" at bounding box center [302, 150] width 263 height 56
type textarea "special hot and spicy sauce, prepared with garlic, tomatoes and dried red chili…"
click at [282, 90] on input "Arrabbiata Pasta" at bounding box center [309, 82] width 294 height 24
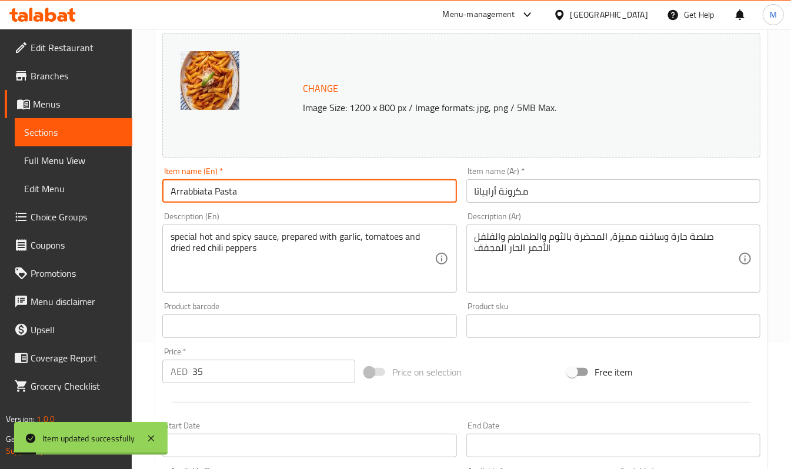
scroll to position [0, 0]
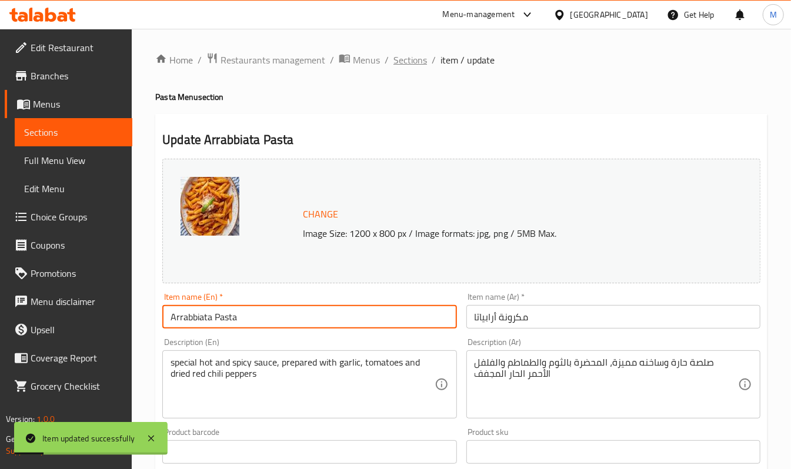
click at [403, 62] on span "Sections" at bounding box center [410, 60] width 34 height 14
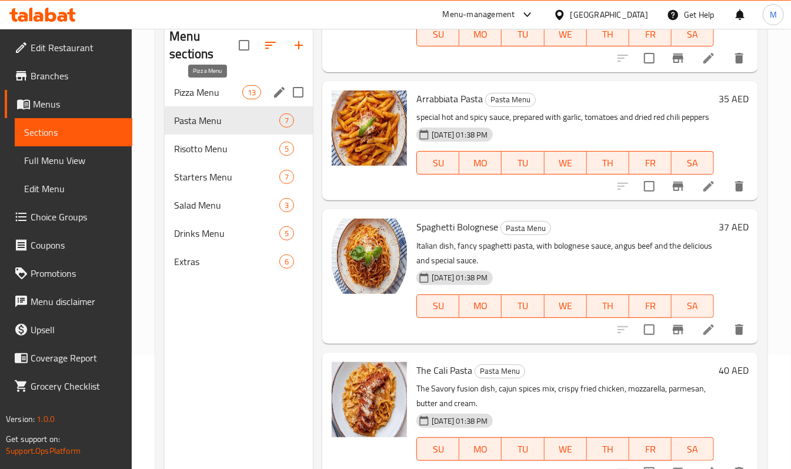
scroll to position [87, 0]
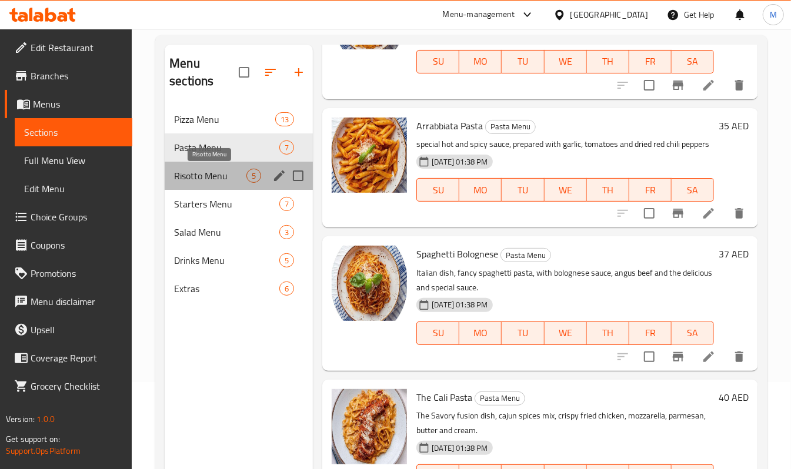
drag, startPoint x: 226, startPoint y: 179, endPoint x: 203, endPoint y: 170, distance: 25.1
click at [203, 170] on span "Risotto Menu" at bounding box center [210, 176] width 72 height 14
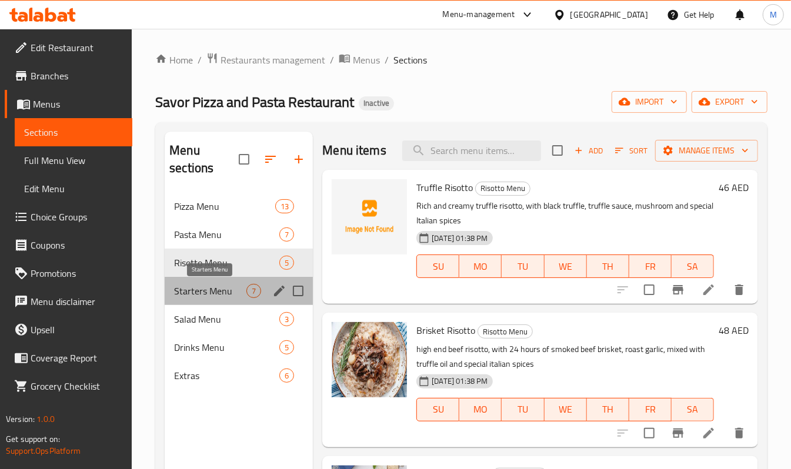
click at [203, 290] on span "Starters Menu" at bounding box center [210, 291] width 72 height 14
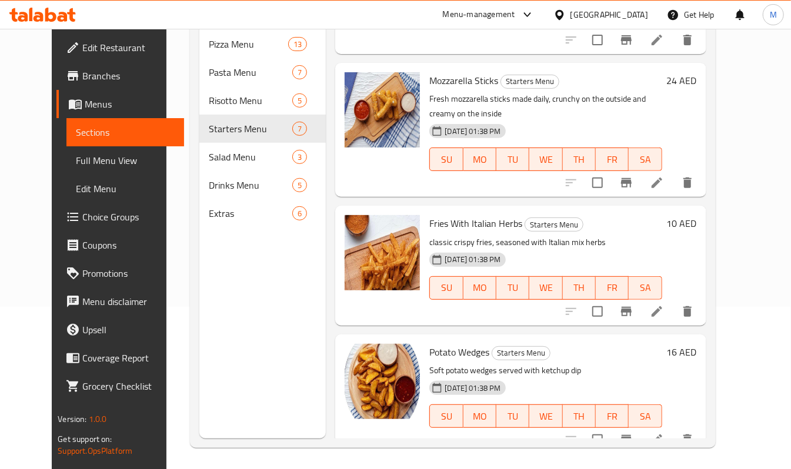
scroll to position [165, 0]
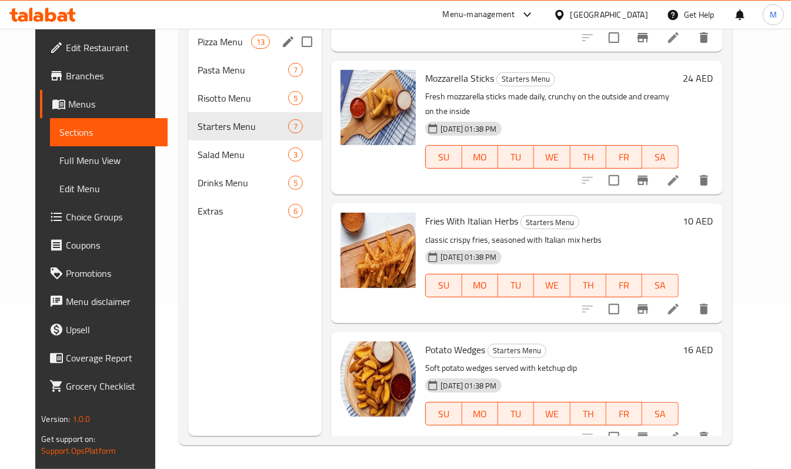
click at [208, 41] on span "Pizza Menu" at bounding box center [225, 42] width 54 height 14
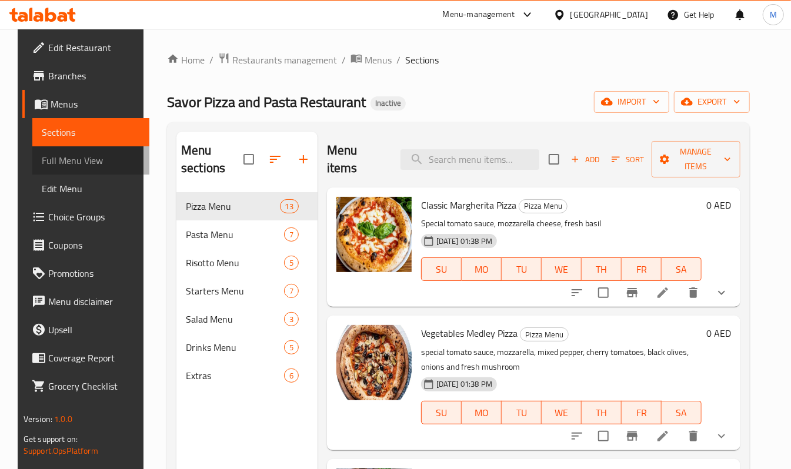
click at [43, 153] on span "Full Menu View" at bounding box center [91, 160] width 99 height 14
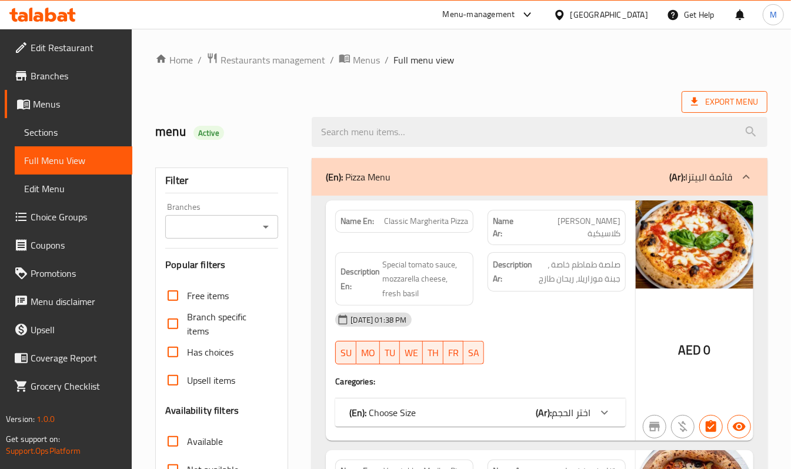
click at [721, 94] on span "Export Menu" at bounding box center [724, 102] width 86 height 22
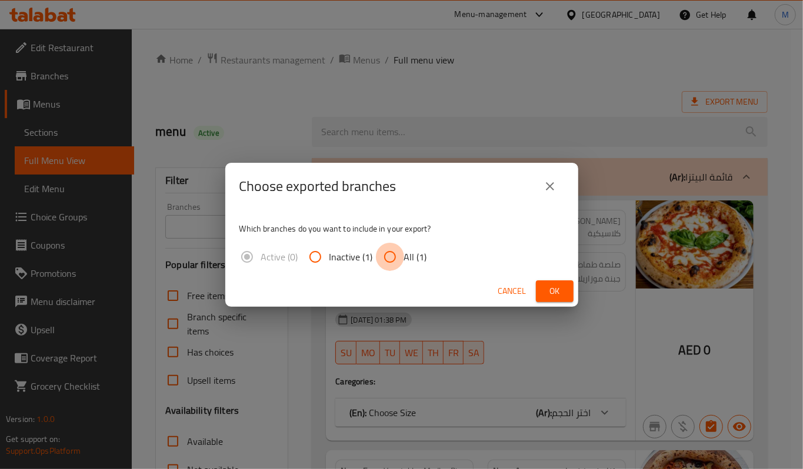
click at [379, 257] on input "All (1)" at bounding box center [390, 257] width 28 height 28
radio input "true"
drag, startPoint x: 580, startPoint y: 306, endPoint x: 574, endPoint y: 302, distance: 6.7
click at [580, 306] on div "Choose exported branches Which branches do you want to include in your export? …" at bounding box center [401, 234] width 803 height 469
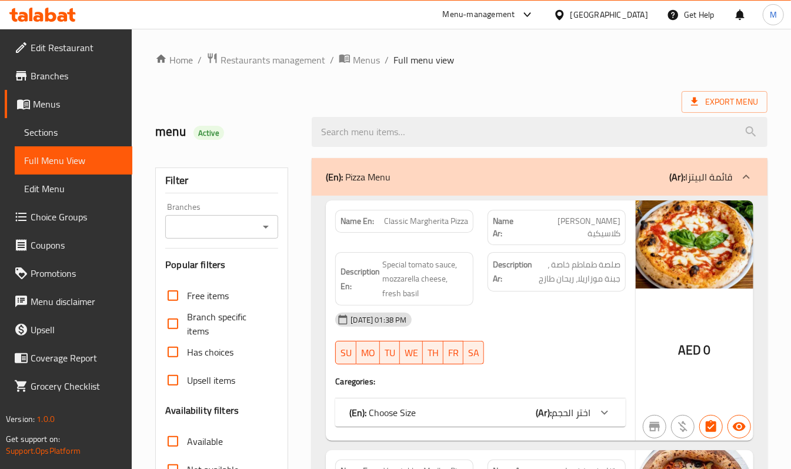
click at [563, 290] on div "Description Ar: صلصة طماطم خاصة ، جبنة موزاريلا، ريحان طازج" at bounding box center [556, 279] width 152 height 68
click at [741, 103] on span "Export Menu" at bounding box center [724, 102] width 67 height 15
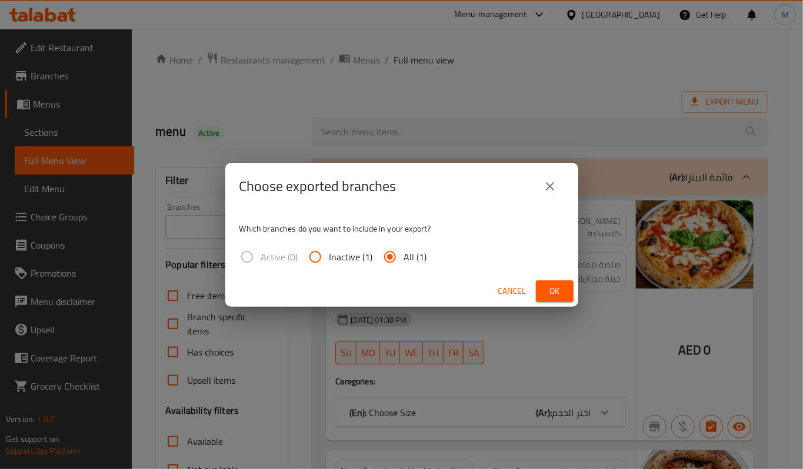
click at [567, 283] on button "Ok" at bounding box center [555, 291] width 38 height 22
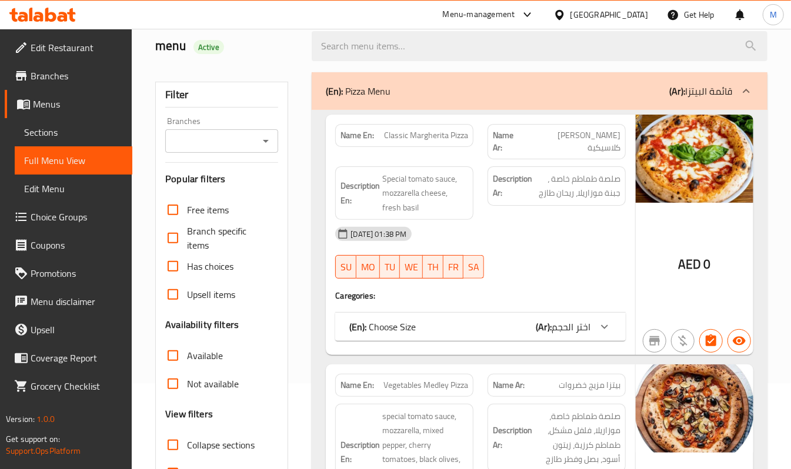
scroll to position [235, 0]
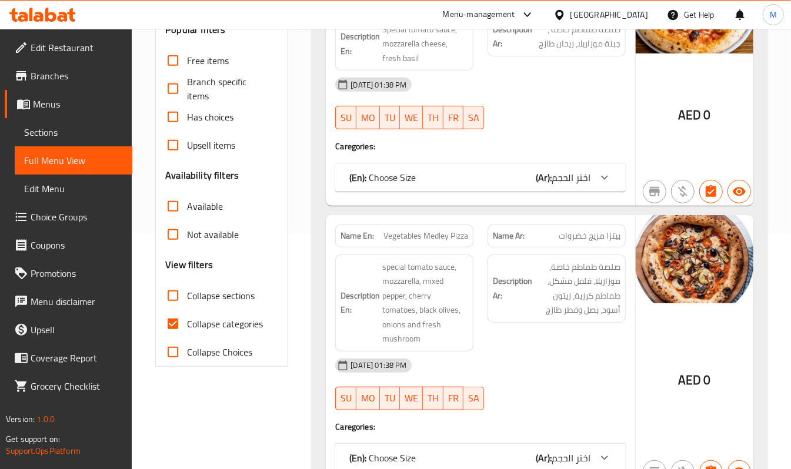
click at [170, 325] on input "Collapse categories" at bounding box center [173, 324] width 28 height 28
checkbox input "false"
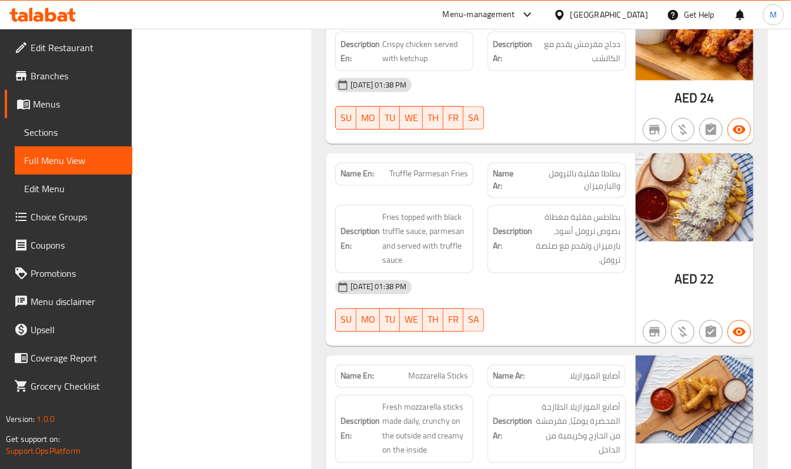
scroll to position [8780, 0]
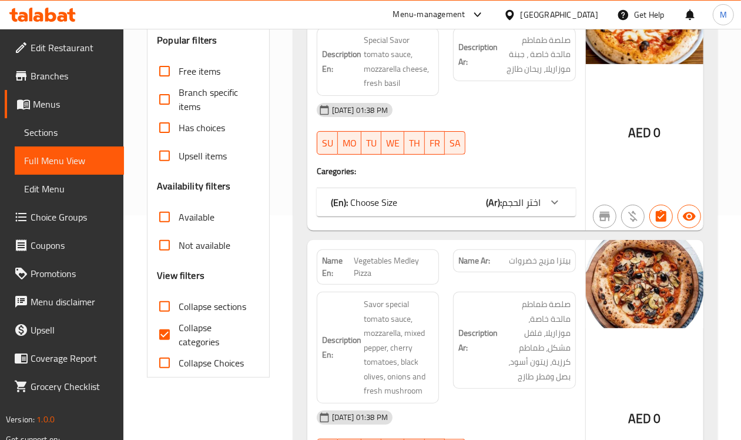
scroll to position [220, 0]
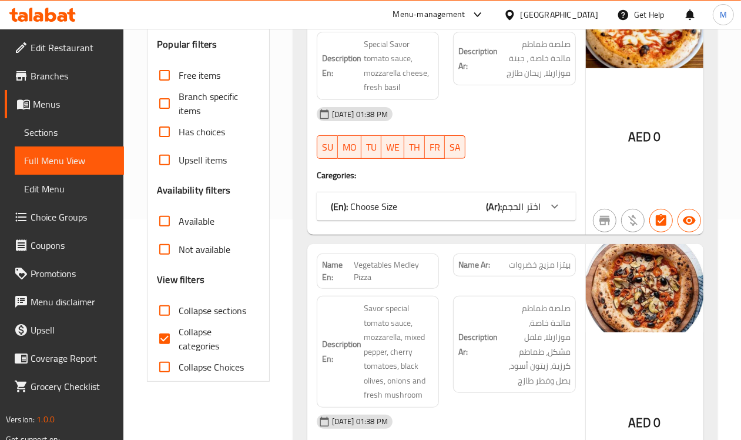
click at [75, 57] on link "Edit Restaurant" at bounding box center [64, 48] width 119 height 28
